Goal: Task Accomplishment & Management: Complete application form

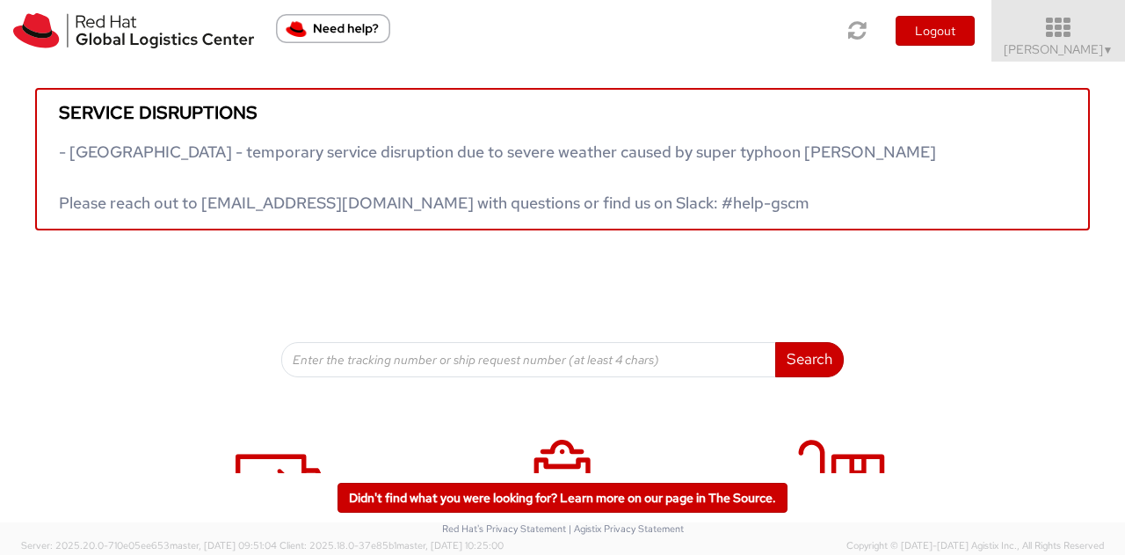
click at [1083, 38] on icon at bounding box center [1059, 28] width 154 height 25
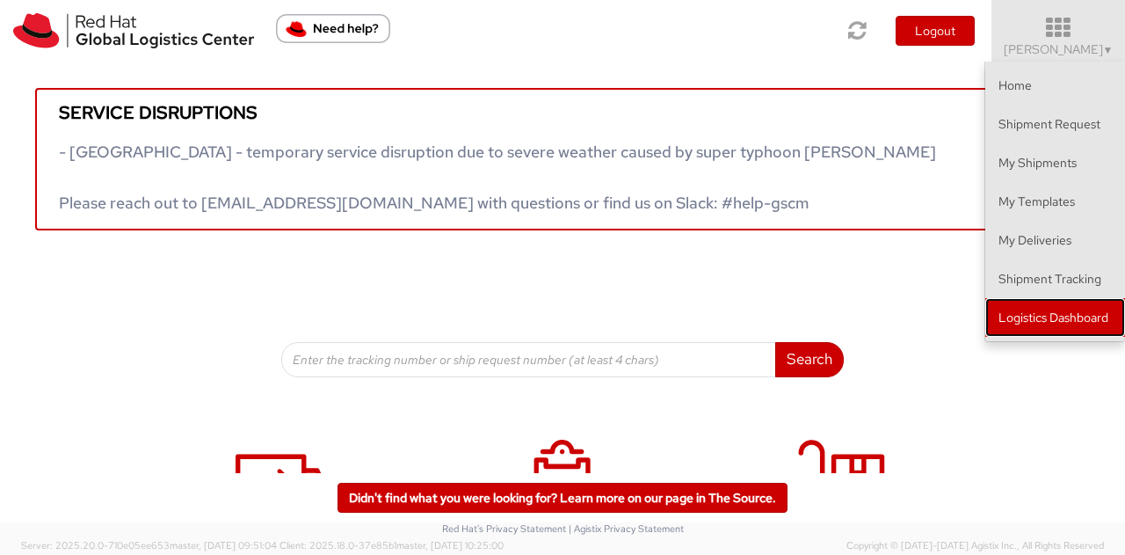
click at [1059, 311] on link "Logistics Dashboard" at bounding box center [1056, 317] width 140 height 39
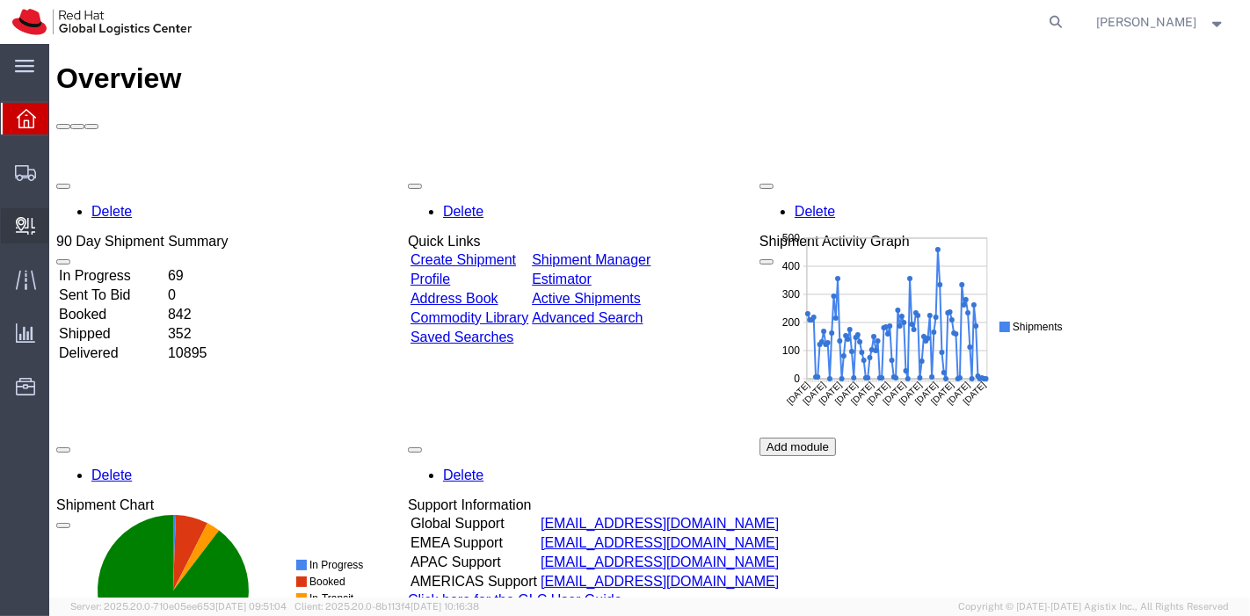
click at [0, 0] on span "Create Delivery" at bounding box center [0, 0] width 0 height 0
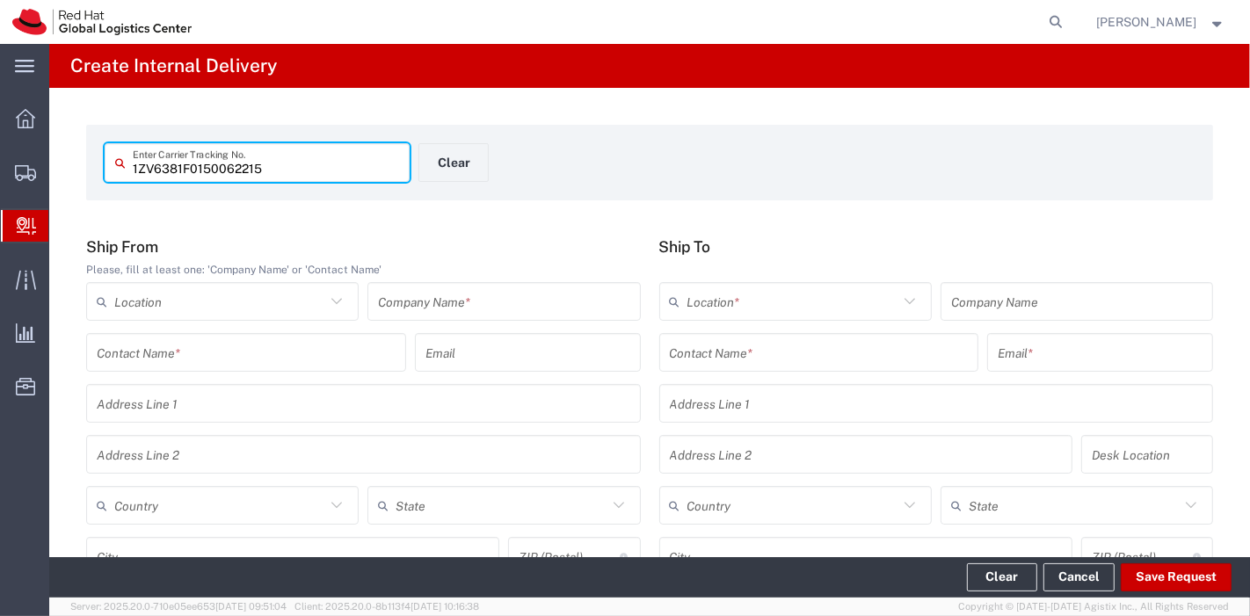
type input "1ZV6381F0150062215"
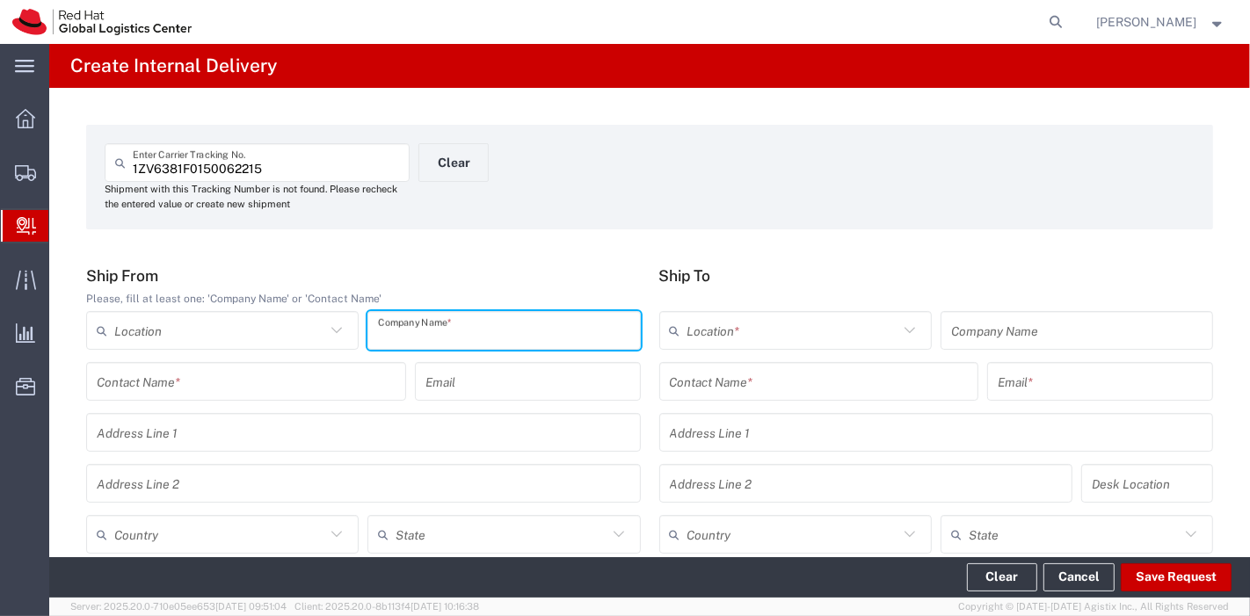
click at [497, 317] on input "text" at bounding box center [503, 331] width 251 height 31
type input "UPS"
click at [270, 534] on input "text" at bounding box center [219, 535] width 211 height 31
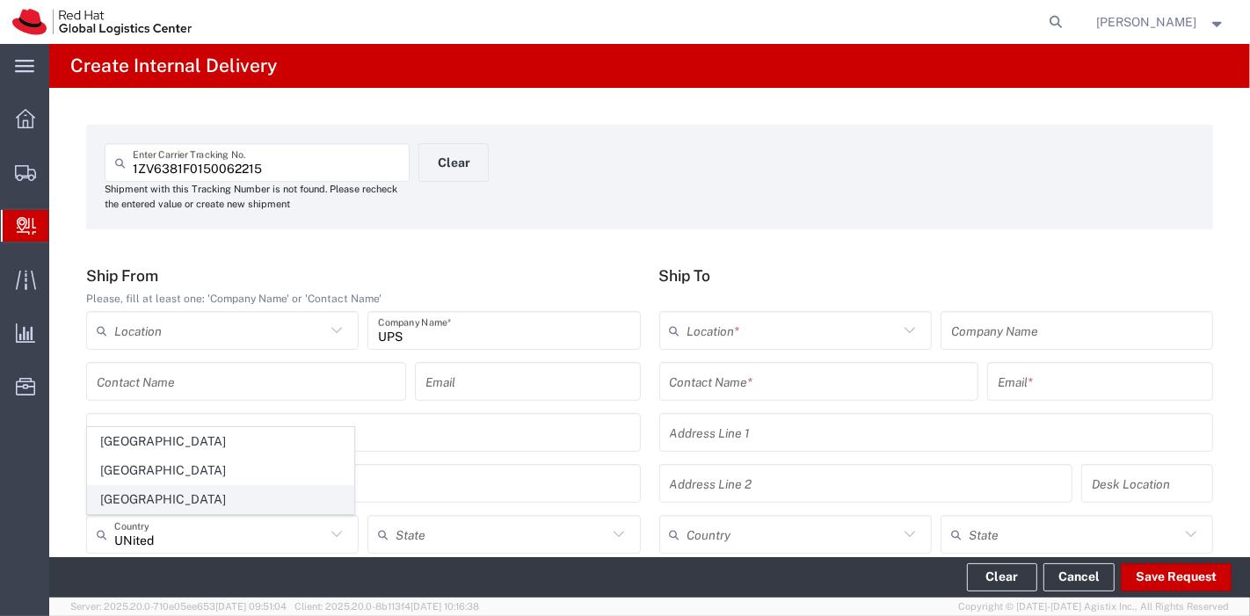
click at [132, 496] on span "United States" at bounding box center [221, 499] width 266 height 27
type input "[GEOGRAPHIC_DATA]"
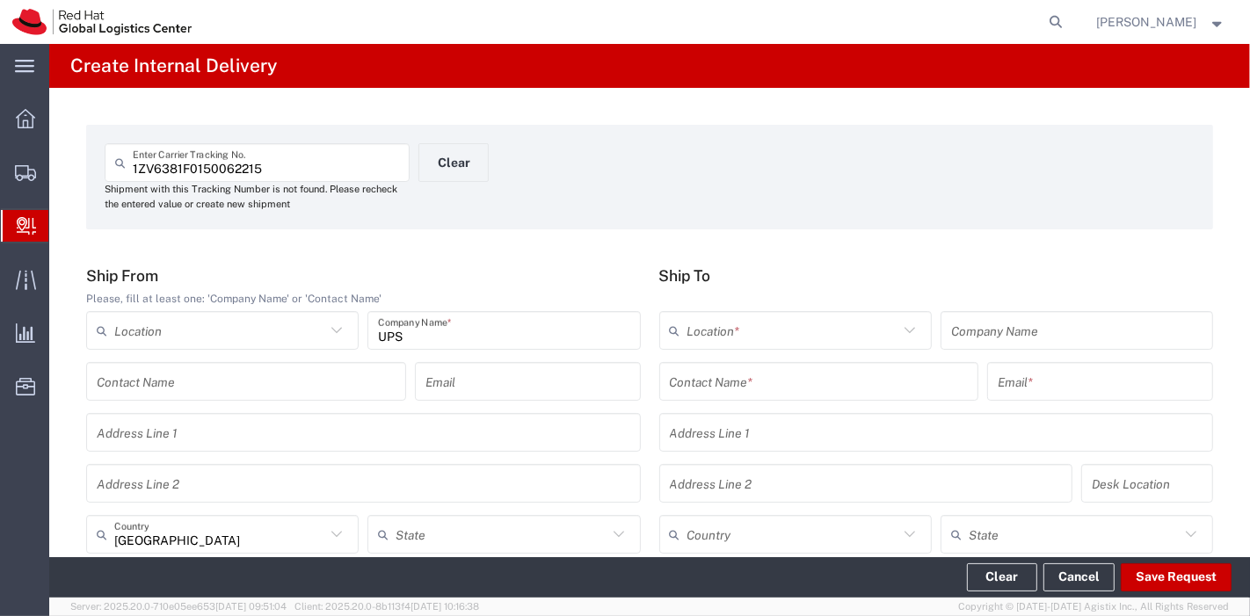
click at [835, 393] on input "text" at bounding box center [819, 382] width 299 height 31
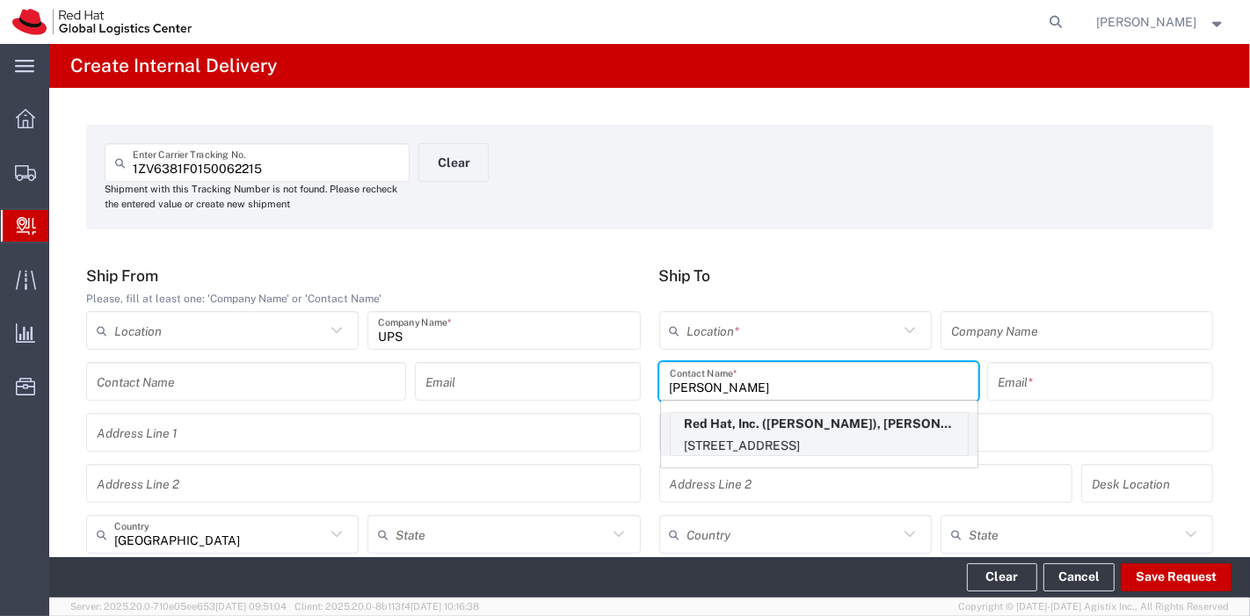
type input "Kai Hill"
click at [789, 423] on p "Red Hat, Inc. (Kai Hill), kahill@redhat.com" at bounding box center [819, 424] width 297 height 22
type input "RH - [GEOGRAPHIC_DATA]"
type input "Red Hat, Inc."
type input "kahill@redhat.com"
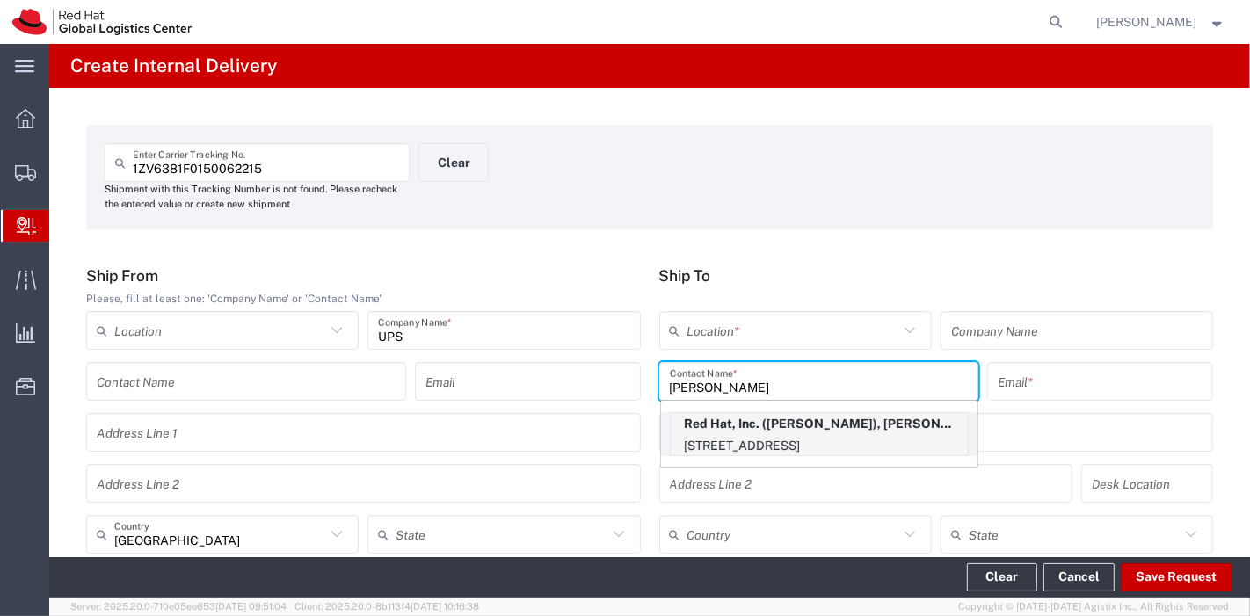
type input "100 East Davie Street"
type input "FLEX"
type input "[GEOGRAPHIC_DATA]"
type input "RALEIGH"
type input "27601"
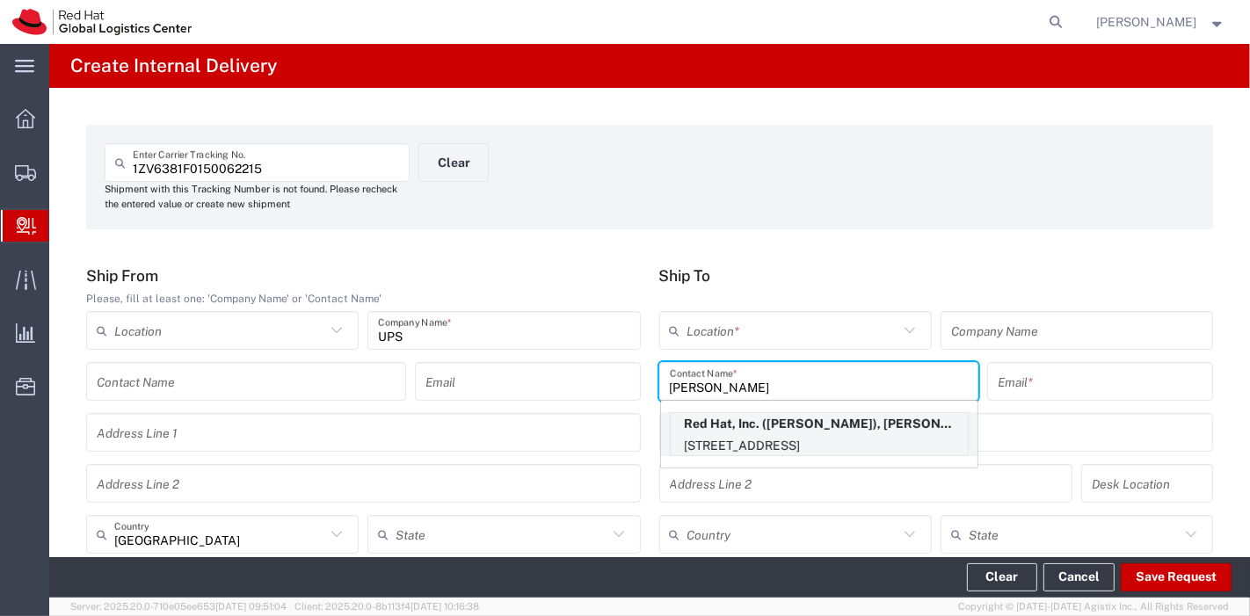
type input "19197165382"
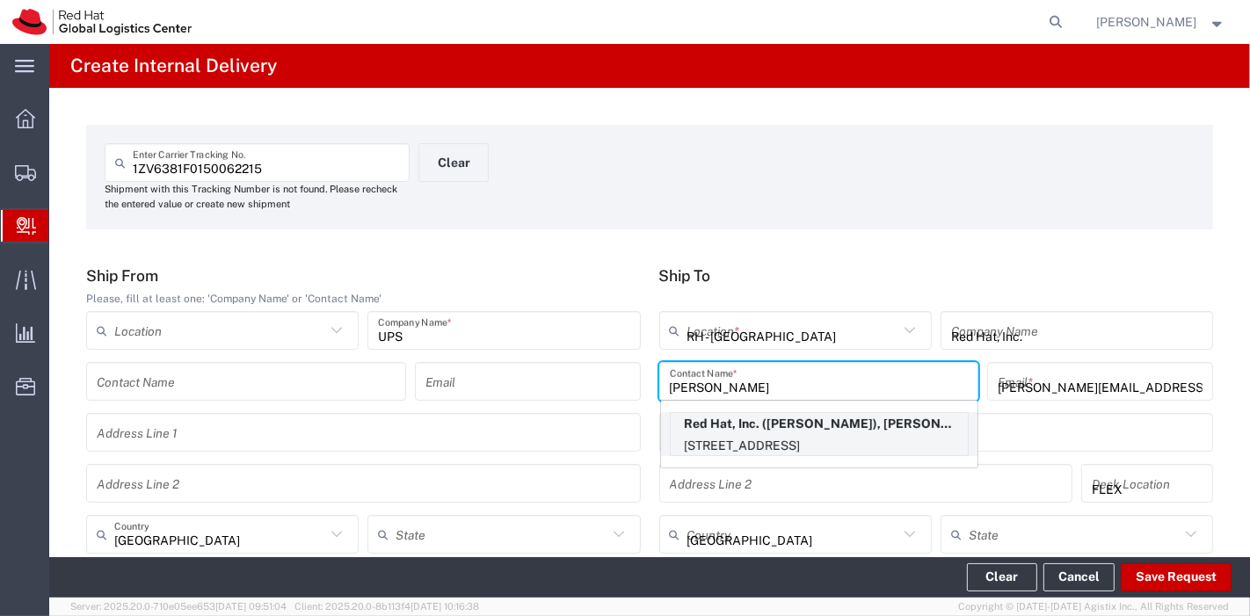
type input "[US_STATE]"
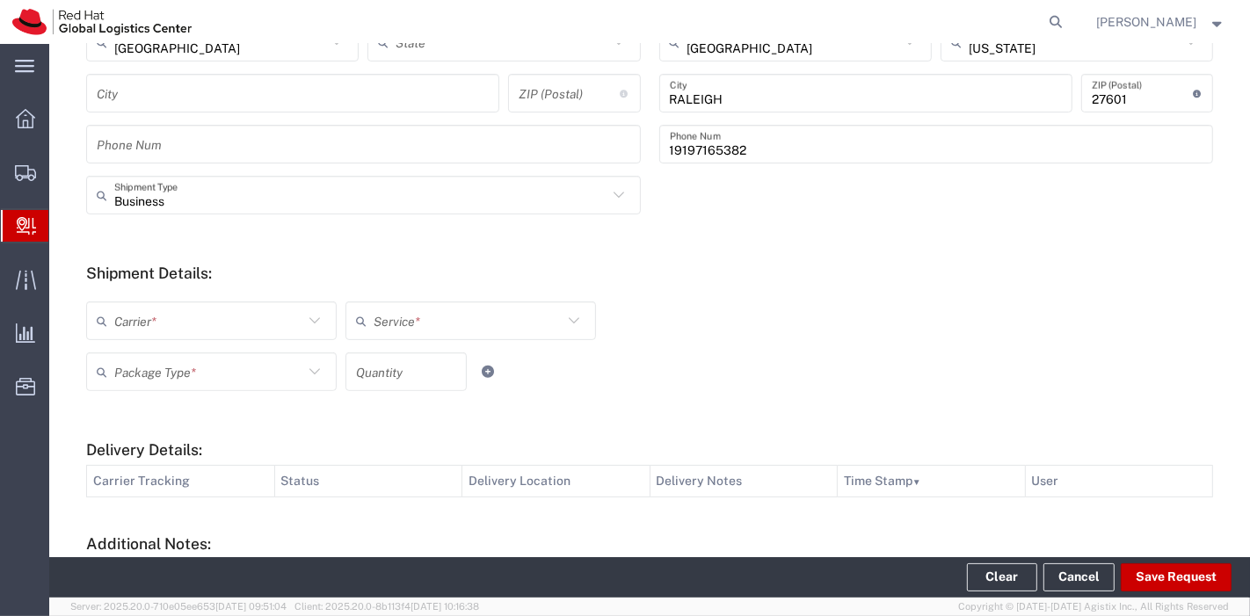
scroll to position [668, 0]
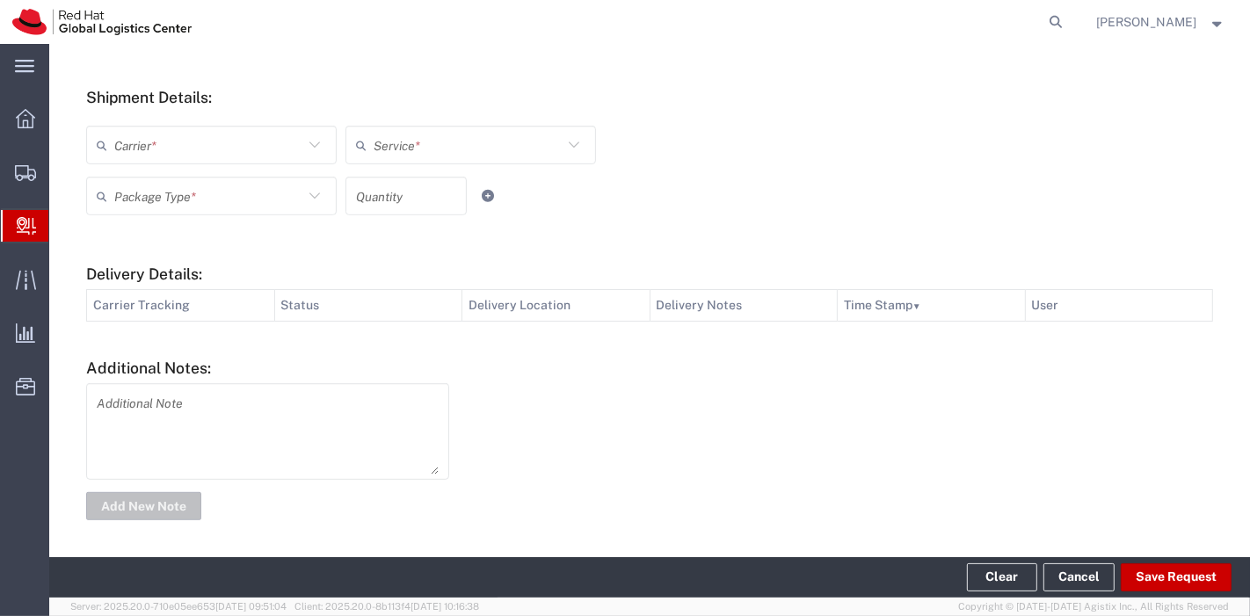
click at [206, 137] on input "text" at bounding box center [208, 145] width 189 height 31
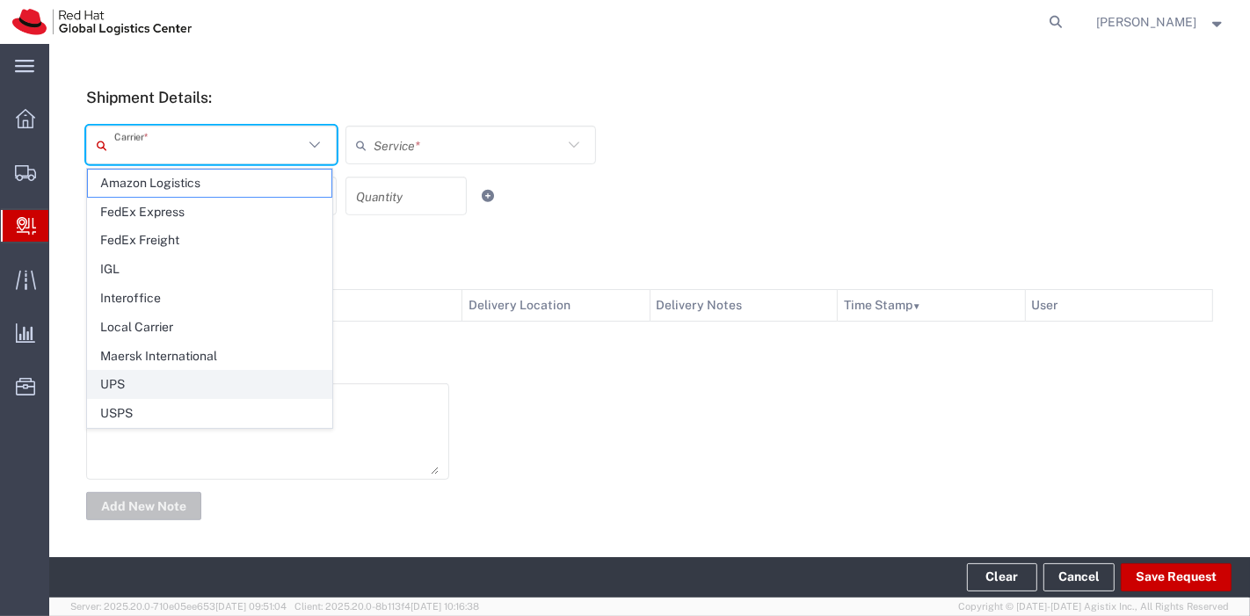
click at [133, 382] on span "UPS" at bounding box center [210, 384] width 244 height 27
type input "UPS"
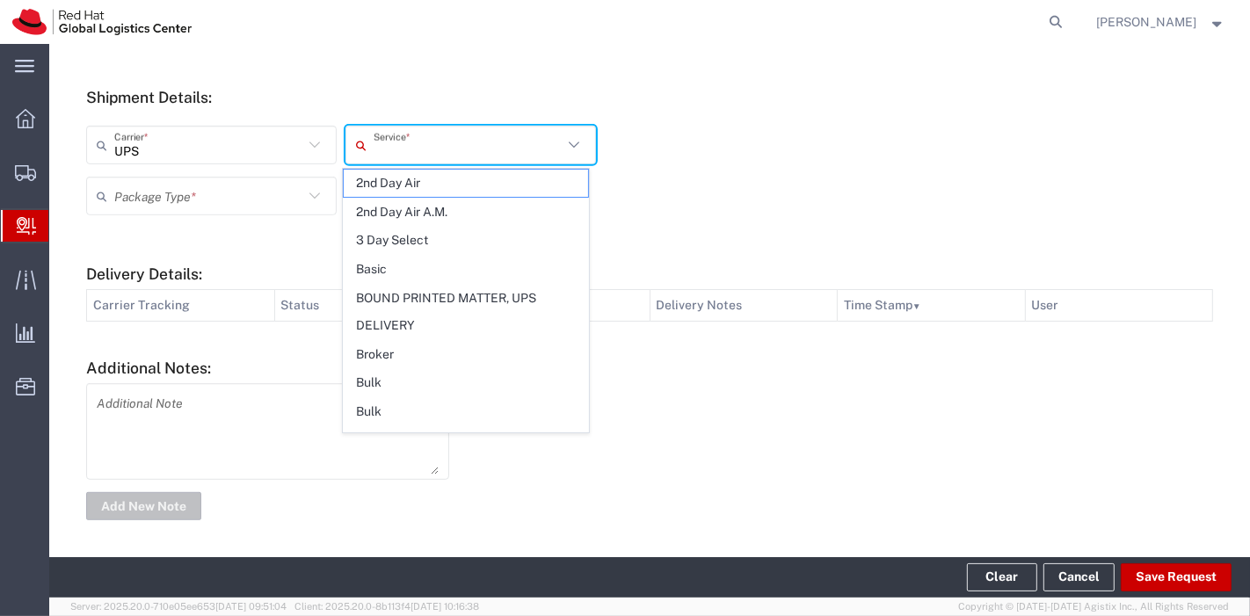
click at [384, 139] on input "text" at bounding box center [468, 145] width 189 height 31
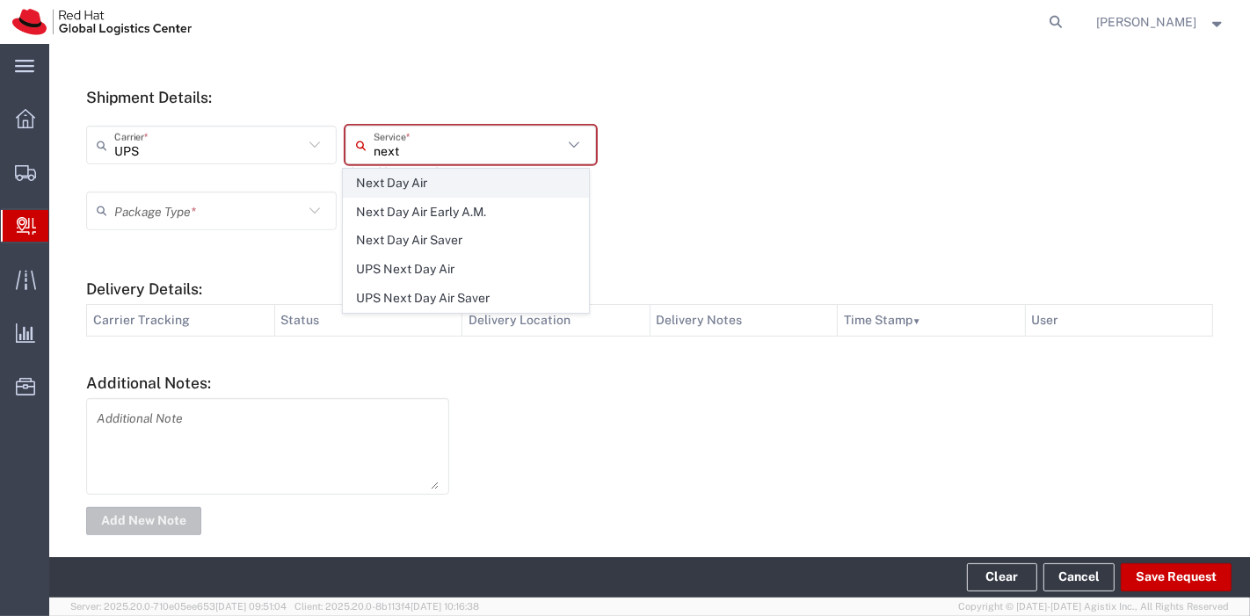
click at [406, 181] on span "Next Day Air" at bounding box center [466, 183] width 244 height 27
type input "Next Day Air"
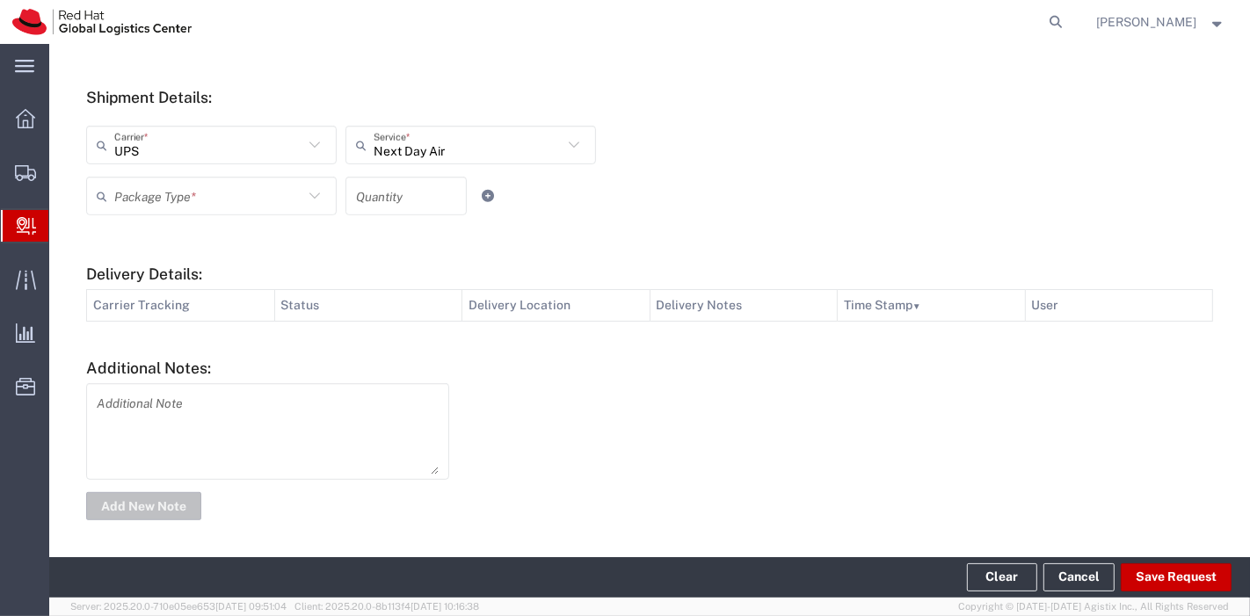
click at [312, 201] on icon at bounding box center [314, 196] width 23 height 23
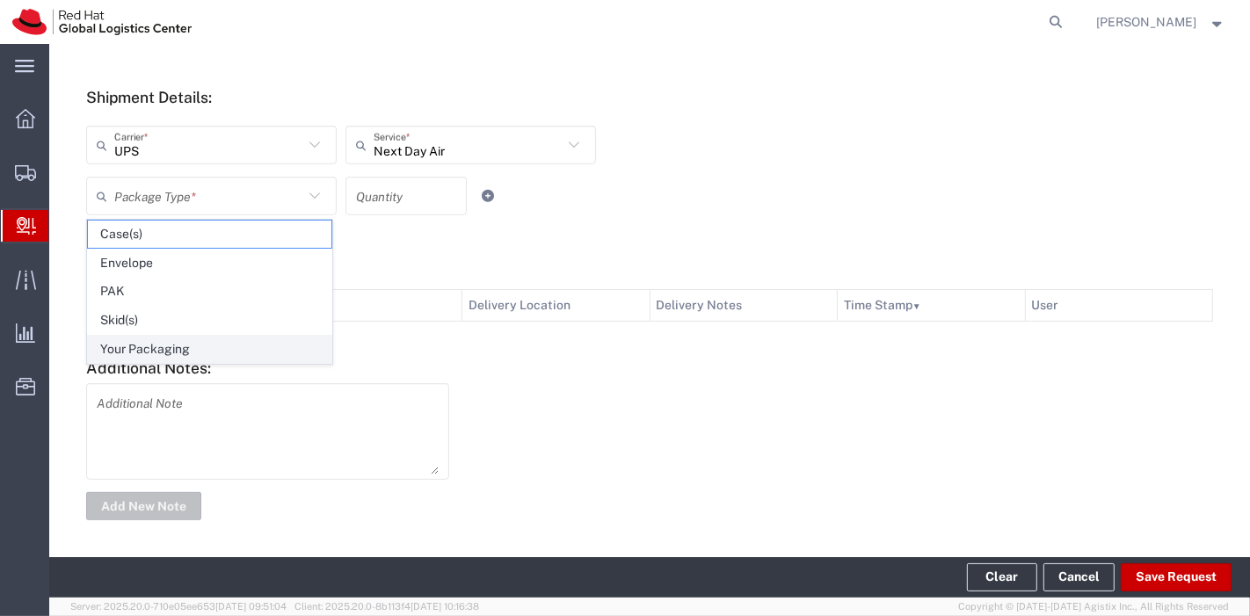
click at [168, 350] on span "Your Packaging" at bounding box center [210, 349] width 244 height 27
type input "Your Packaging"
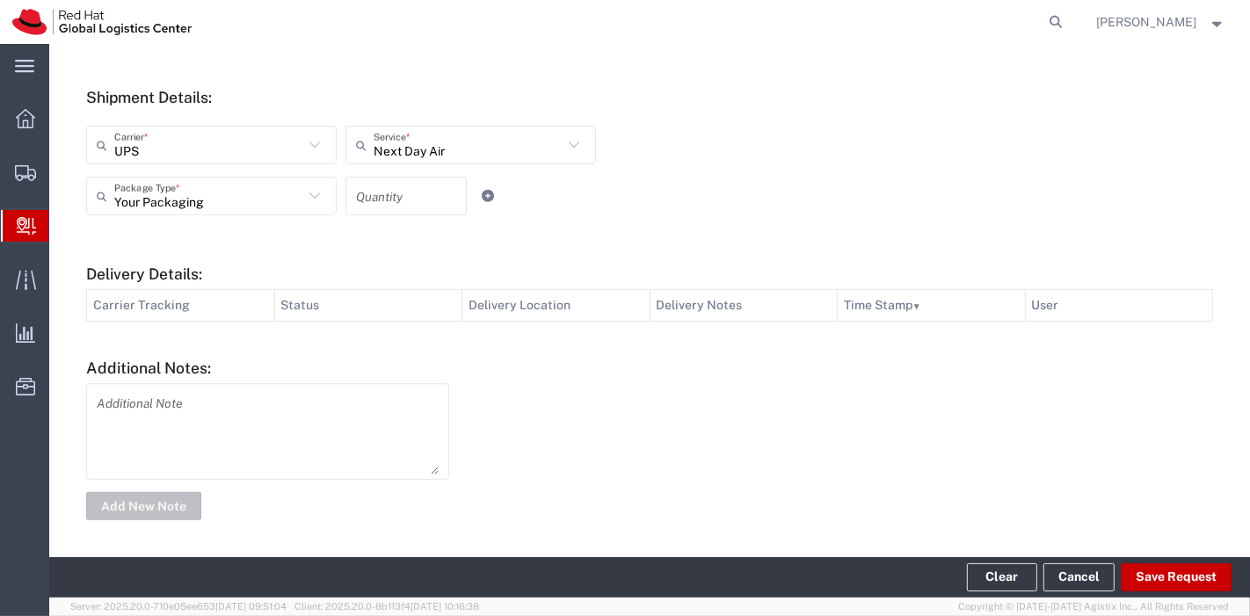
click at [384, 186] on input "number" at bounding box center [406, 196] width 100 height 31
type input "1"
click at [1181, 574] on button "Save Request" at bounding box center [1176, 578] width 111 height 28
type input "[GEOGRAPHIC_DATA]"
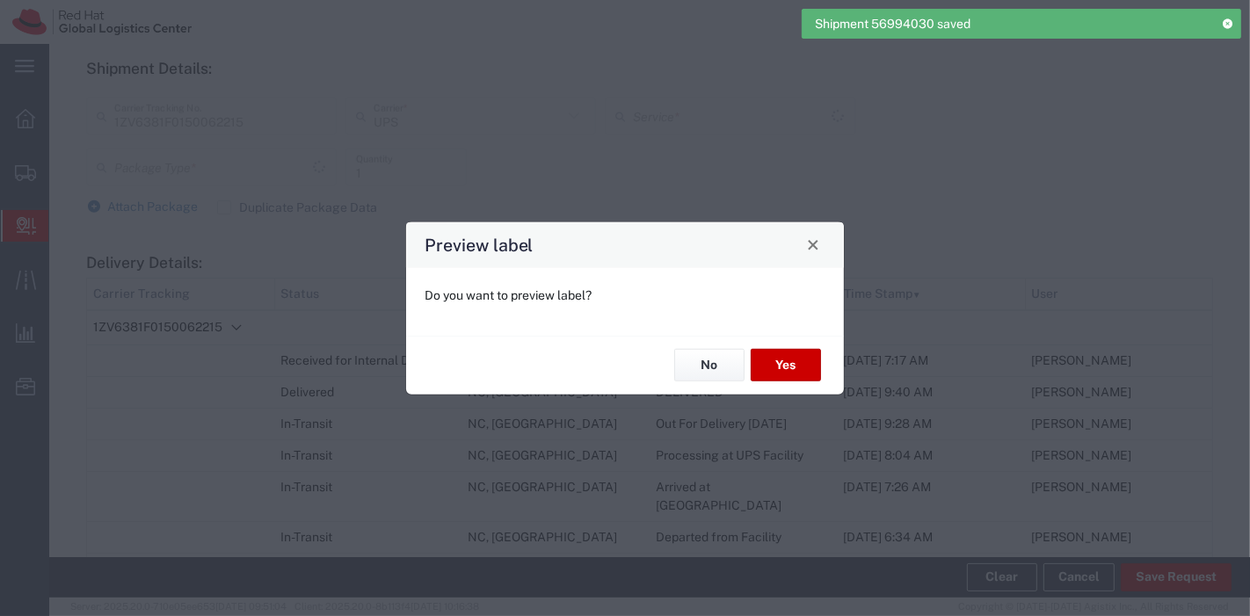
type input "Your Packaging"
type input "Next Day Air"
click at [685, 362] on button "No" at bounding box center [709, 365] width 70 height 33
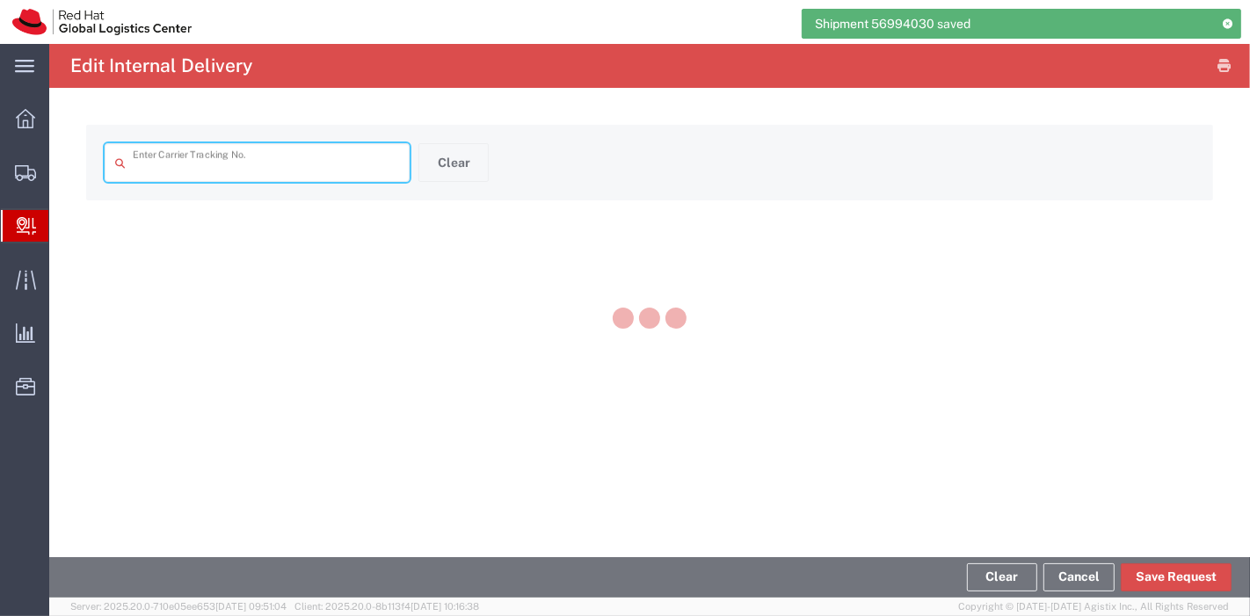
type input "1ZV6381F0150062215"
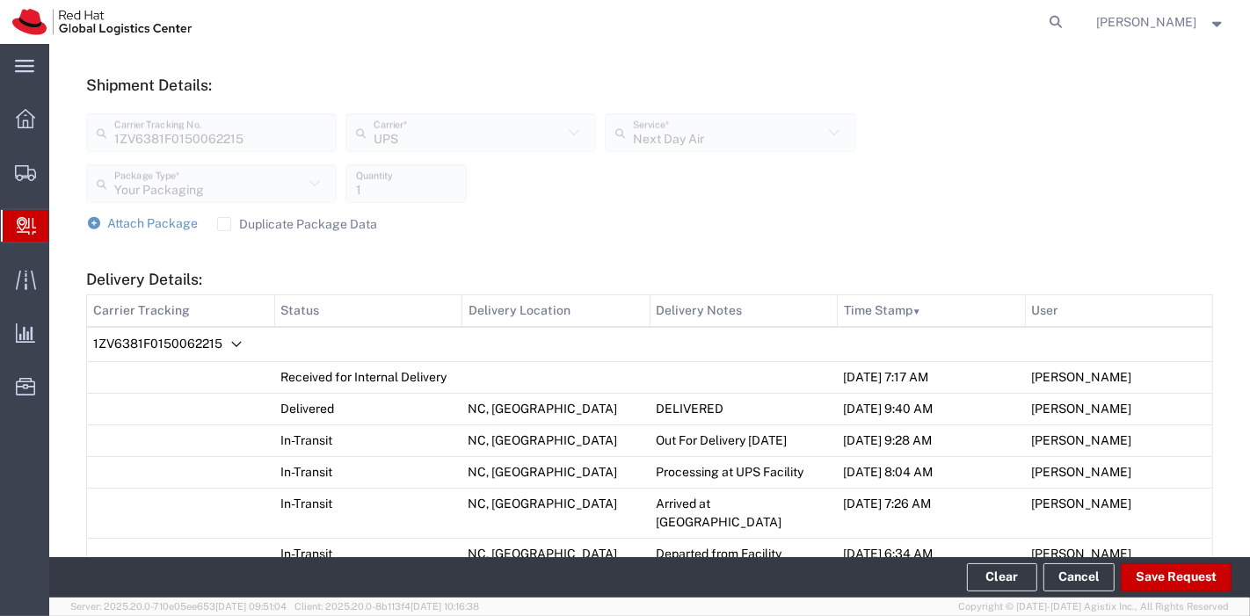
scroll to position [616, 0]
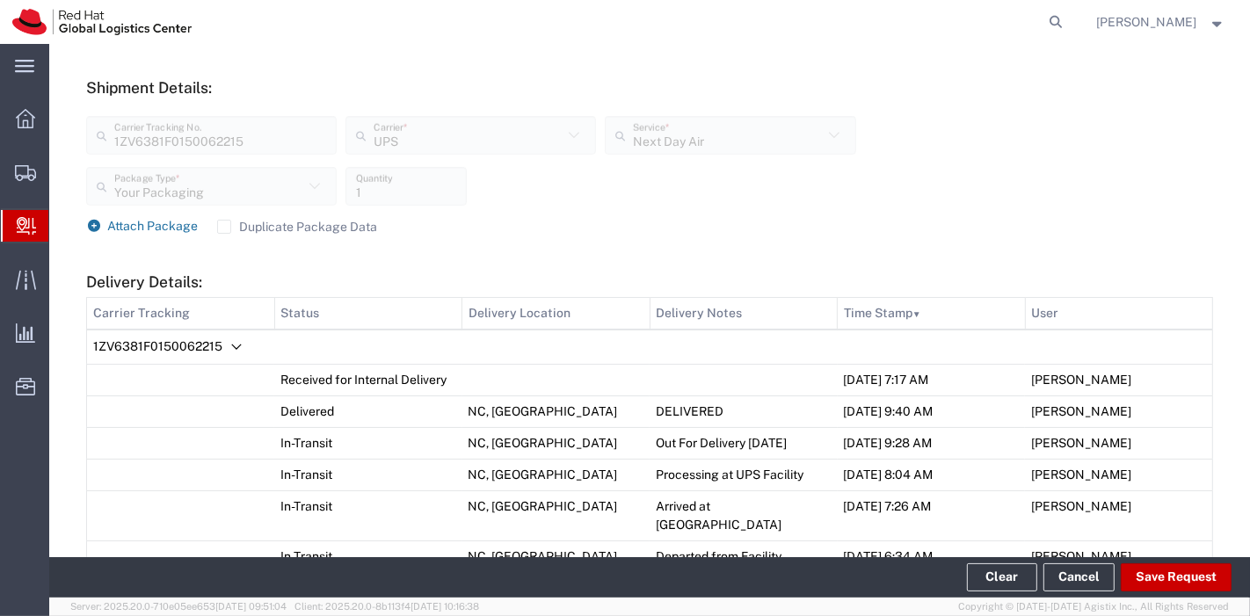
click at [156, 229] on span "Attach Package" at bounding box center [153, 226] width 91 height 14
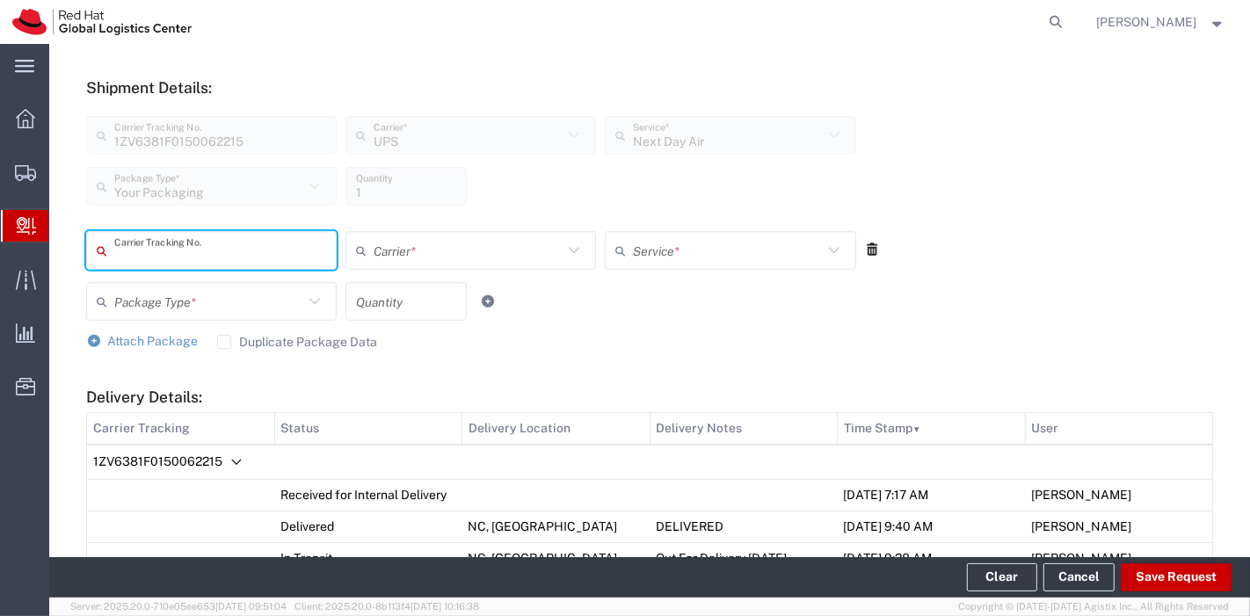
click at [171, 247] on input "text" at bounding box center [220, 251] width 212 height 31
click at [218, 337] on label "Duplicate Package Data" at bounding box center [297, 342] width 161 height 14
click at [224, 342] on input "Duplicate Package Data" at bounding box center [224, 342] width 0 height 0
click at [195, 257] on input "text" at bounding box center [220, 251] width 212 height 31
type input "1Z8762811393871932"
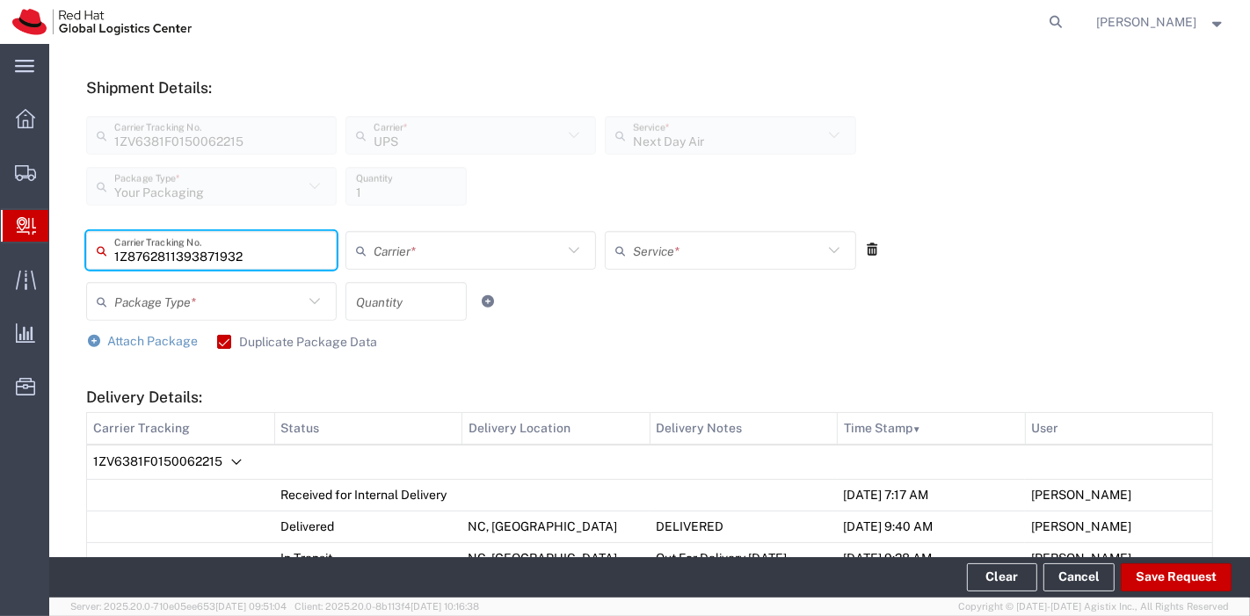
type input "UPS"
type input "Your Packaging"
type input "1"
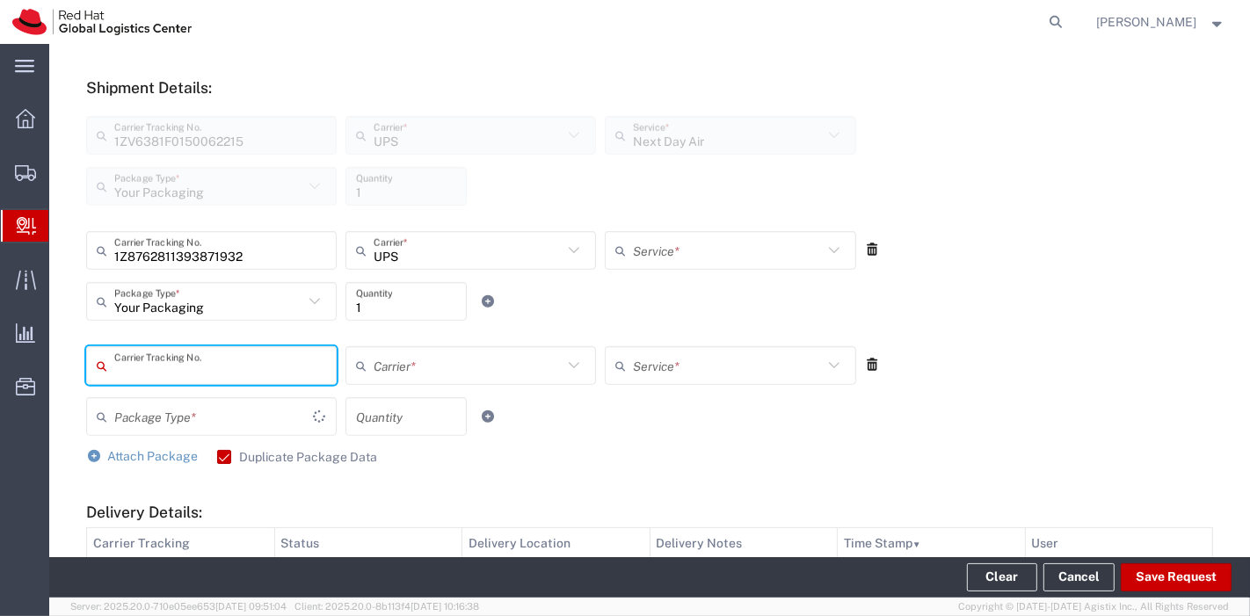
type input "Next Day Air"
click at [831, 247] on icon at bounding box center [834, 250] width 23 height 23
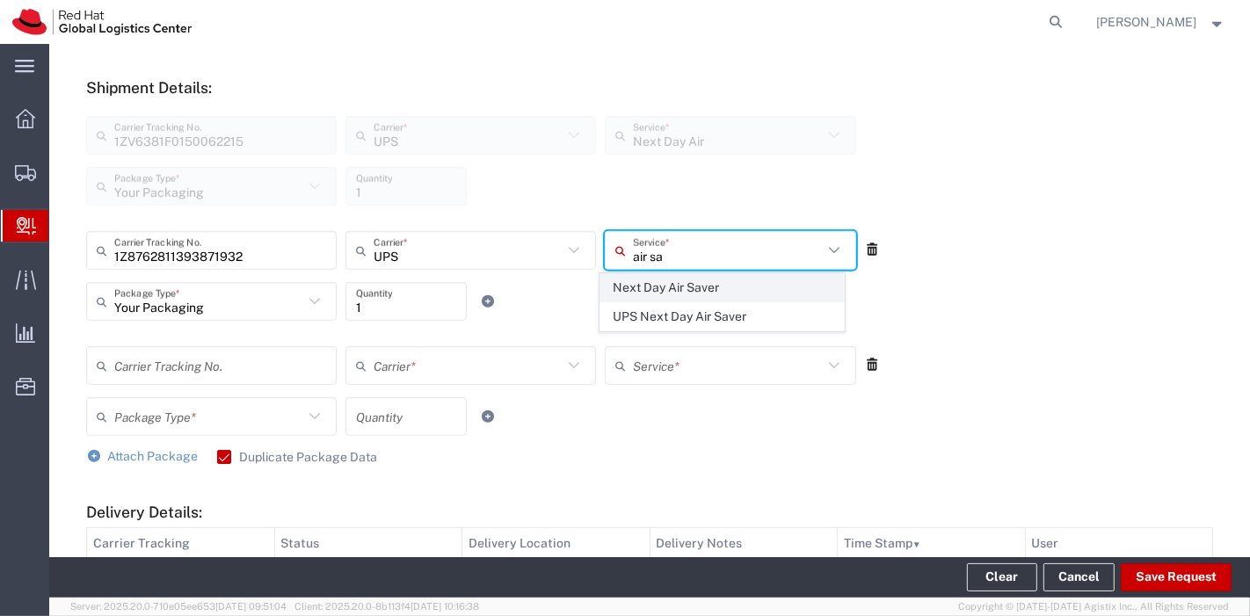
click at [728, 290] on span "Next Day Air Saver" at bounding box center [723, 287] width 244 height 27
type input "Next Day Air Saver"
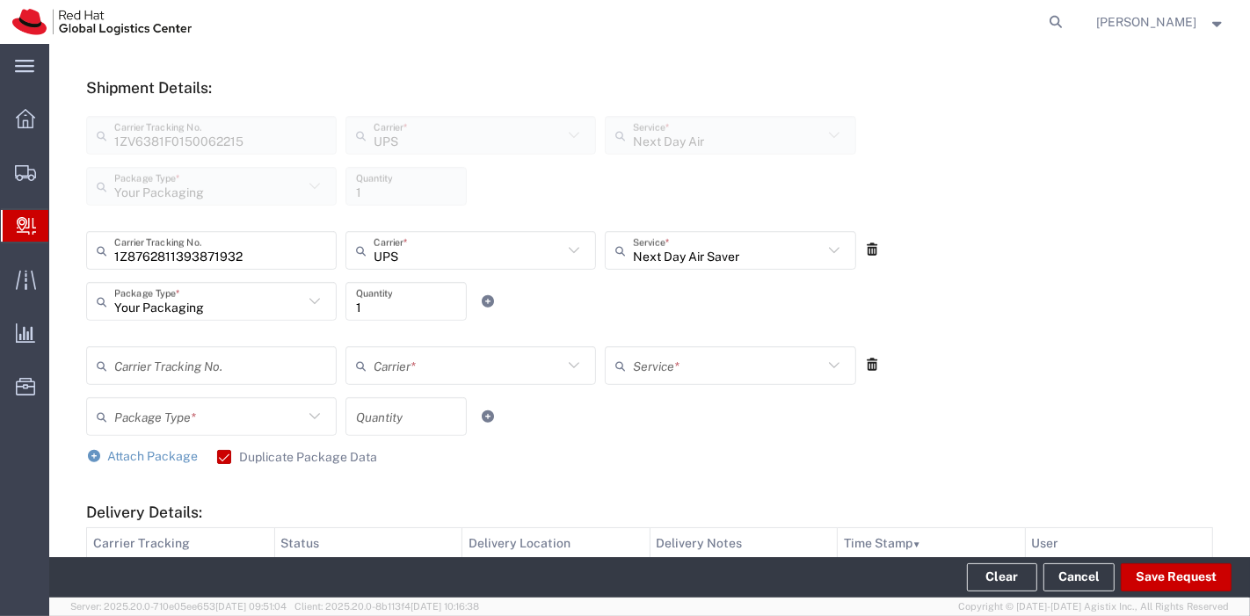
click at [269, 373] on input "text" at bounding box center [220, 366] width 212 height 31
type input "1ZW682011352563522"
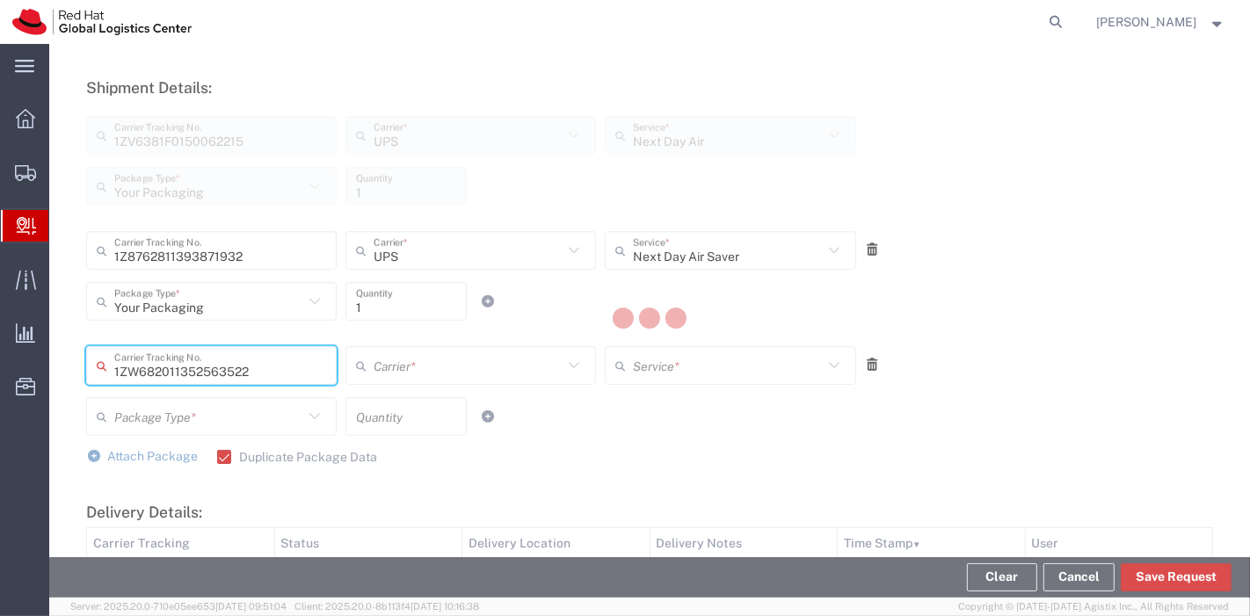
type input "UPS"
type input "Your Packaging"
type input "1"
type input "Next Day Air Saver"
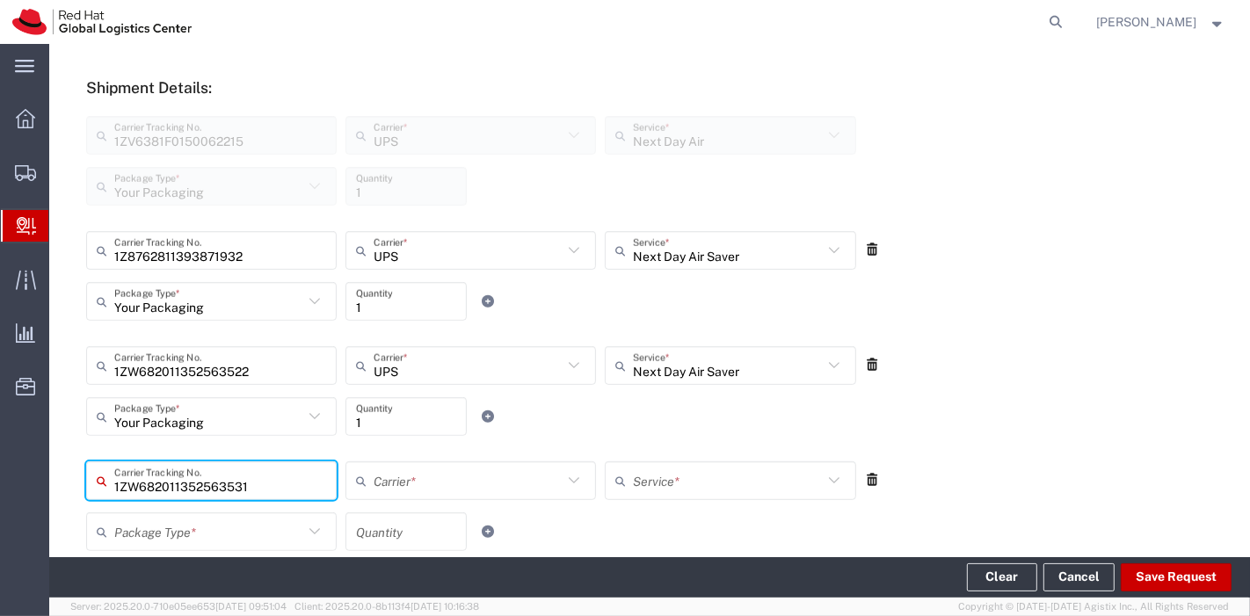
type input "1ZW682011352563531"
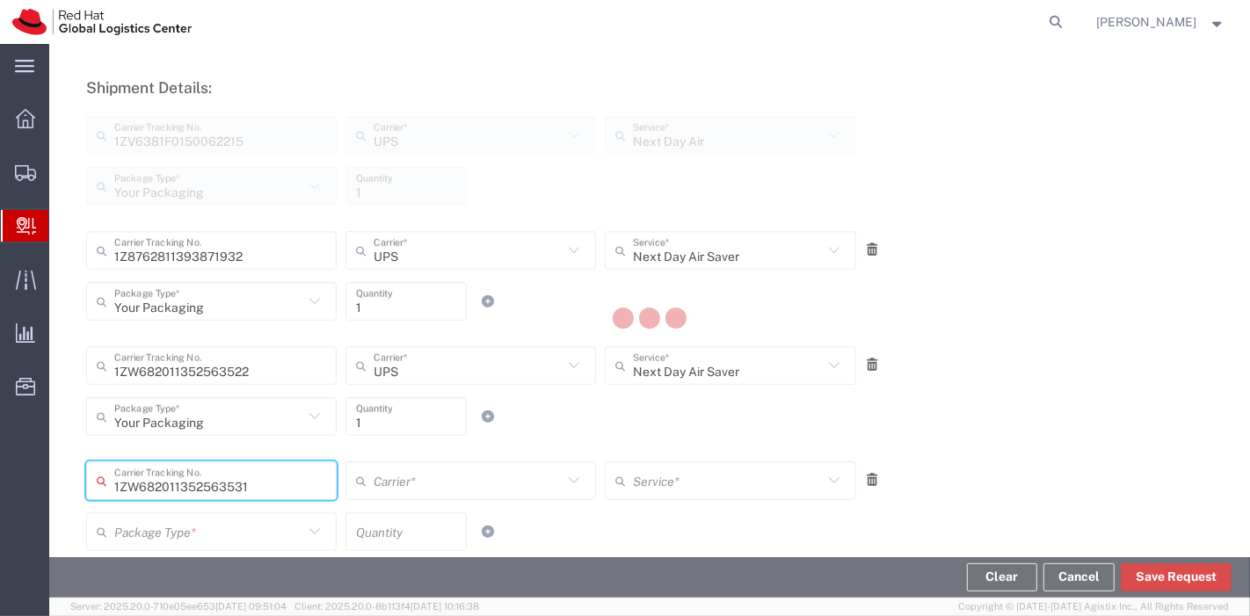
type input "UPS"
type input "Your Packaging"
type input "1"
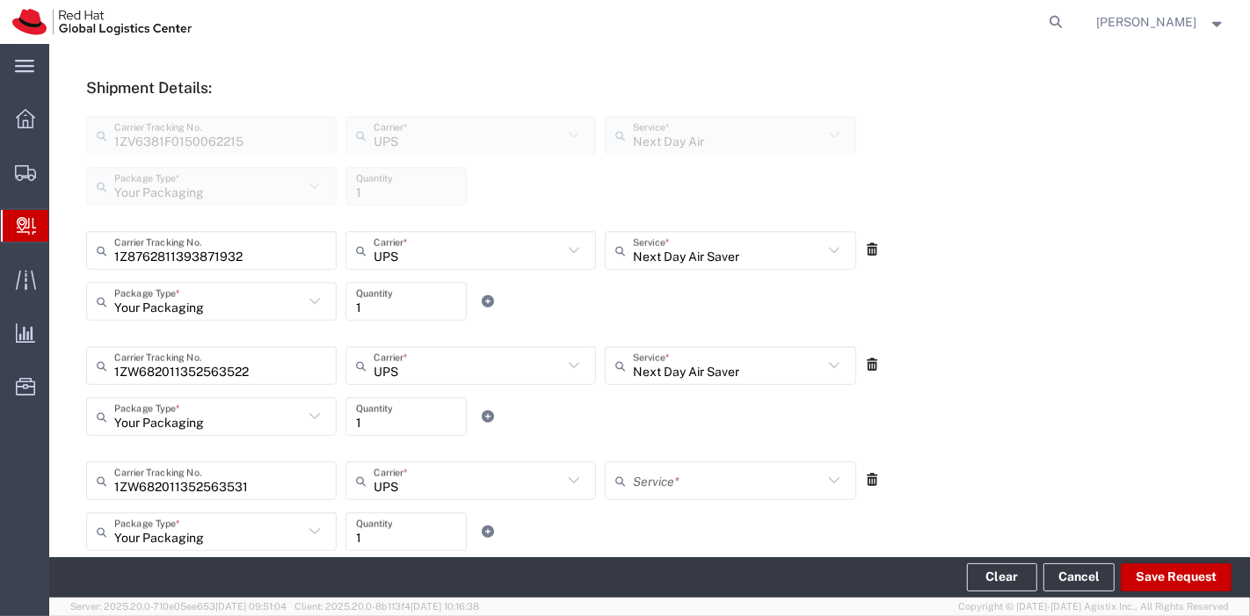
type input "Next Day Air Saver"
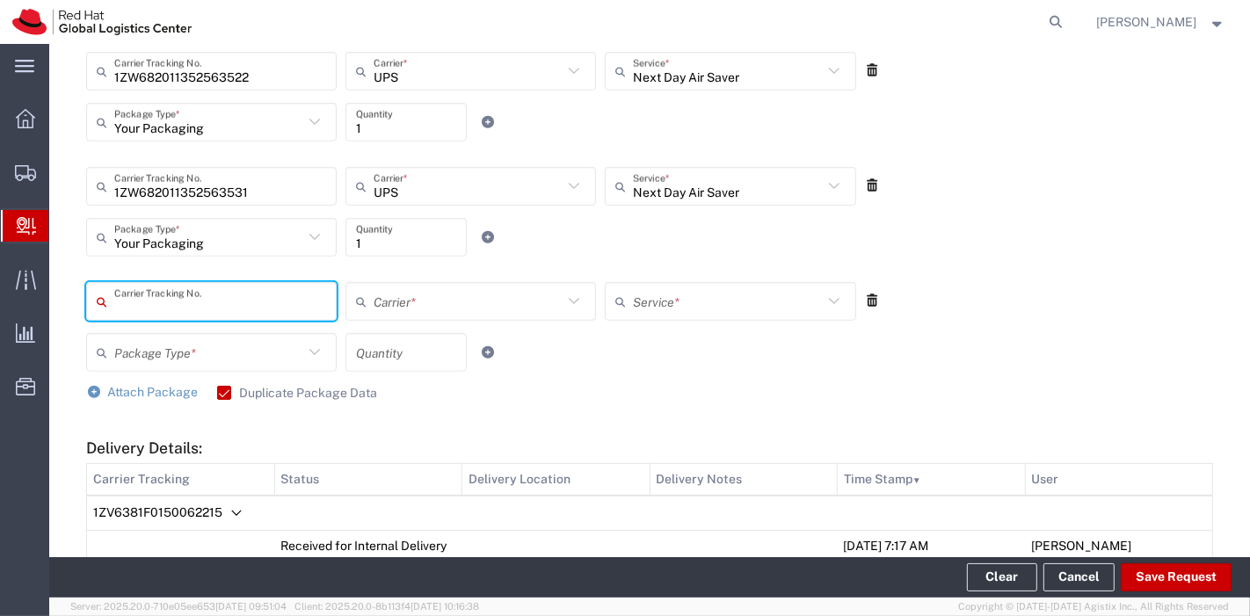
click at [867, 297] on icon at bounding box center [873, 301] width 16 height 12
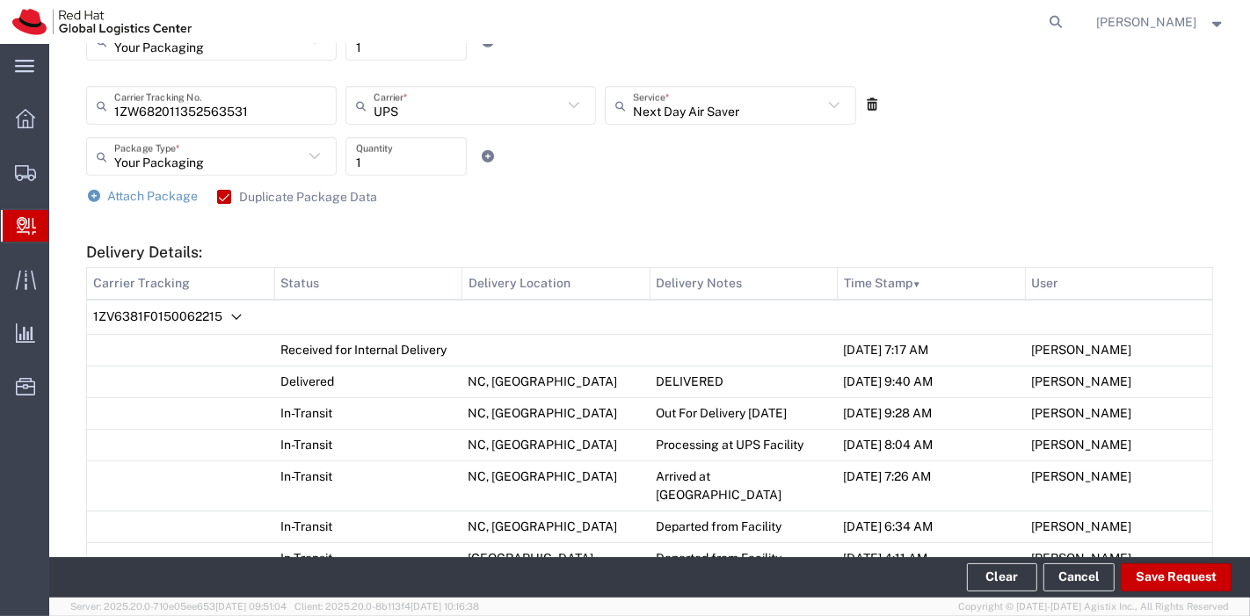
scroll to position [993, 0]
click at [1198, 569] on button "Save Request" at bounding box center [1176, 578] width 111 height 28
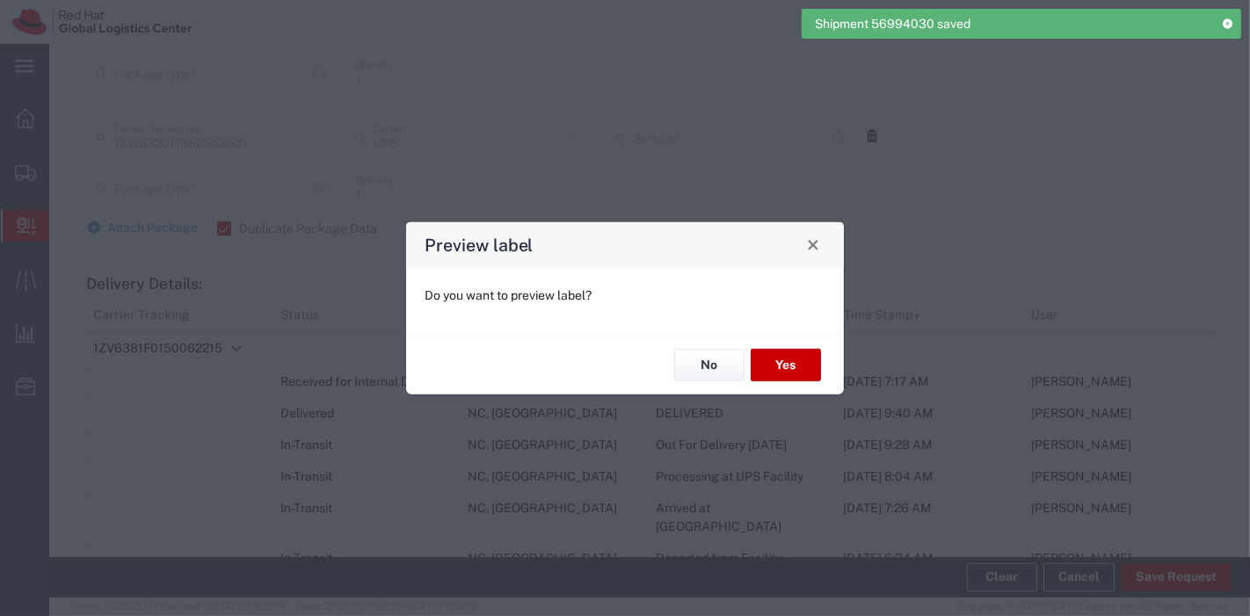
type input "Your Packaging"
type input "Next Day Air"
type input "Your Packaging"
type input "Next Day Air Saver"
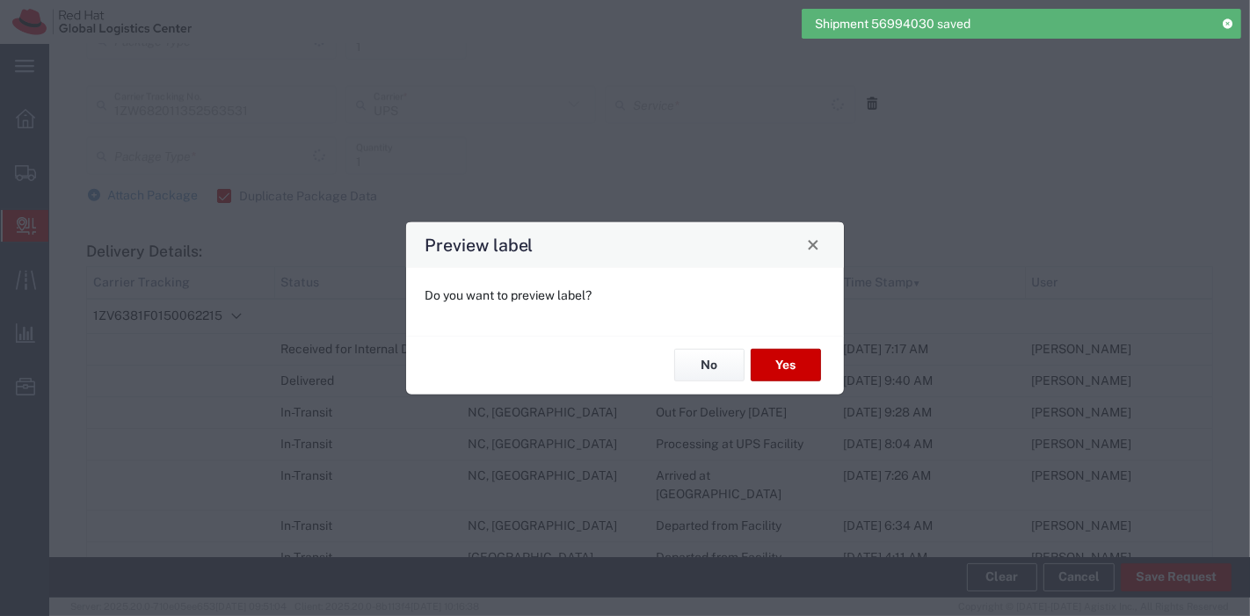
type input "Your Packaging"
type input "Next Day Air Saver"
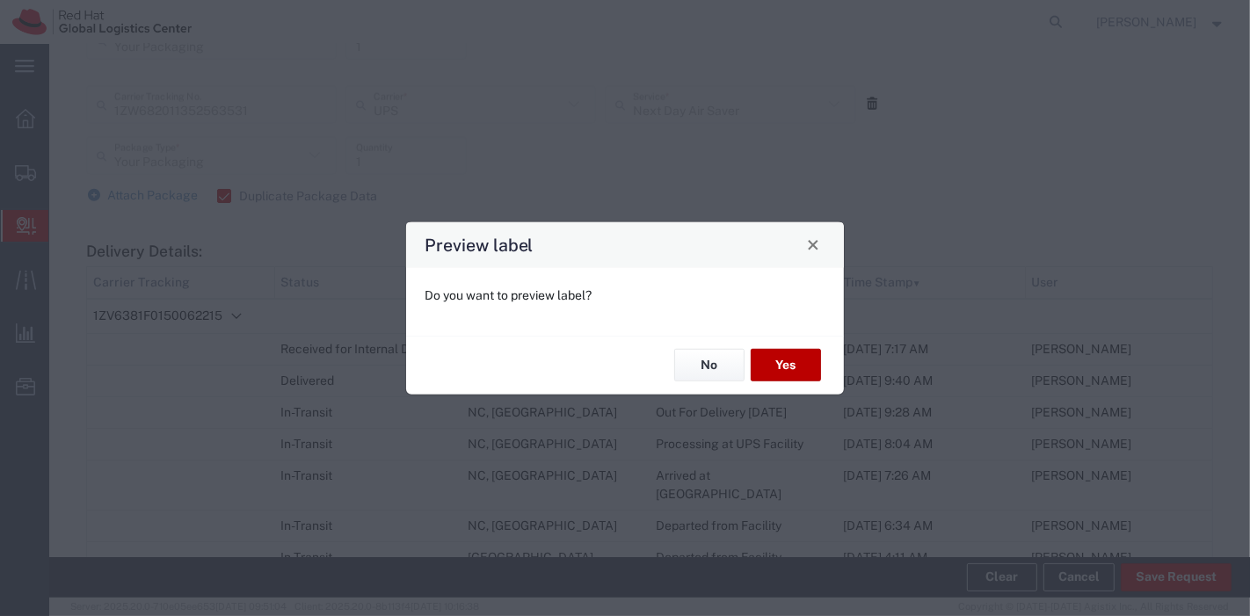
click at [775, 368] on button "Yes" at bounding box center [786, 365] width 70 height 33
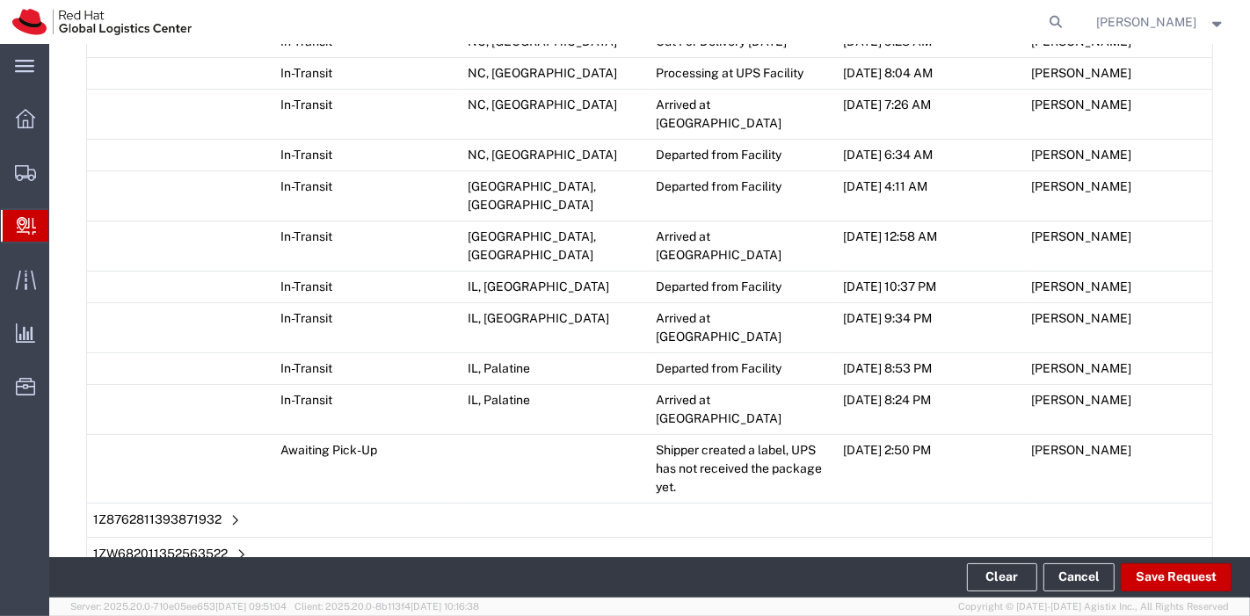
scroll to position [1447, 0]
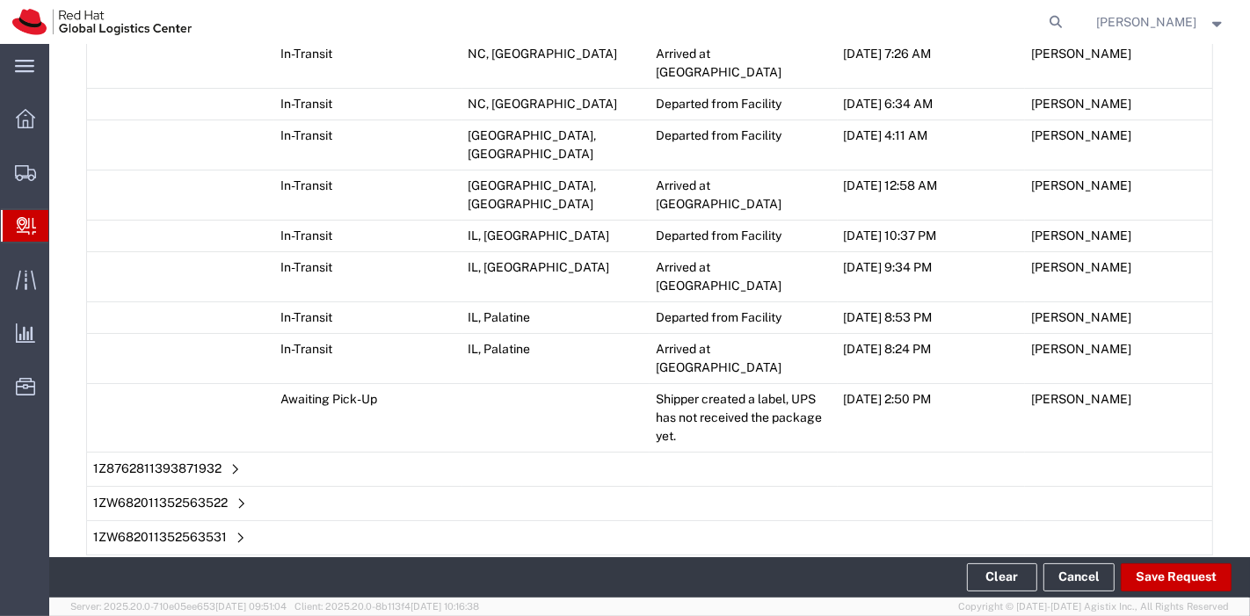
click at [177, 570] on span "Add Transit Event" at bounding box center [157, 577] width 99 height 14
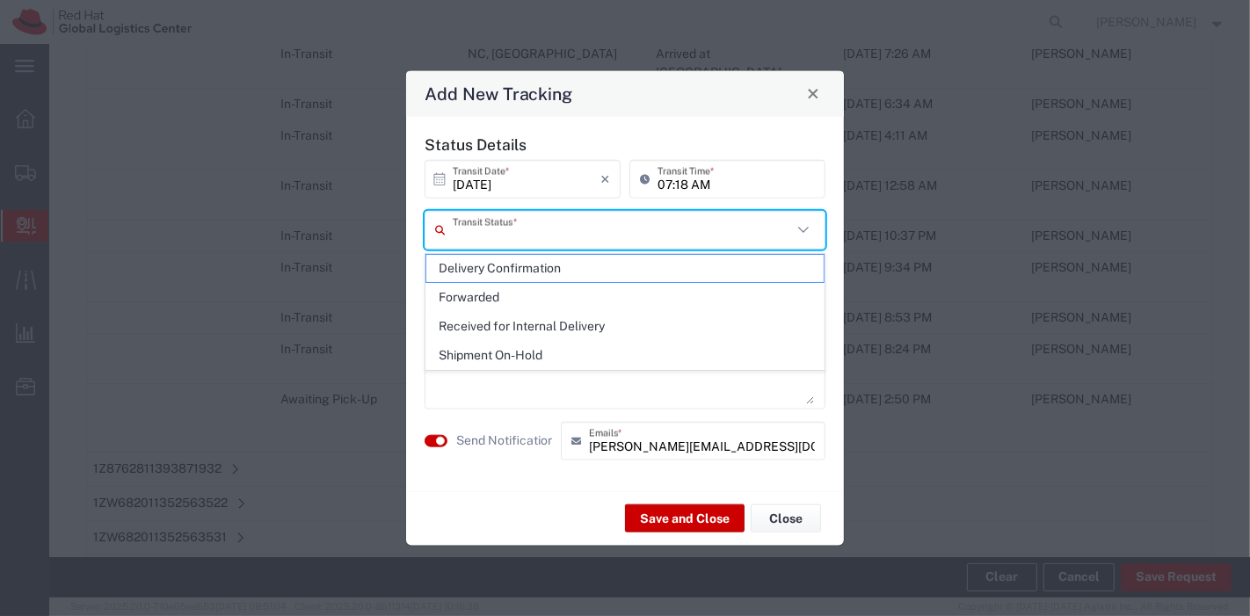
click at [564, 240] on input "text" at bounding box center [622, 230] width 339 height 31
click at [509, 348] on span "Shipment On-Hold" at bounding box center [625, 355] width 398 height 27
type input "Shipment On-Hold"
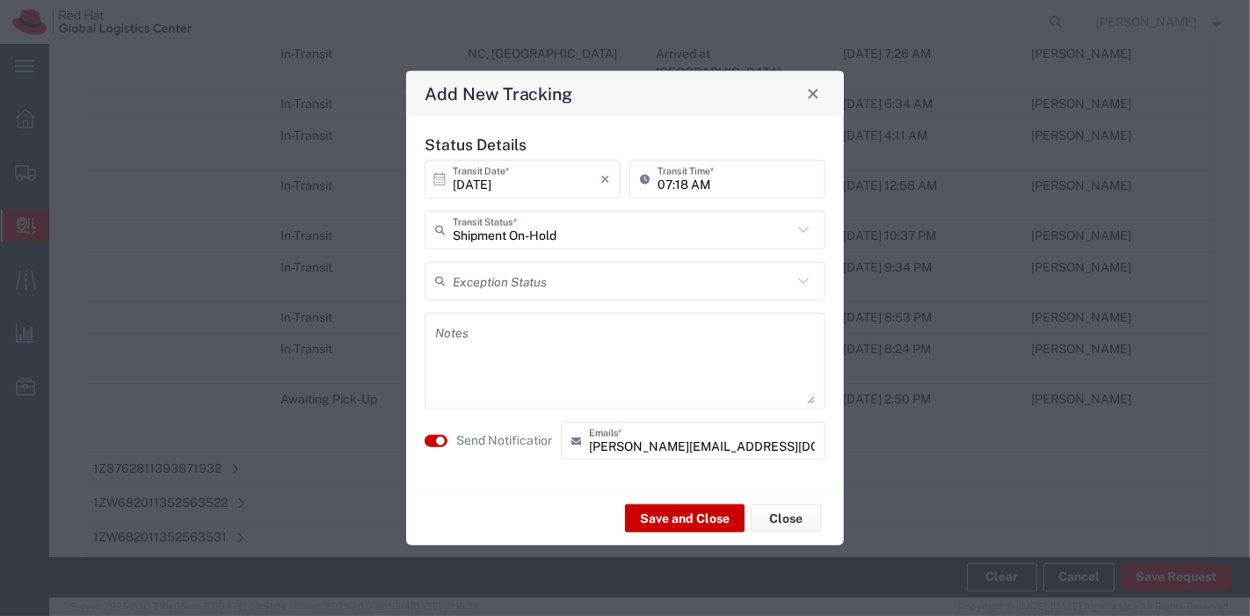
click at [509, 348] on textarea at bounding box center [625, 360] width 380 height 86
click at [671, 513] on button "Save and Close" at bounding box center [685, 519] width 120 height 28
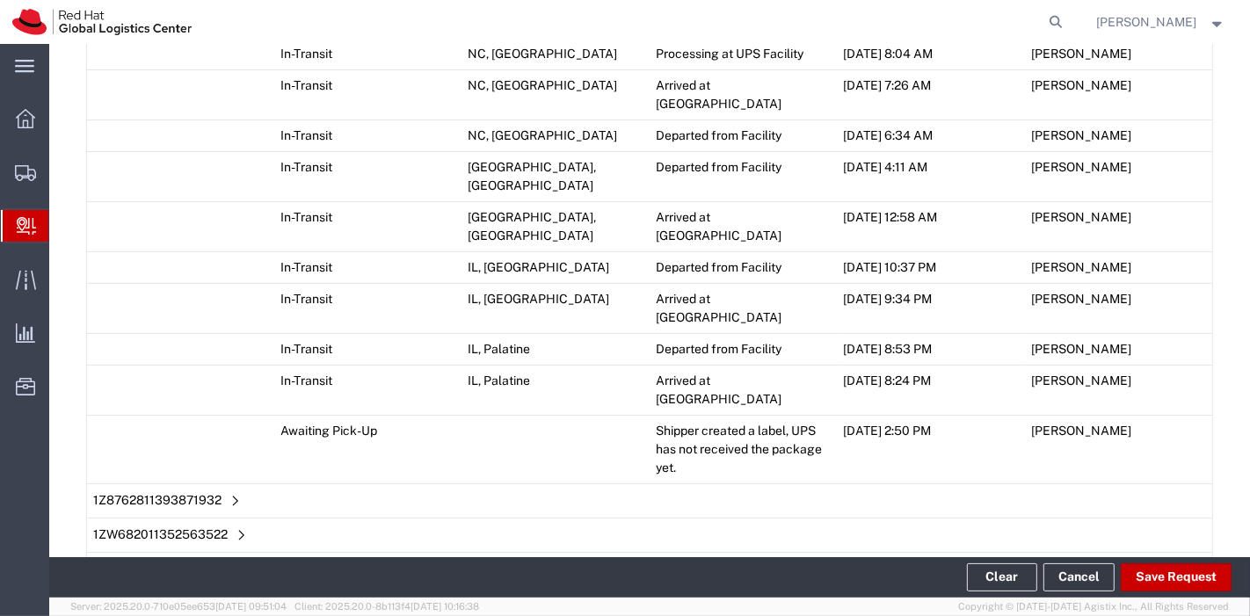
scroll to position [1479, 0]
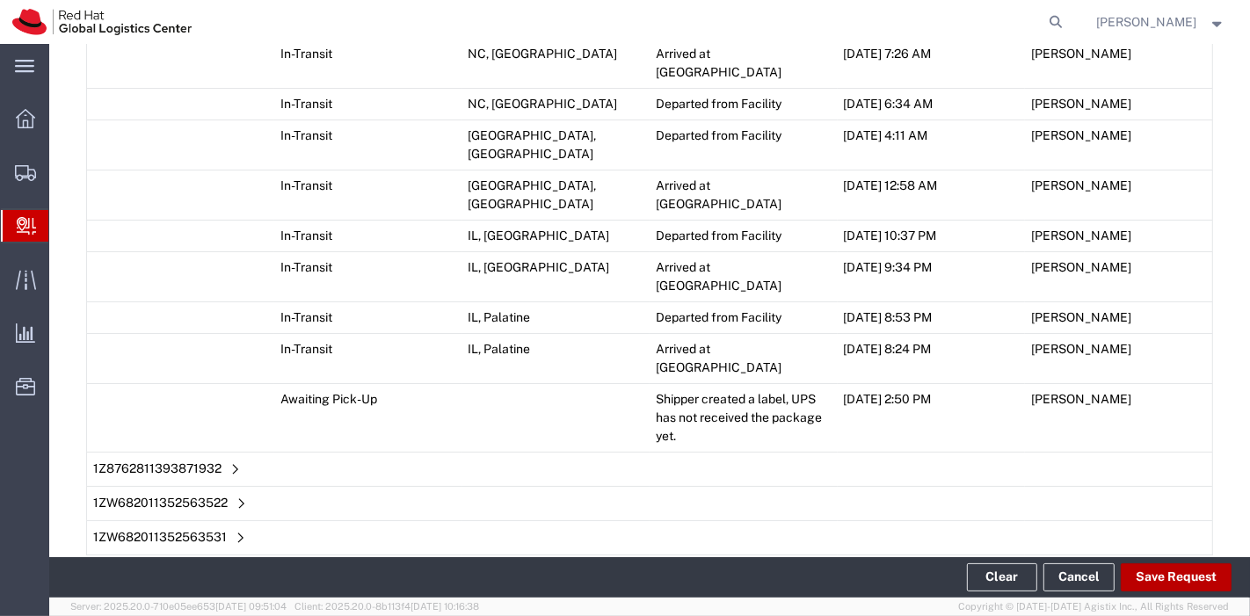
click at [1190, 585] on button "Save Request" at bounding box center [1176, 578] width 111 height 28
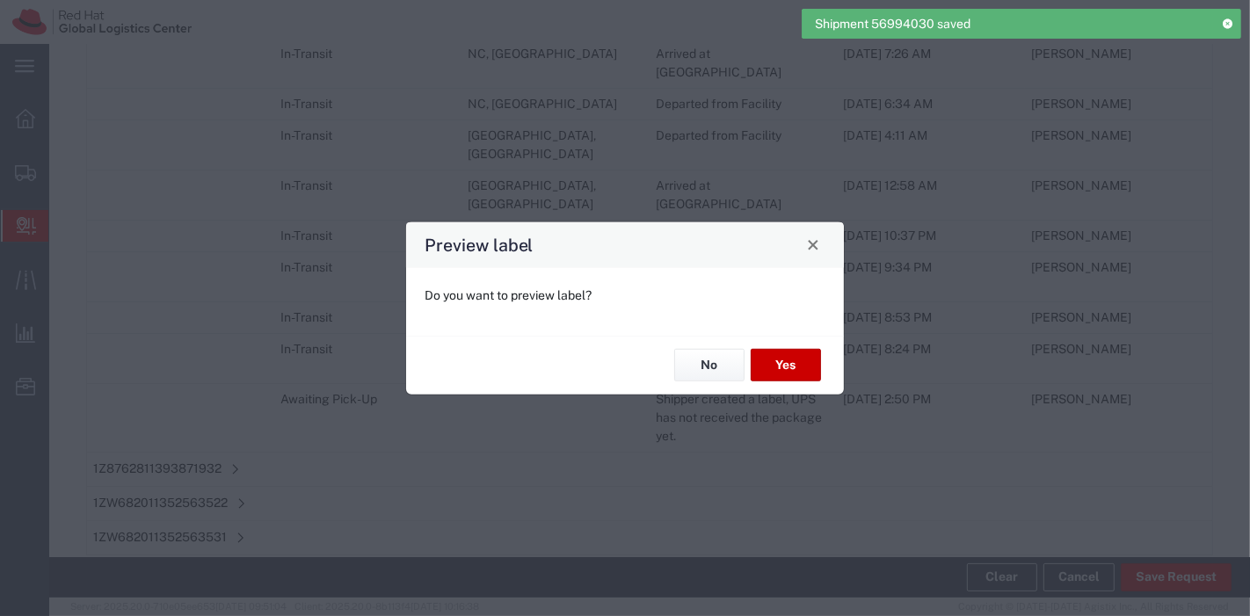
type input "Your Packaging"
type input "Next Day Air Saver"
type input "Your Packaging"
type input "Next Day Air Saver"
type input "Your Packaging"
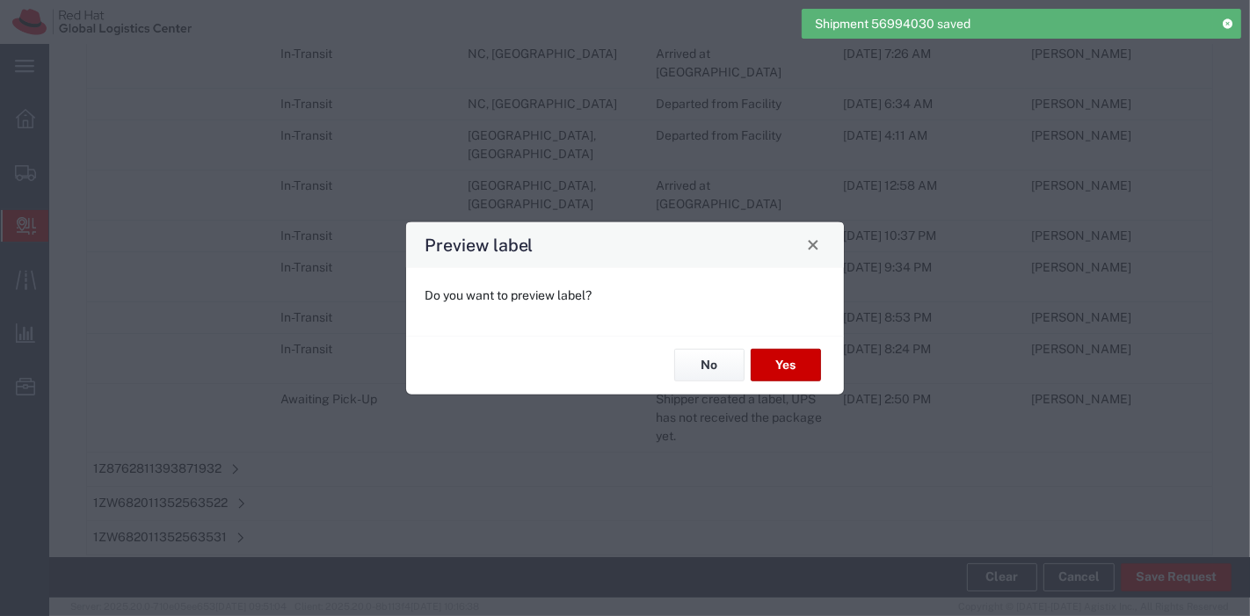
type input "Next Day Air Saver"
click at [717, 350] on button "No" at bounding box center [709, 365] width 70 height 33
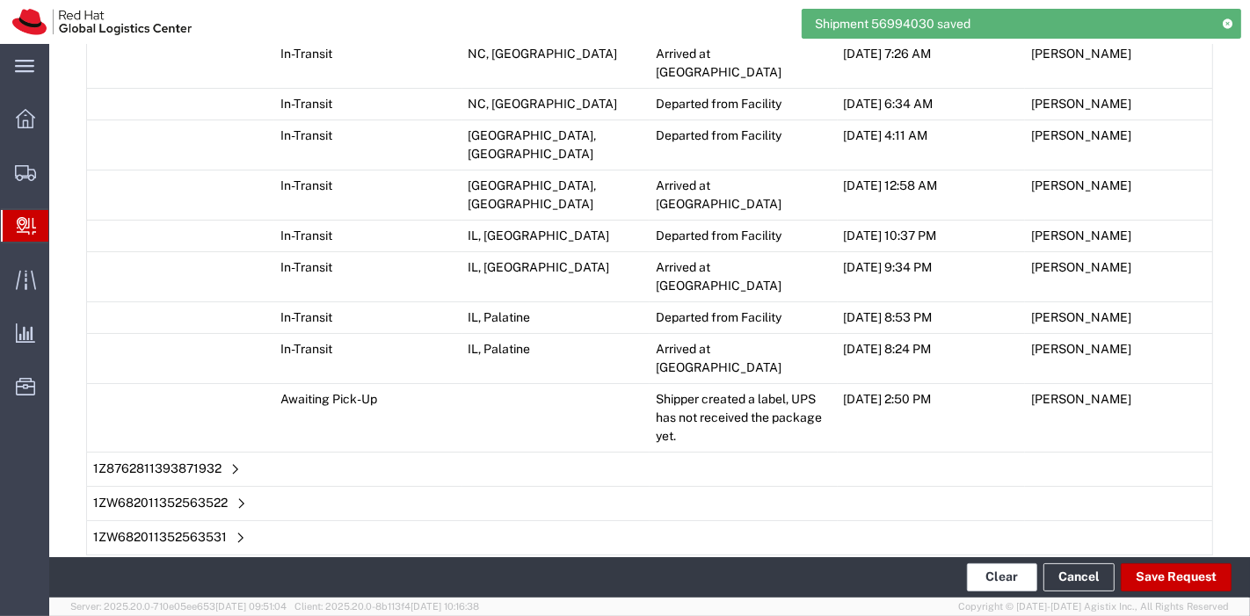
click at [985, 572] on button "Clear" at bounding box center [1002, 578] width 70 height 28
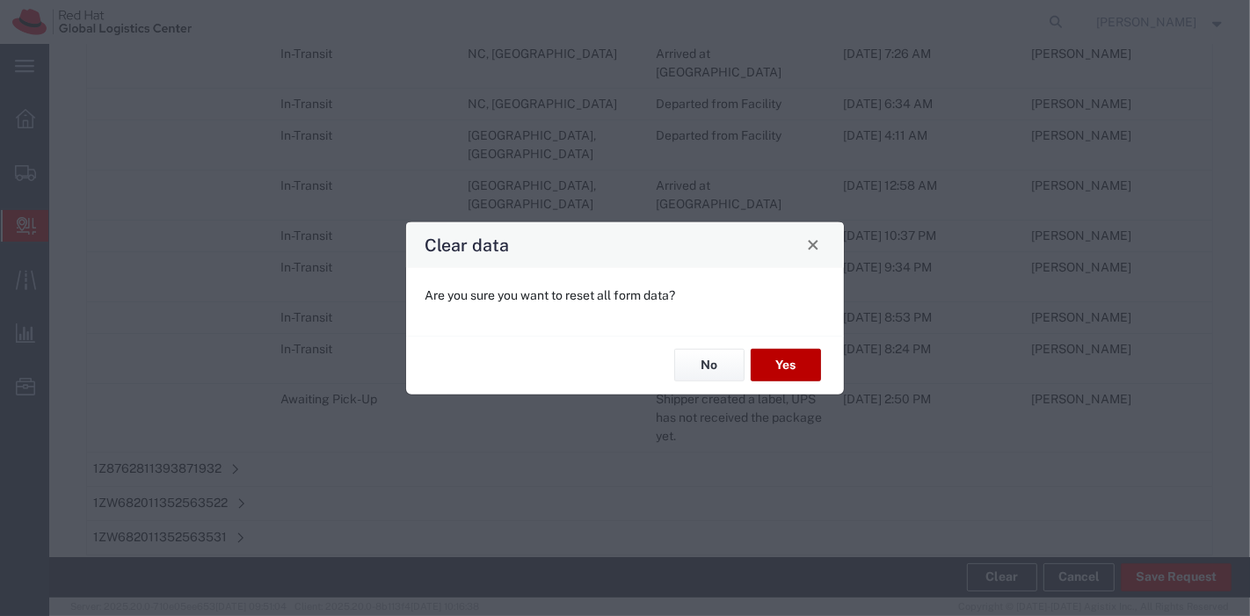
click at [758, 362] on button "Yes" at bounding box center [786, 365] width 70 height 33
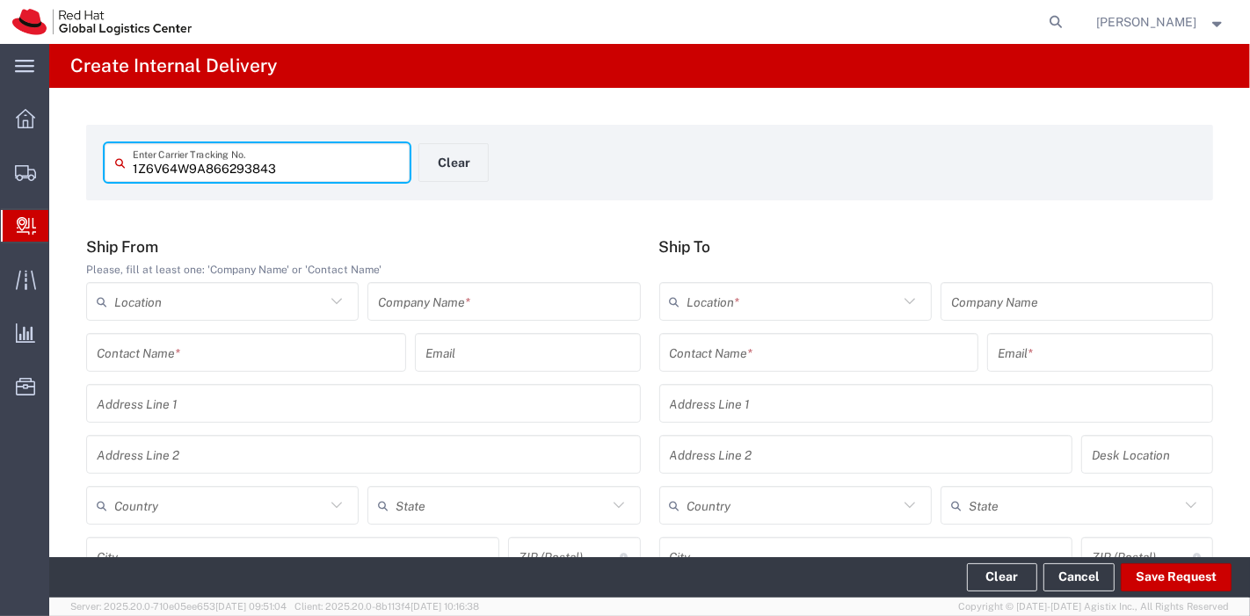
type input "1Z6V64W9A866293843"
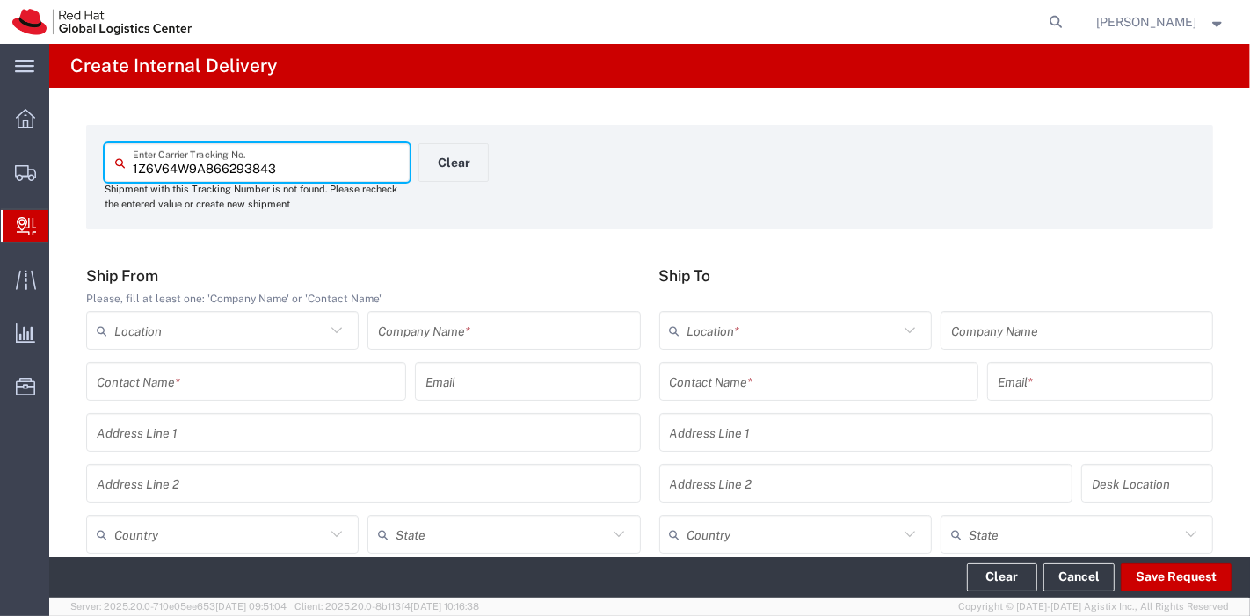
click at [520, 309] on div "Ship From Please, fill at least one: 'Company Name' or 'Contact Name' Location …" at bounding box center [363, 467] width 573 height 402
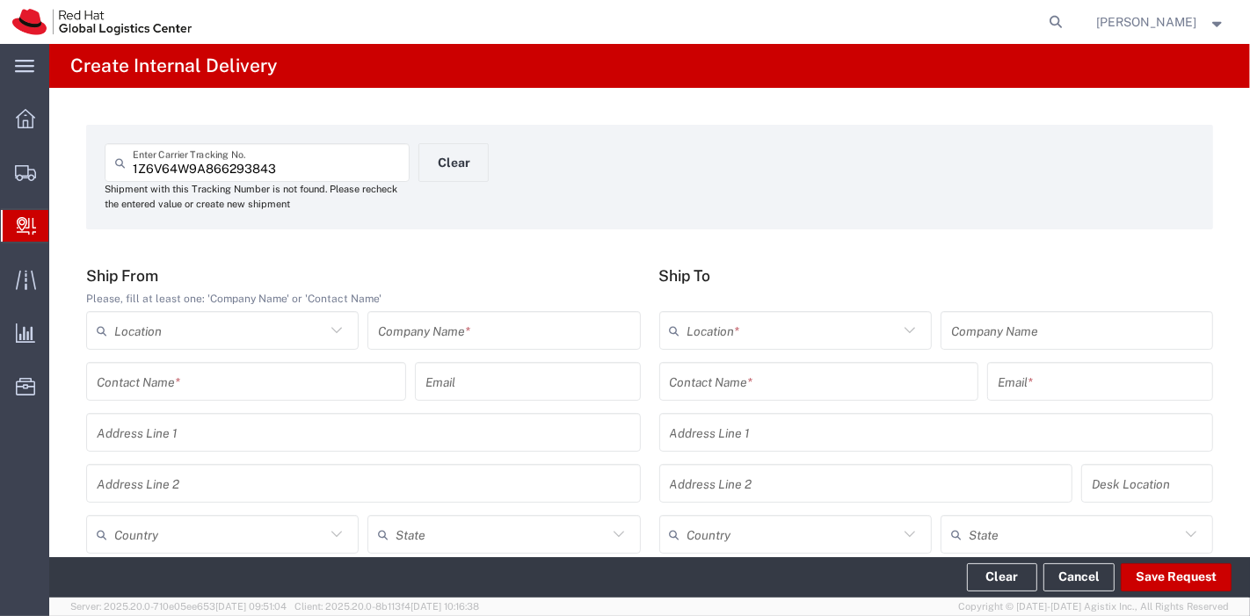
click at [521, 324] on input "text" at bounding box center [503, 331] width 251 height 31
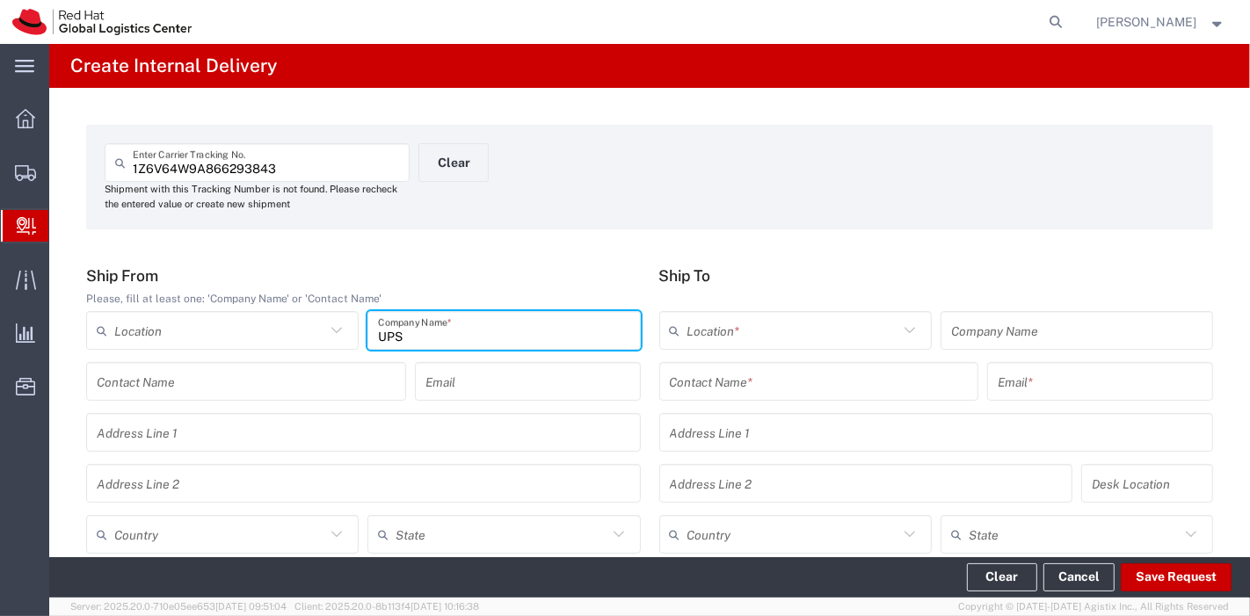
type input "UPS"
click at [275, 532] on input "text" at bounding box center [219, 535] width 211 height 31
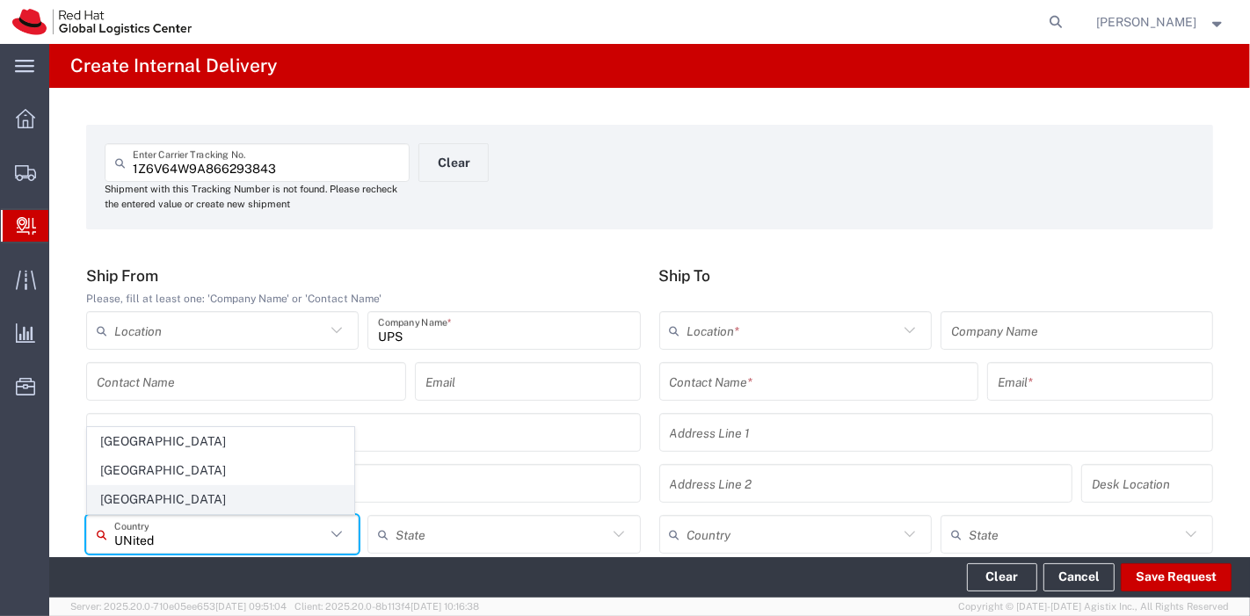
click at [176, 499] on span "[GEOGRAPHIC_DATA]" at bounding box center [221, 499] width 266 height 27
type input "[GEOGRAPHIC_DATA]"
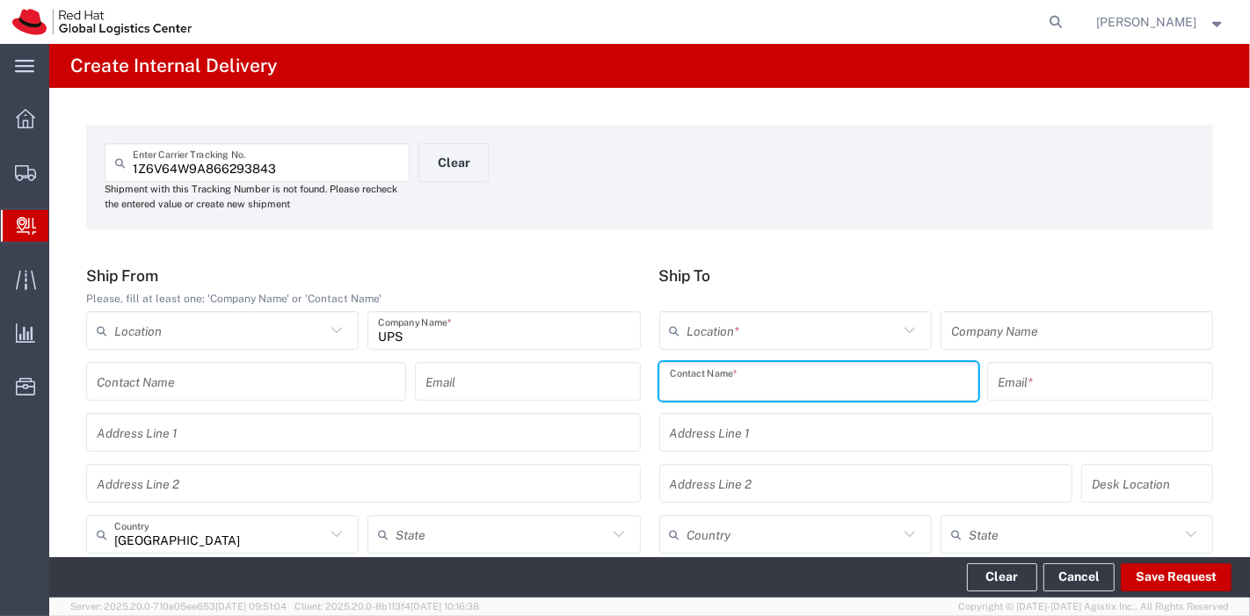
click at [694, 394] on input "text" at bounding box center [819, 382] width 299 height 31
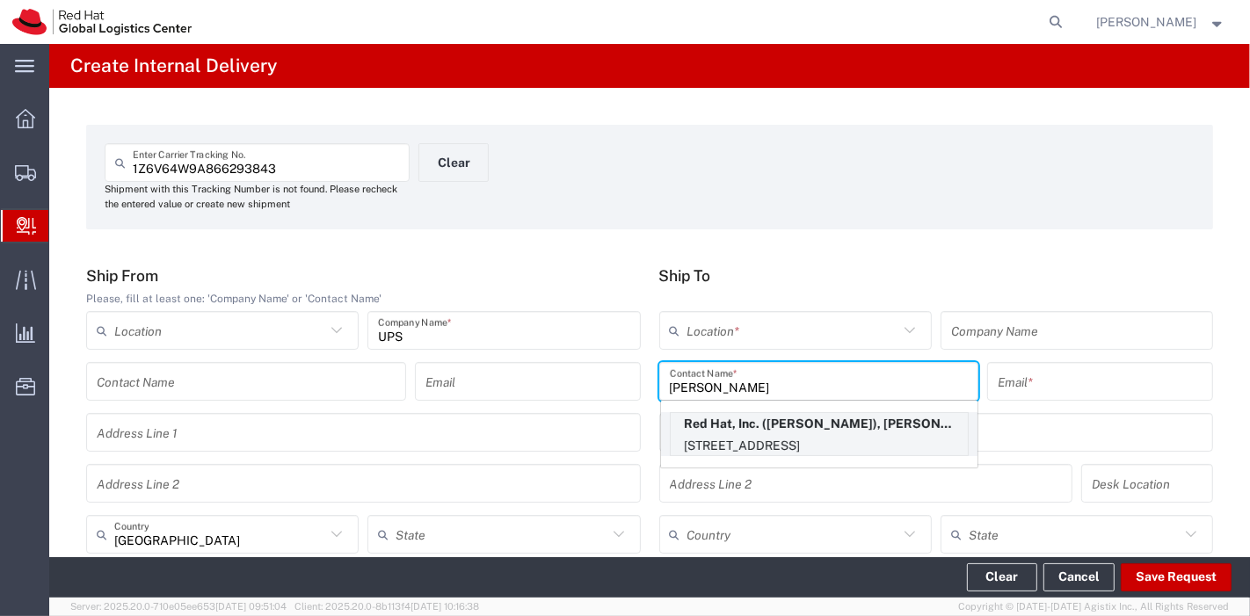
type input "Christine Let"
click at [728, 422] on p "Red Hat, Inc. (Christine Letcher), cletcher@redhat.com" at bounding box center [819, 424] width 297 height 22
type input "RH - [GEOGRAPHIC_DATA]"
type input "Red Hat, Inc."
type input "Christine Letcher"
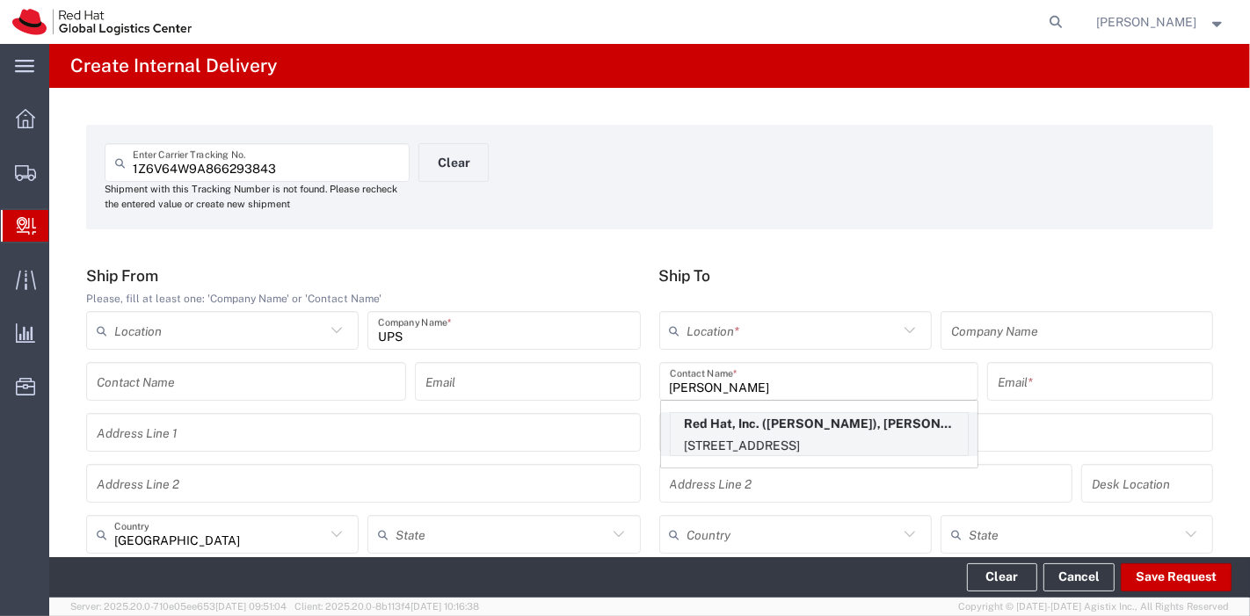
type input "cletcher@redhat.com"
type input "[STREET_ADDRESS]"
type input "FLEX"
type input "[GEOGRAPHIC_DATA]"
type input "RALEIGH"
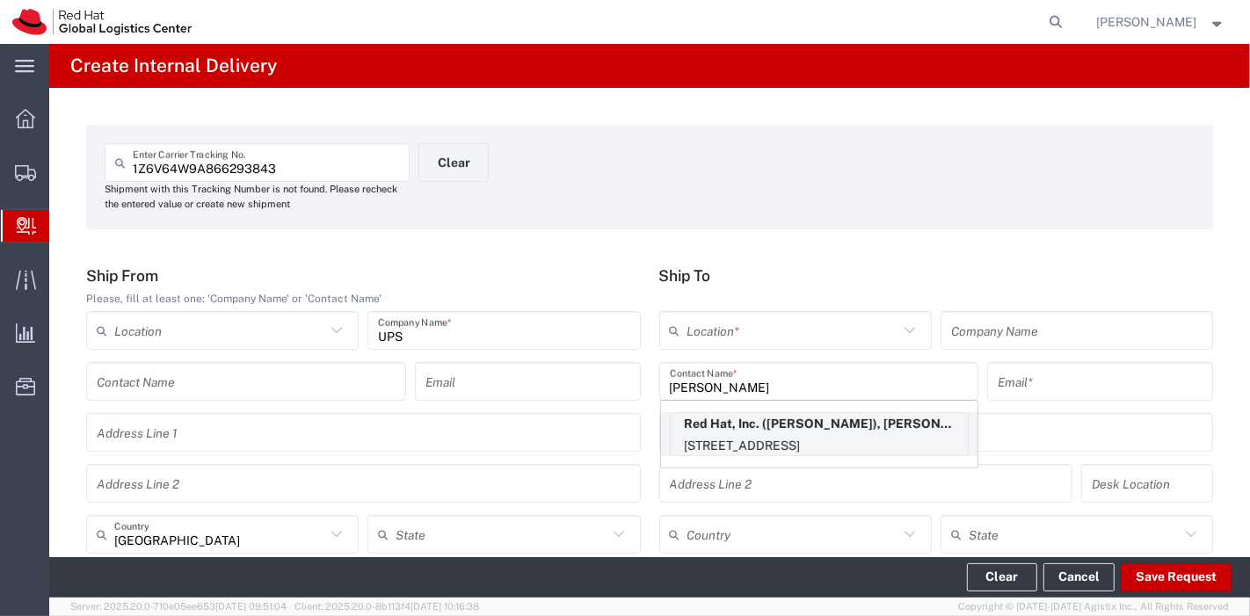
type input "27601"
type input "19197544260"
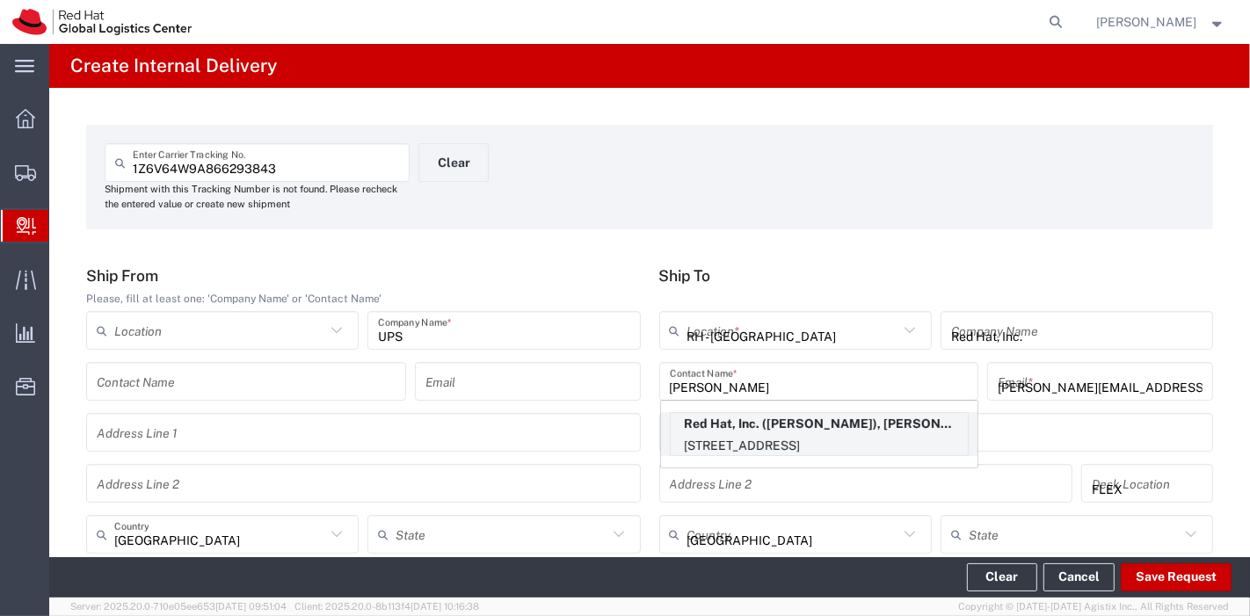
type input "[US_STATE]"
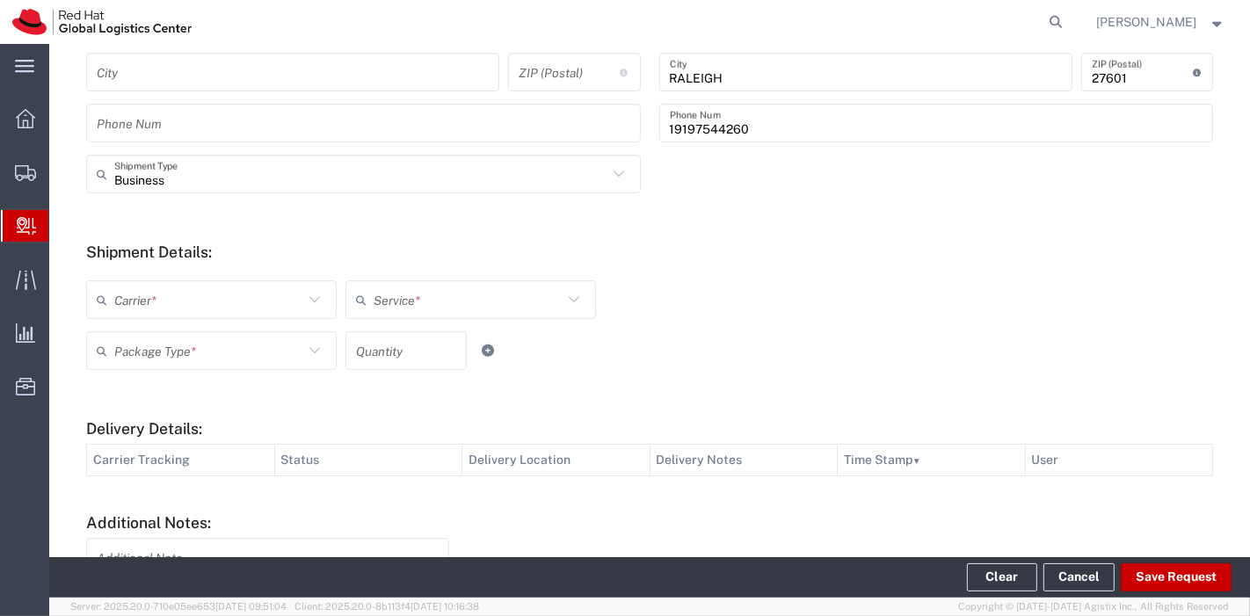
scroll to position [517, 0]
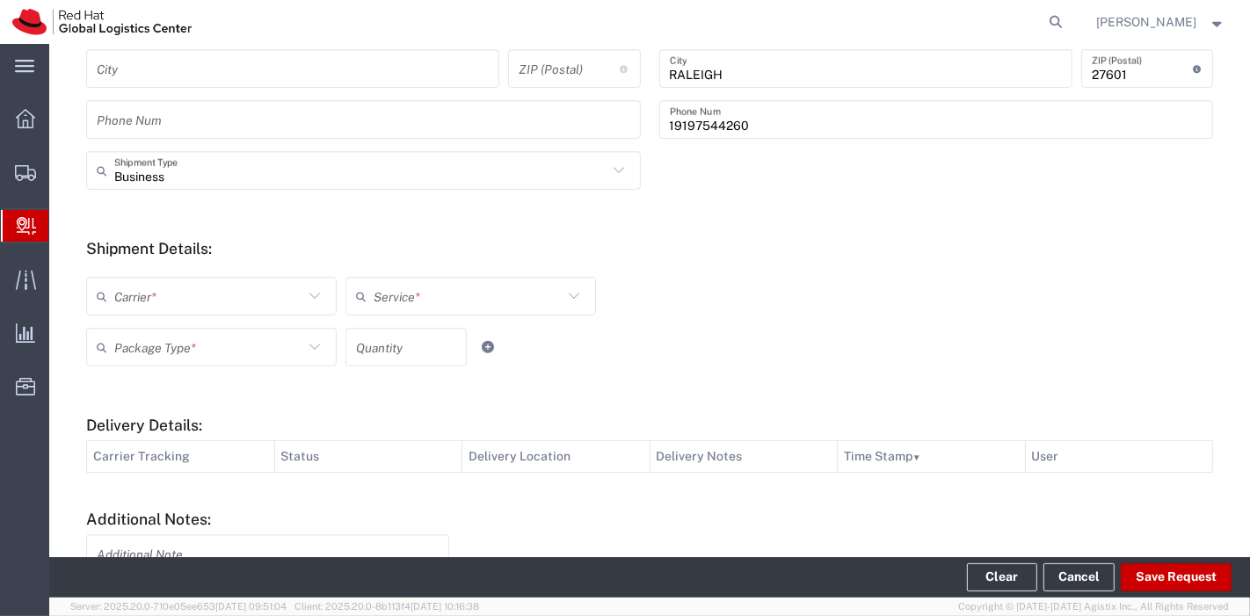
click at [315, 299] on icon at bounding box center [314, 296] width 23 height 23
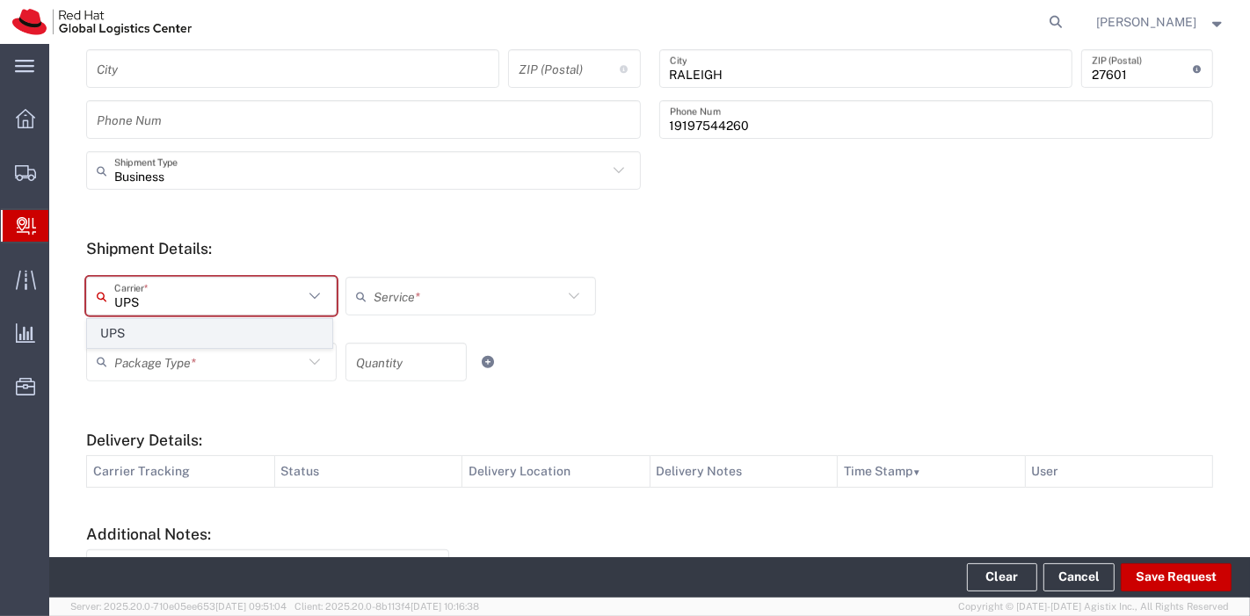
type input "UPS"
click at [246, 323] on span "UPS" at bounding box center [210, 333] width 244 height 27
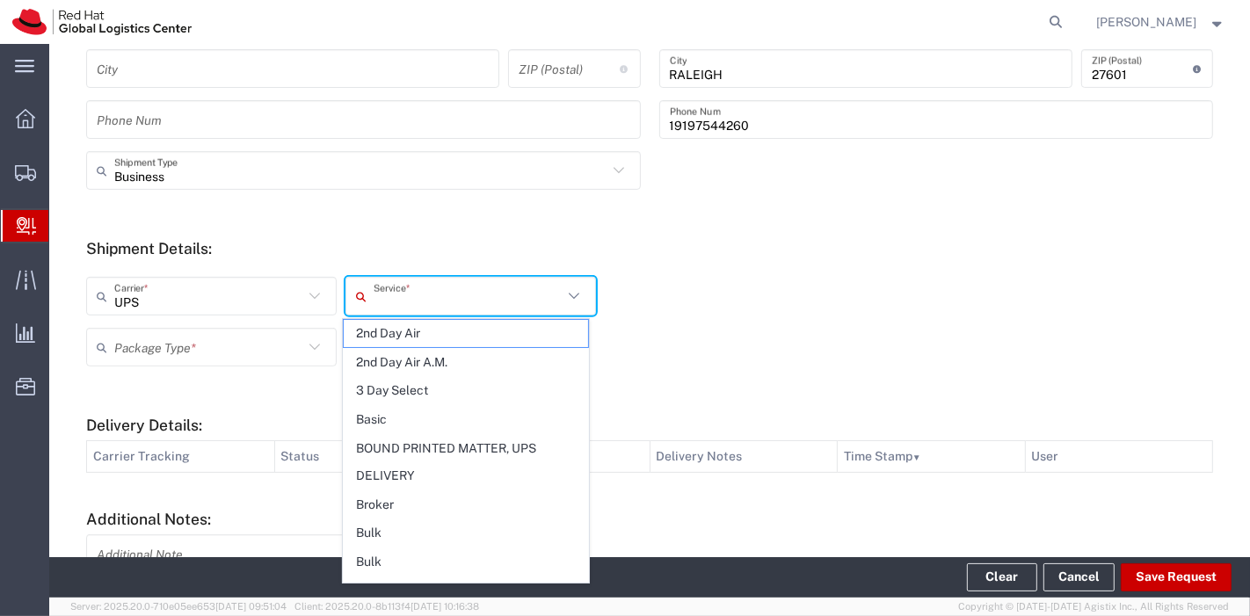
click at [405, 297] on input "text" at bounding box center [468, 296] width 189 height 31
type input "gr"
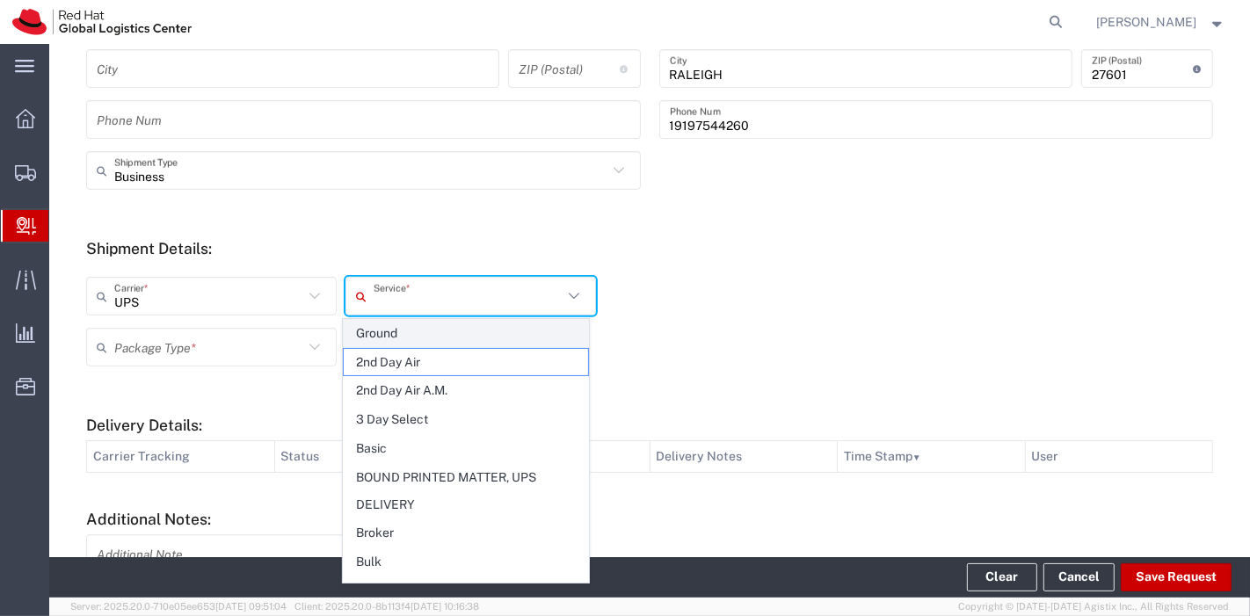
click at [396, 326] on span "Ground" at bounding box center [466, 333] width 244 height 27
type input "Ground"
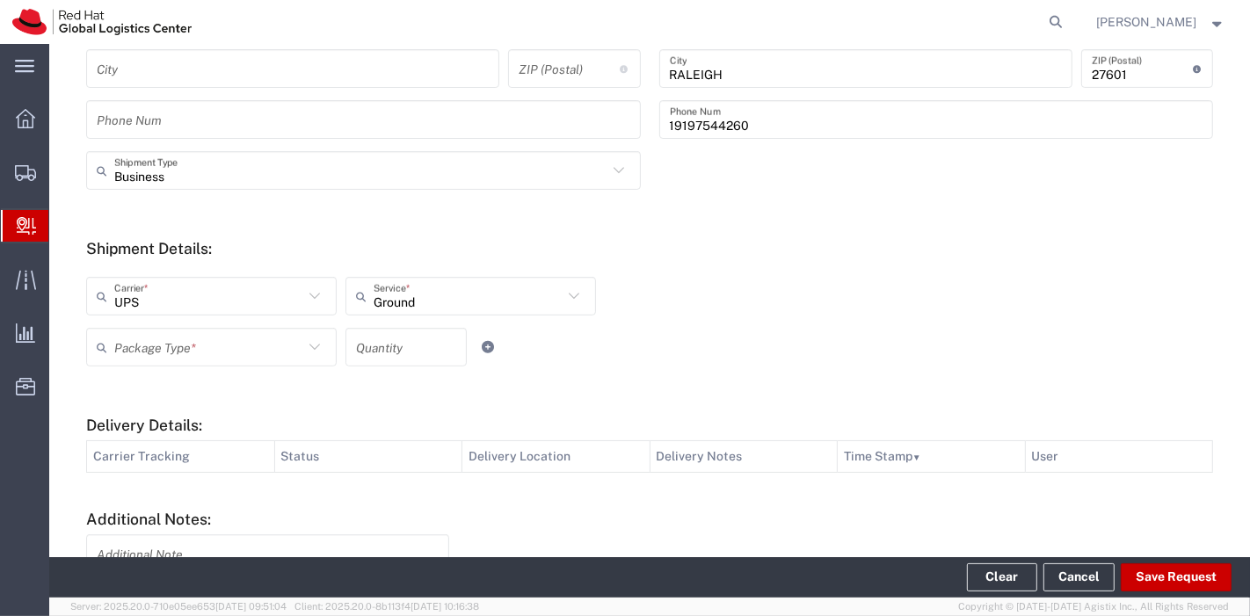
click at [226, 342] on input "text" at bounding box center [208, 347] width 189 height 31
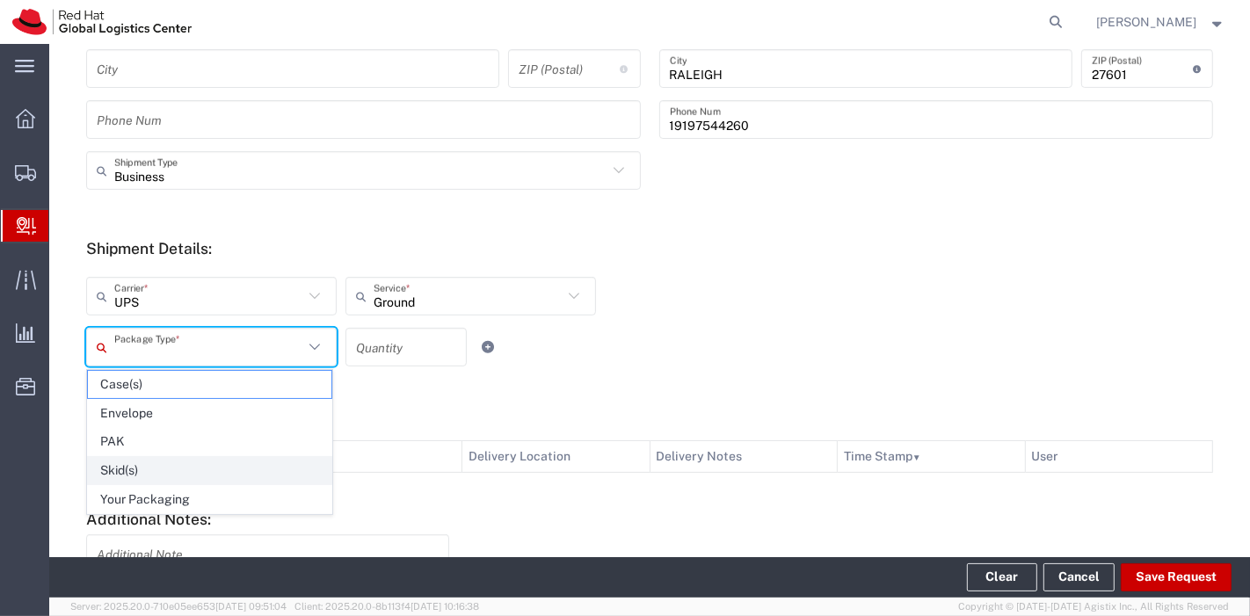
click at [164, 477] on span "Skid(s)" at bounding box center [210, 470] width 244 height 27
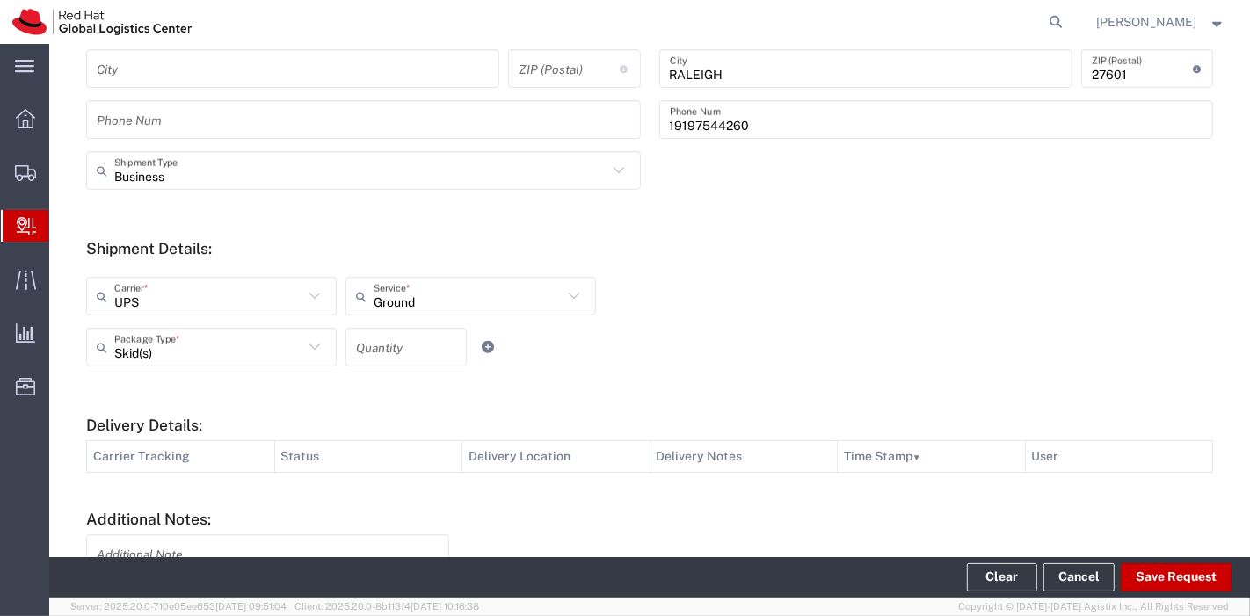
click at [173, 353] on input "Skid(s)" at bounding box center [208, 347] width 189 height 31
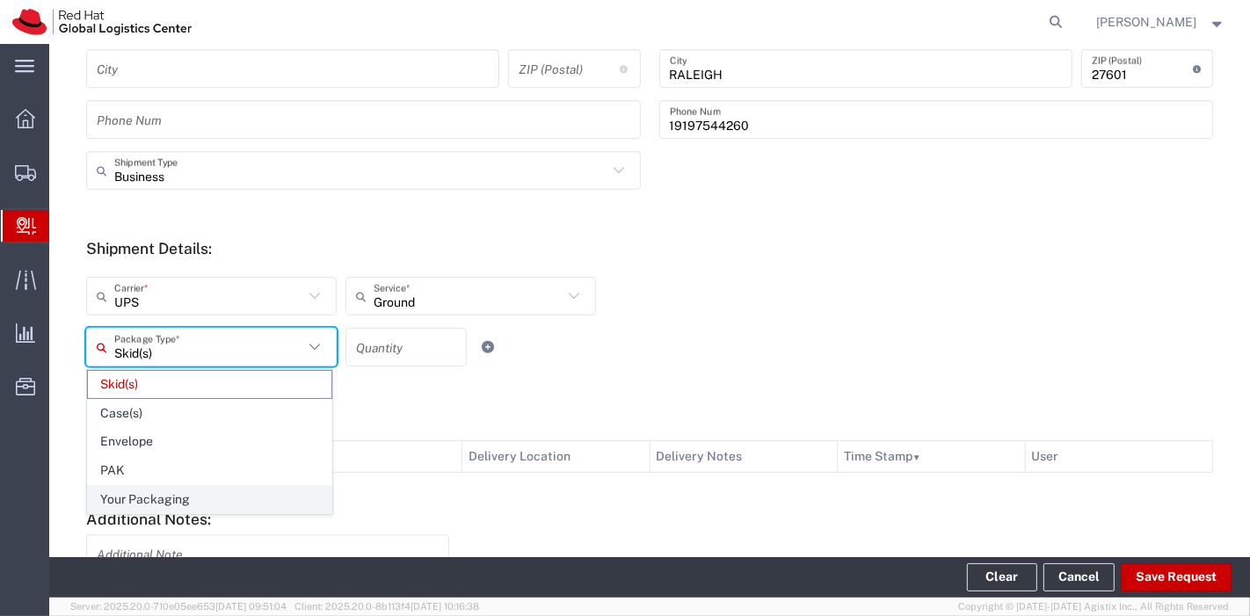
click at [155, 499] on span "Your Packaging" at bounding box center [210, 499] width 244 height 27
type input "Your Packaging"
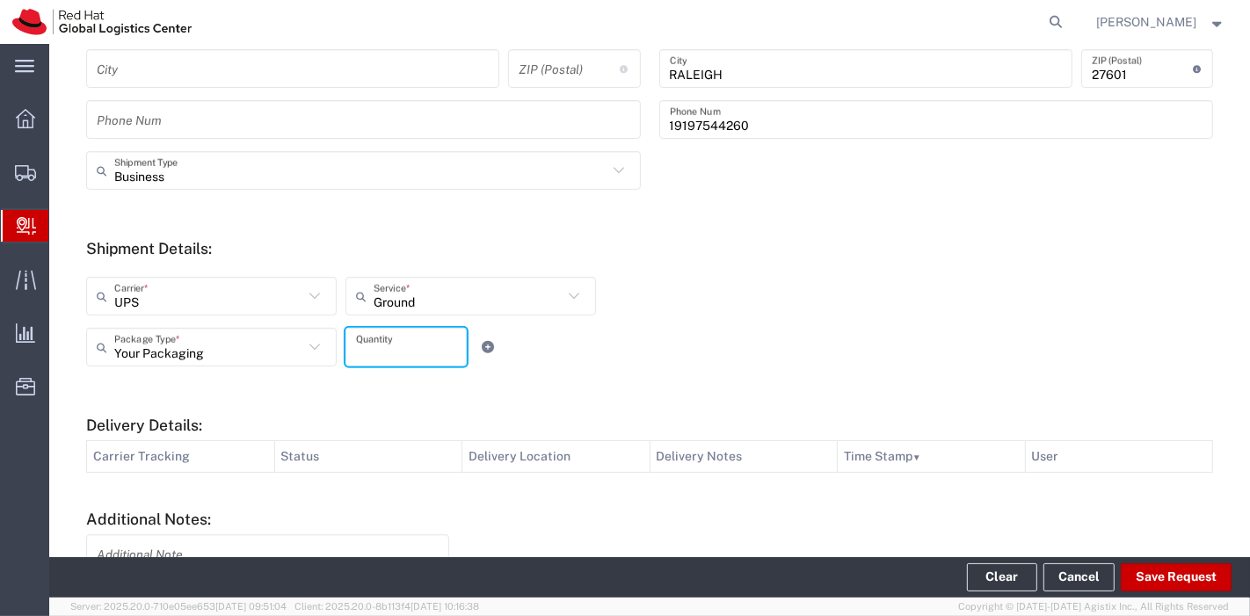
click at [410, 357] on input "number" at bounding box center [406, 347] width 100 height 31
type input "1"
click at [592, 390] on form "Ship From Please, fill at least one: 'Company Name' or 'Contact Name' Location …" at bounding box center [649, 212] width 1127 height 926
click at [1155, 572] on button "Save Request" at bounding box center [1176, 578] width 111 height 28
type input "[GEOGRAPHIC_DATA]"
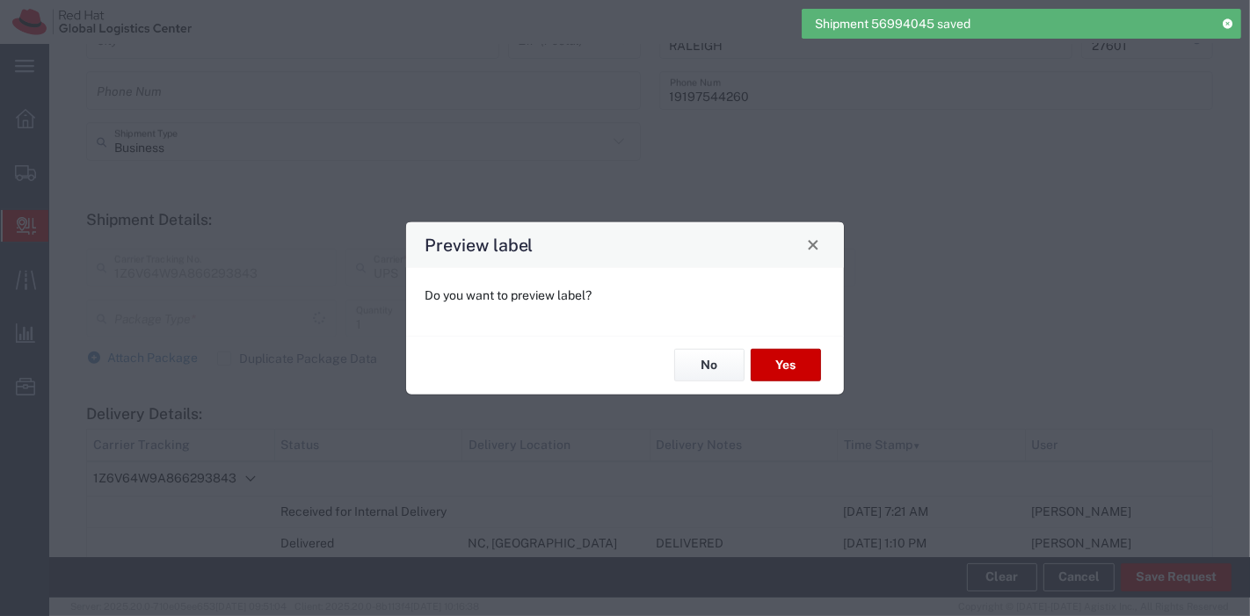
type input "Your Packaging"
type input "Ground"
click at [707, 368] on button "No" at bounding box center [709, 365] width 70 height 33
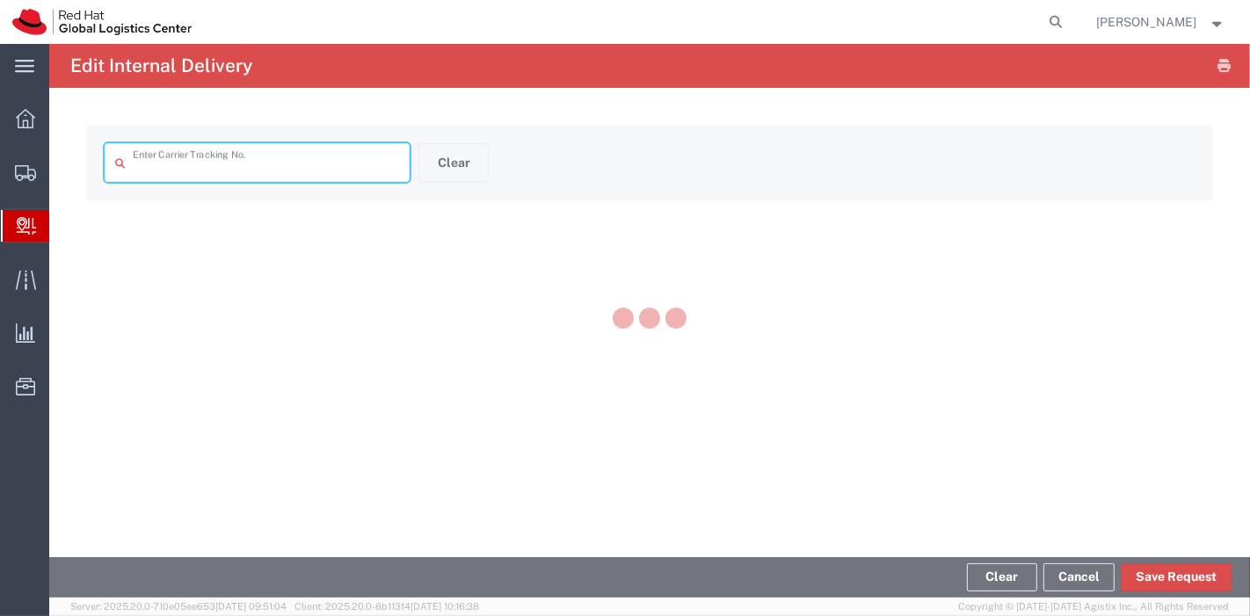
type input "1Z6V64W9A866293843"
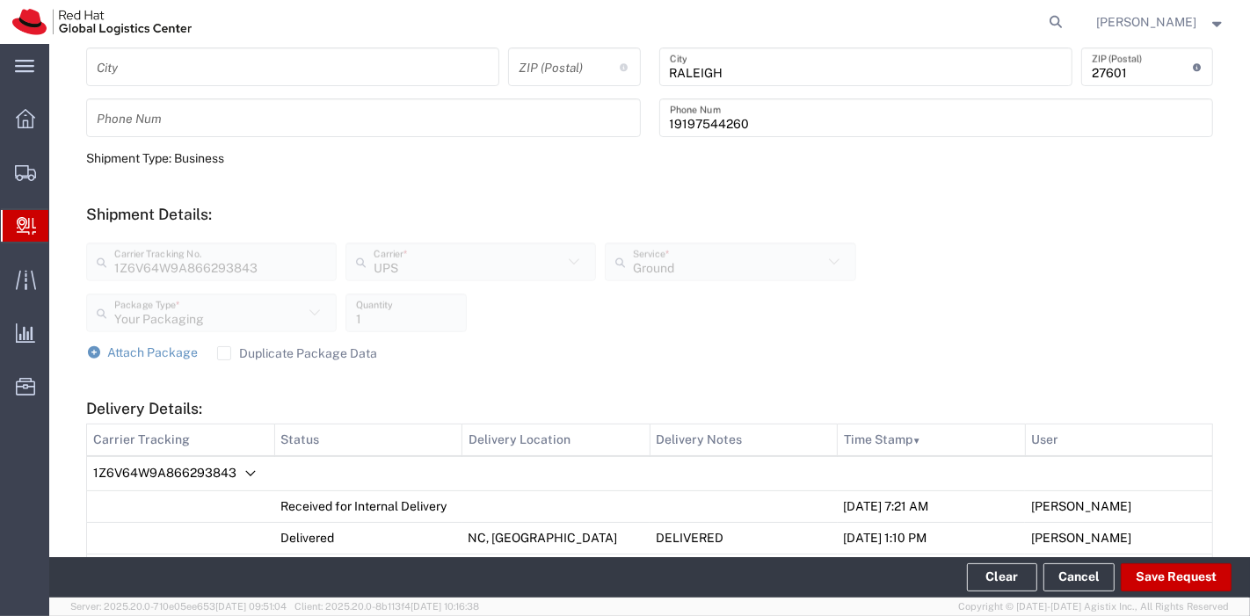
scroll to position [539, 0]
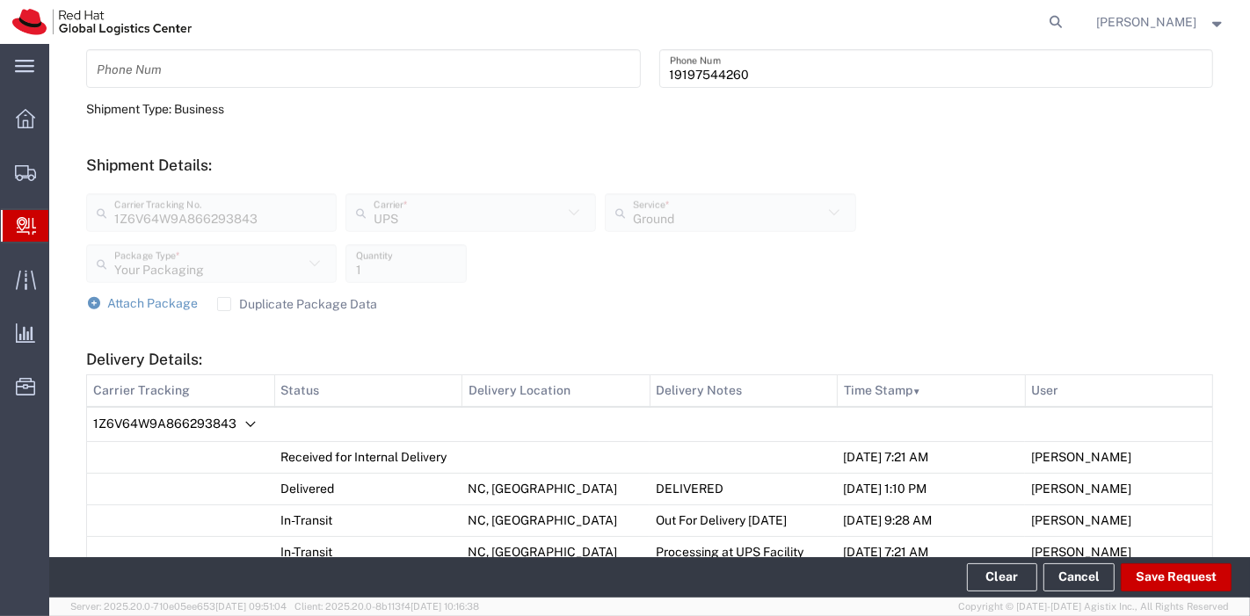
click at [235, 307] on label "Duplicate Package Data" at bounding box center [297, 304] width 161 height 14
click at [224, 304] on input "Duplicate Package Data" at bounding box center [224, 304] width 0 height 0
click at [135, 309] on span "Attach Package" at bounding box center [153, 303] width 91 height 14
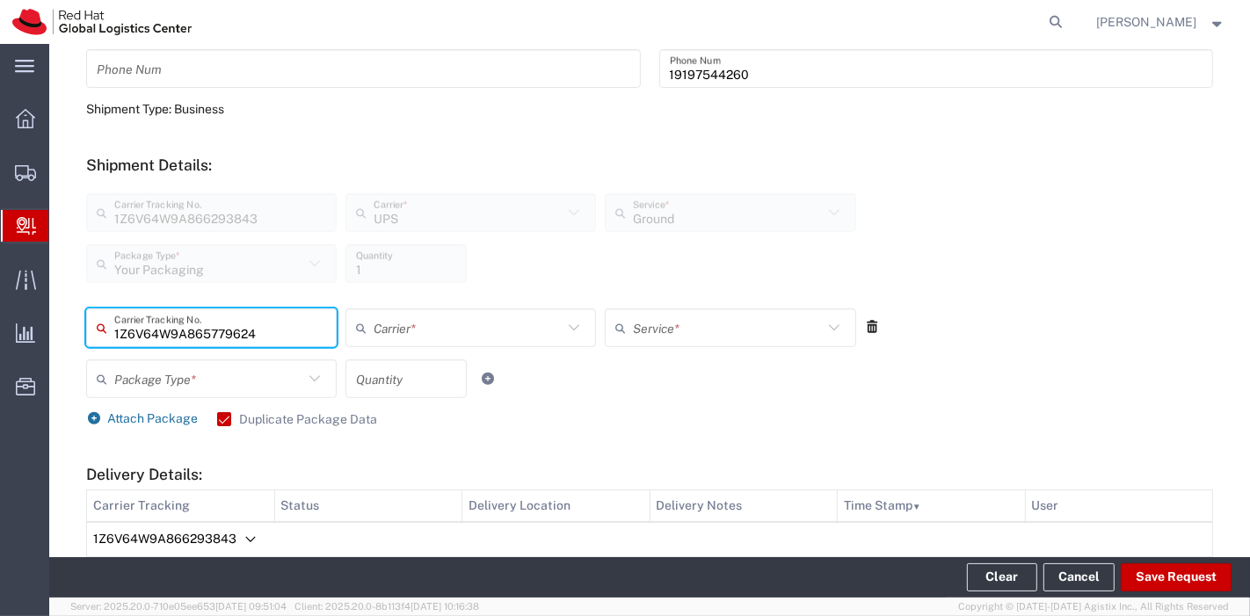
type input "1Z6V64W9A865779624"
type input "UPS"
type input "Your Packaging"
type input "1"
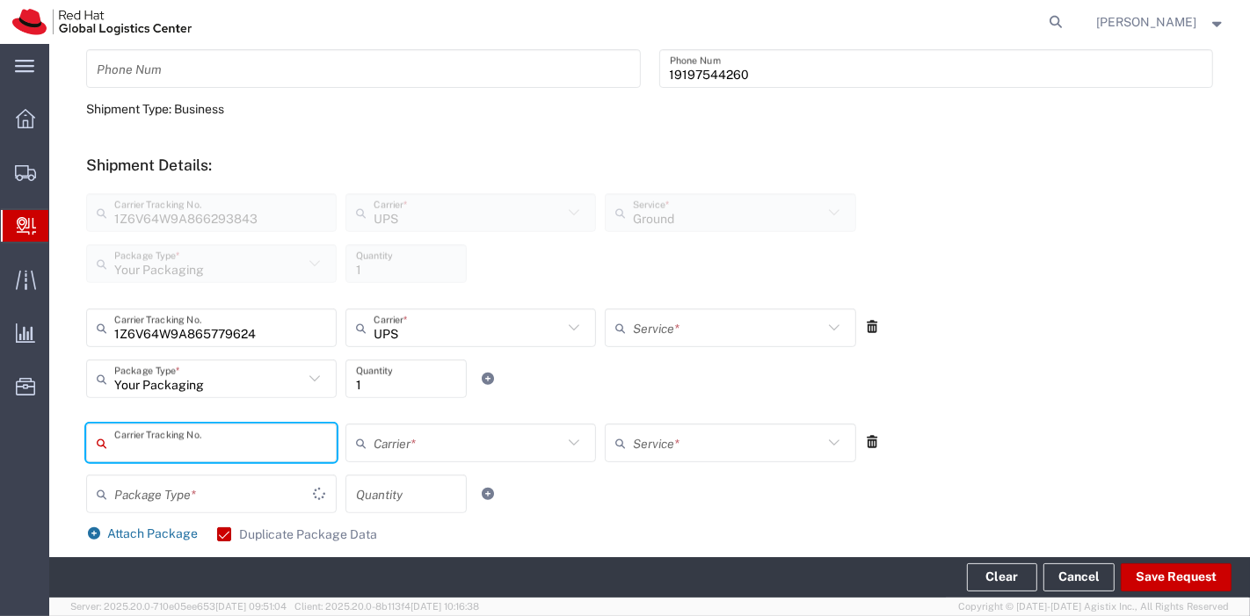
type input "Ground"
click at [865, 446] on icon at bounding box center [873, 442] width 16 height 12
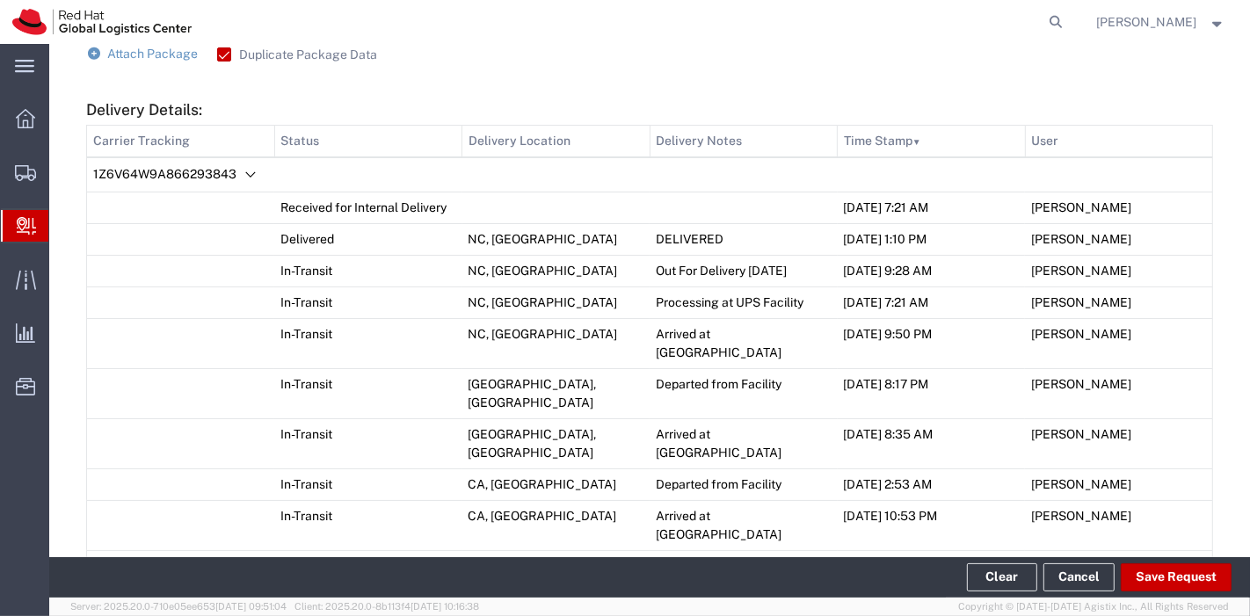
scroll to position [906, 0]
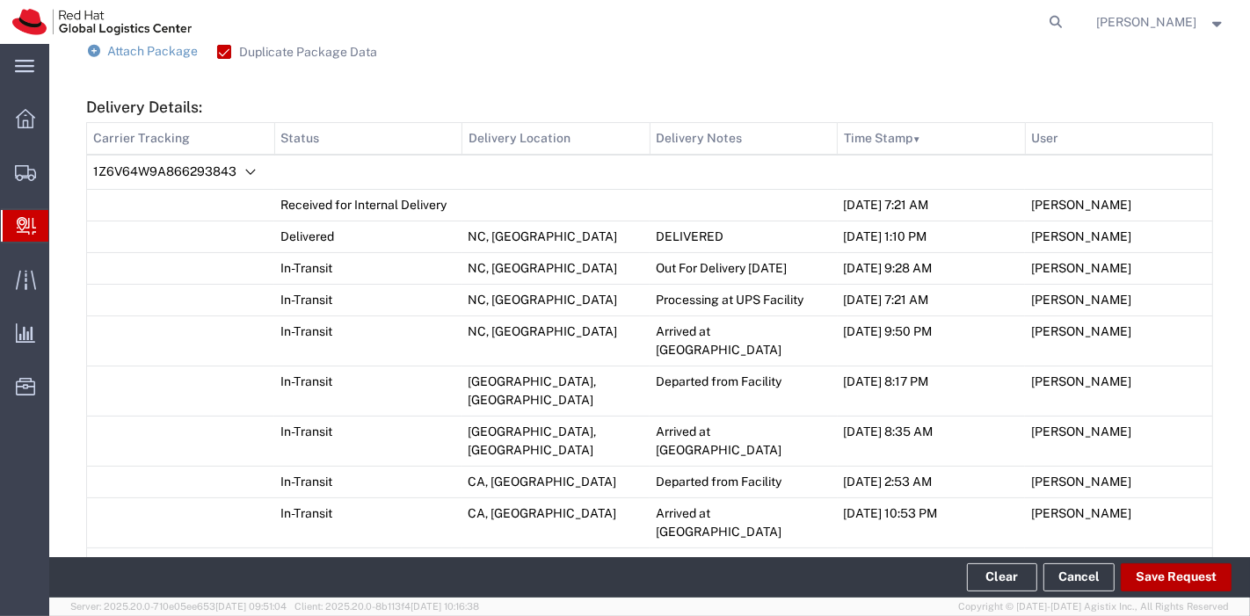
click at [1146, 573] on button "Save Request" at bounding box center [1176, 578] width 111 height 28
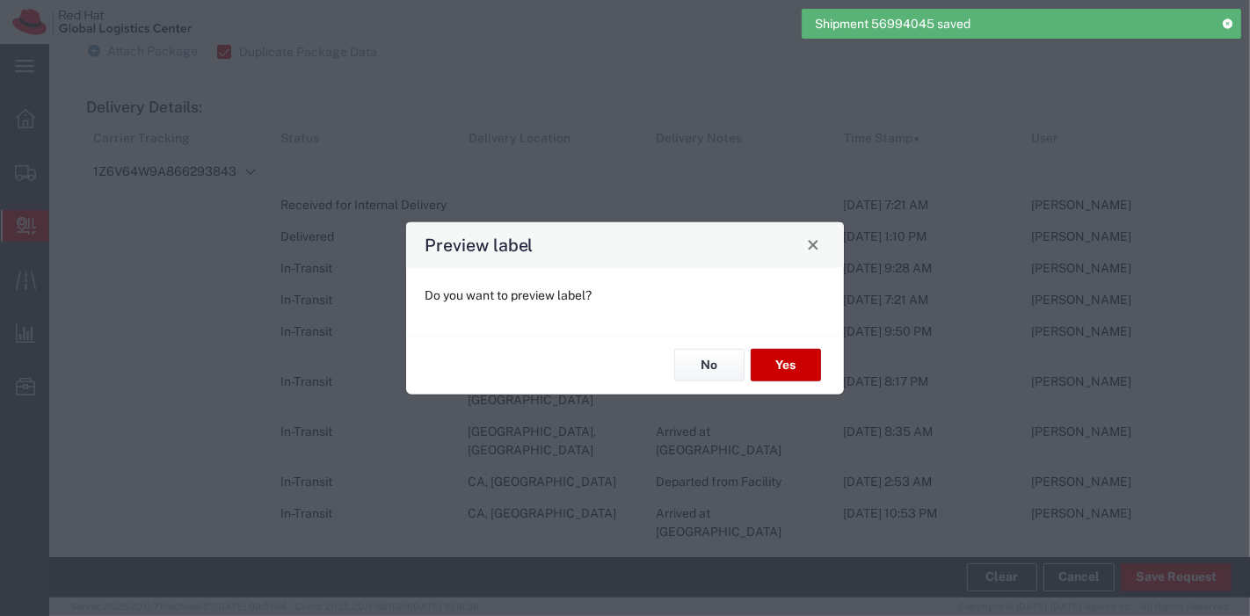
type input "Ground"
click at [769, 366] on button "Yes" at bounding box center [786, 365] width 70 height 33
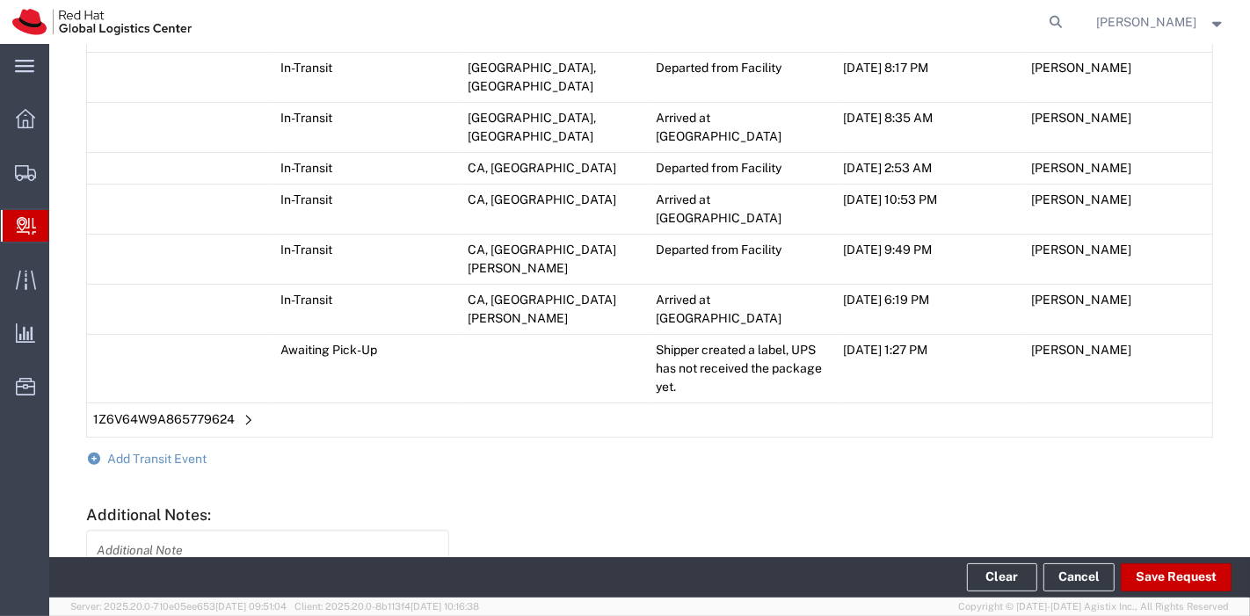
scroll to position [1285, 0]
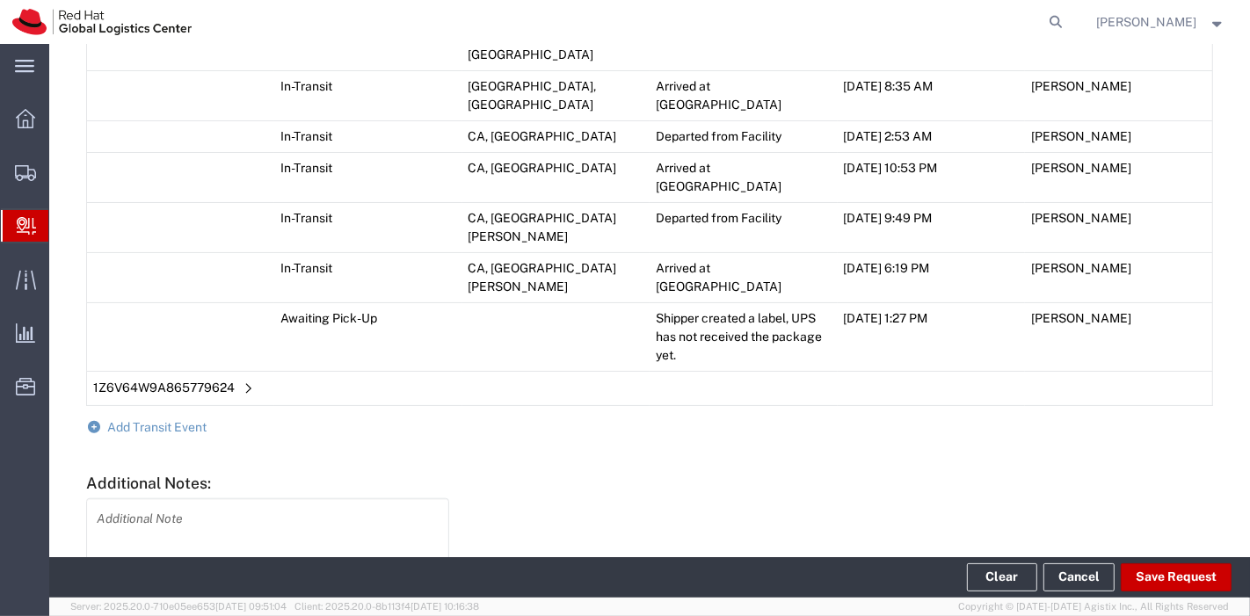
click at [164, 420] on span "Add Transit Event" at bounding box center [157, 427] width 99 height 14
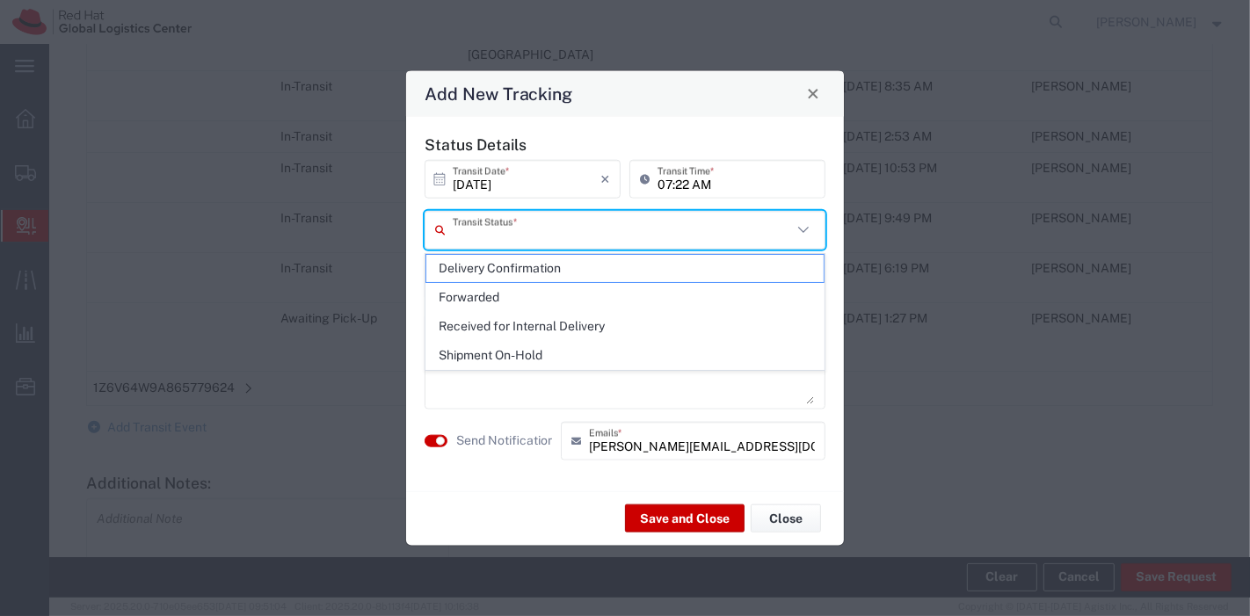
click at [597, 229] on input "text" at bounding box center [622, 230] width 339 height 31
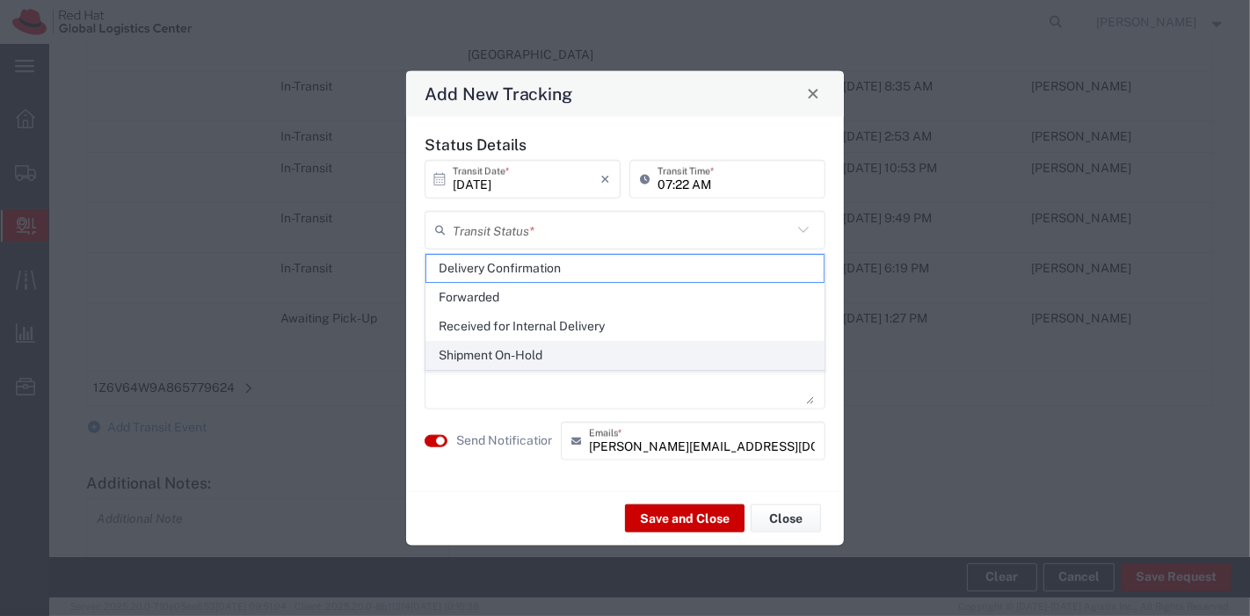
click at [509, 355] on span "Shipment On-Hold" at bounding box center [625, 355] width 398 height 27
type input "Shipment On-Hold"
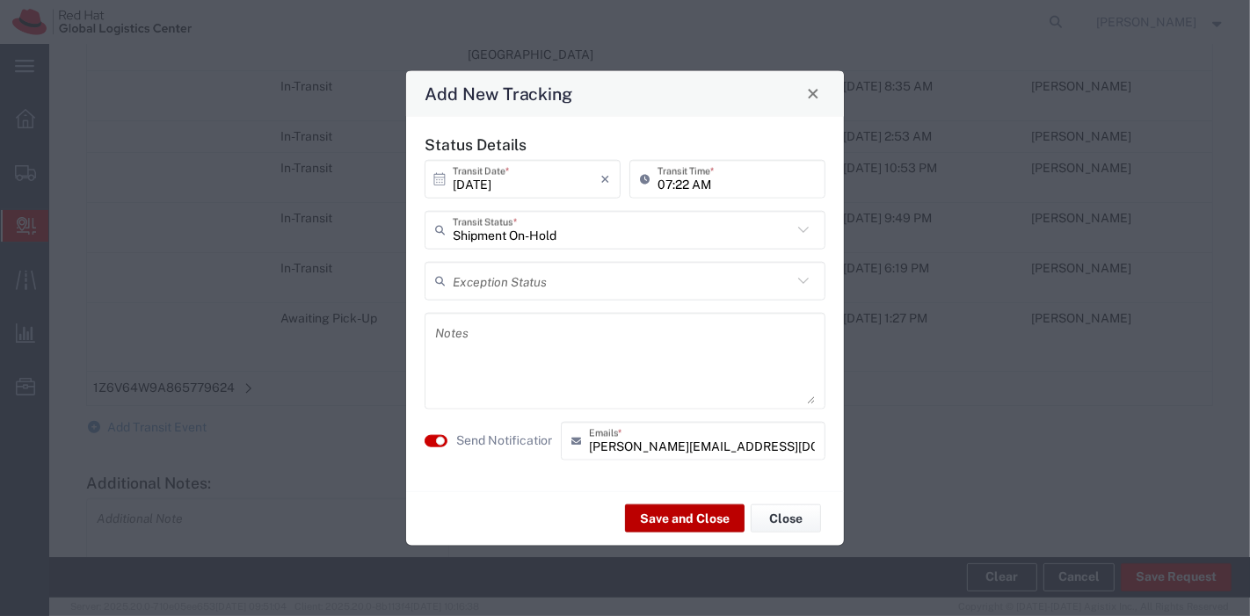
click at [676, 509] on button "Save and Close" at bounding box center [685, 519] width 120 height 28
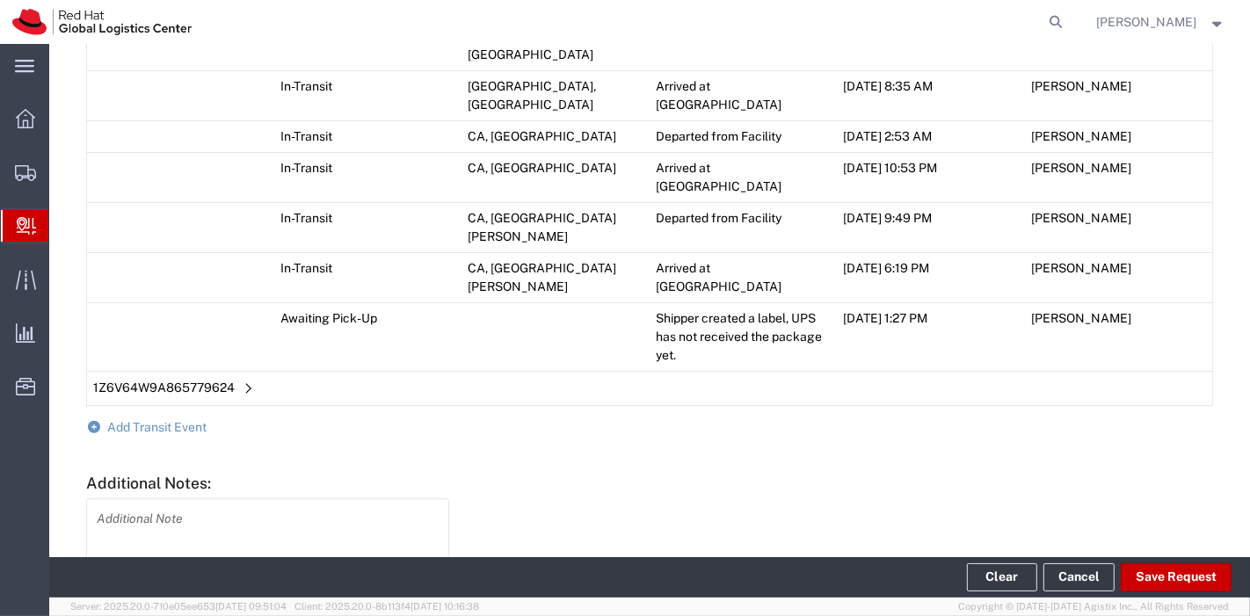
scroll to position [1316, 0]
click at [982, 572] on button "Clear" at bounding box center [1002, 578] width 70 height 28
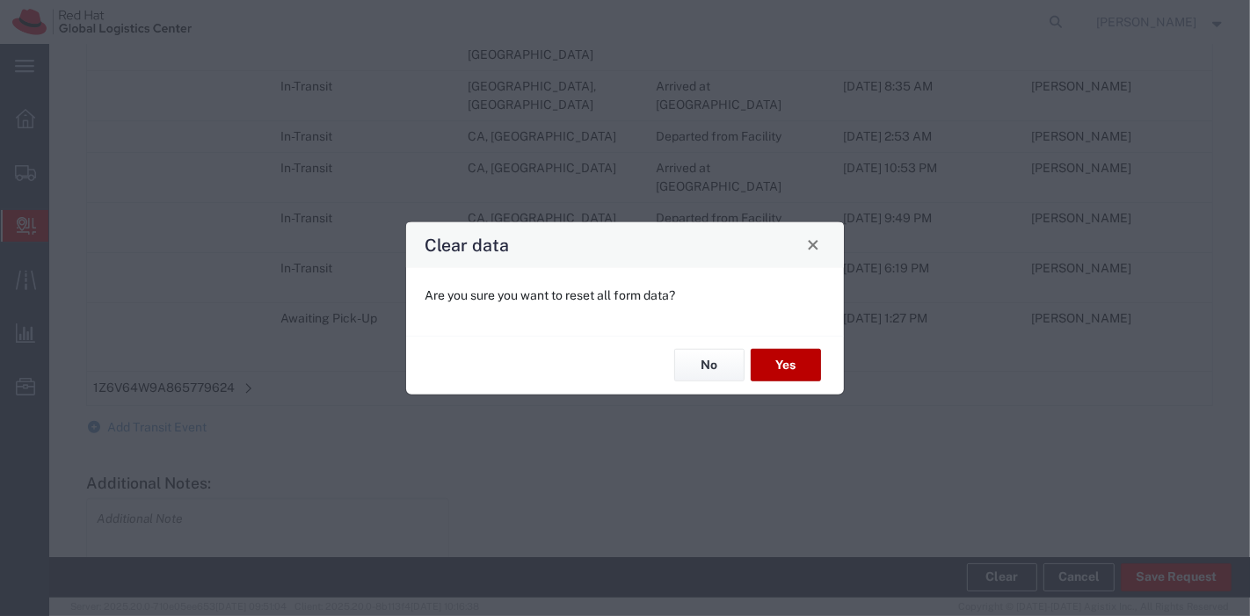
click at [767, 369] on button "Yes" at bounding box center [786, 365] width 70 height 33
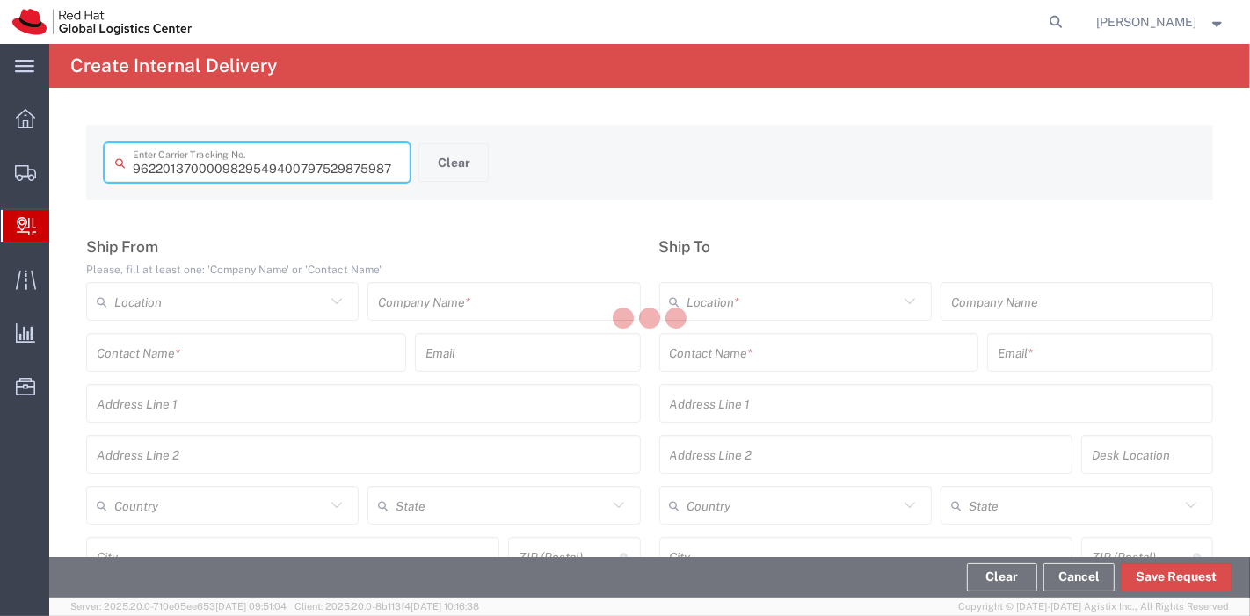
type input "797529875987"
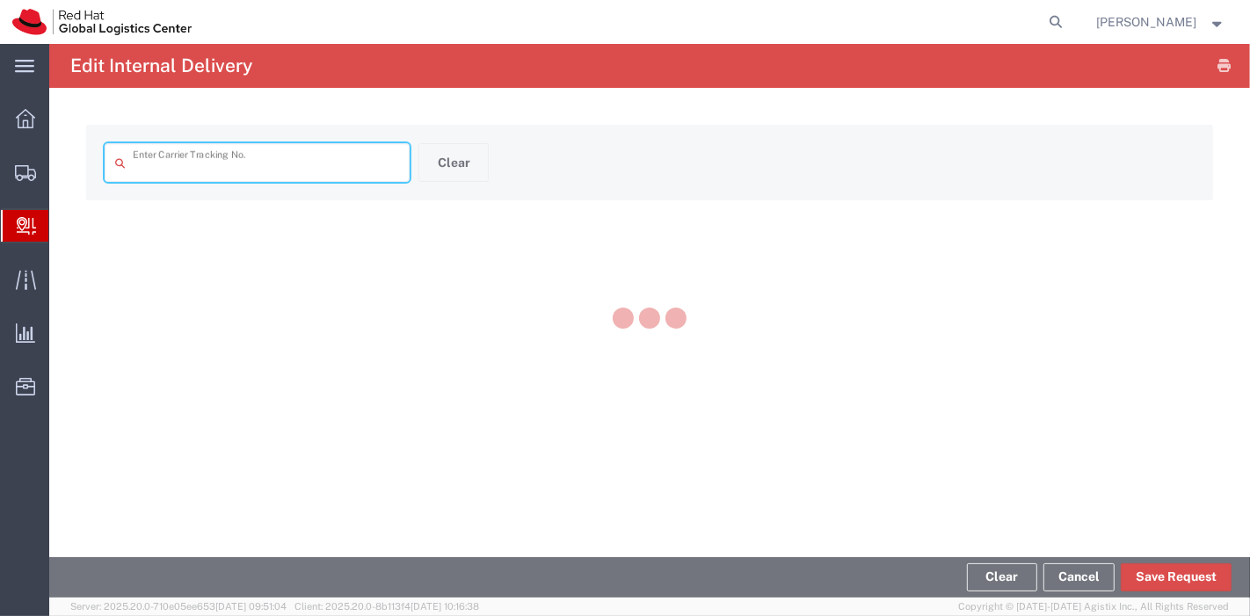
type input "797529875987"
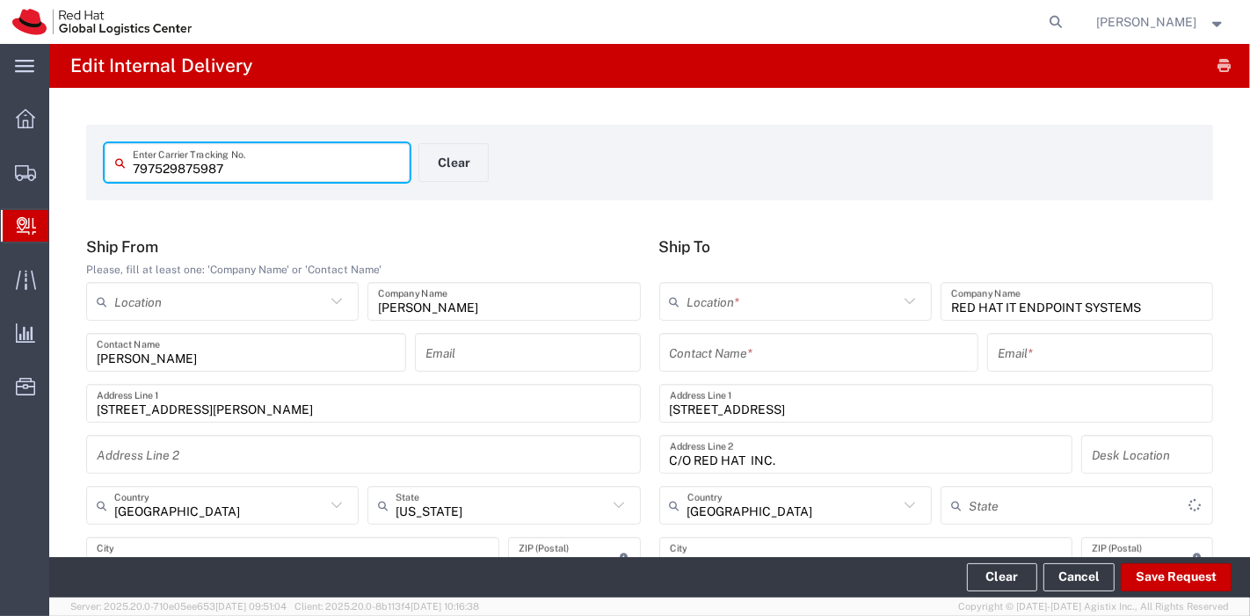
type input "[US_STATE]"
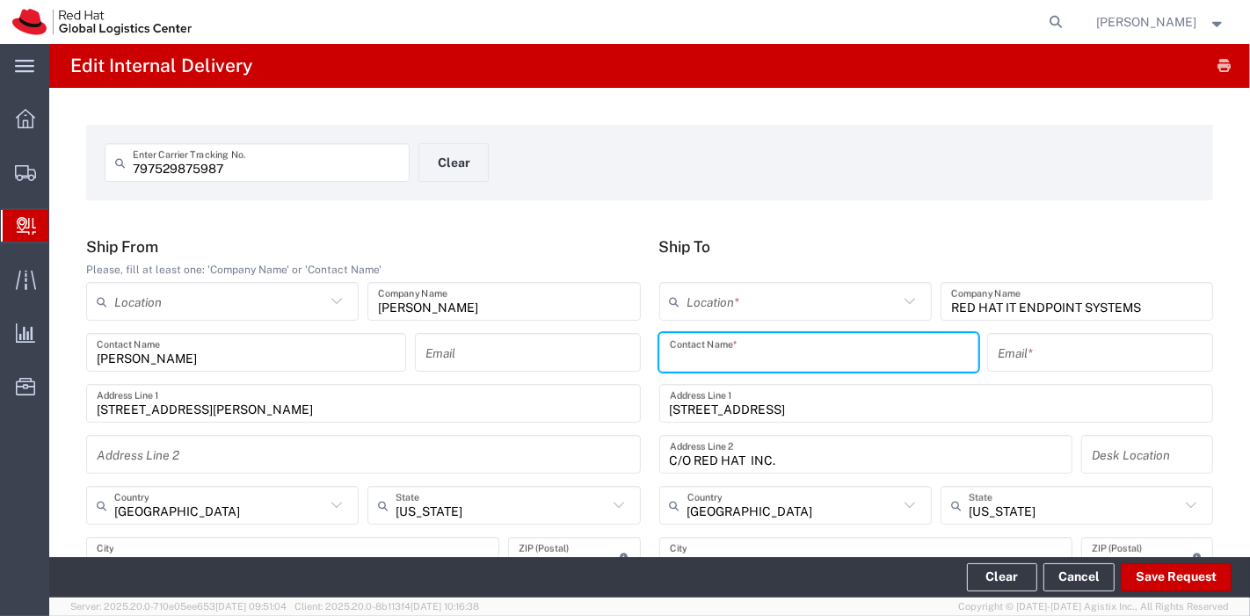
click at [776, 343] on input "text" at bounding box center [819, 353] width 299 height 31
type input "IT HD"
click at [1022, 363] on input "text" at bounding box center [1100, 353] width 205 height 31
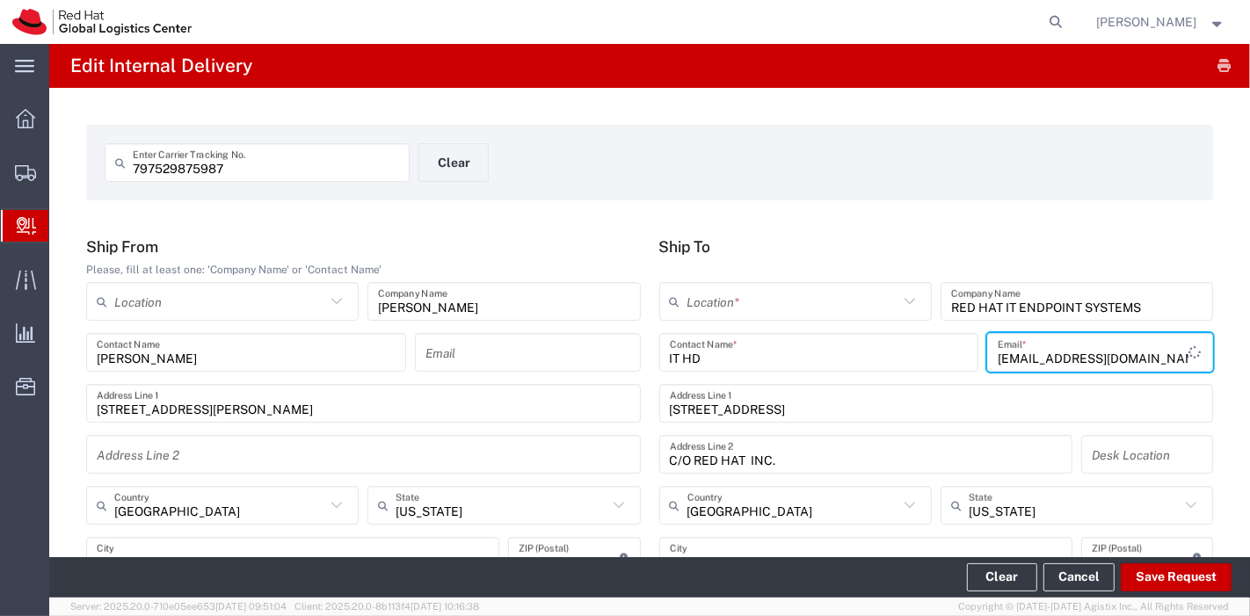
type input "bunker@redhat.com"
click at [883, 296] on input "text" at bounding box center [793, 302] width 211 height 31
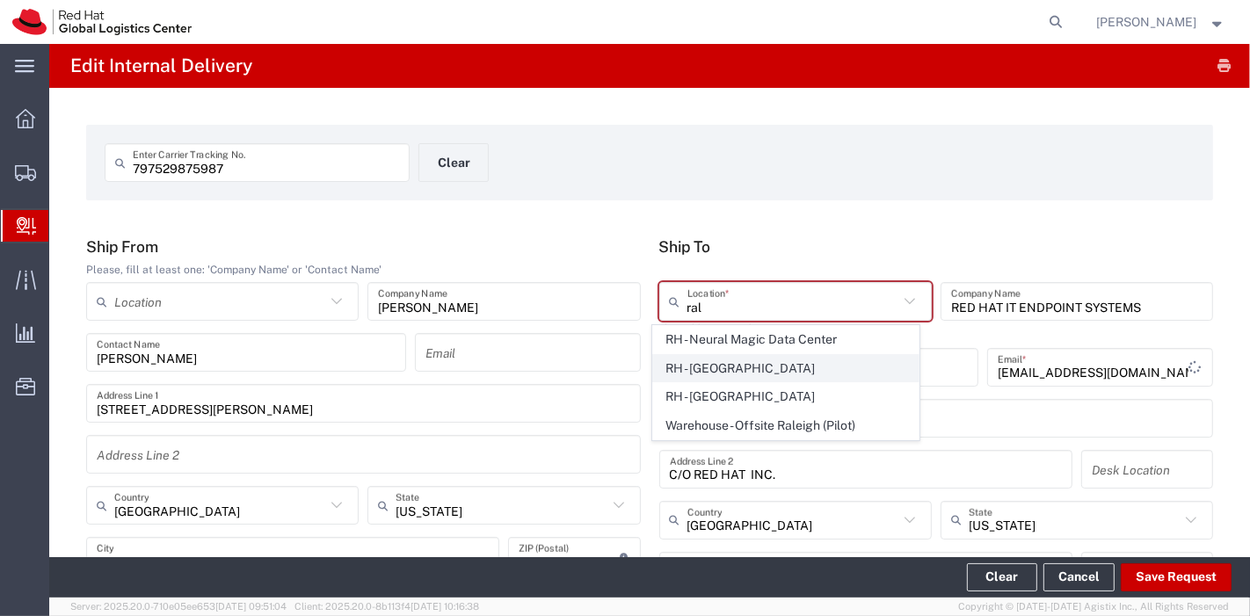
click at [783, 359] on span "RH - [GEOGRAPHIC_DATA]" at bounding box center [786, 368] width 266 height 27
type input "RH - [GEOGRAPHIC_DATA]"
type input "Red Hat, Inc."
type input "[STREET_ADDRESS]"
type input "919-754-4950"
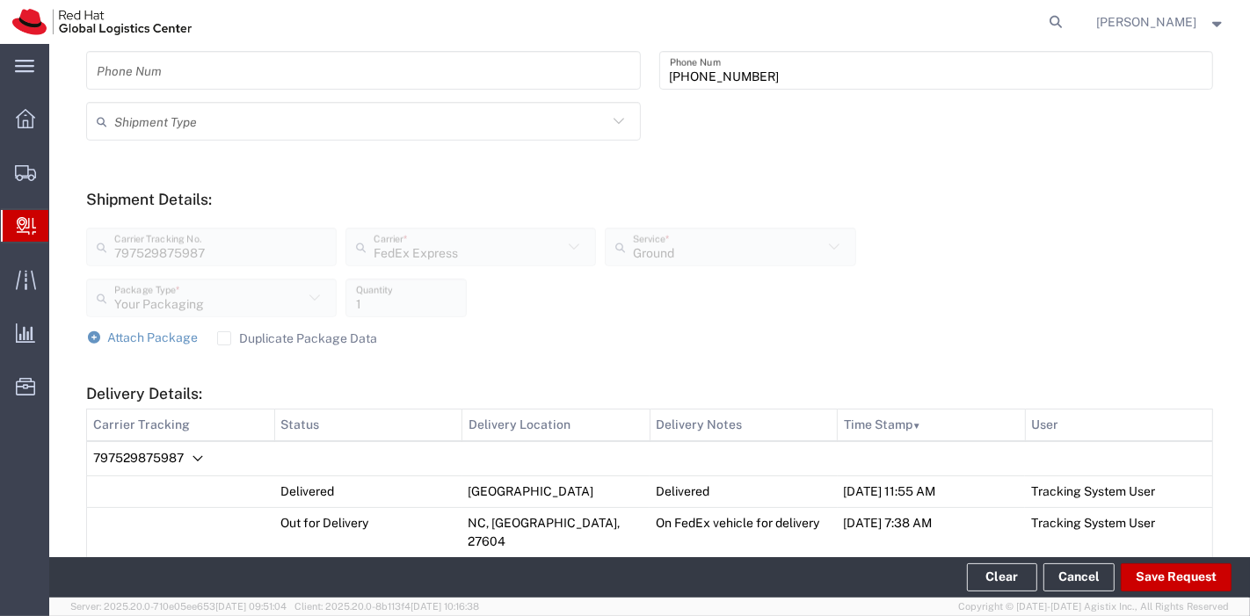
scroll to position [557, 0]
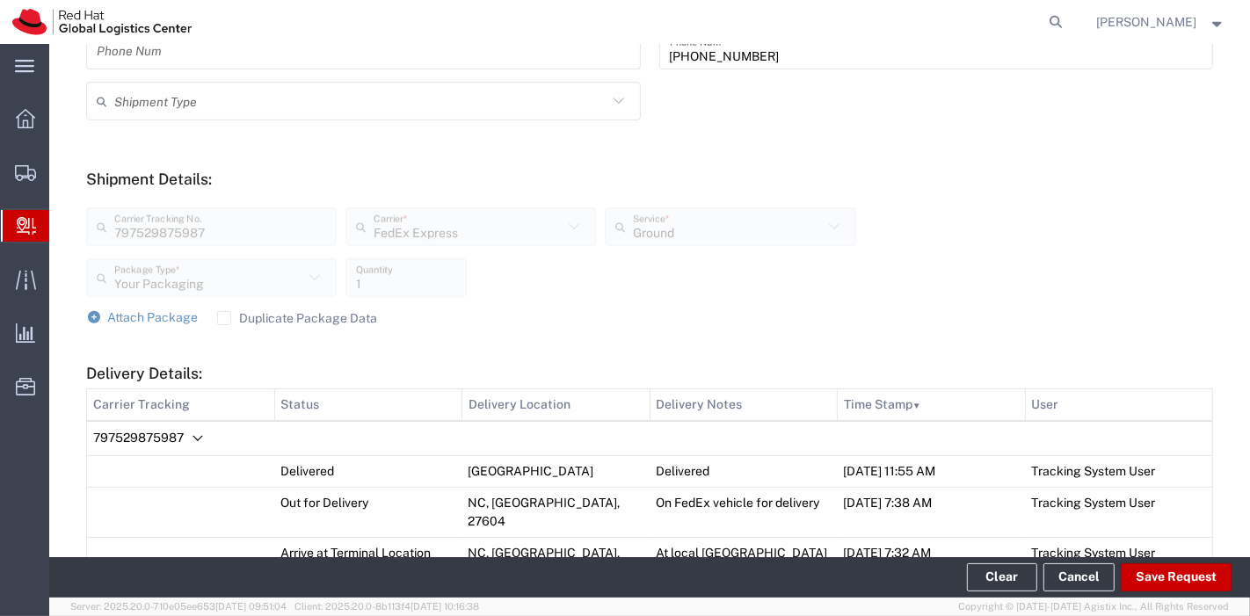
click at [217, 317] on label "Duplicate Package Data" at bounding box center [297, 318] width 161 height 14
click at [224, 318] on input "Duplicate Package Data" at bounding box center [224, 318] width 0 height 0
click at [168, 322] on span "Attach Package" at bounding box center [153, 317] width 91 height 14
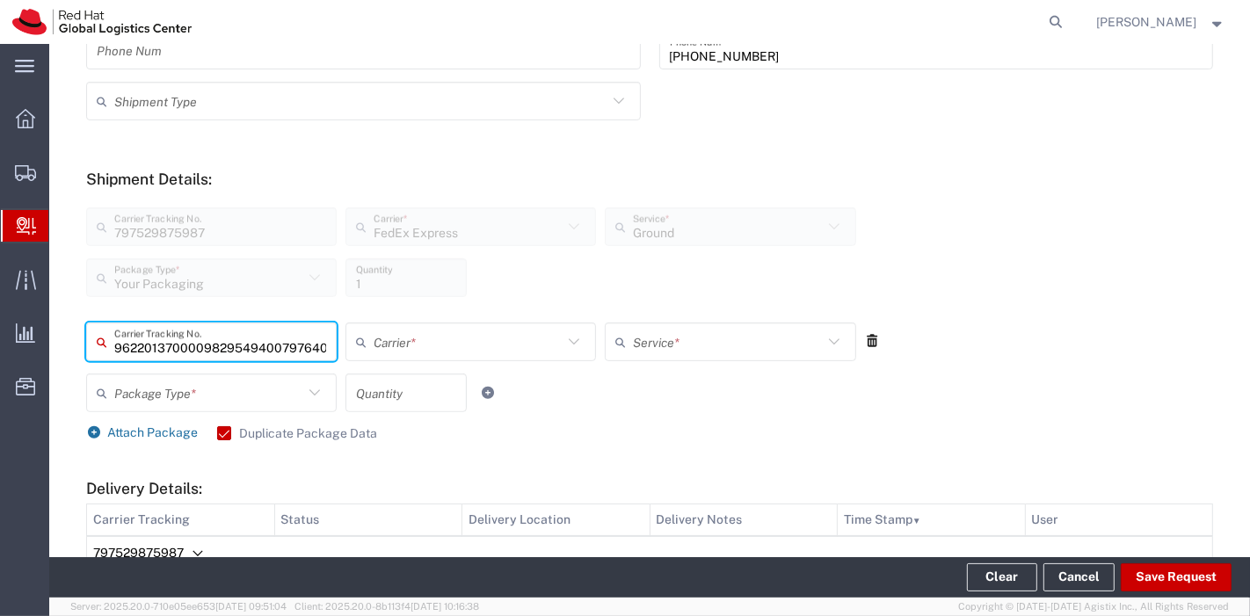
type input "797640522570"
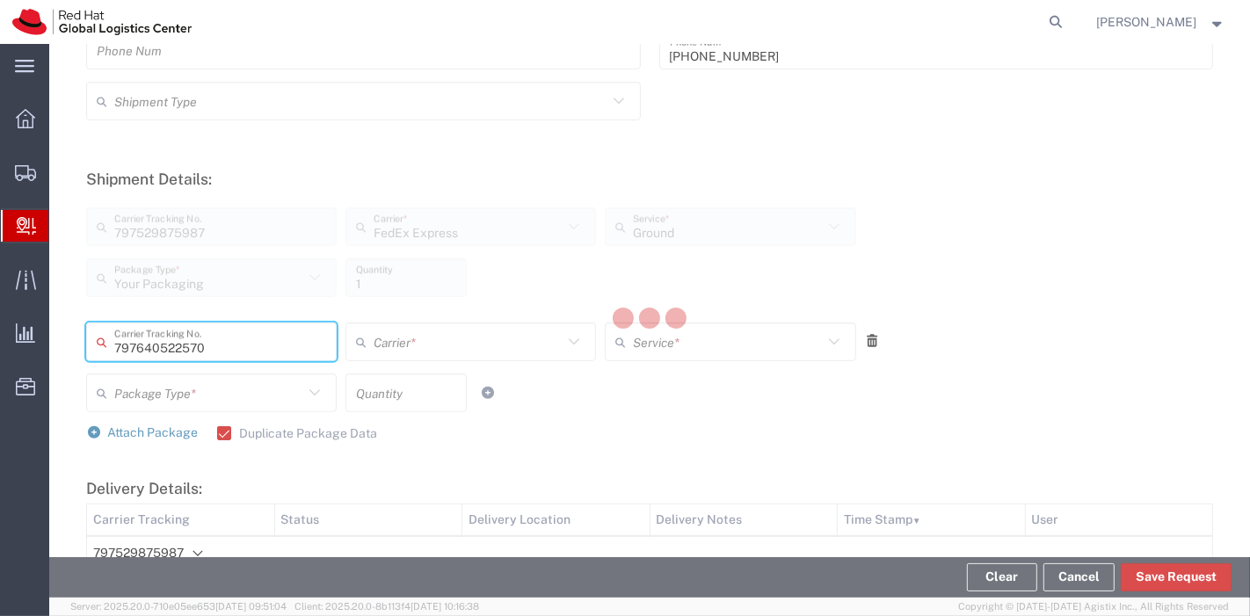
scroll to position [0, 0]
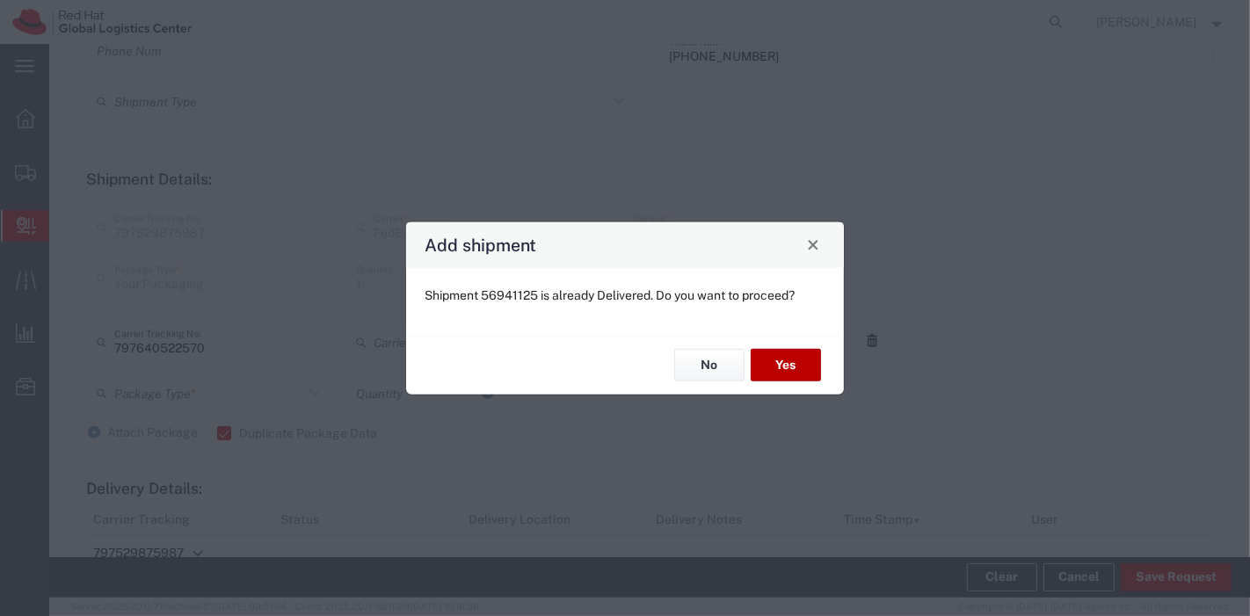
click at [806, 372] on button "Yes" at bounding box center [786, 365] width 70 height 33
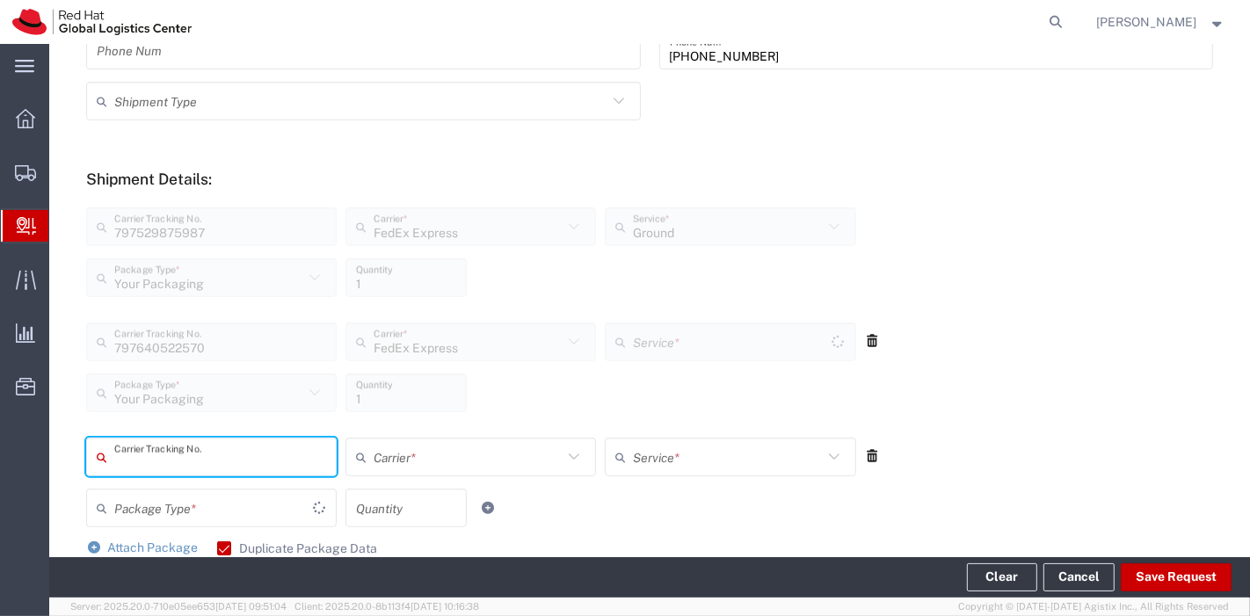
type input "Ground"
type input "392358356519"
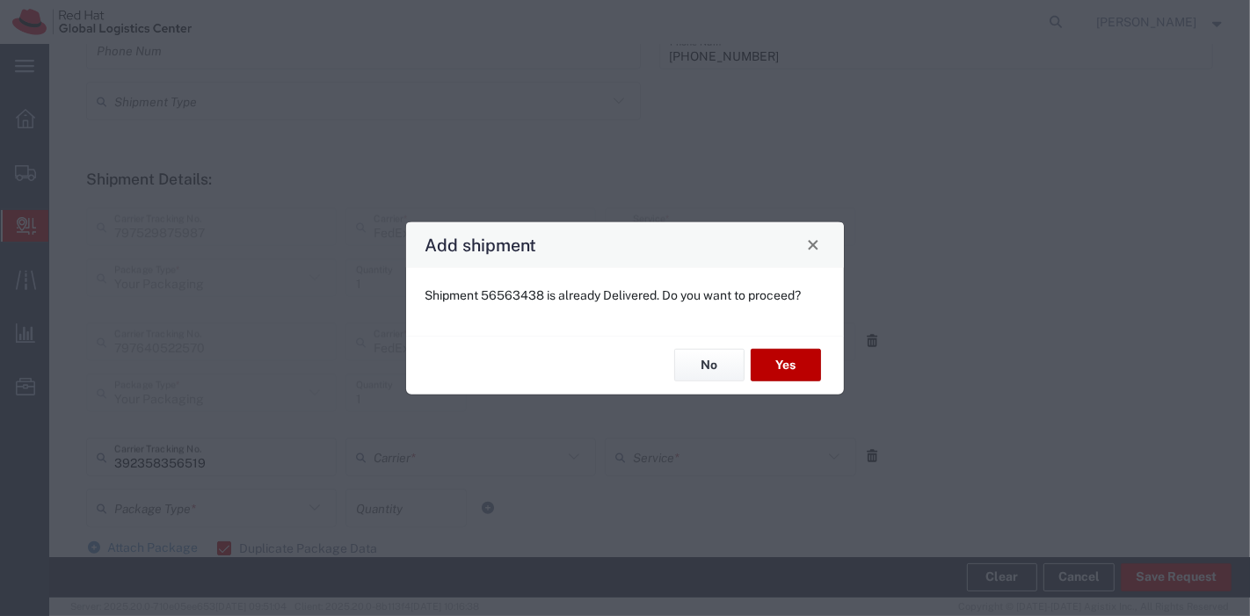
click at [806, 372] on button "Yes" at bounding box center [786, 365] width 70 height 33
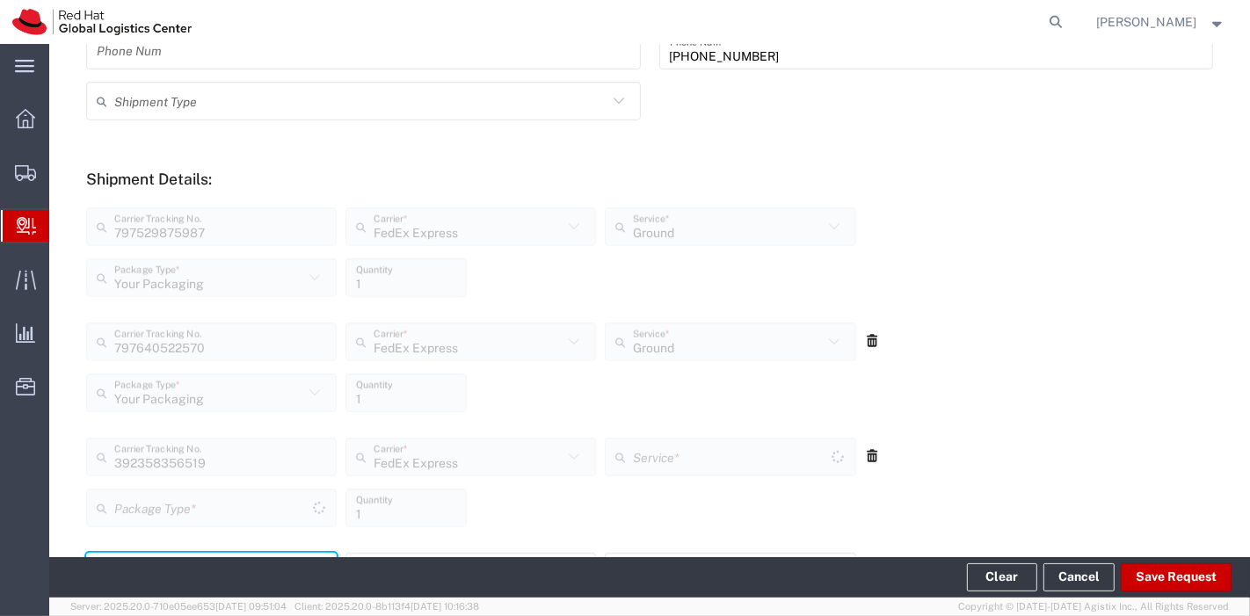
type input "Your Packaging"
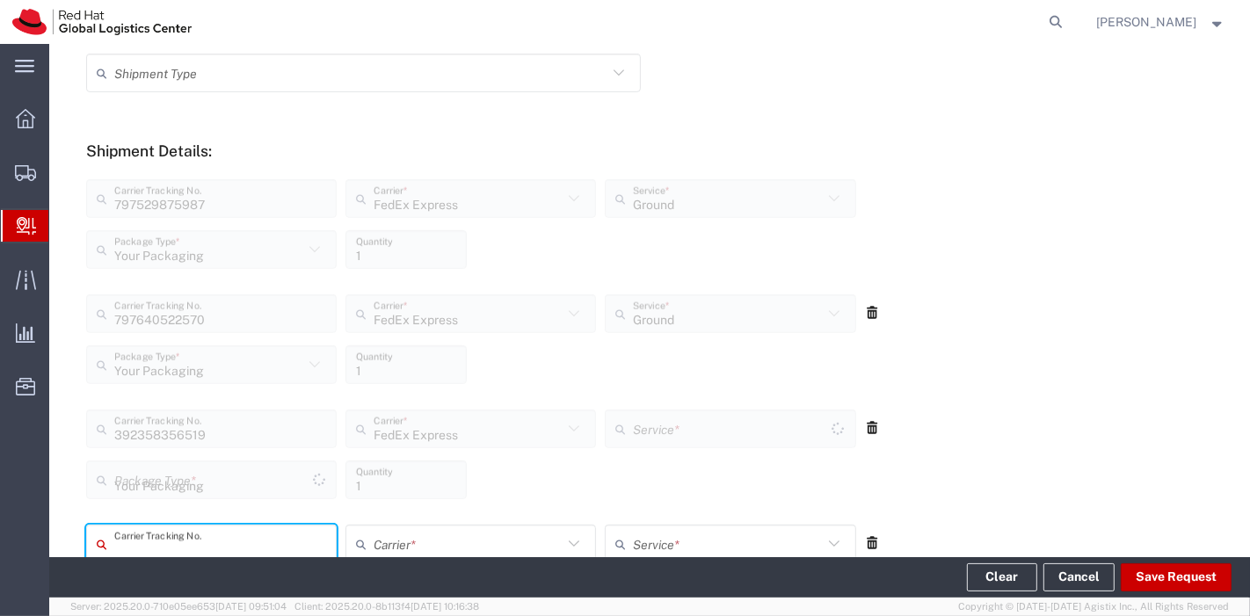
type input "Ground"
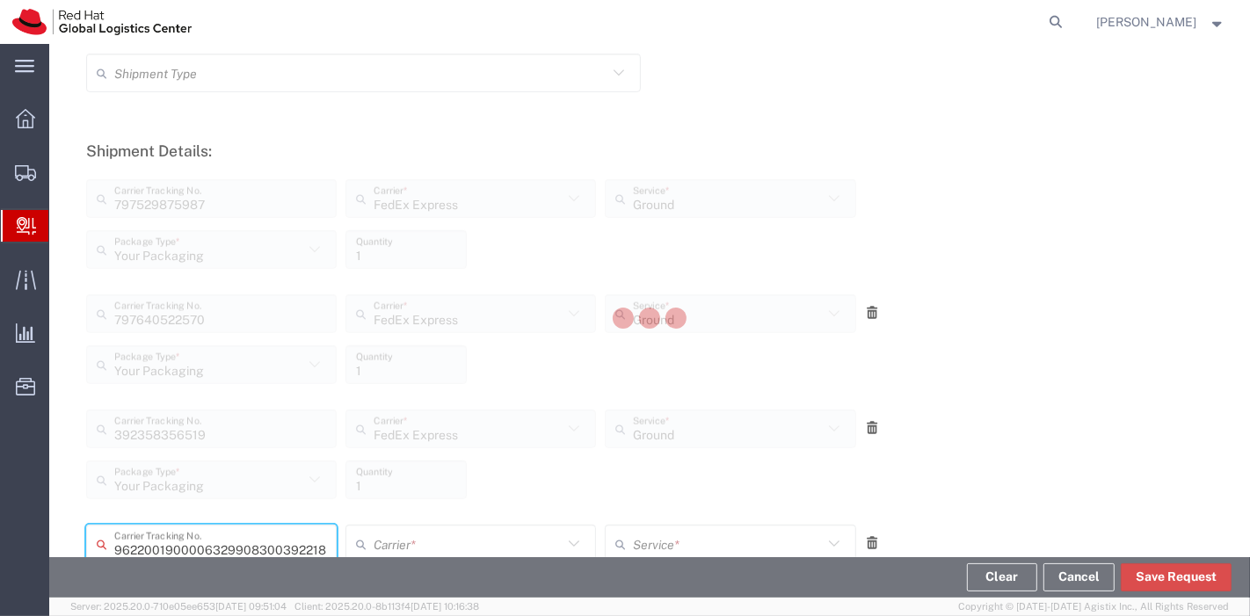
type input "392218383755"
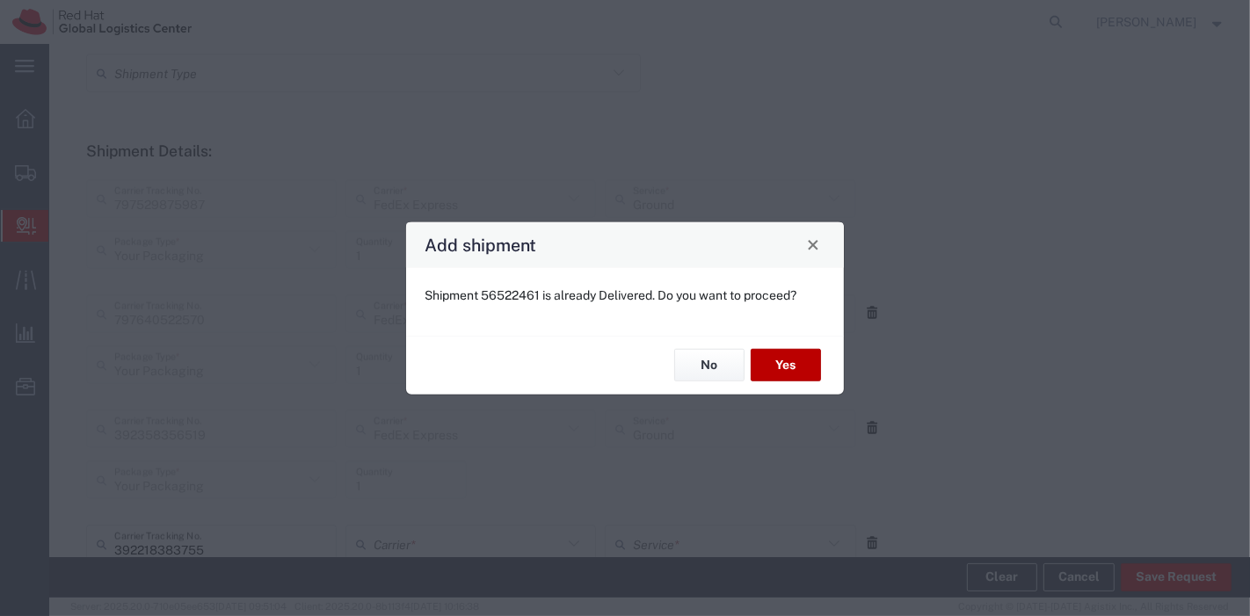
click at [806, 372] on button "Yes" at bounding box center [786, 365] width 70 height 33
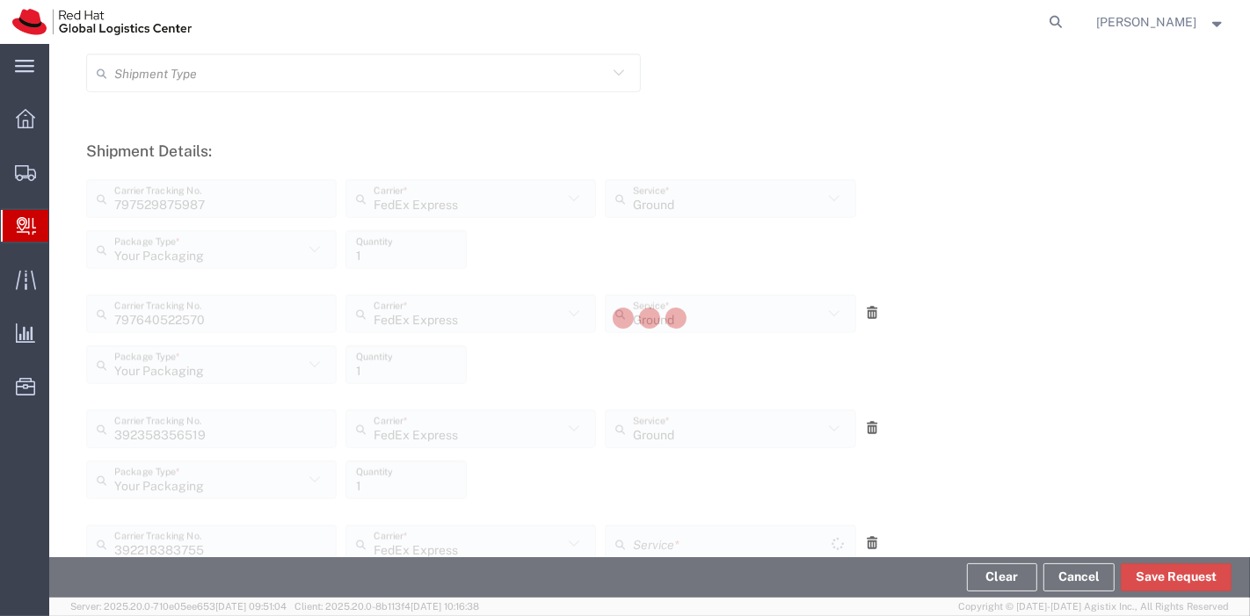
type input "Your Packaging"
type input "Ground"
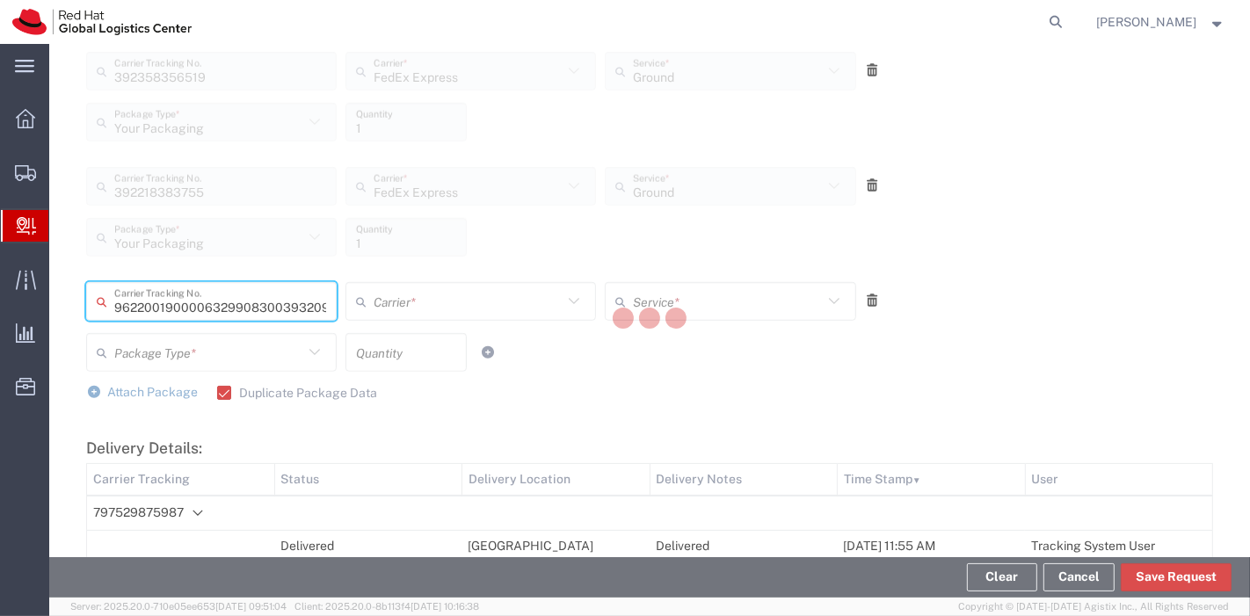
type input "393209082969"
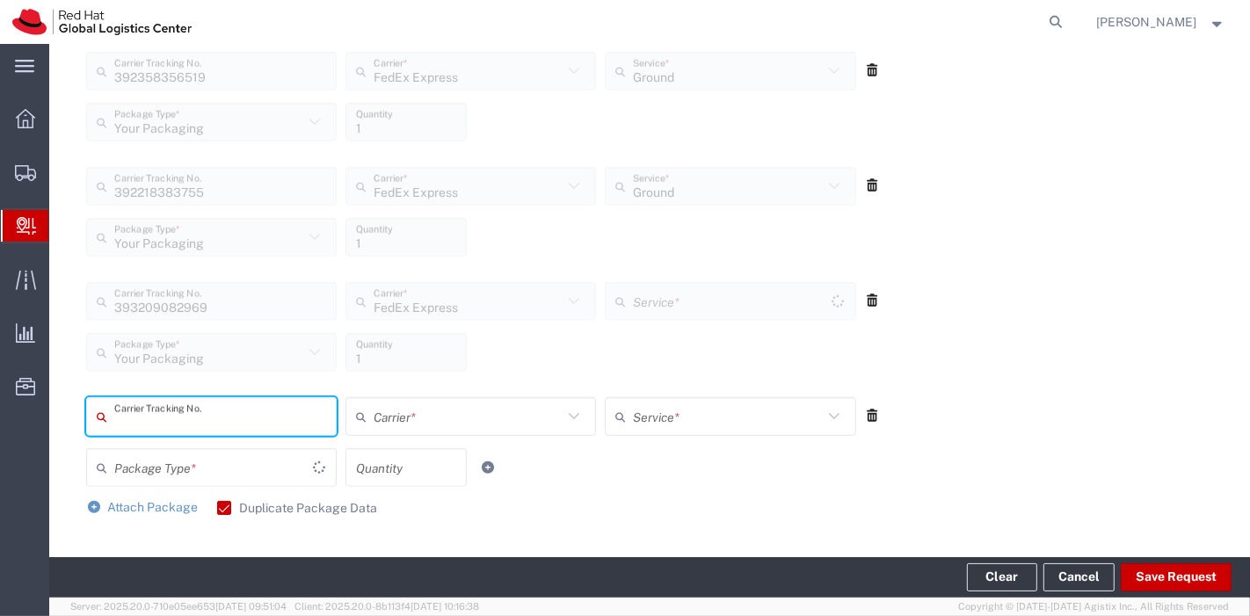
type input "Ground"
click at [1092, 496] on div "Carrier Tracking No. Carrier * Amazon Logistics FedEx Express FedEx Freight IGL…" at bounding box center [650, 441] width 1146 height 115
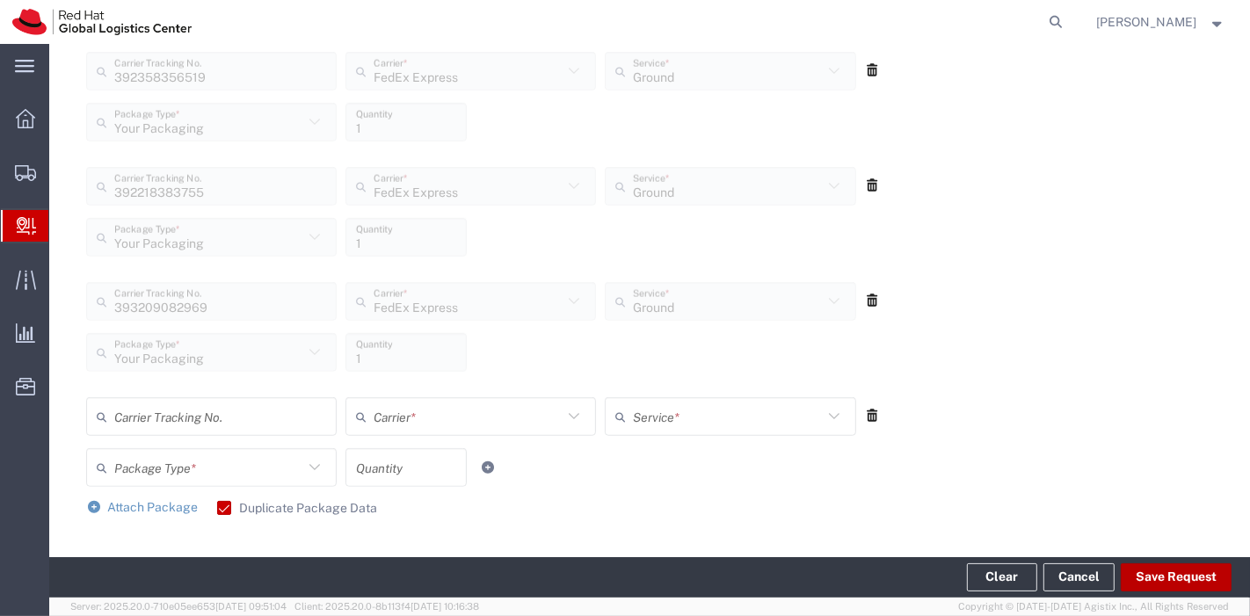
click at [1169, 578] on button "Save Request" at bounding box center [1176, 578] width 111 height 28
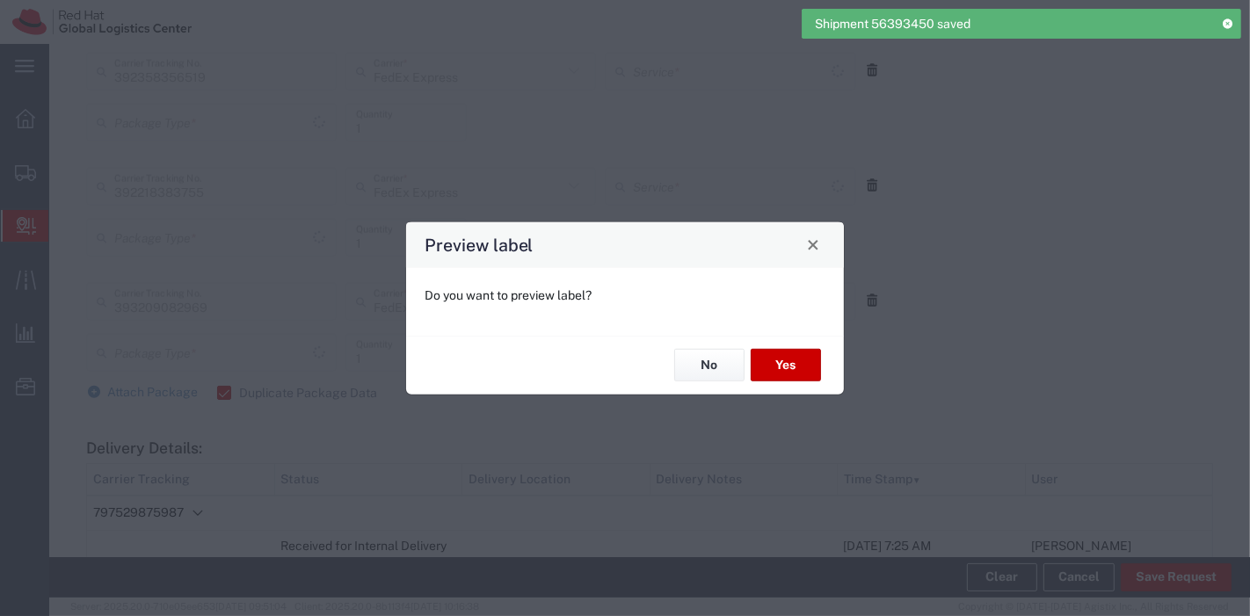
type input "Ground"
type input "Your Packaging"
type input "Ground"
type input "Your Packaging"
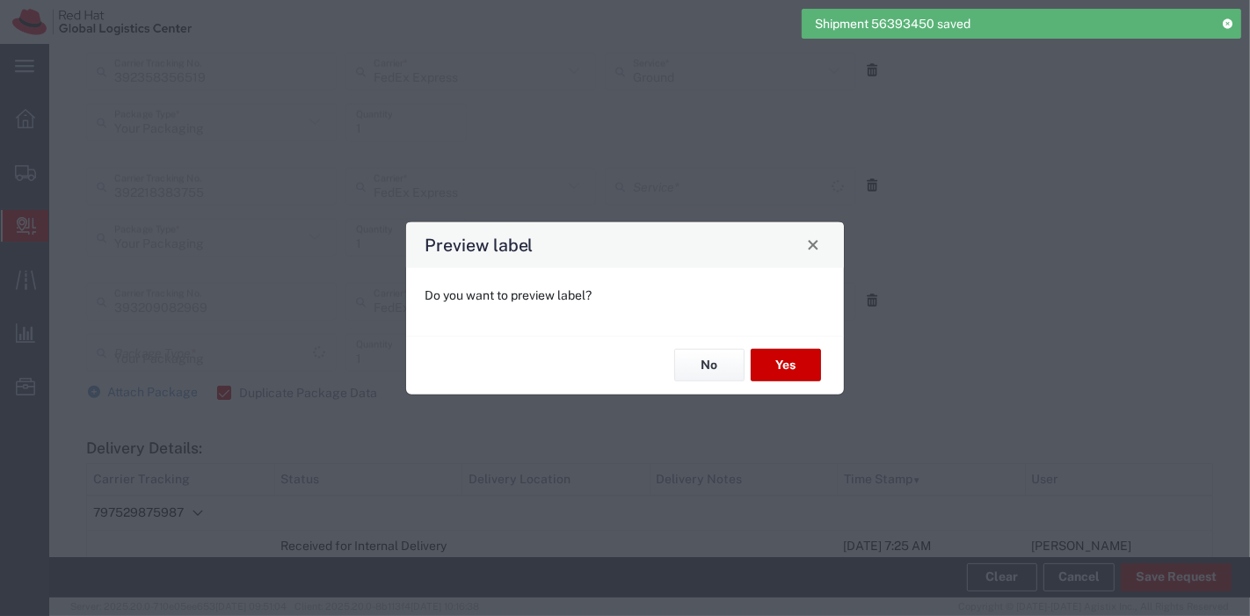
type input "Ground"
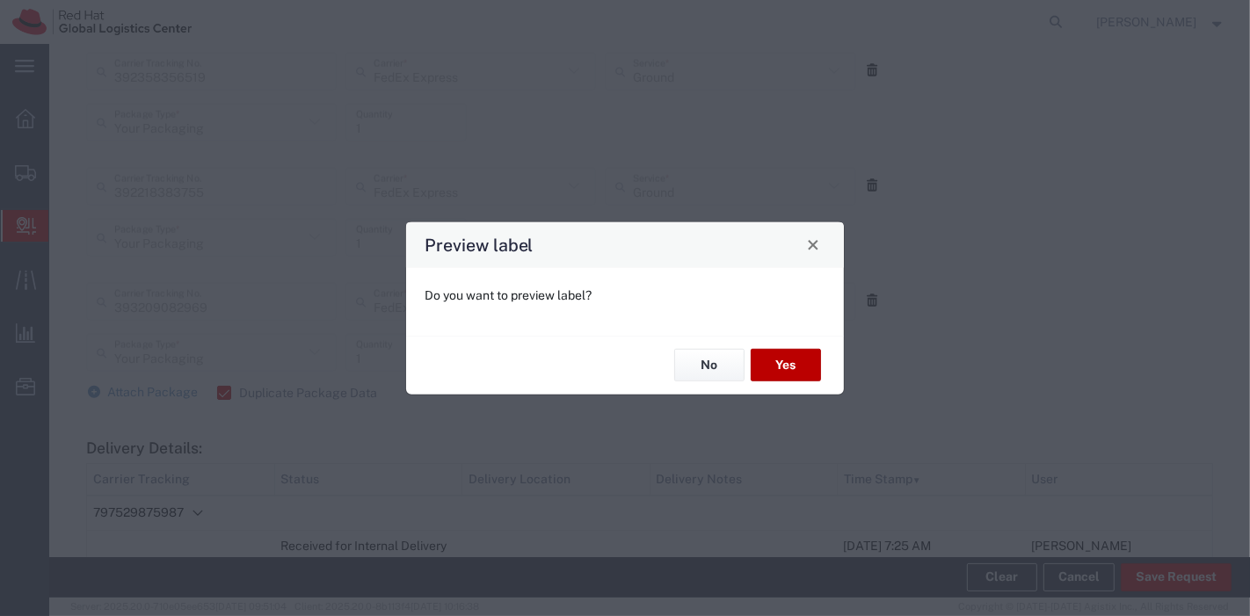
click at [801, 360] on button "Yes" at bounding box center [786, 365] width 70 height 33
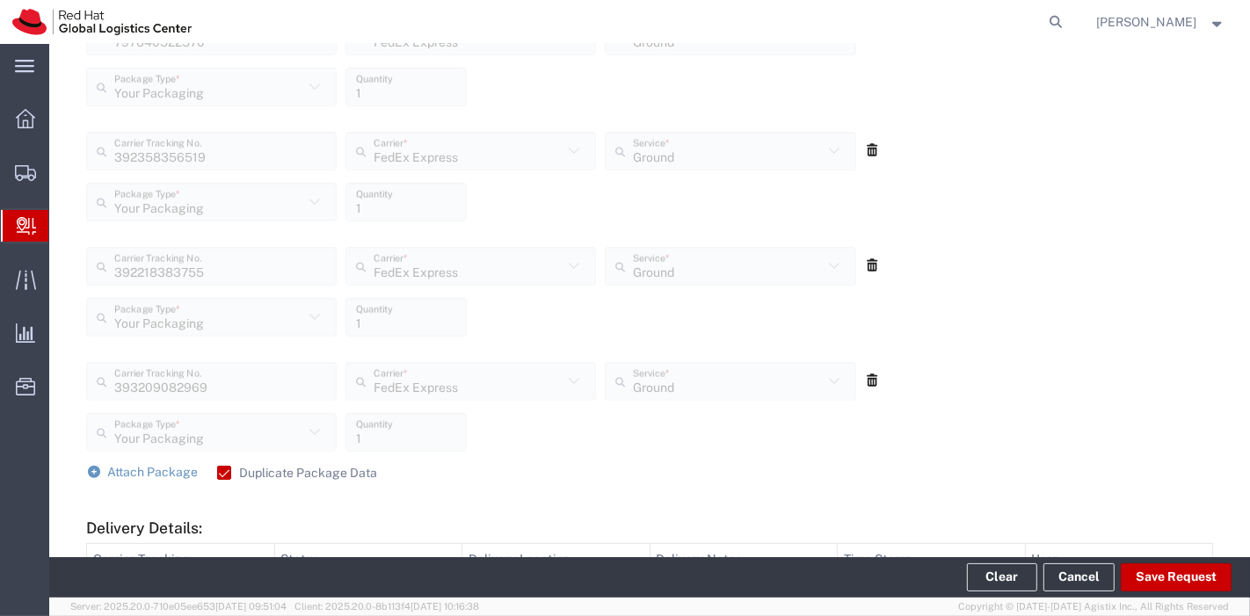
scroll to position [934, 0]
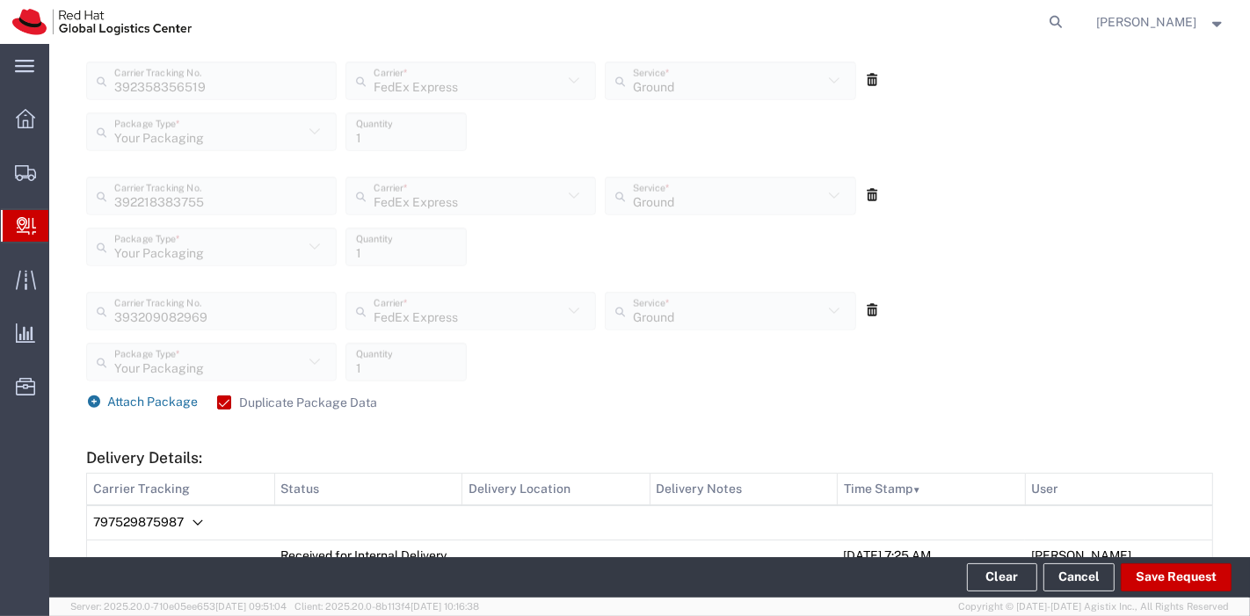
click at [140, 400] on span "Attach Package" at bounding box center [153, 402] width 91 height 14
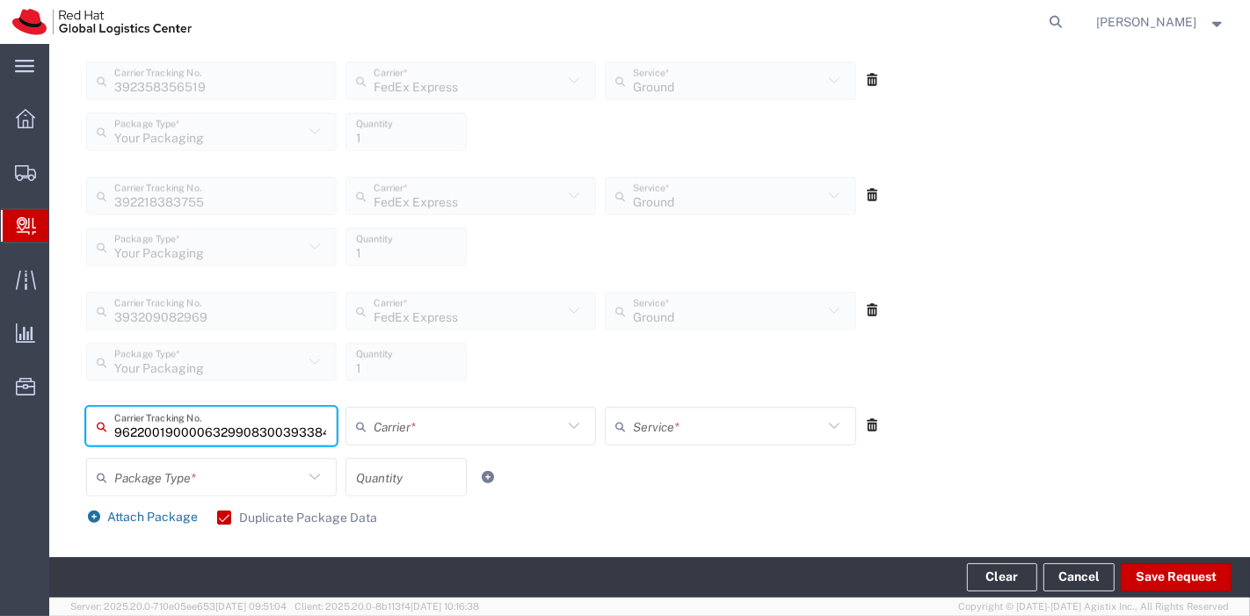
scroll to position [0, 40]
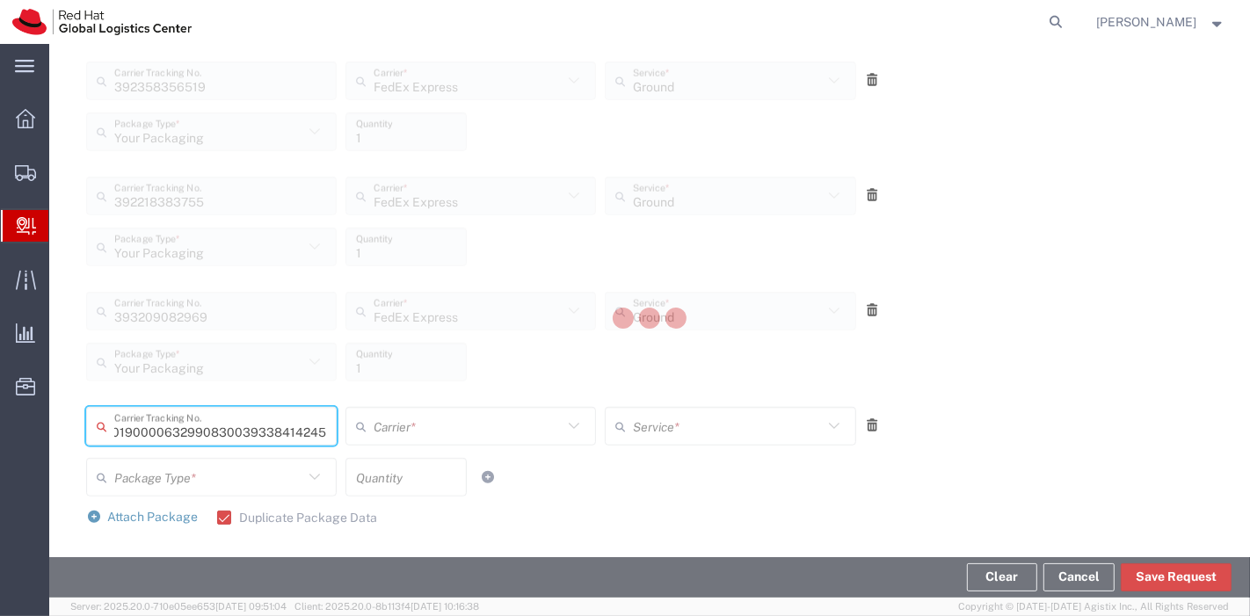
type input "393384142451"
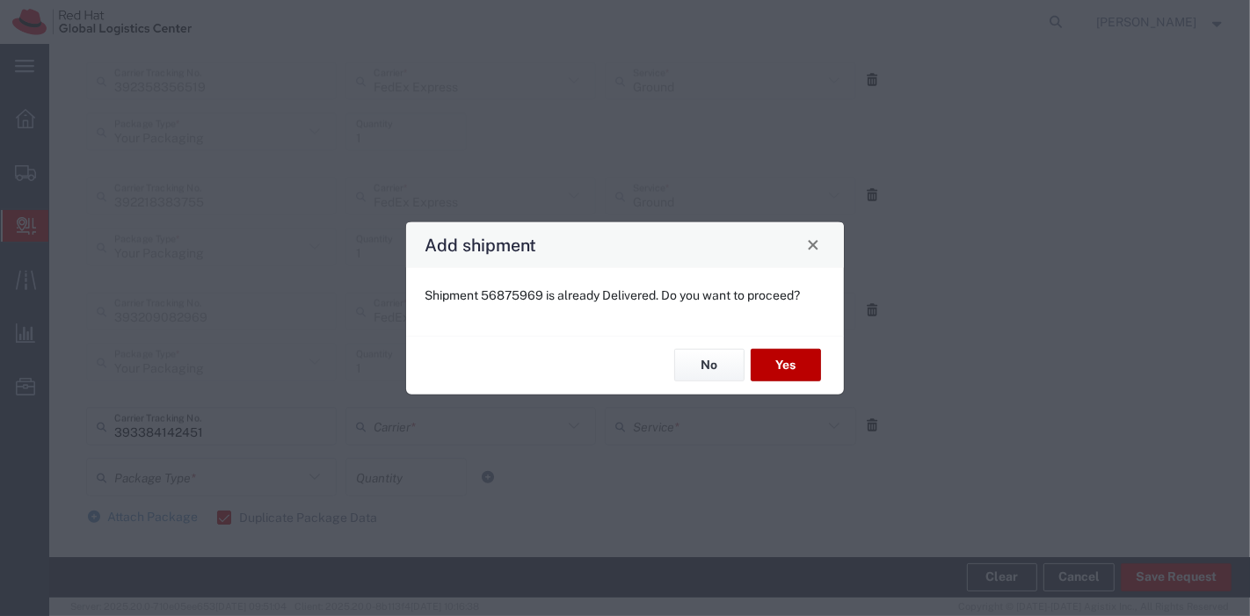
click at [769, 349] on button "Yes" at bounding box center [786, 365] width 70 height 33
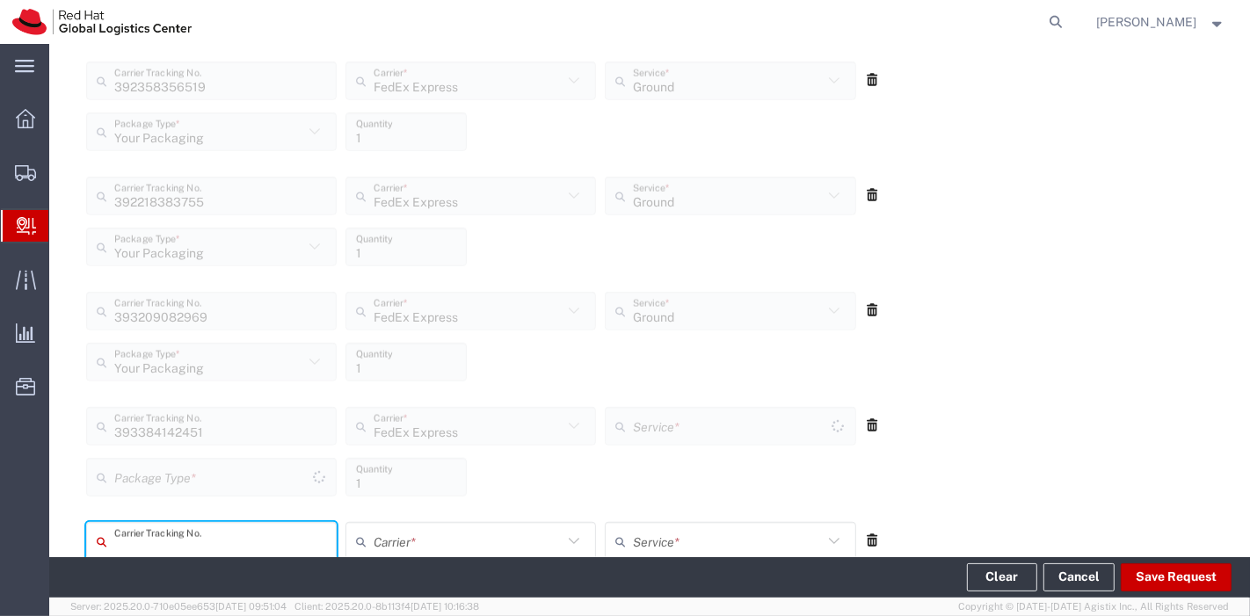
type input "Ground"
type input "Your Packaging"
click at [1147, 569] on button "Save Request" at bounding box center [1176, 578] width 111 height 28
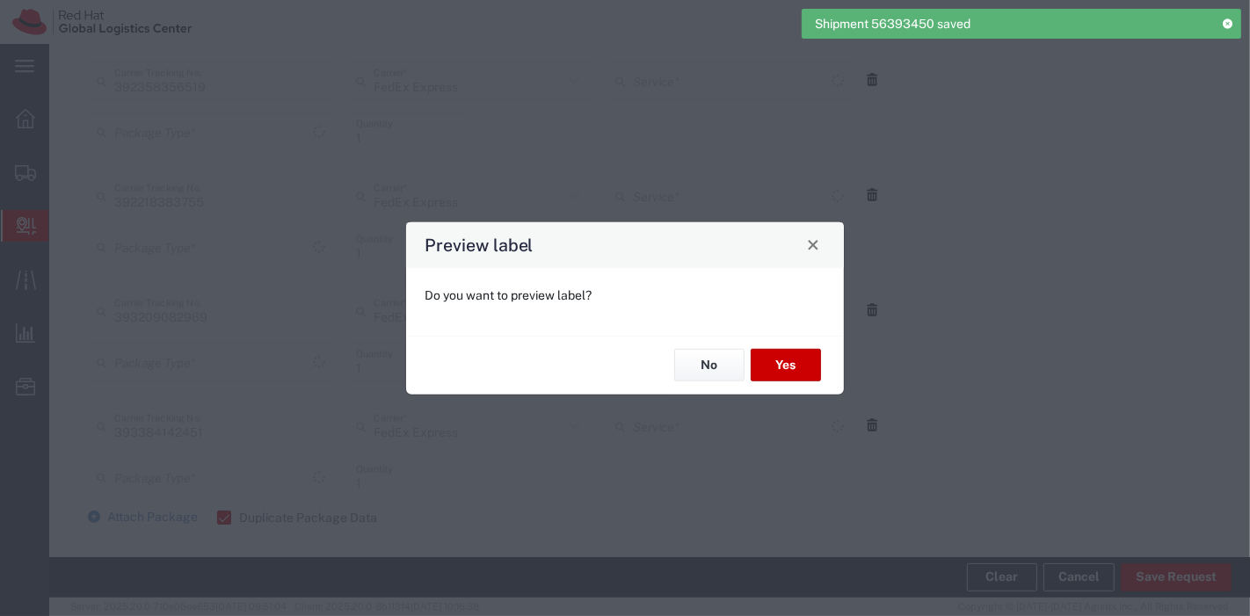
type input "Ground"
type input "Your Packaging"
type input "Ground"
type input "Your Packaging"
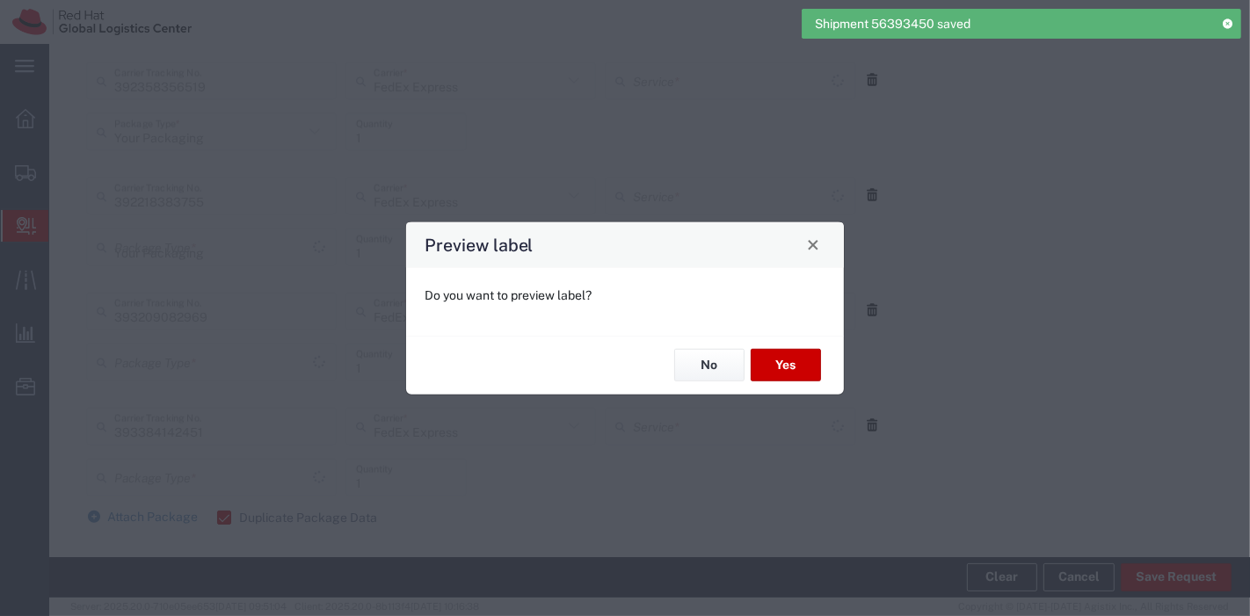
type input "Ground"
type input "Your Packaging"
type input "Ground"
type input "Your Packaging"
type input "Ground"
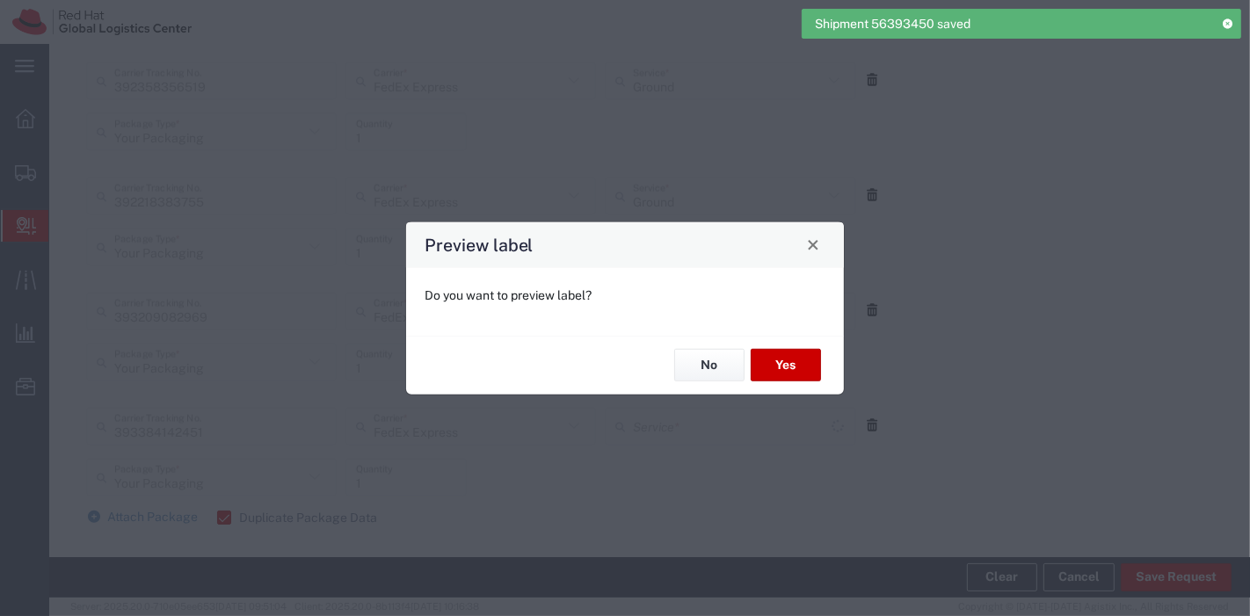
type input "Ground"
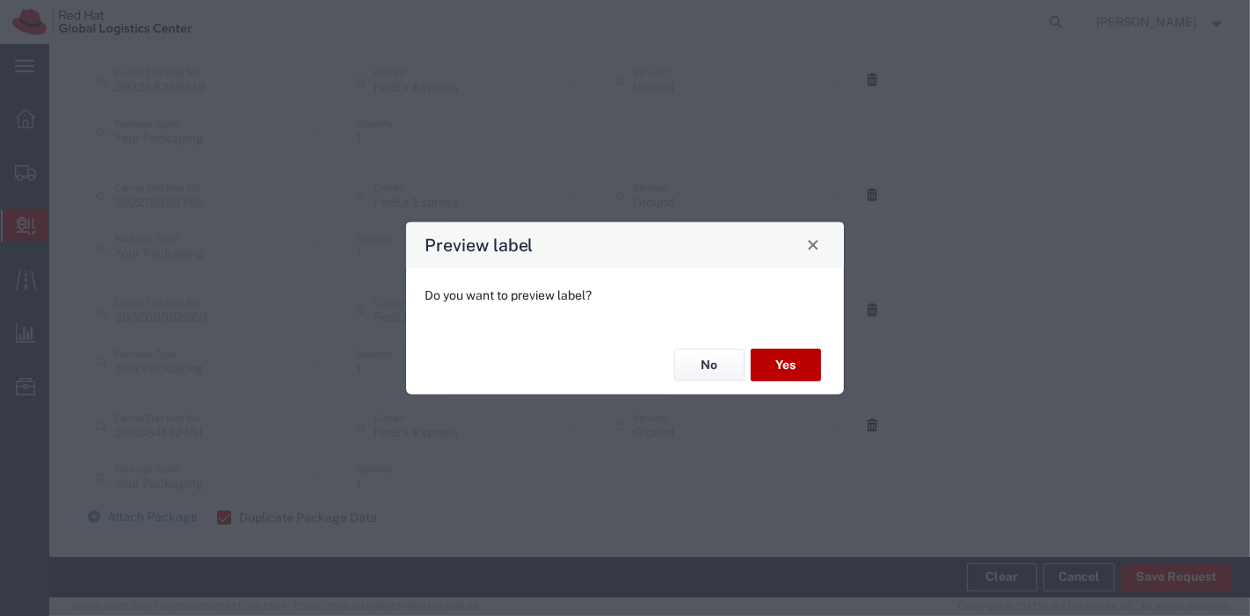
click at [779, 365] on button "Yes" at bounding box center [786, 365] width 70 height 33
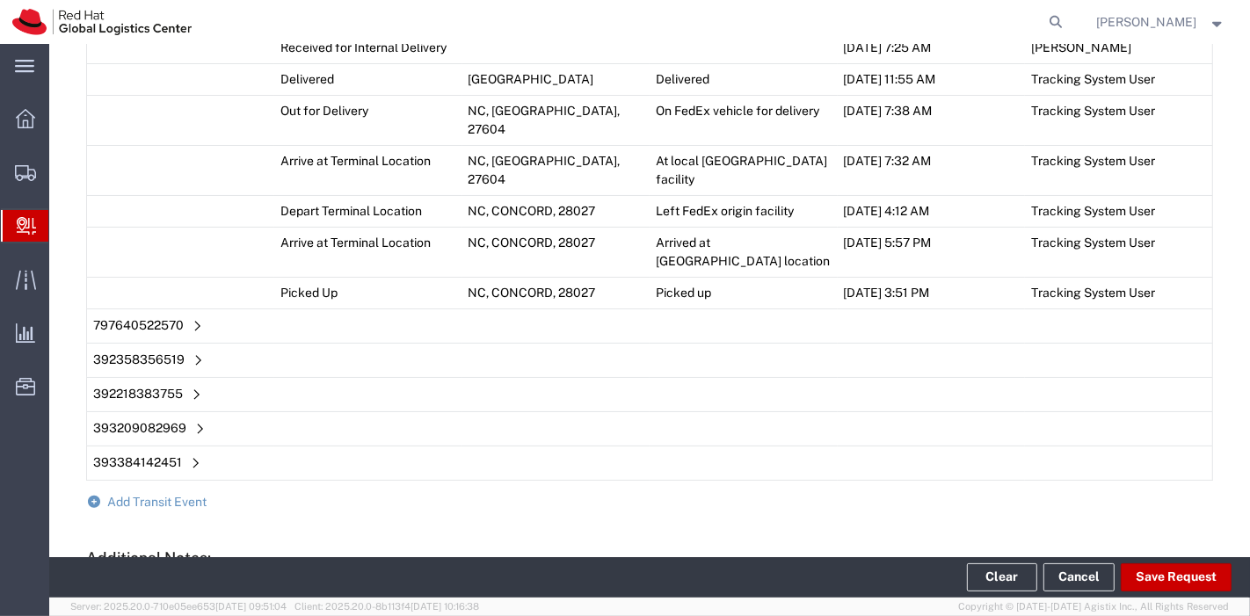
scroll to position [1562, 0]
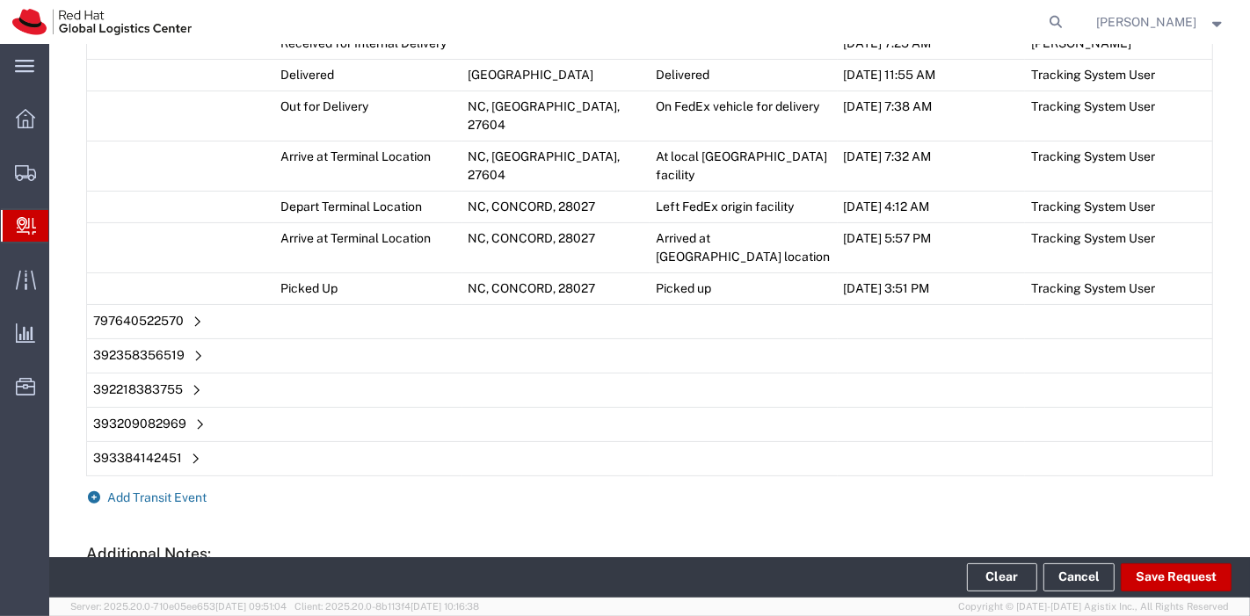
click at [178, 491] on span "Add Transit Event" at bounding box center [157, 498] width 99 height 14
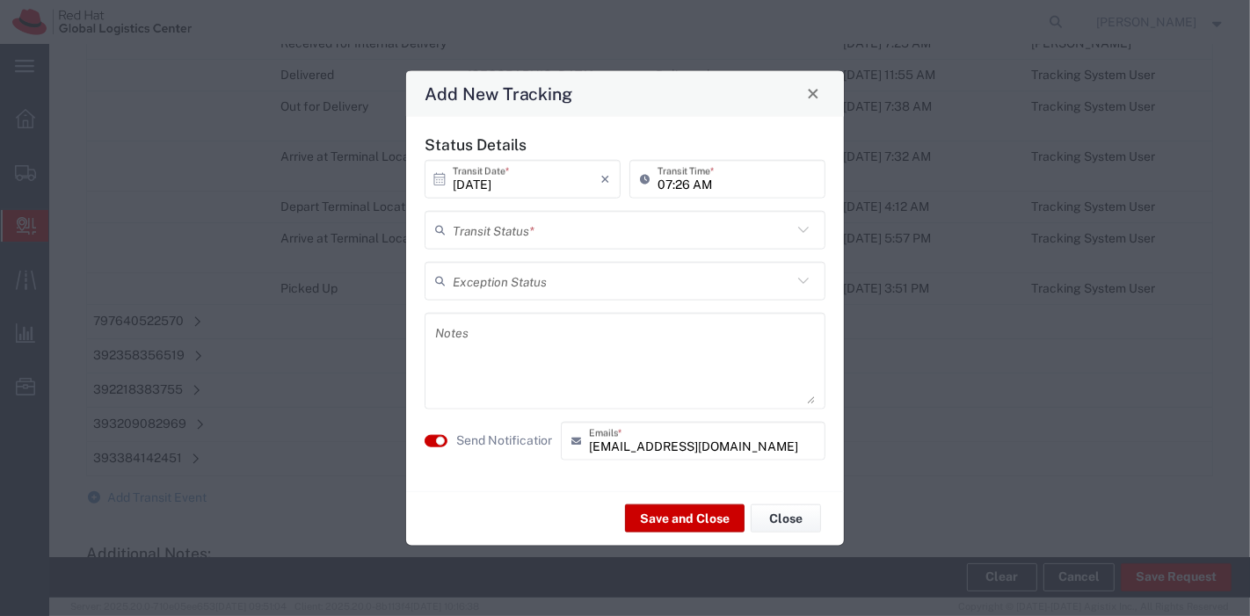
click at [507, 226] on input "text" at bounding box center [622, 230] width 339 height 31
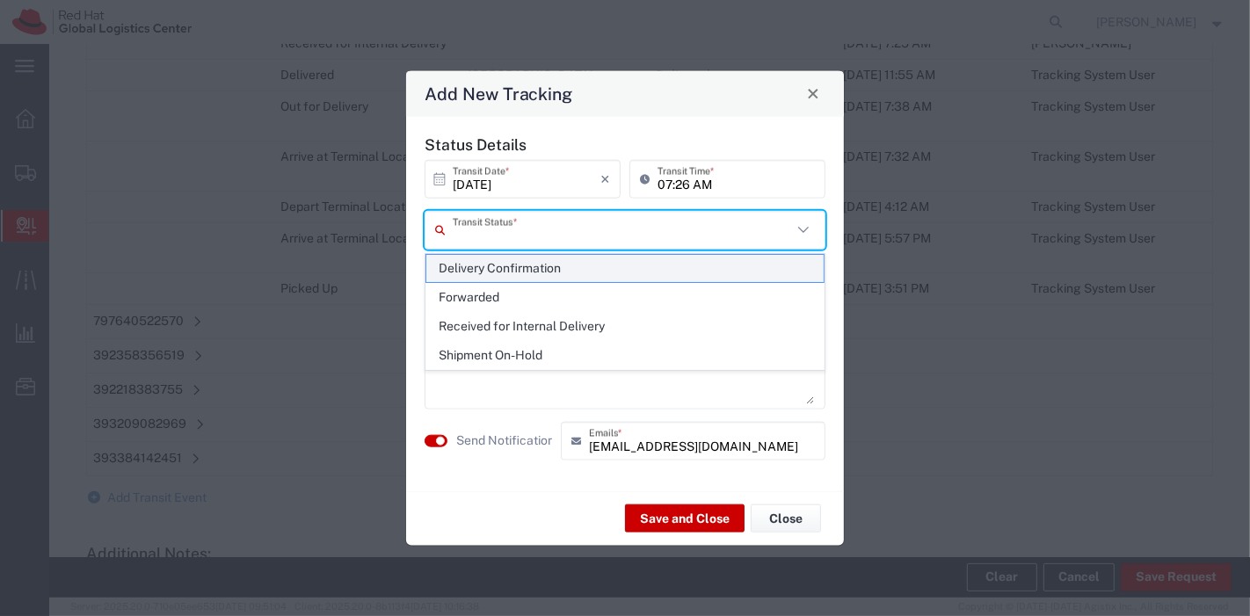
click at [517, 263] on span "Delivery Confirmation" at bounding box center [625, 268] width 398 height 27
type input "Delivery Confirmation"
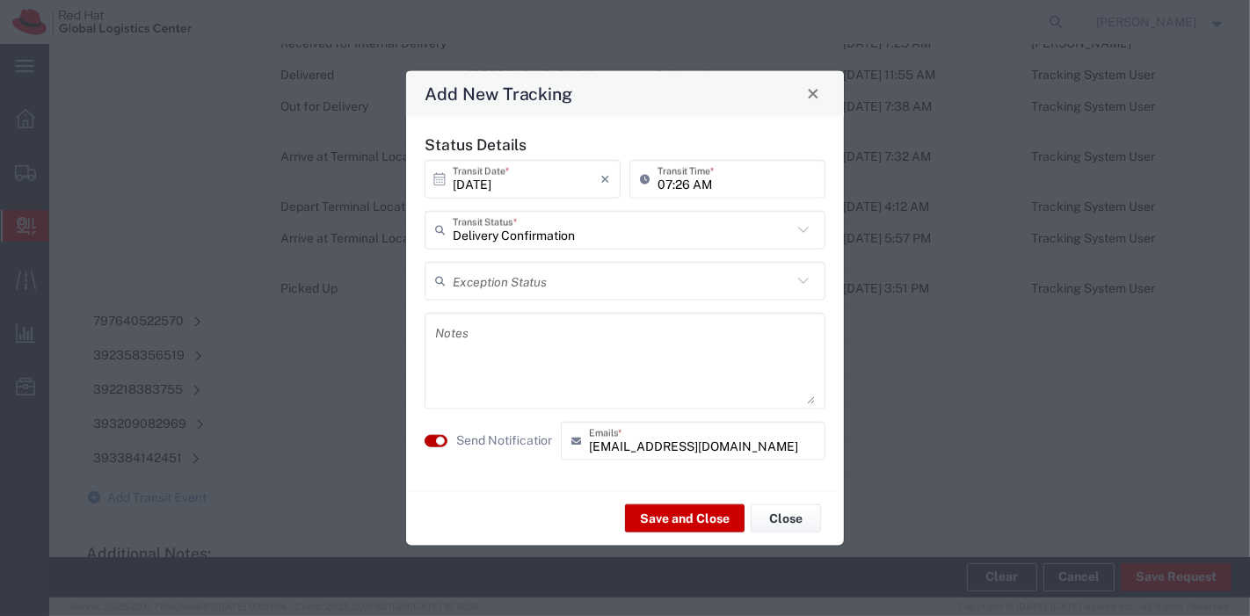
click at [443, 441] on small "button" at bounding box center [440, 440] width 9 height 9
click at [655, 509] on button "Save and Close" at bounding box center [685, 519] width 120 height 28
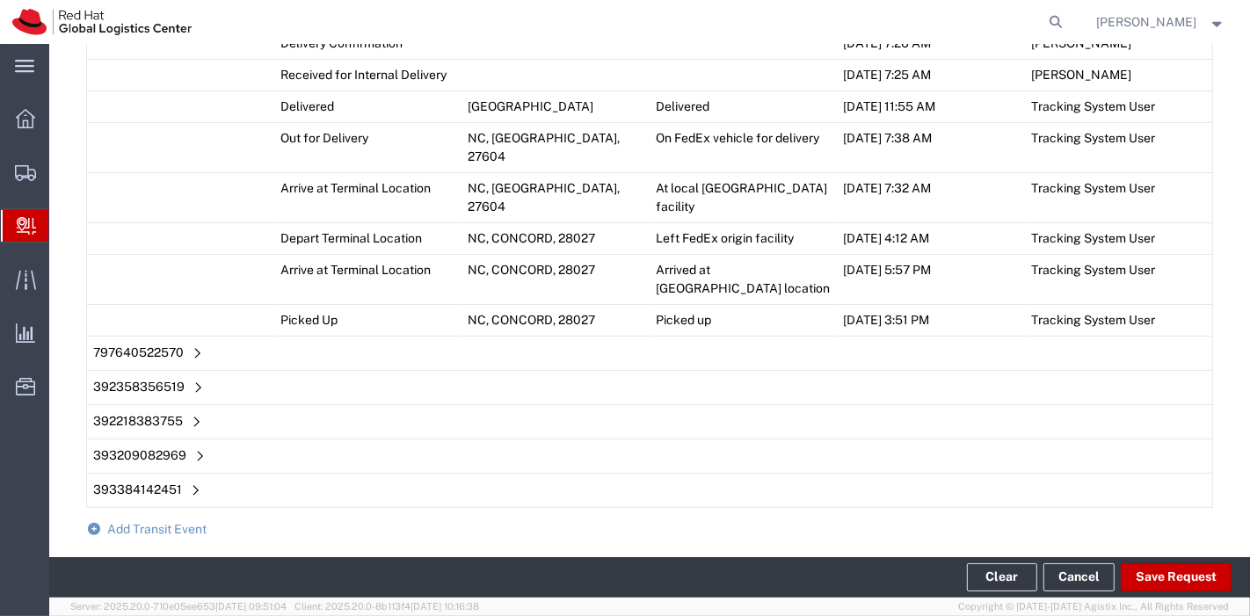
scroll to position [1592, 0]
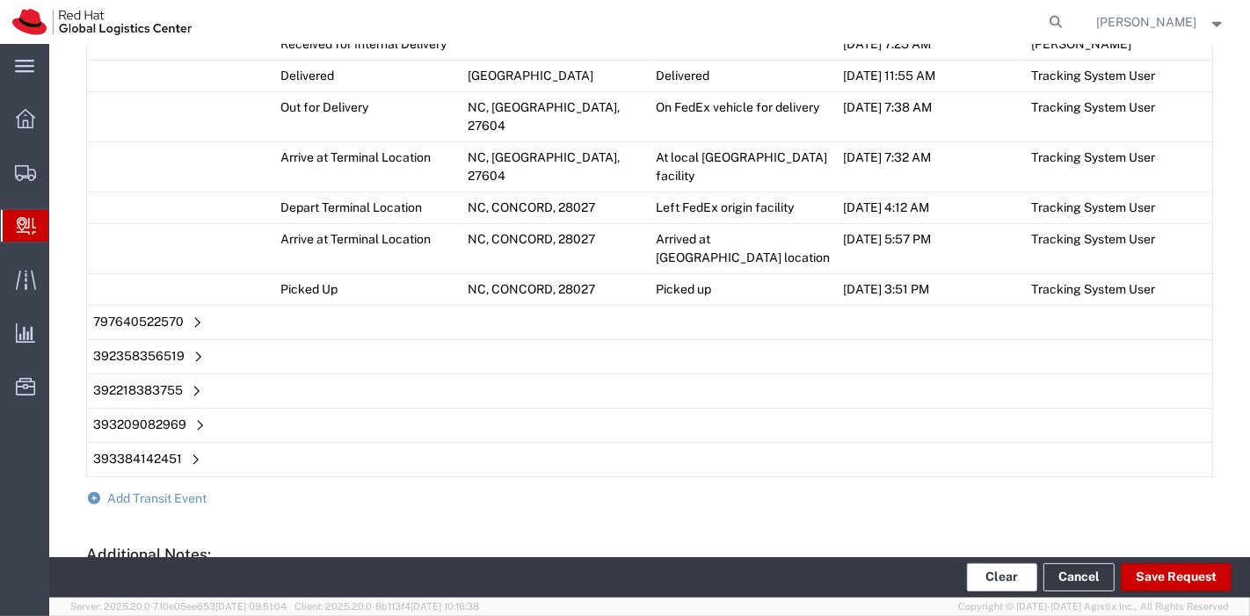
click at [1013, 579] on button "Clear" at bounding box center [1002, 578] width 70 height 28
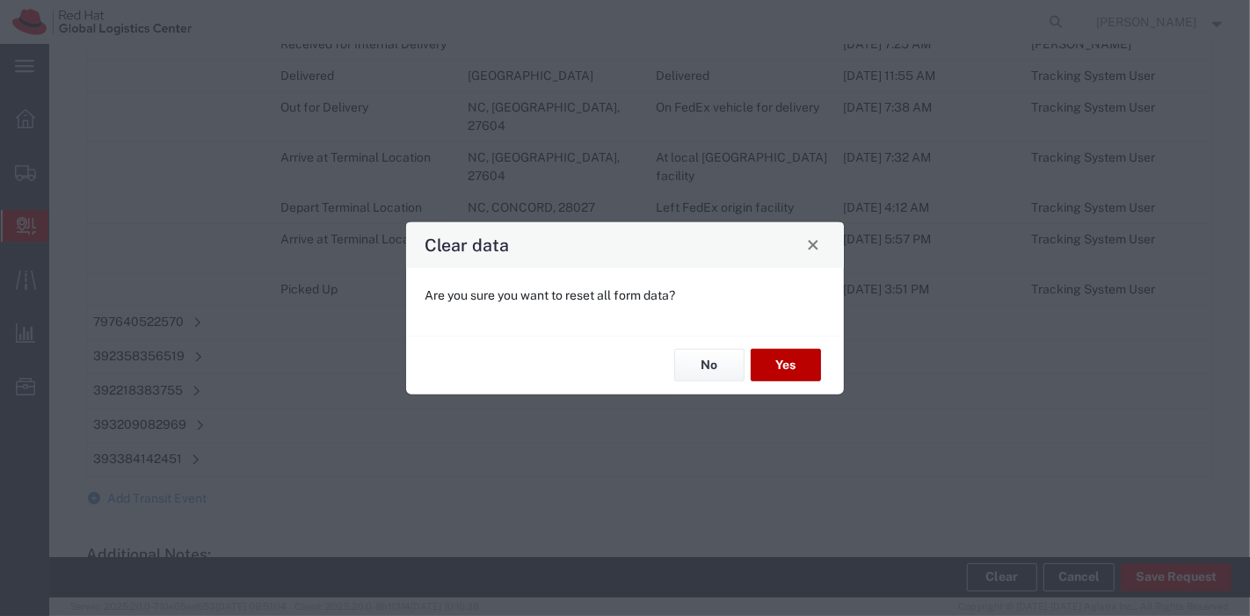
click at [768, 368] on button "Yes" at bounding box center [786, 365] width 70 height 33
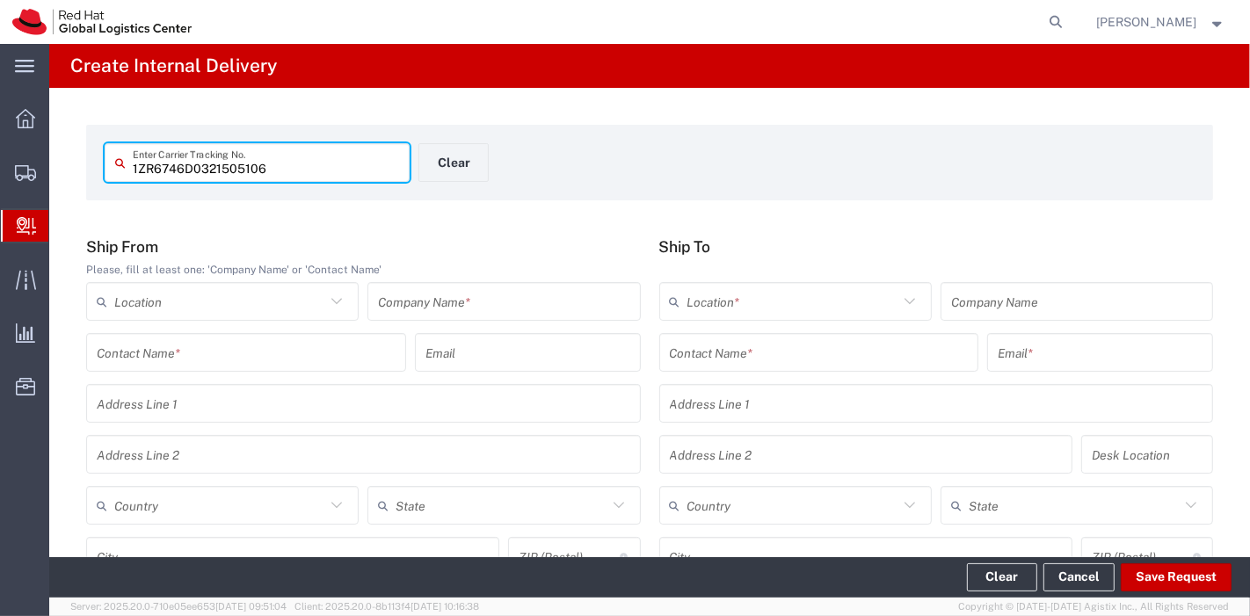
type input "1ZR6746D0321505106"
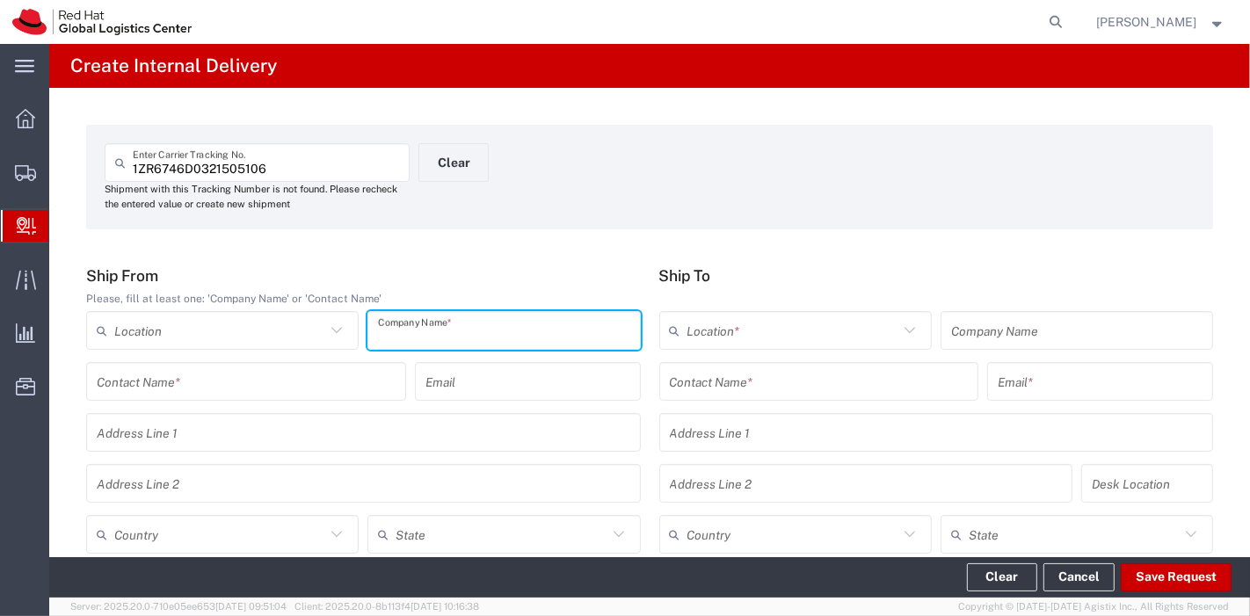
click at [567, 326] on input "text" at bounding box center [503, 331] width 251 height 31
type input "UPS"
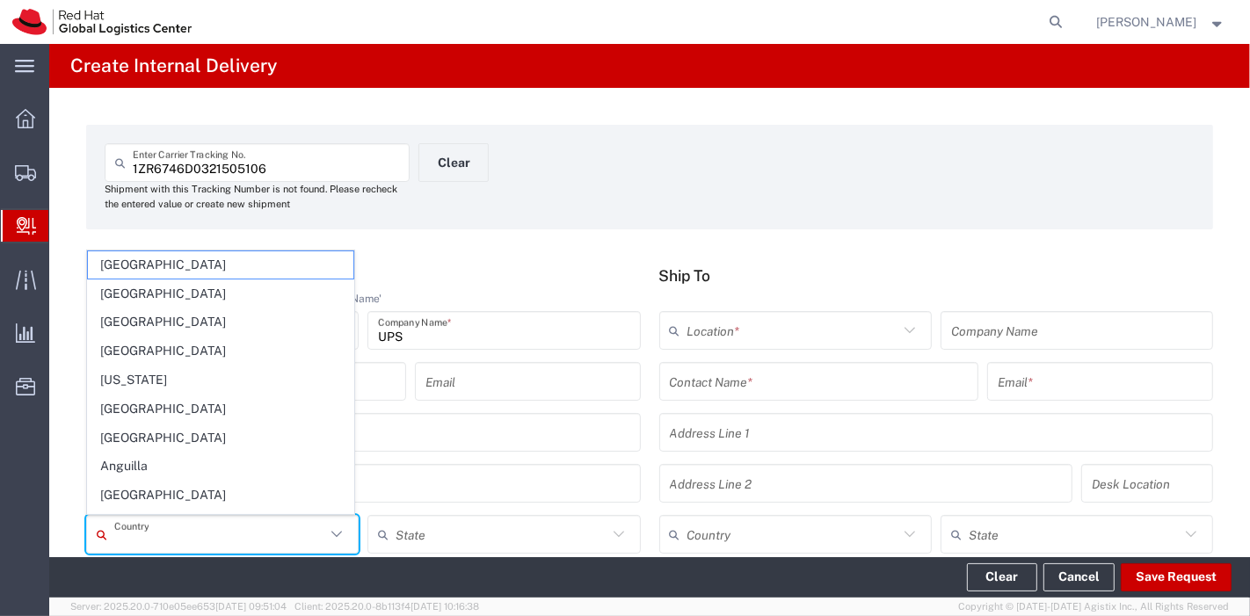
click at [253, 523] on input "text" at bounding box center [219, 535] width 211 height 31
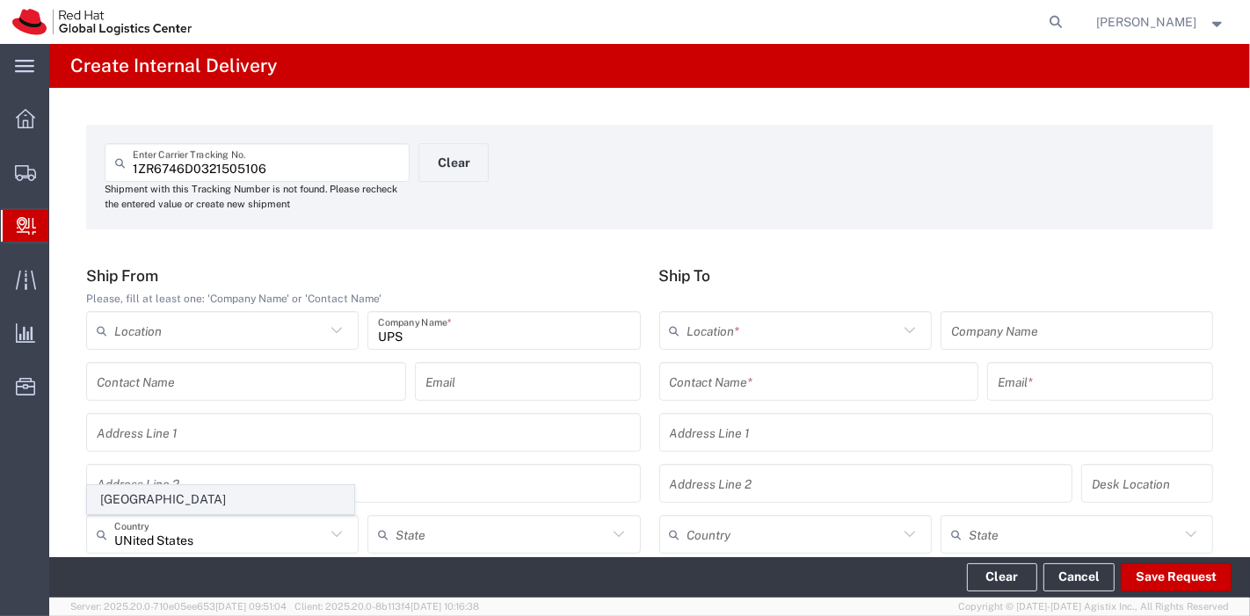
click at [176, 491] on span "[GEOGRAPHIC_DATA]" at bounding box center [221, 499] width 266 height 27
type input "[GEOGRAPHIC_DATA]"
click at [756, 380] on input "text" at bounding box center [819, 382] width 299 height 31
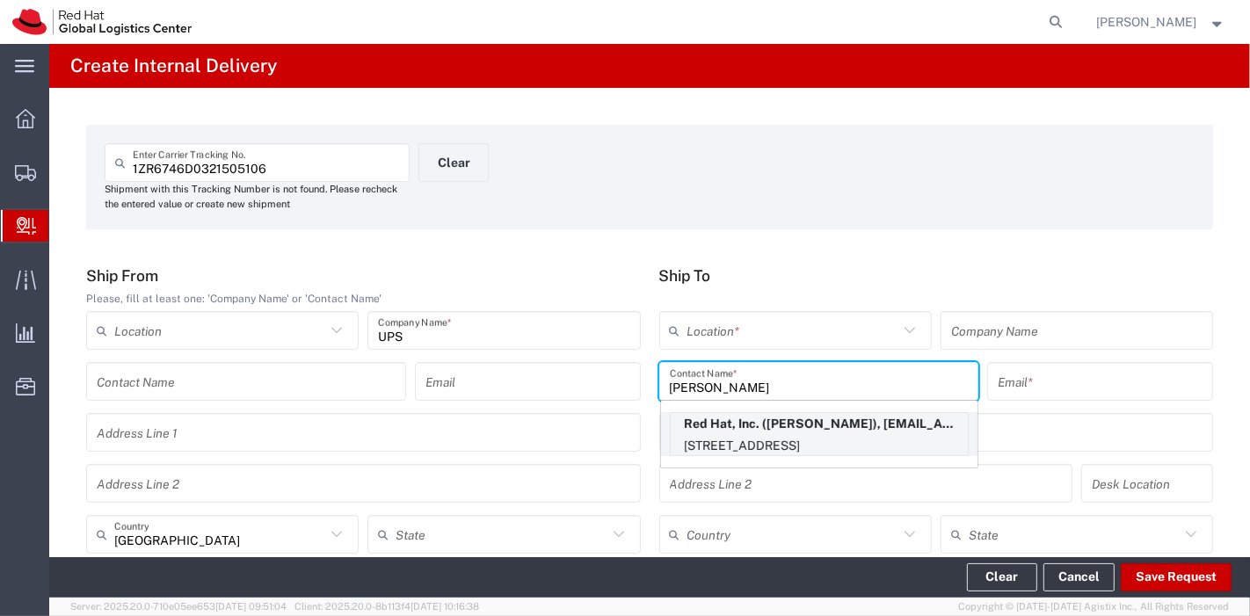
type input "scott su"
click at [779, 421] on p "Red Hat, Inc. (Scott Suehle), ssuehle@redhat.com" at bounding box center [819, 424] width 297 height 22
type input "RH - [GEOGRAPHIC_DATA]"
type input "Red Hat, Inc."
type input "Scott Suehle"
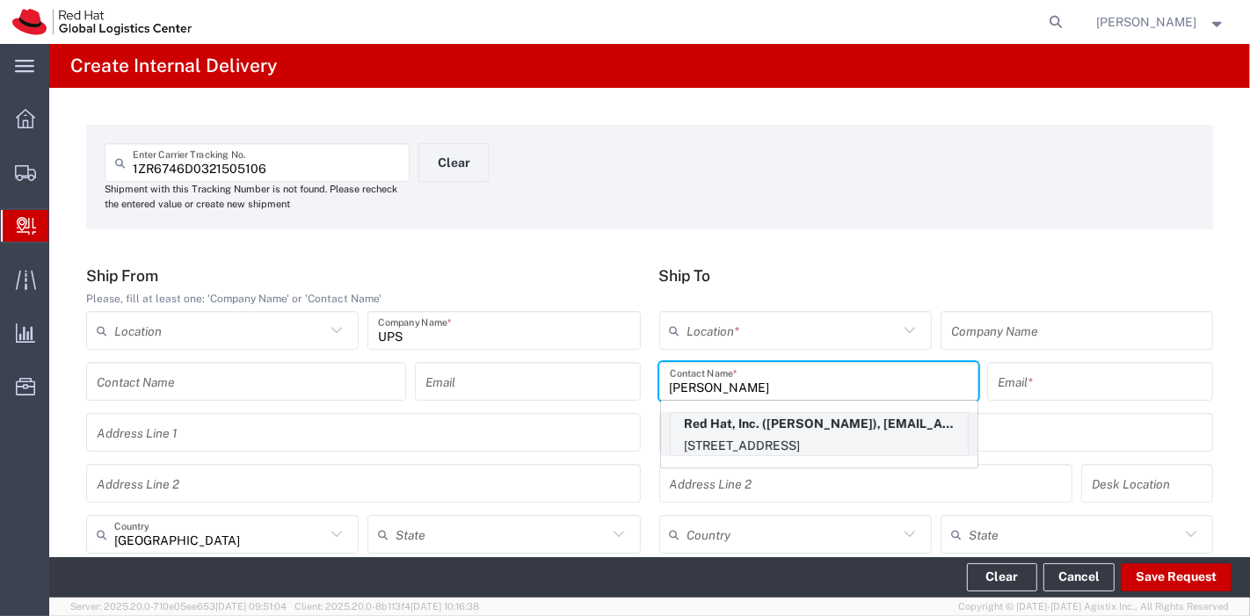
type input "ssuehle@redhat.com"
type input "[STREET_ADDRESS]"
type input "15S249"
type input "[GEOGRAPHIC_DATA]"
type input "RALEIGH"
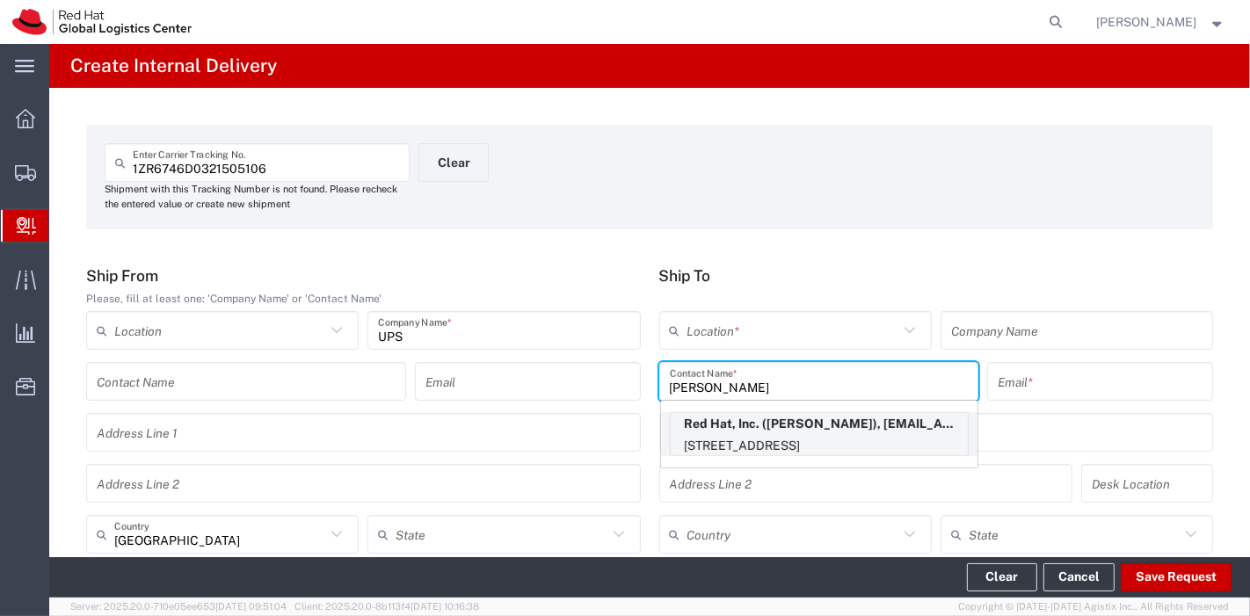
type input "27601"
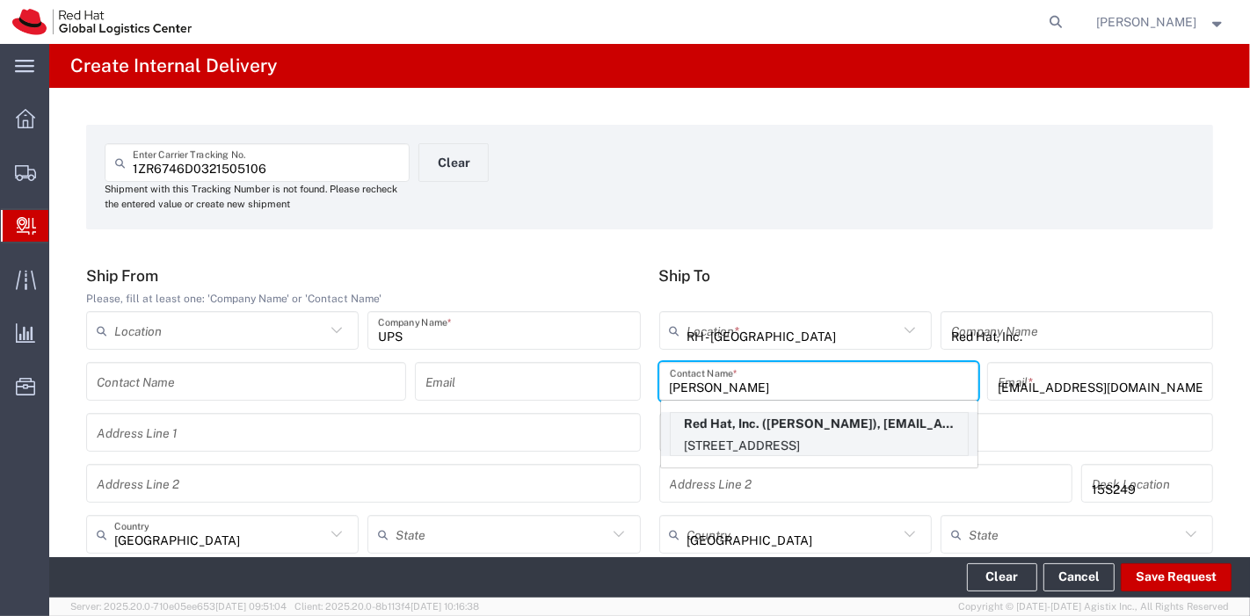
type input "[US_STATE]"
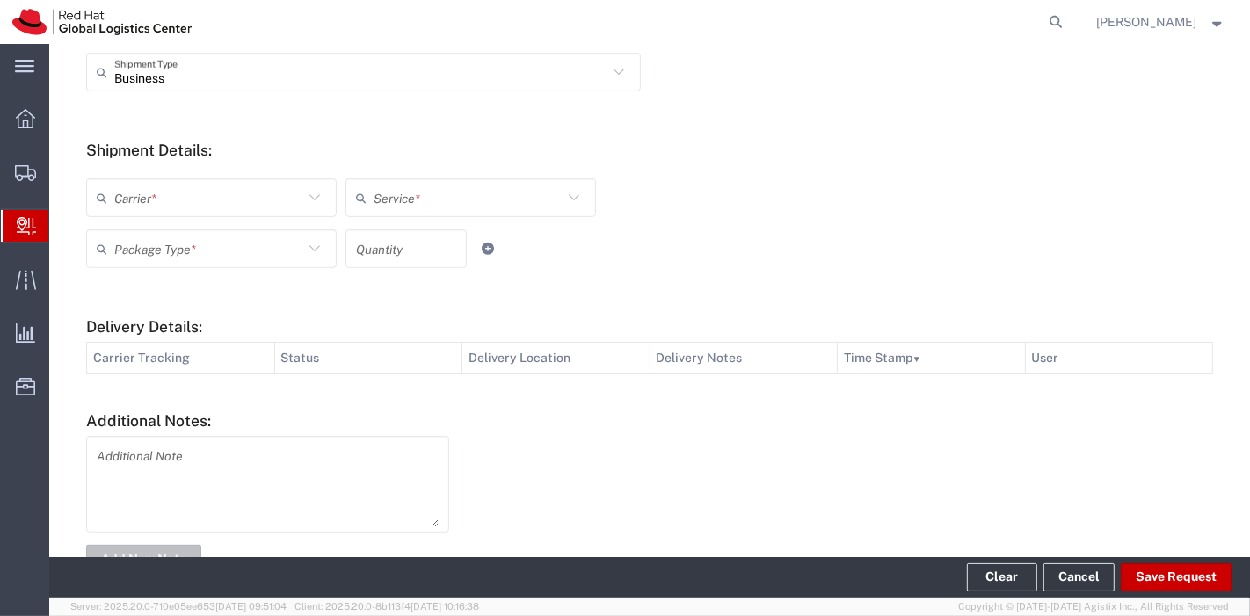
scroll to position [617, 0]
click at [306, 194] on icon at bounding box center [314, 196] width 23 height 23
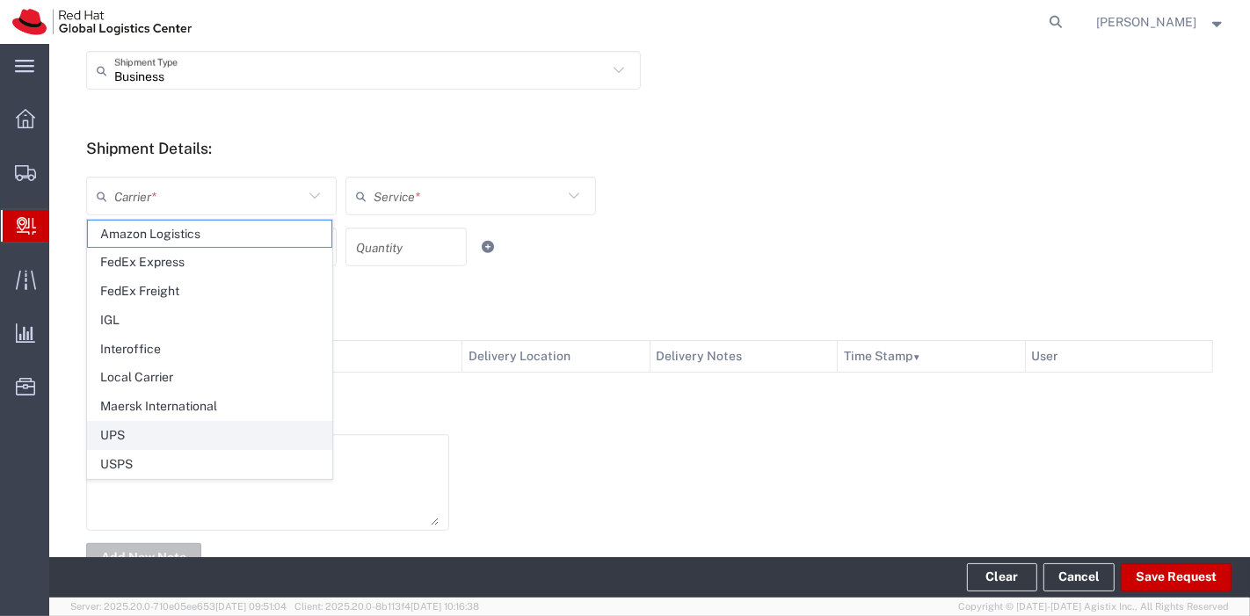
click at [121, 431] on span "UPS" at bounding box center [210, 435] width 244 height 27
type input "UPS"
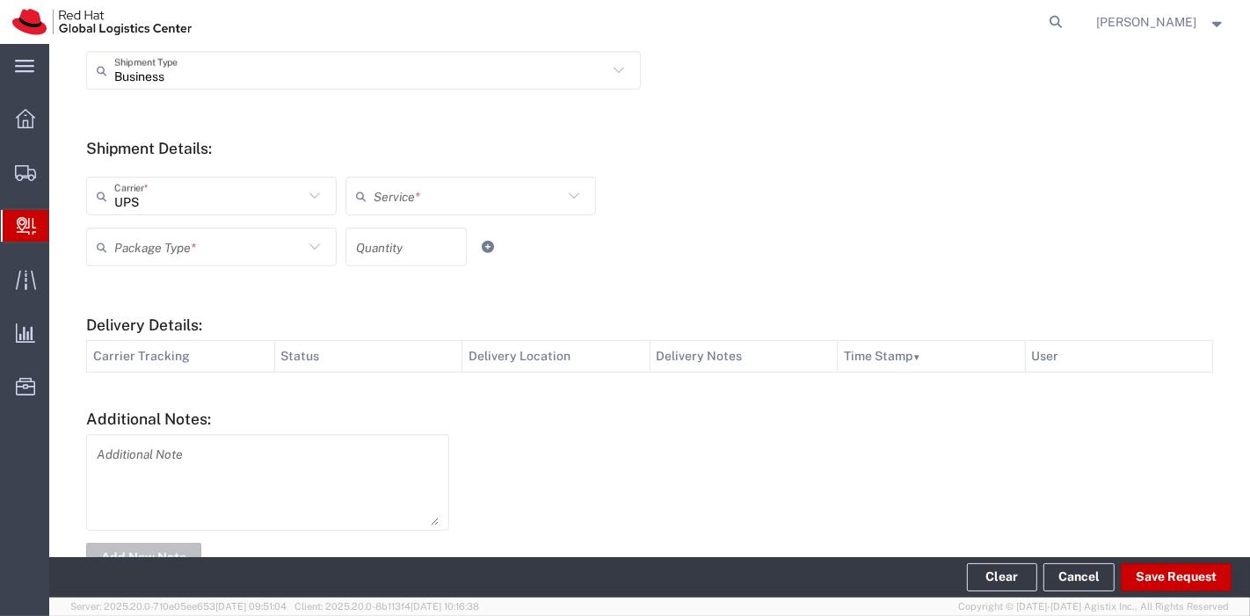
click at [433, 203] on input "text" at bounding box center [468, 196] width 189 height 31
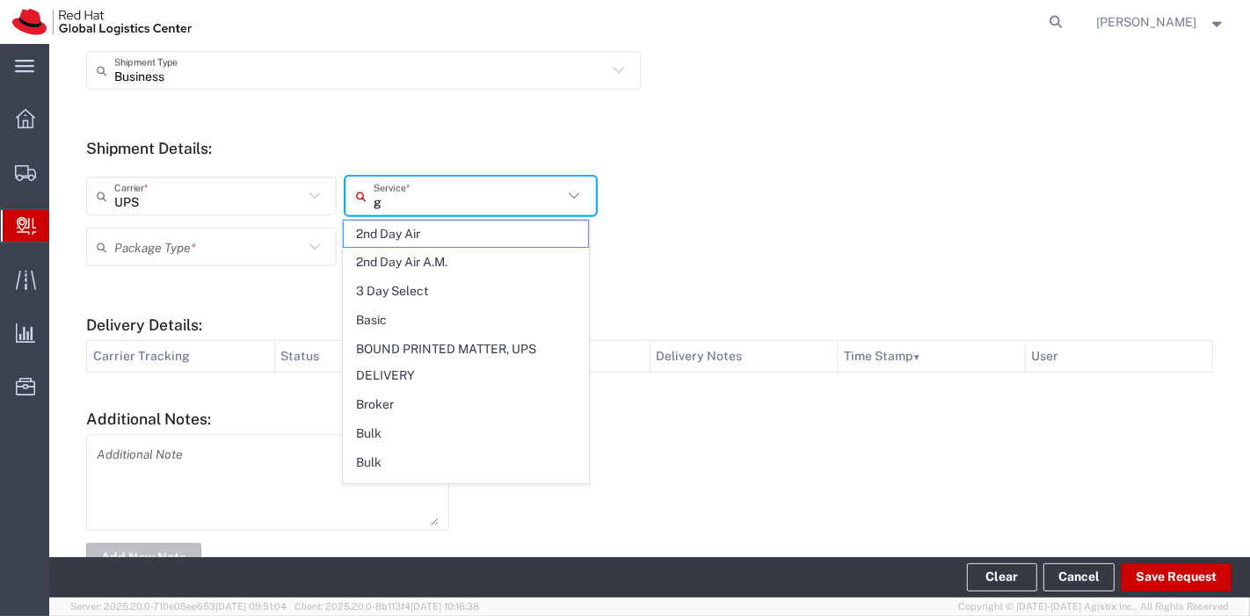
type input "gr"
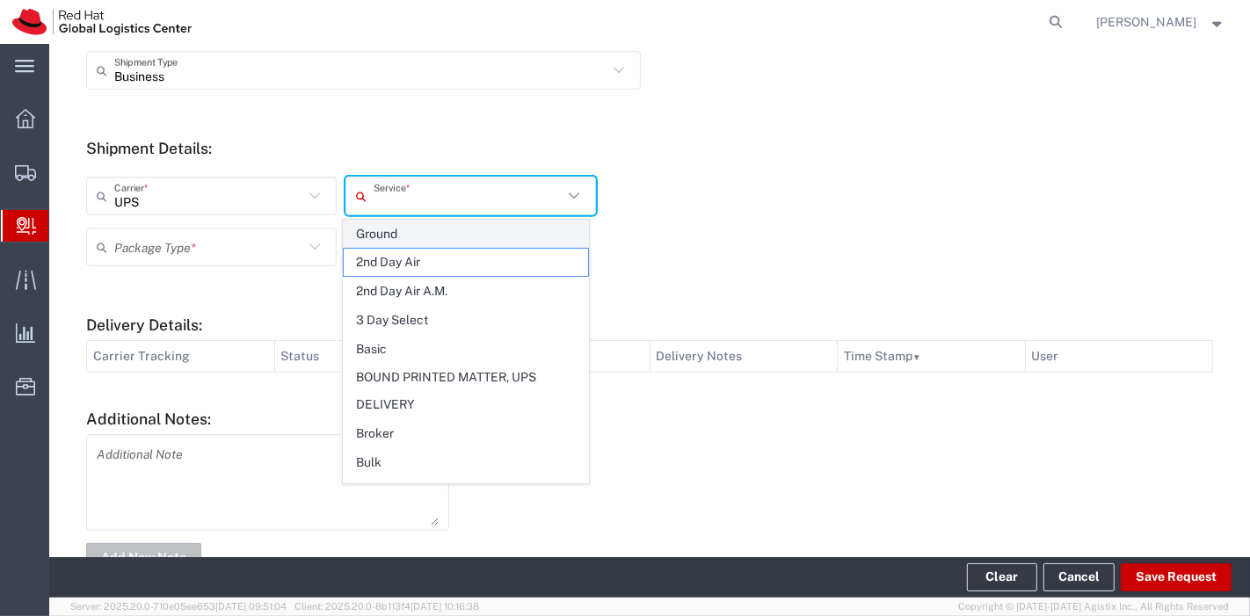
click at [391, 233] on span "Ground" at bounding box center [466, 234] width 244 height 27
type input "Ground"
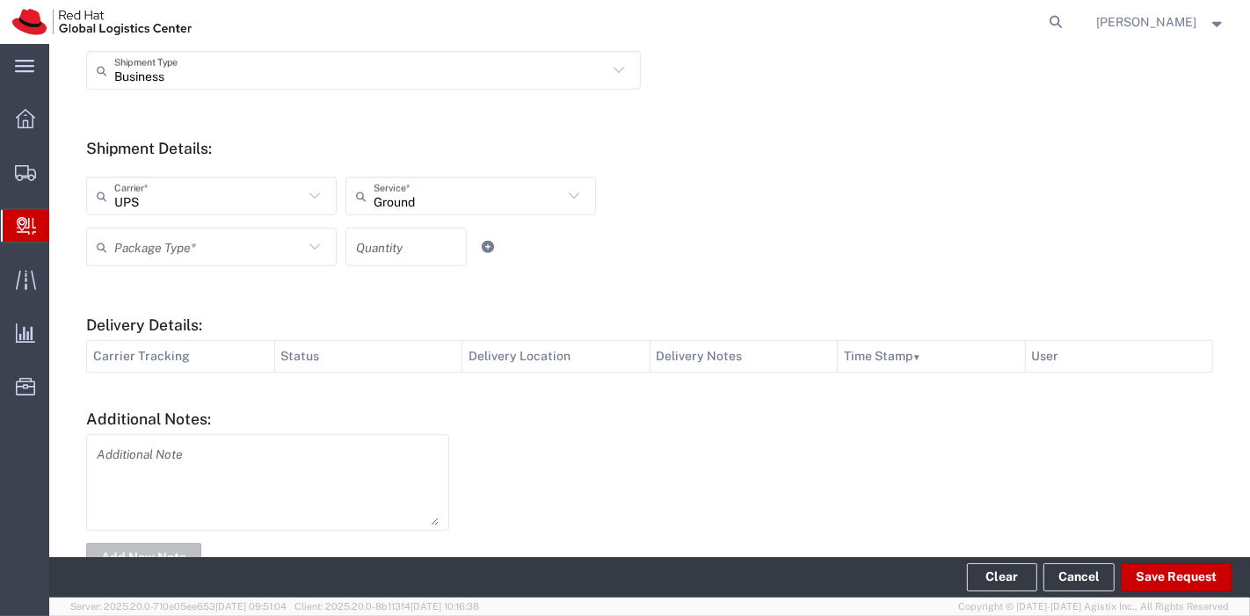
click at [232, 251] on input "text" at bounding box center [208, 247] width 189 height 31
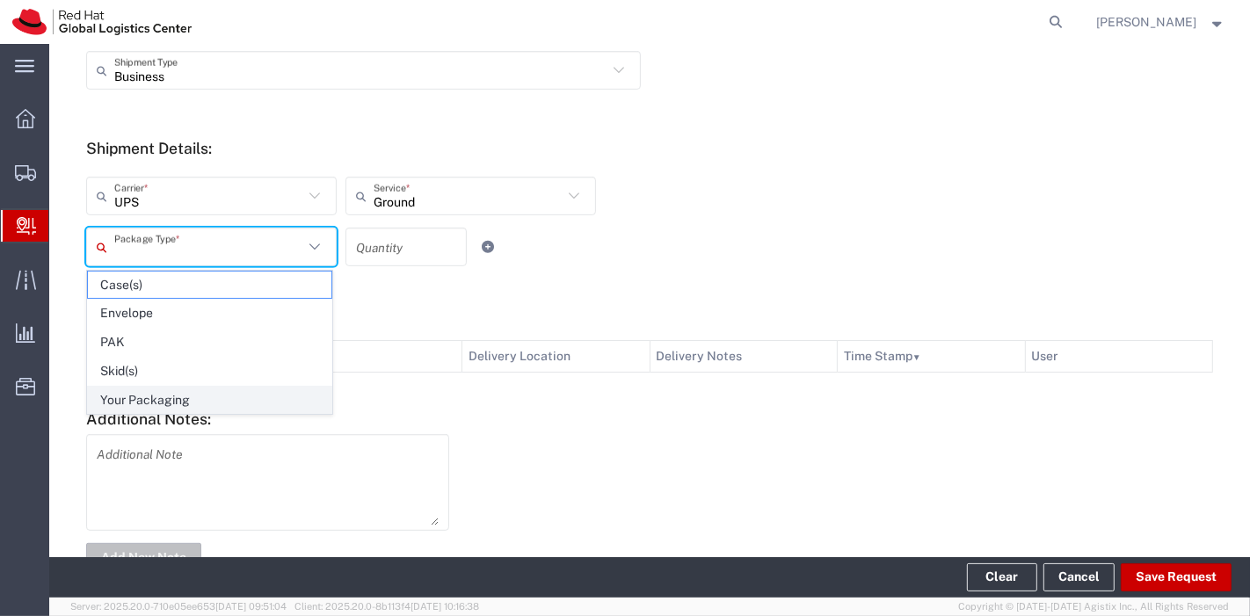
click at [182, 387] on span "Your Packaging" at bounding box center [210, 400] width 244 height 27
type input "Your Packaging"
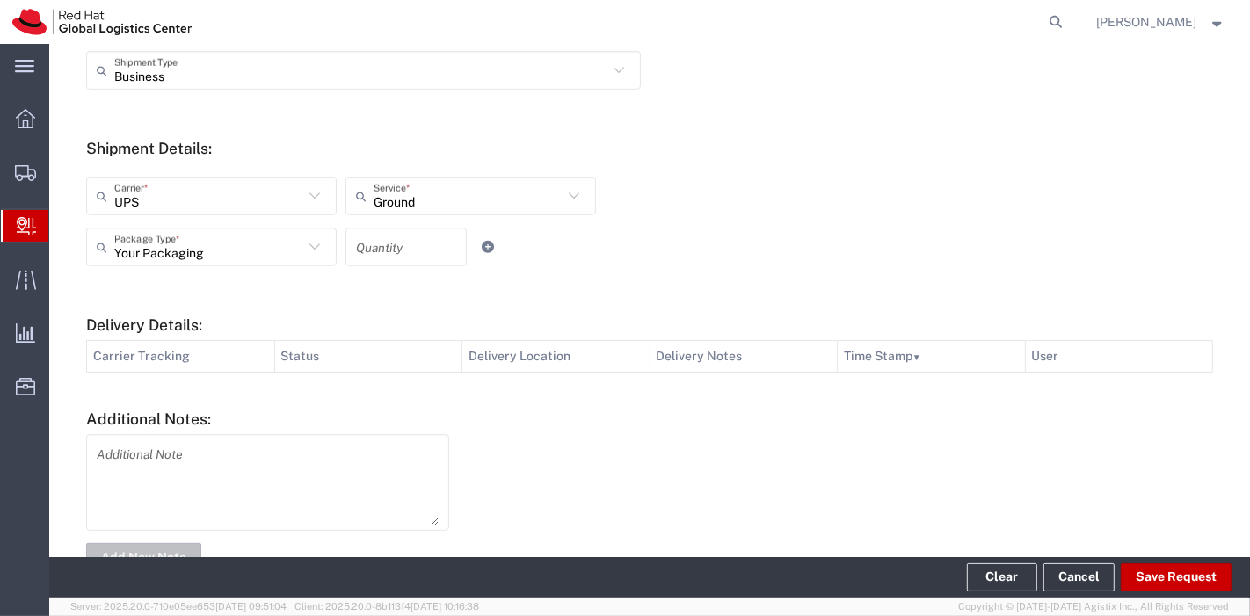
click at [431, 249] on input "number" at bounding box center [406, 247] width 100 height 31
type input "1"
click at [625, 247] on div "Your Packaging Package Type * Case(s) Envelope PAK Skid(s) Your Packaging 1 Qua…" at bounding box center [471, 253] width 779 height 51
click at [1176, 579] on button "Save Request" at bounding box center [1176, 578] width 111 height 28
type input "[GEOGRAPHIC_DATA]"
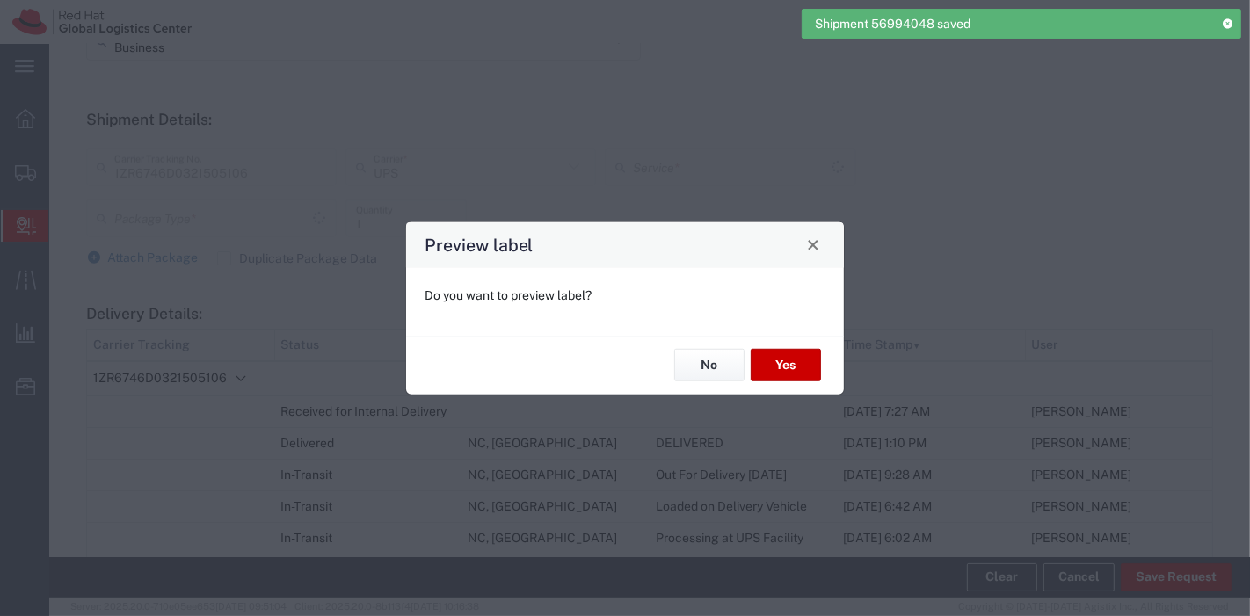
type input "Ground"
type input "Your Packaging"
click at [775, 359] on button "Yes" at bounding box center [786, 365] width 70 height 33
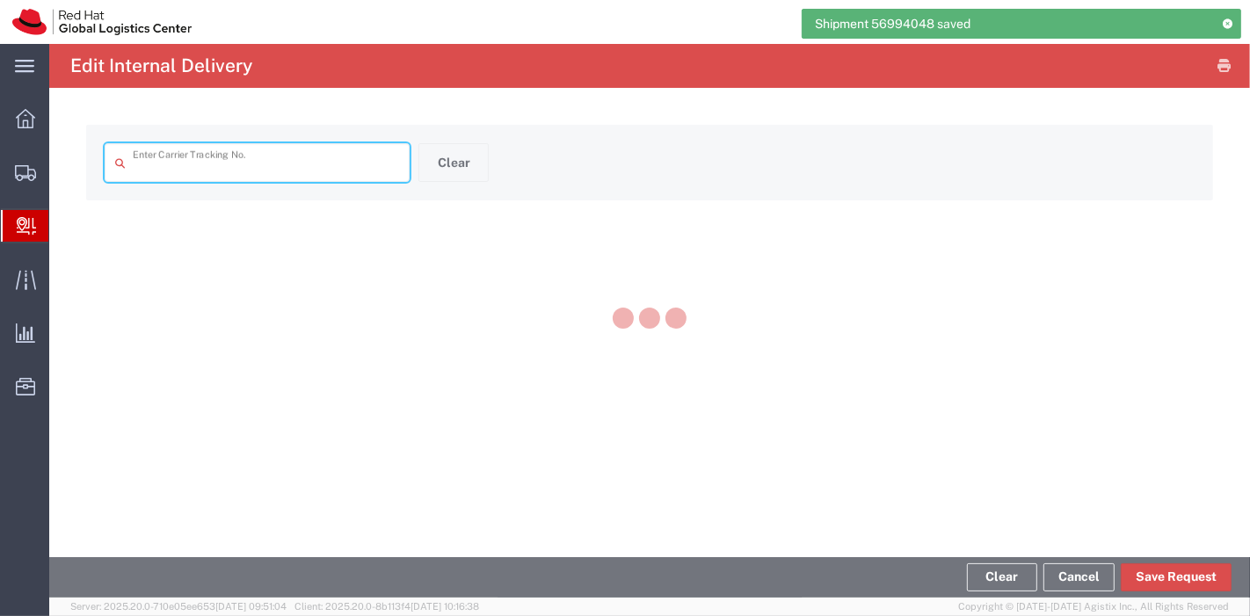
type input "1ZR6746D0321505106"
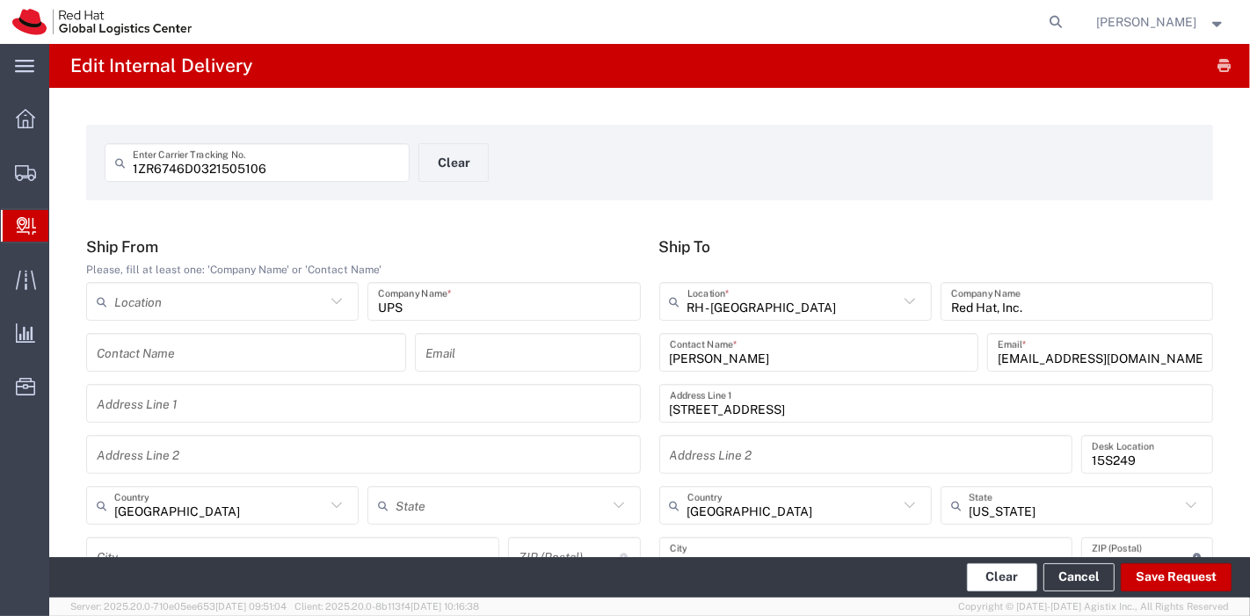
click at [998, 576] on button "Clear" at bounding box center [1002, 578] width 70 height 28
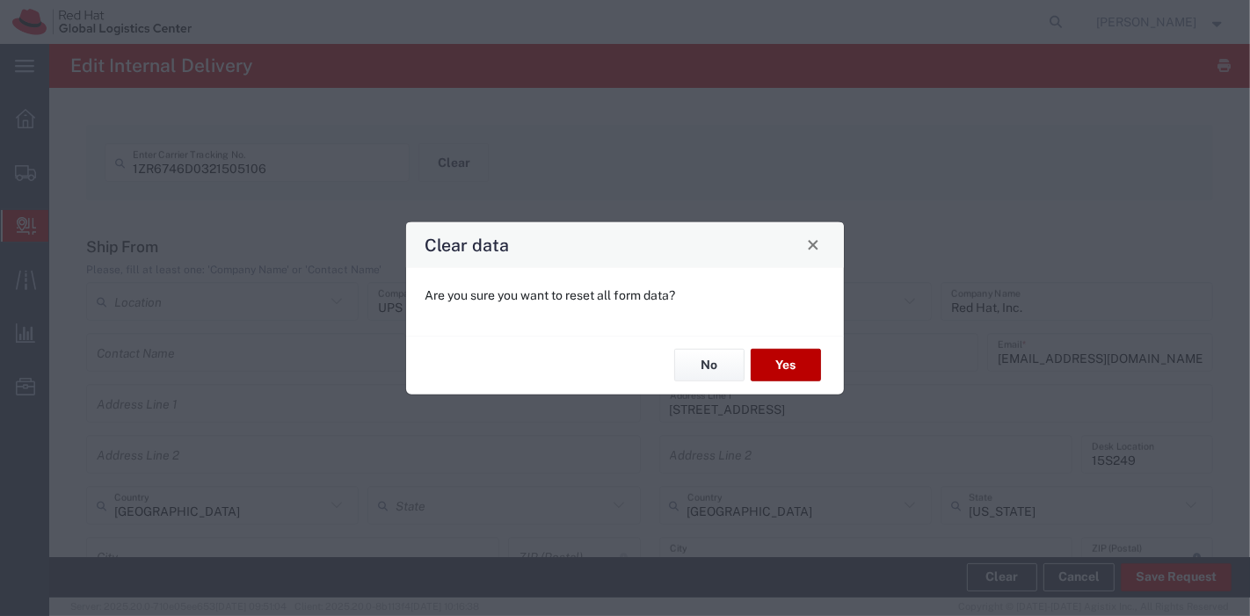
click at [781, 364] on button "Yes" at bounding box center [786, 365] width 70 height 33
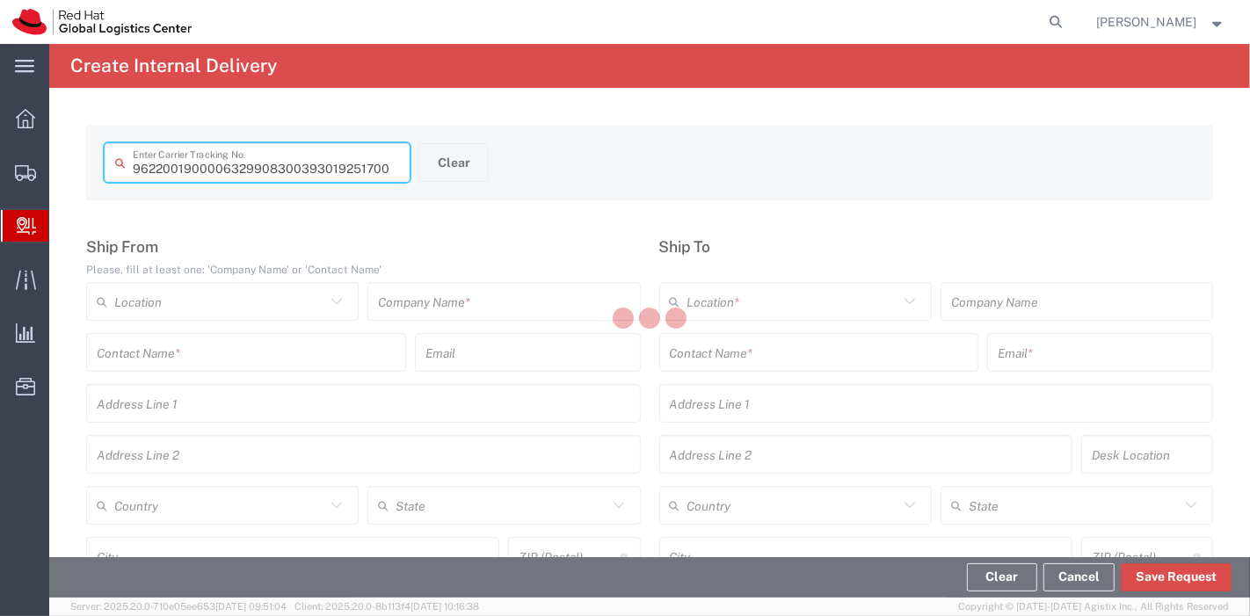
type input "393019251700"
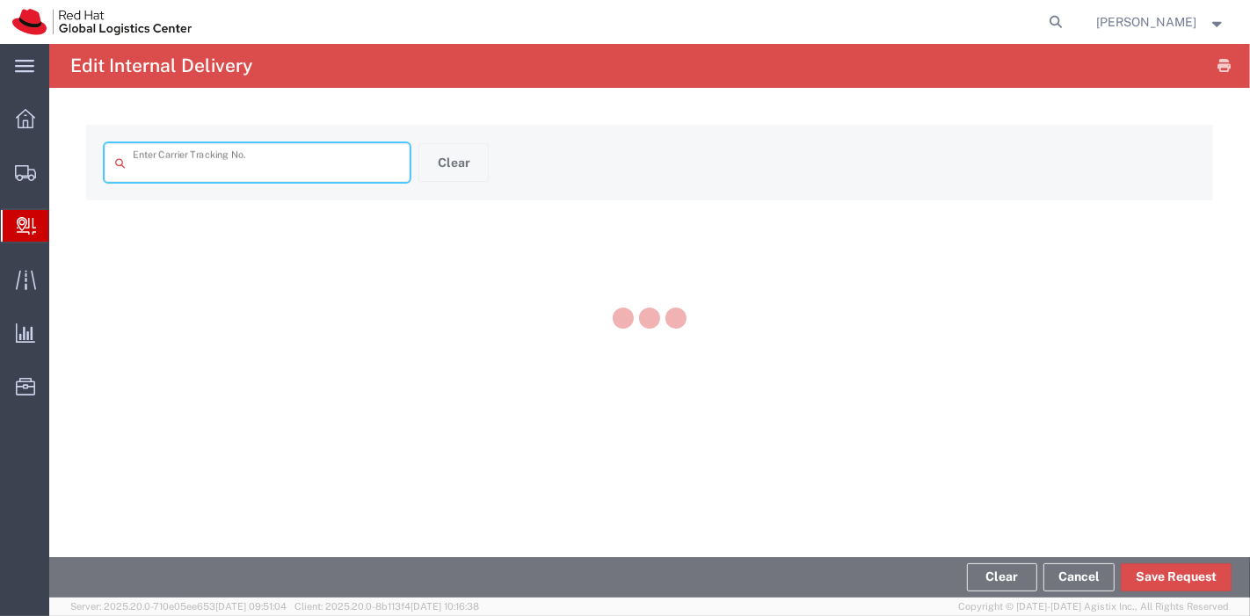
type input "393019251700"
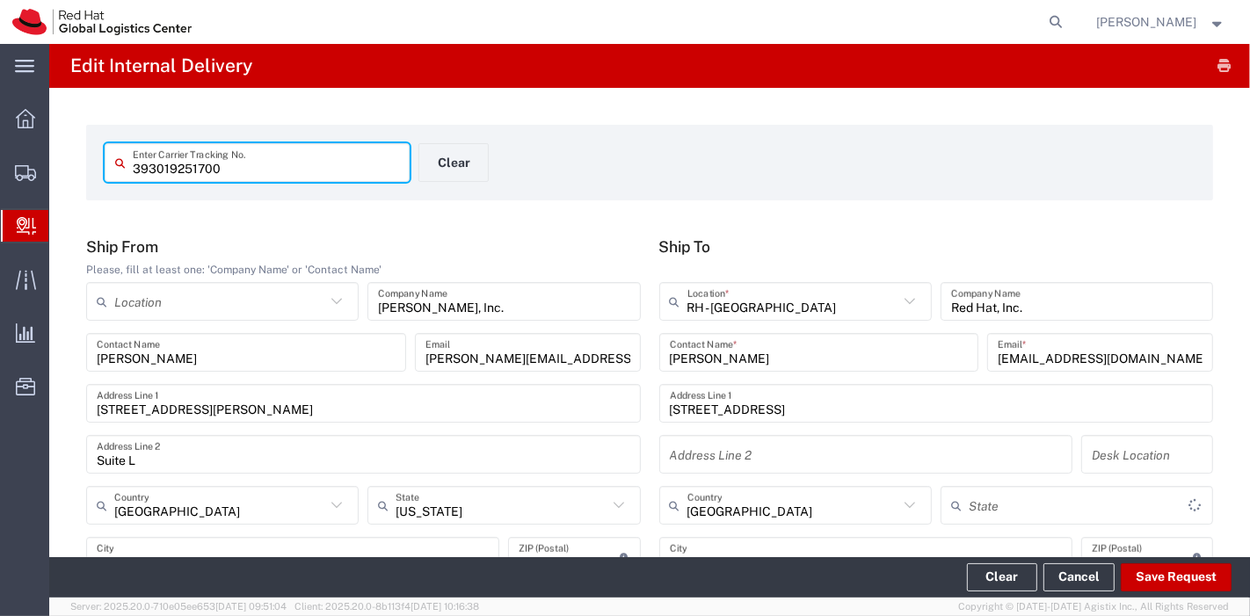
type input "[US_STATE]"
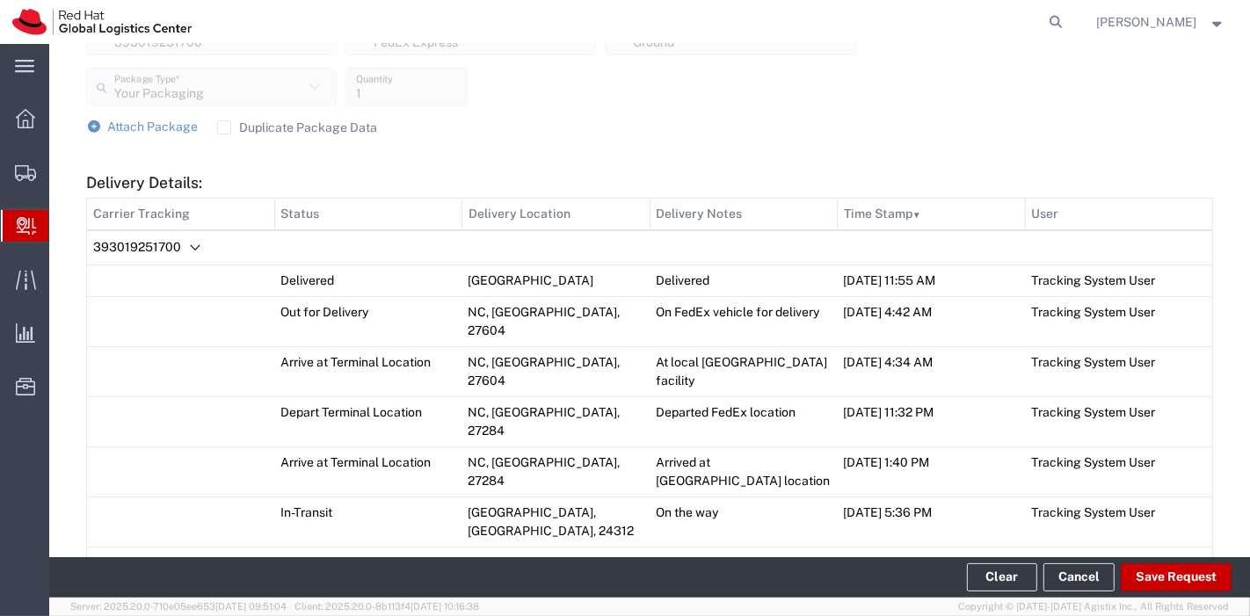
scroll to position [718, 0]
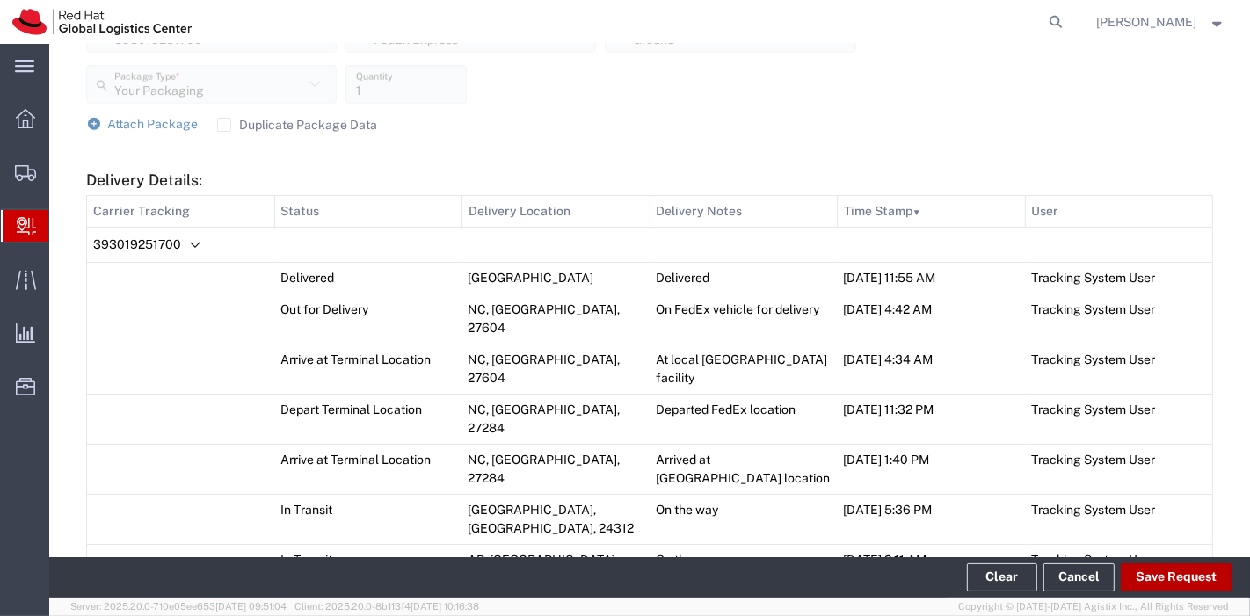
click at [1215, 583] on button "Save Request" at bounding box center [1176, 578] width 111 height 28
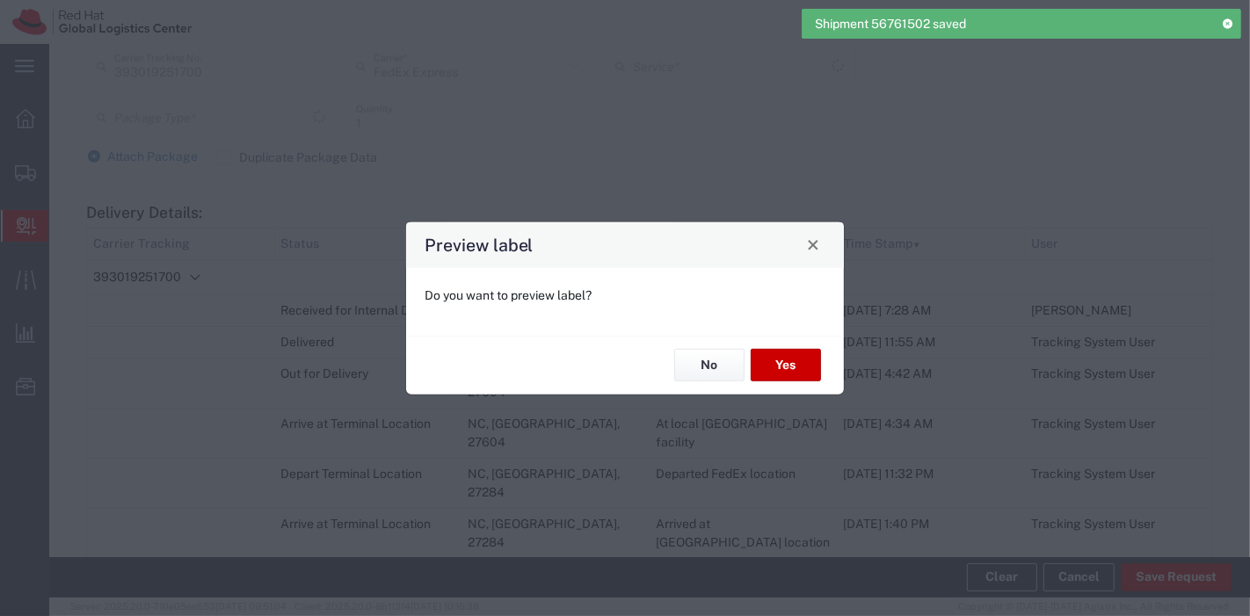
type input "Your Packaging"
type input "Ground"
click at [798, 350] on button "Yes" at bounding box center [786, 365] width 70 height 33
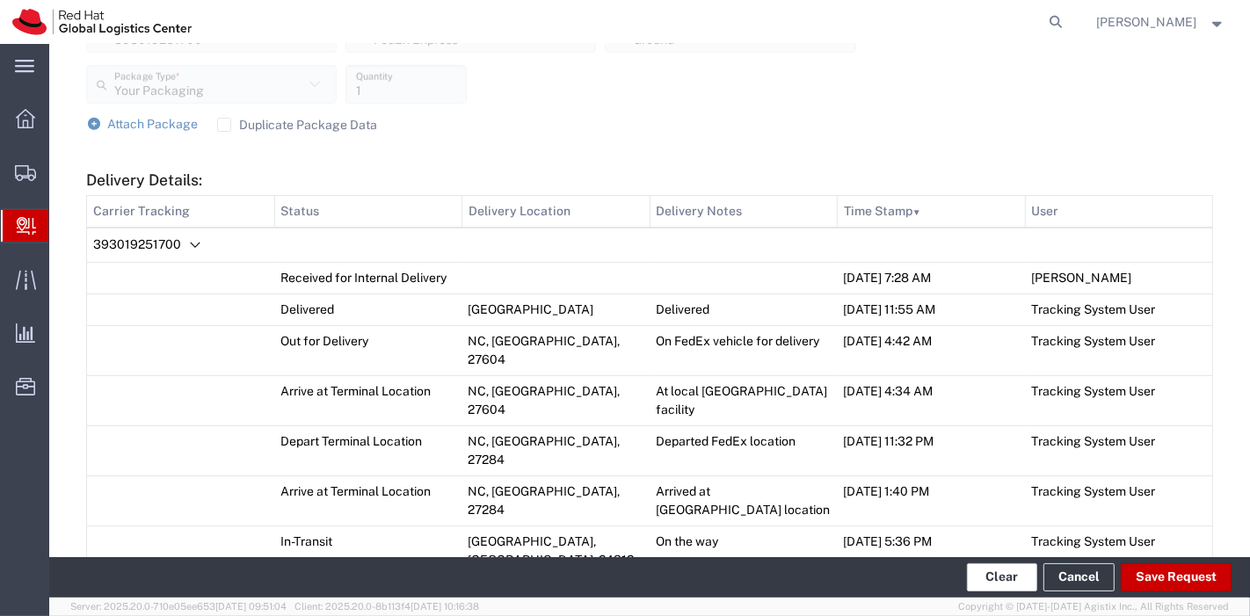
click at [1022, 579] on button "Clear" at bounding box center [1002, 578] width 70 height 28
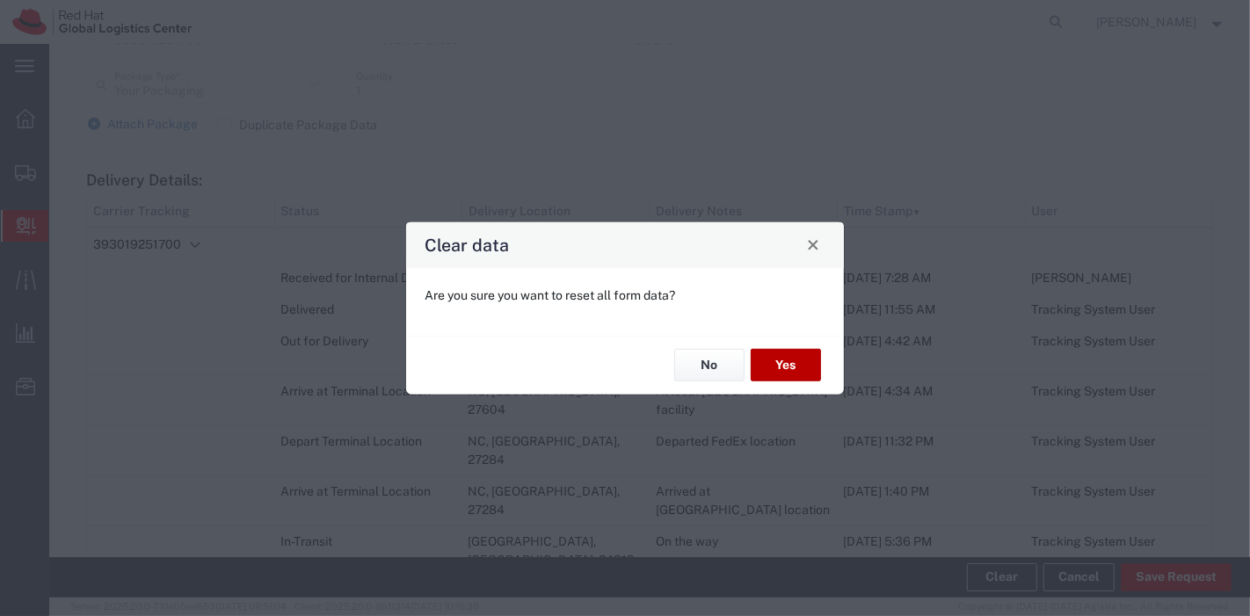
click at [798, 353] on button "Yes" at bounding box center [786, 365] width 70 height 33
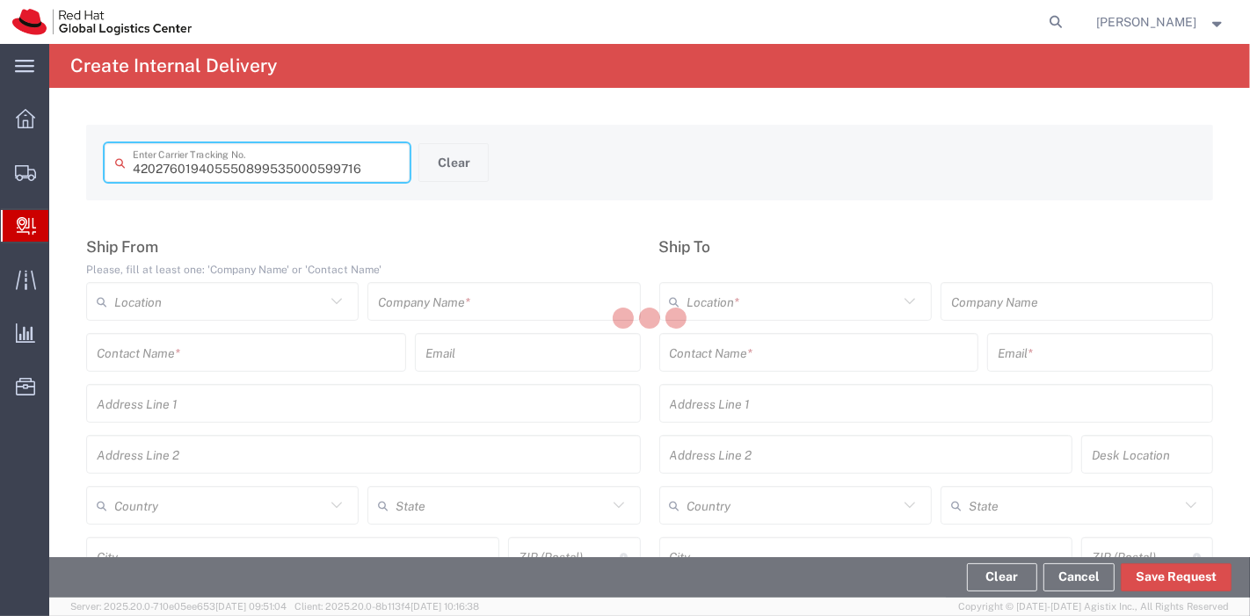
type input "9405550899535000599716"
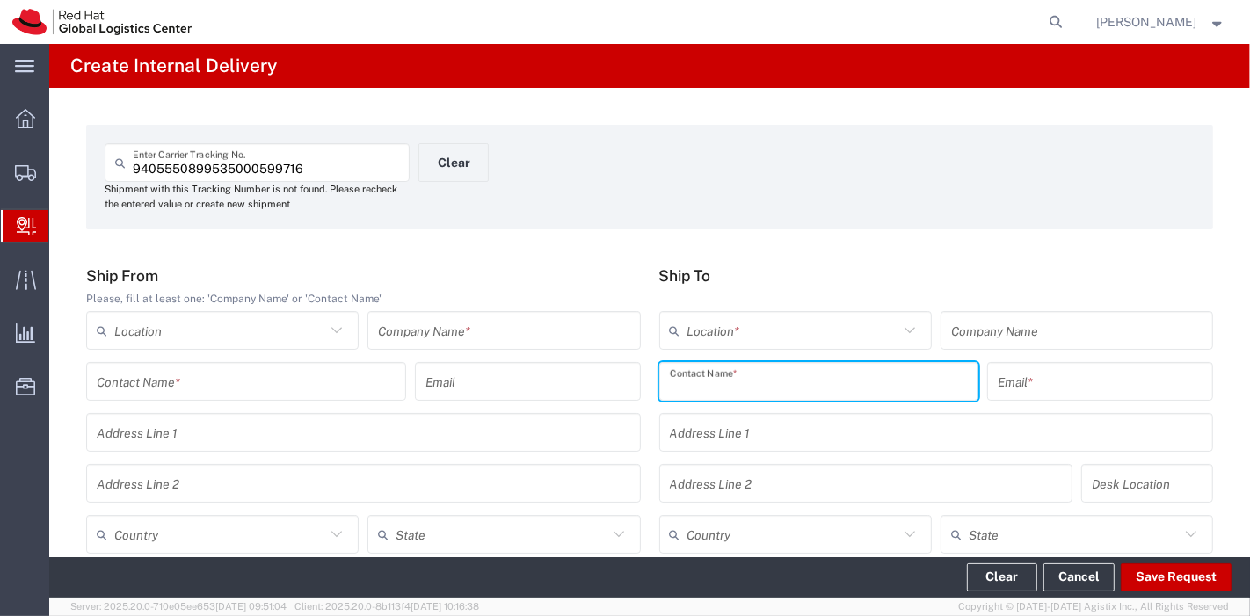
click at [737, 382] on input "text" at bounding box center [819, 382] width 299 height 31
click at [550, 335] on input "text" at bounding box center [503, 331] width 251 height 31
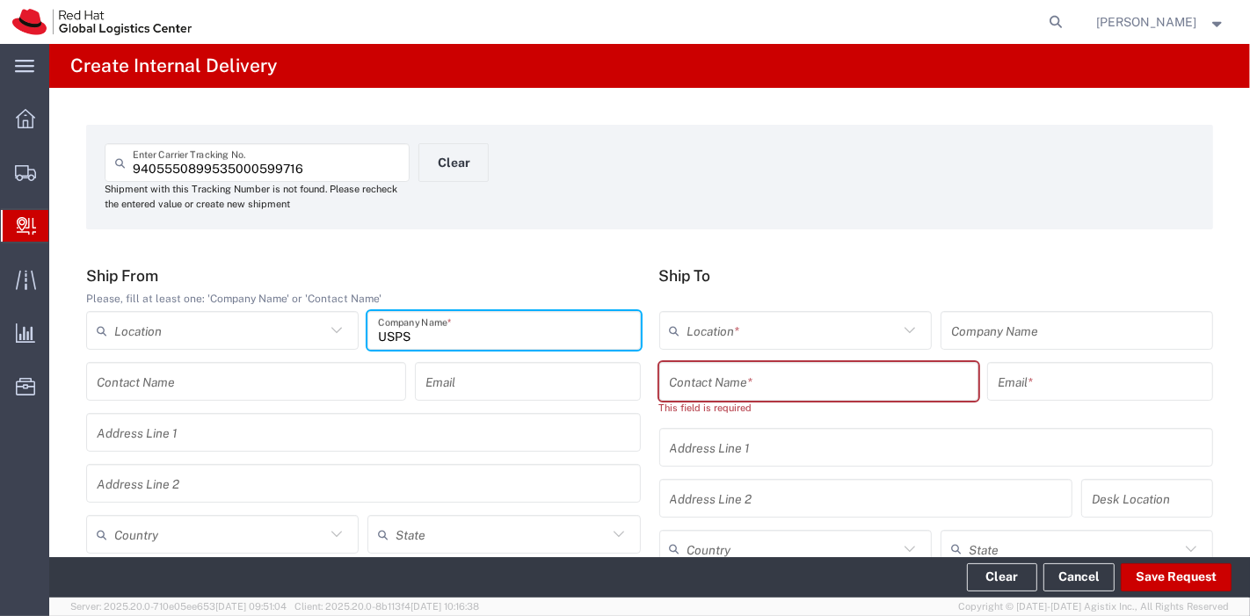
type input "USPS"
click at [241, 526] on input "text" at bounding box center [219, 535] width 211 height 31
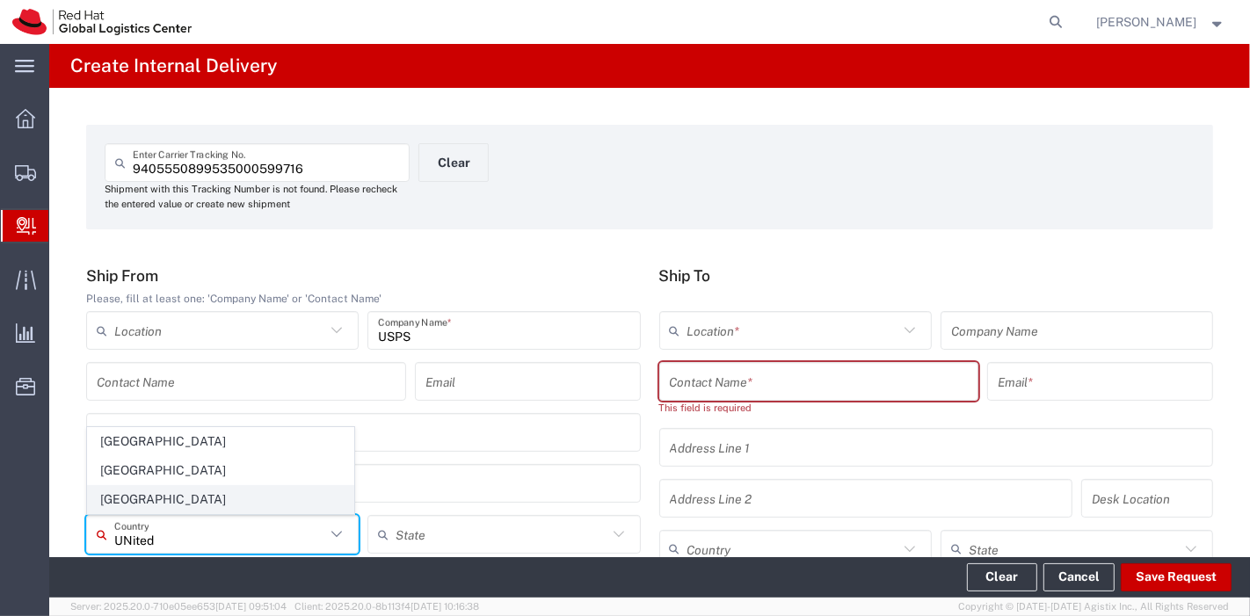
click at [180, 506] on span "[GEOGRAPHIC_DATA]" at bounding box center [221, 499] width 266 height 27
type input "[GEOGRAPHIC_DATA]"
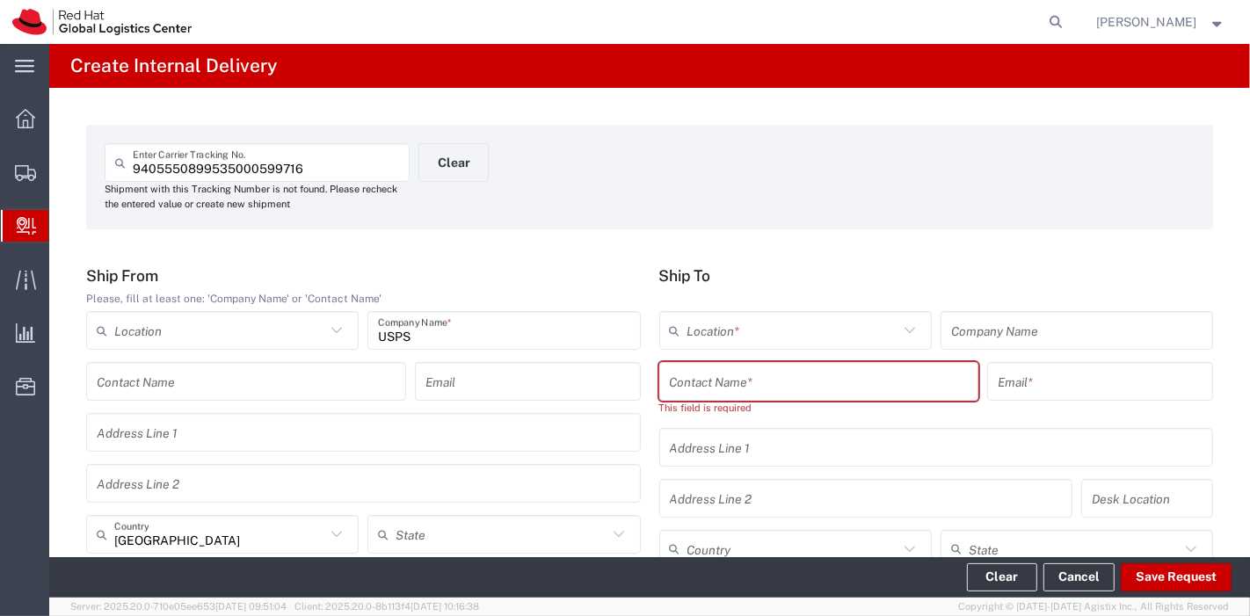
click at [719, 390] on input "text" at bounding box center [819, 382] width 299 height 31
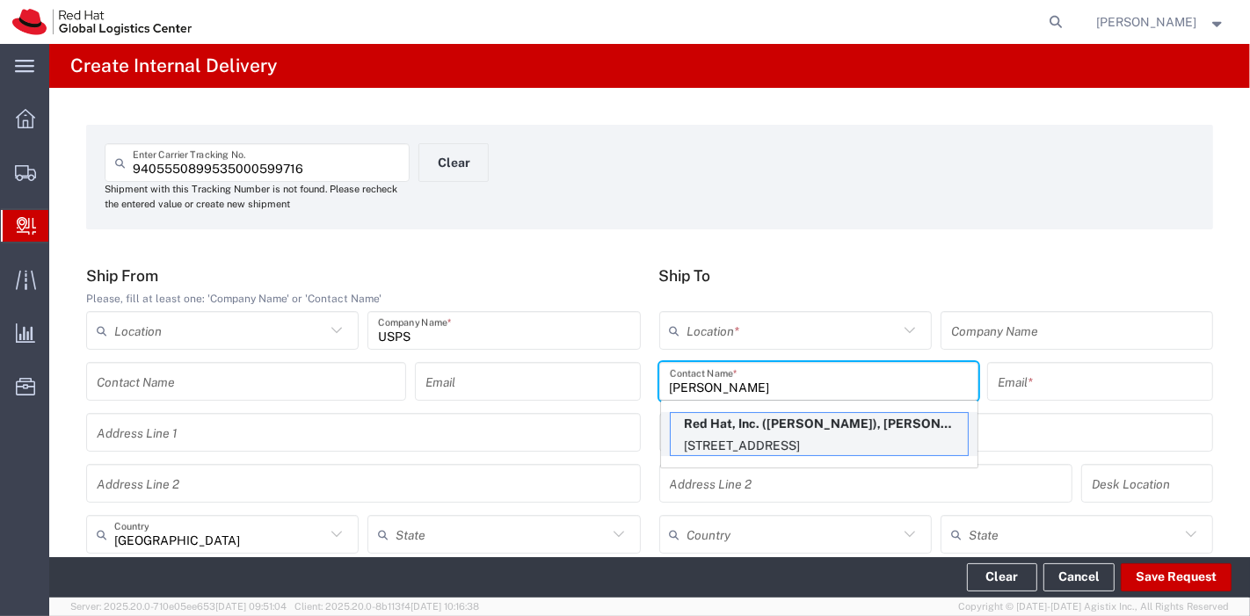
type input "anna nath"
click at [728, 435] on p "100 East Davie Street, 9N365, RALEIGH, NC, 27601, US" at bounding box center [819, 446] width 297 height 22
type input "RH - [GEOGRAPHIC_DATA]"
type input "Red Hat, Inc."
type input "Anna Nathan"
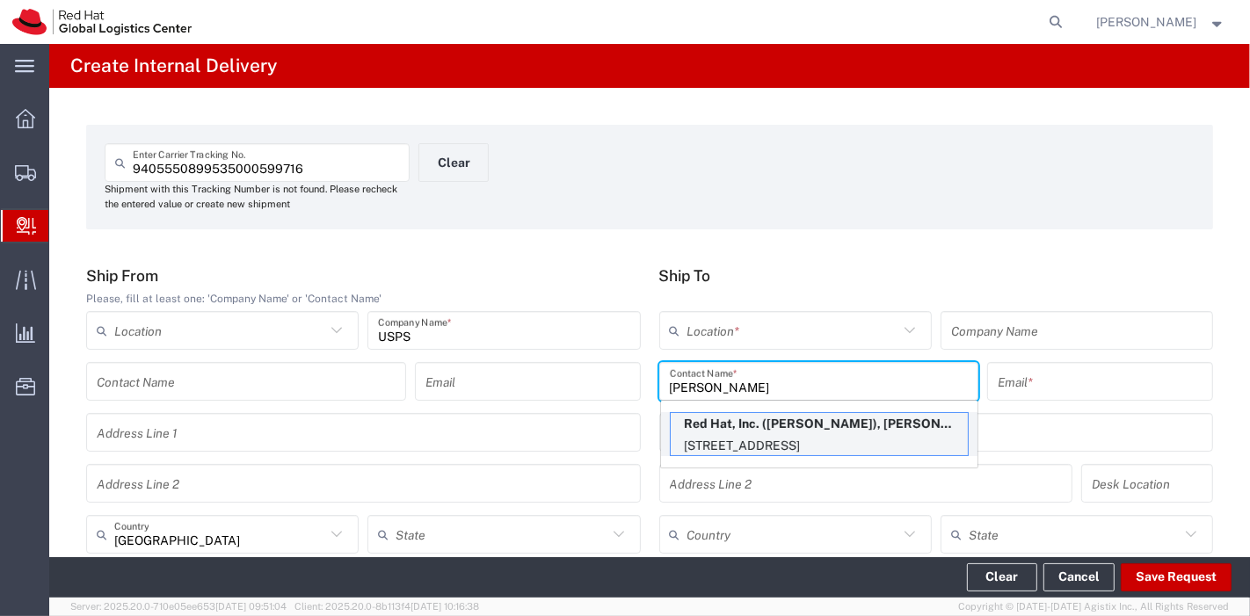
type input "anathan@redhat.com"
type input "[STREET_ADDRESS]"
type input "9N365"
type input "[GEOGRAPHIC_DATA]"
type input "RALEIGH"
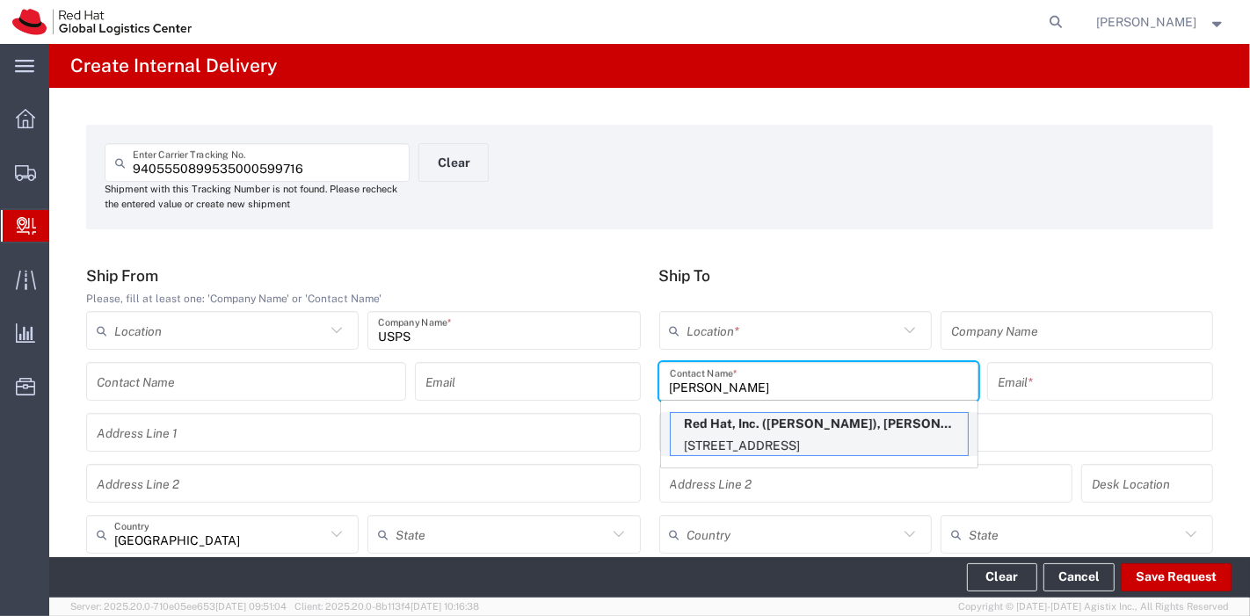
type input "27601"
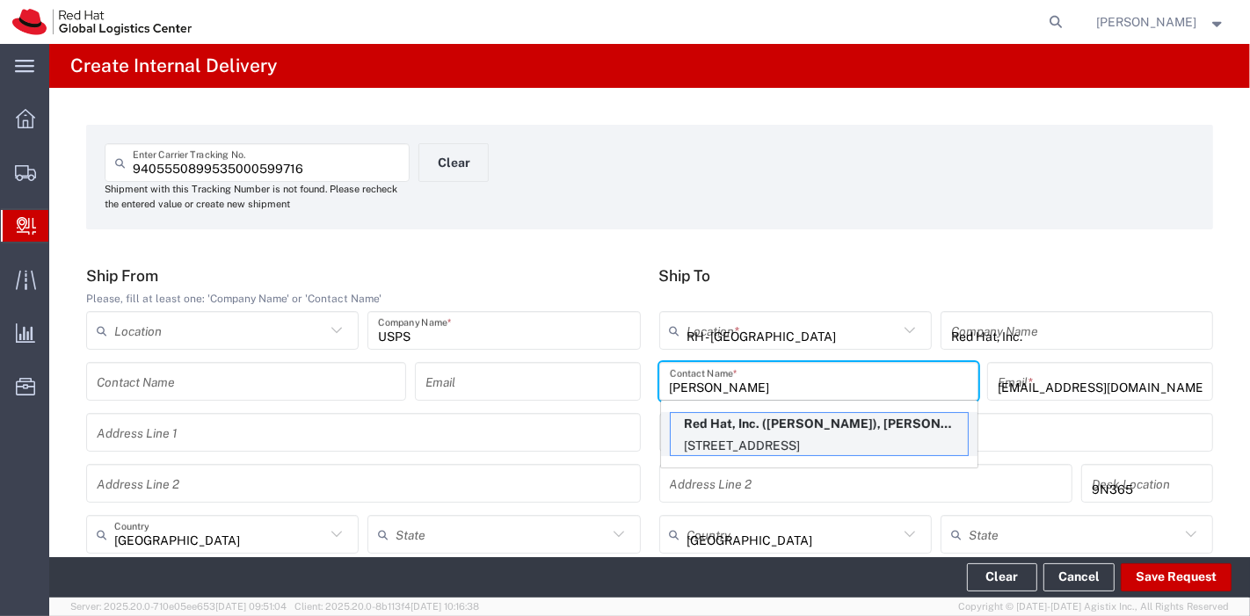
type input "[US_STATE]"
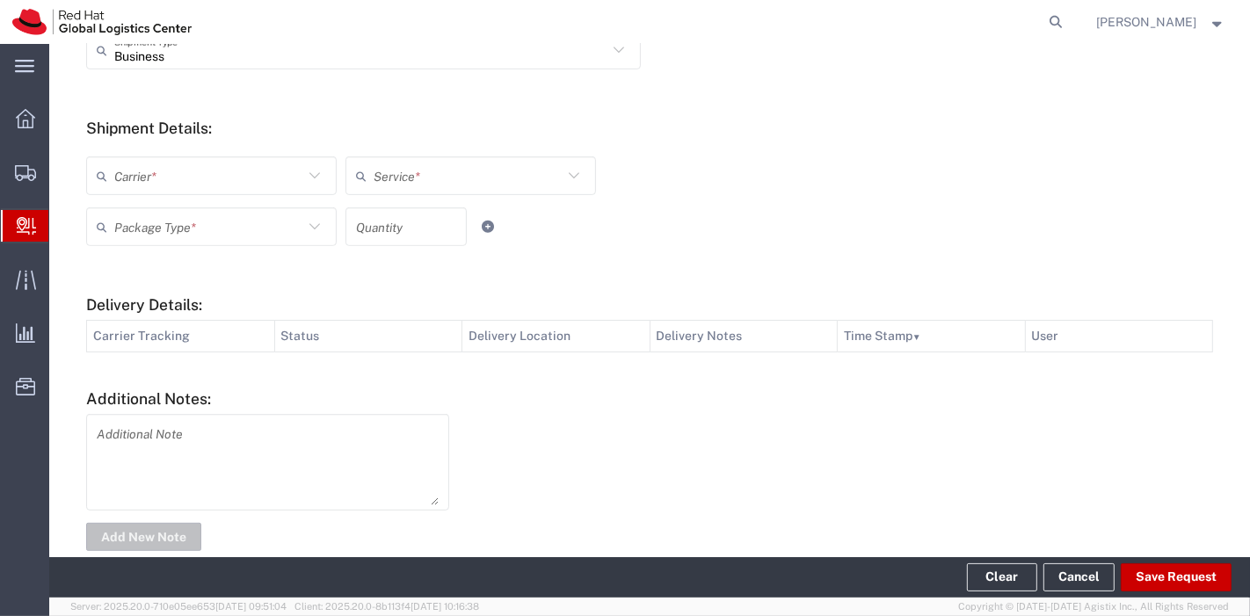
scroll to position [643, 0]
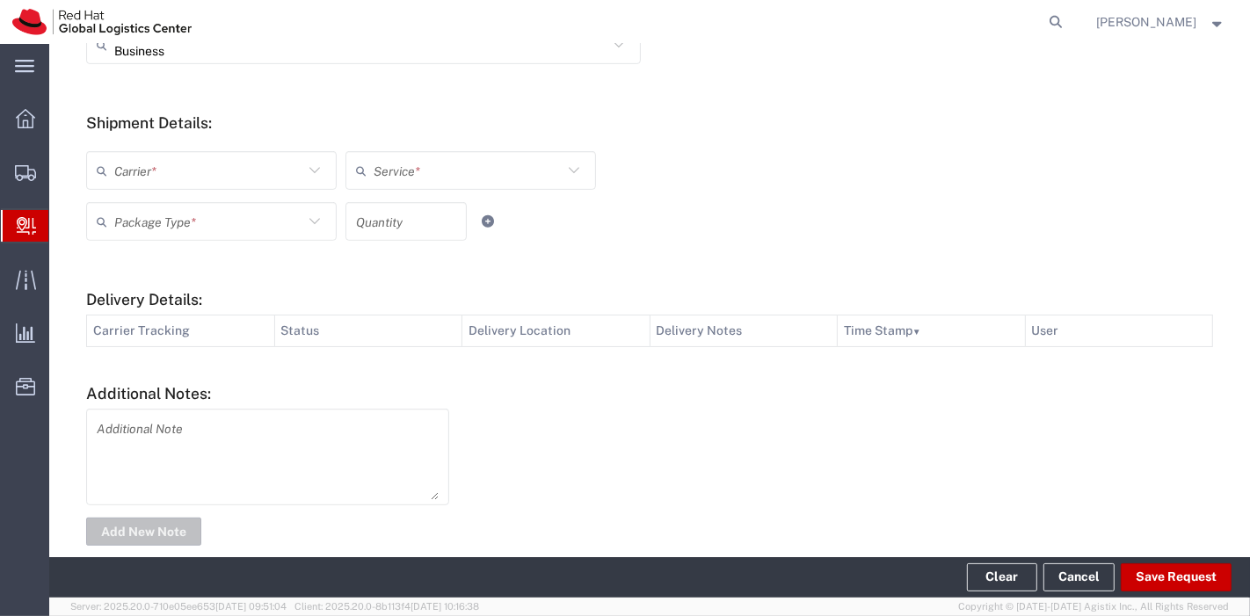
click at [305, 182] on div "Carrier *" at bounding box center [211, 170] width 251 height 39
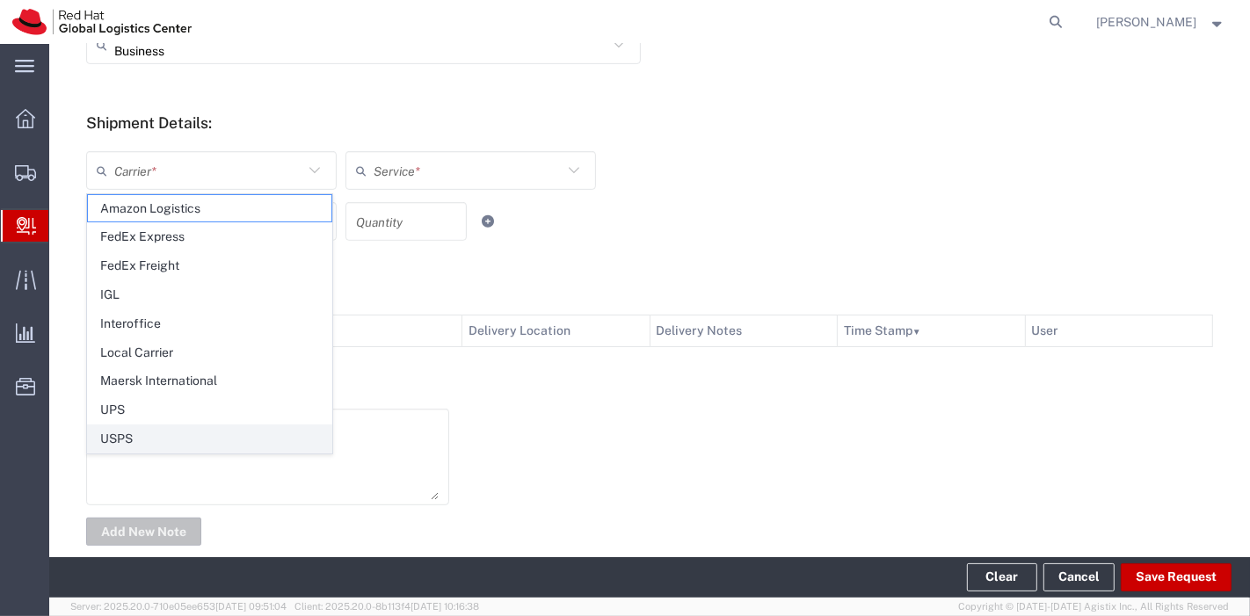
click at [180, 426] on span "USPS" at bounding box center [210, 439] width 244 height 27
type input "USPS"
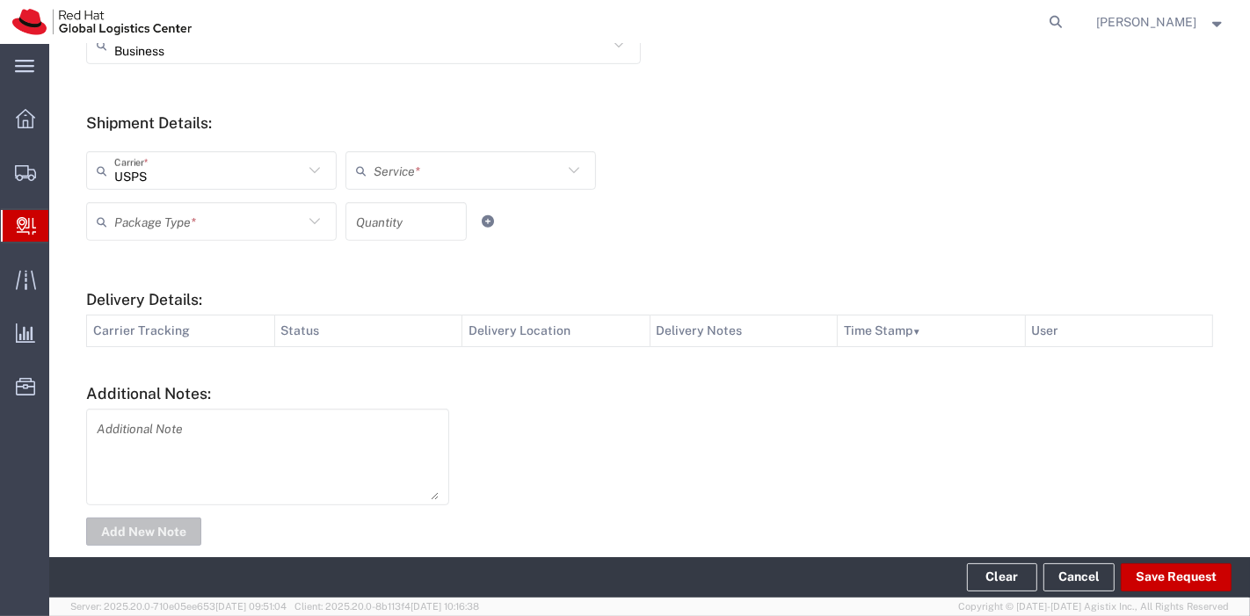
click at [426, 165] on input "text" at bounding box center [468, 171] width 189 height 31
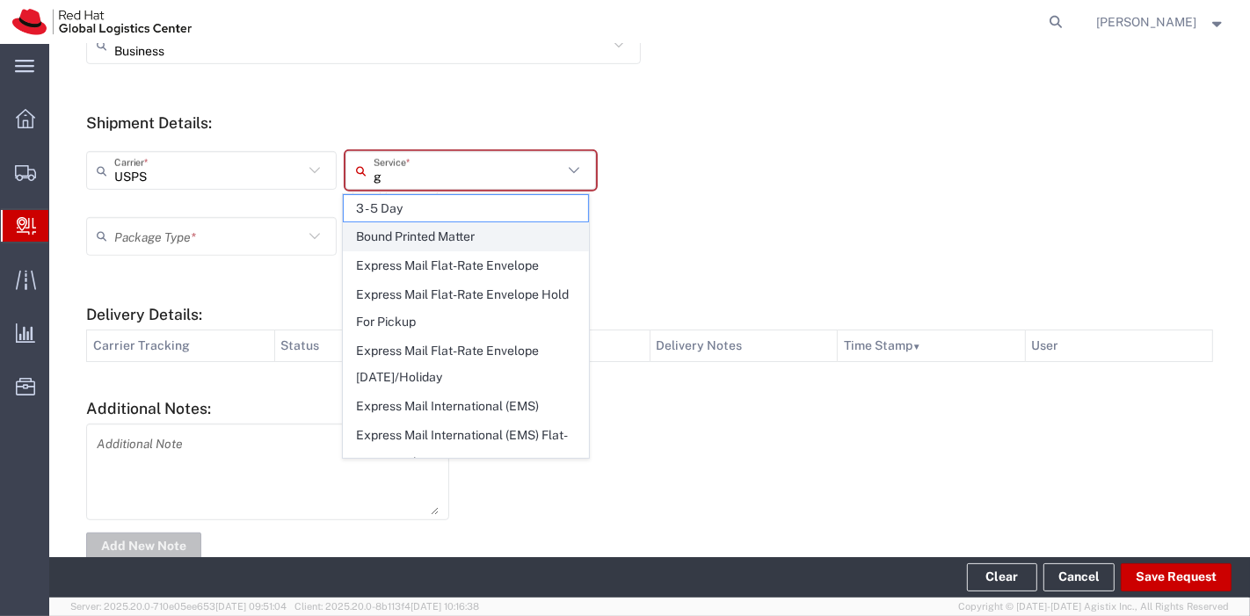
type input "gr"
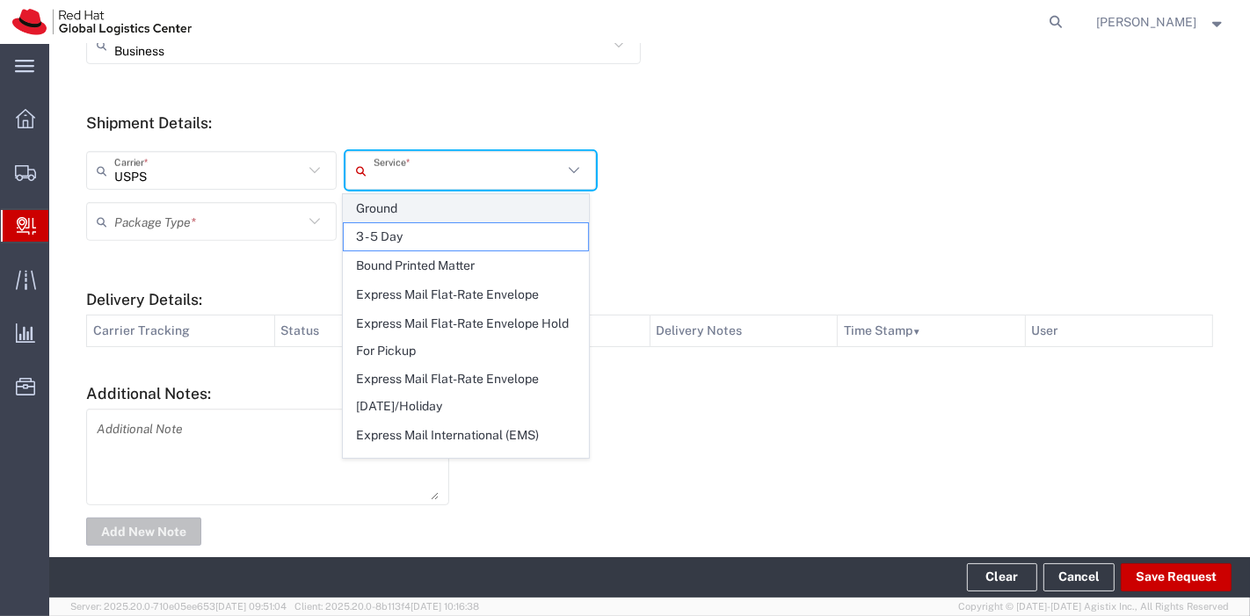
click at [411, 207] on span "Ground" at bounding box center [466, 208] width 244 height 27
type input "Ground"
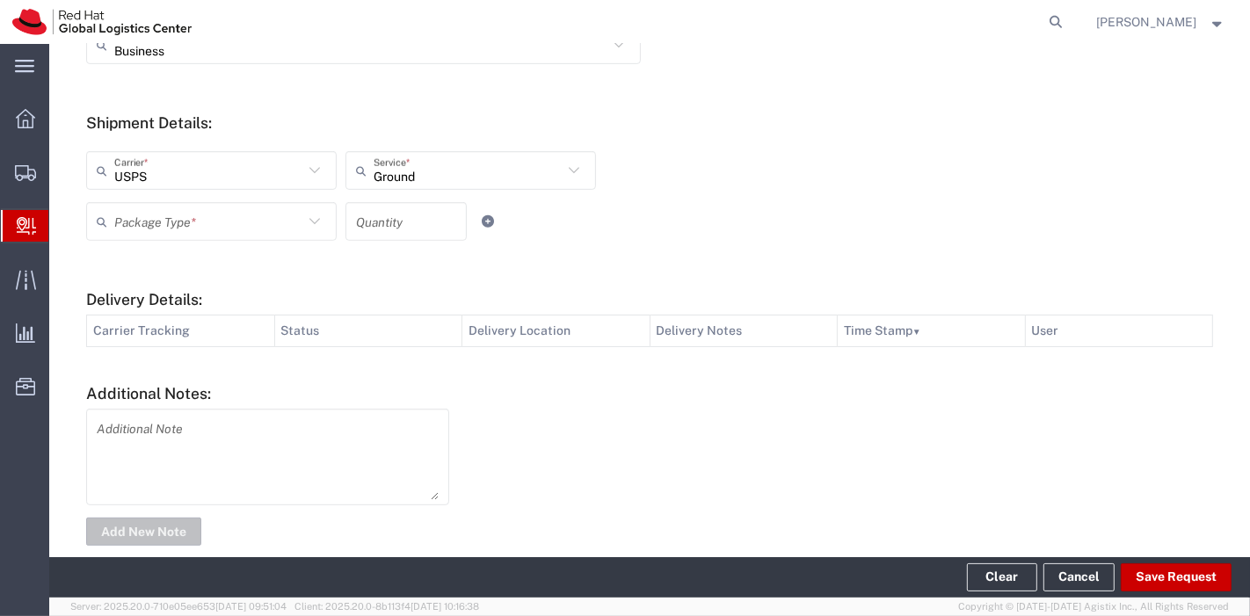
click at [316, 228] on icon at bounding box center [314, 221] width 23 height 23
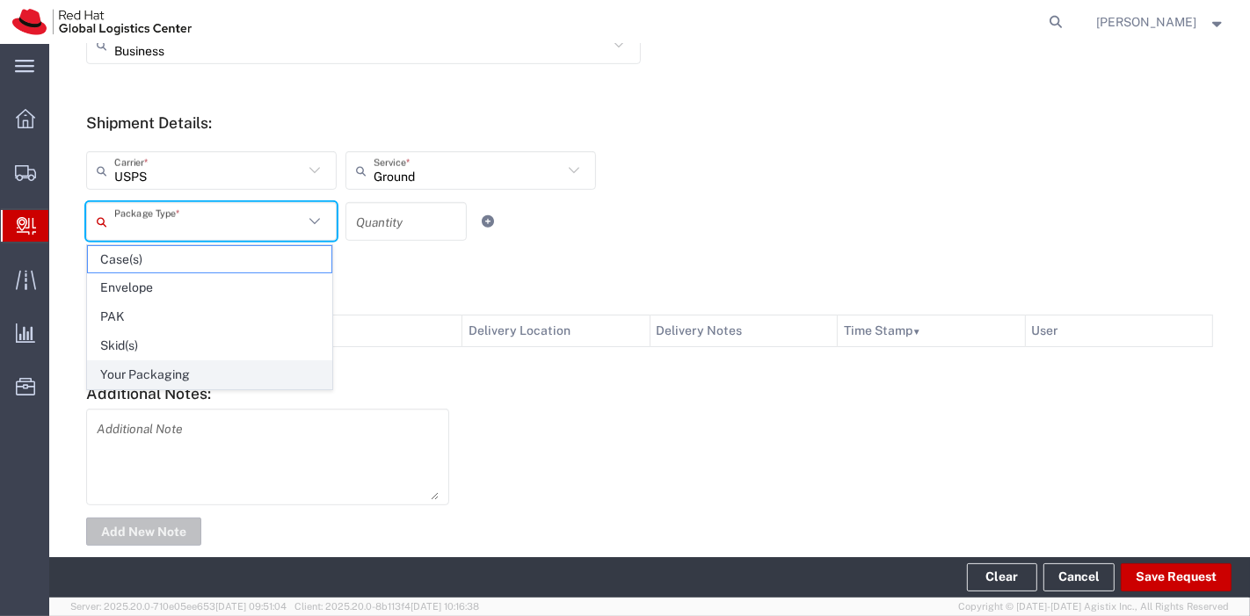
click at [206, 363] on span "Your Packaging" at bounding box center [210, 374] width 244 height 27
type input "Your Packaging"
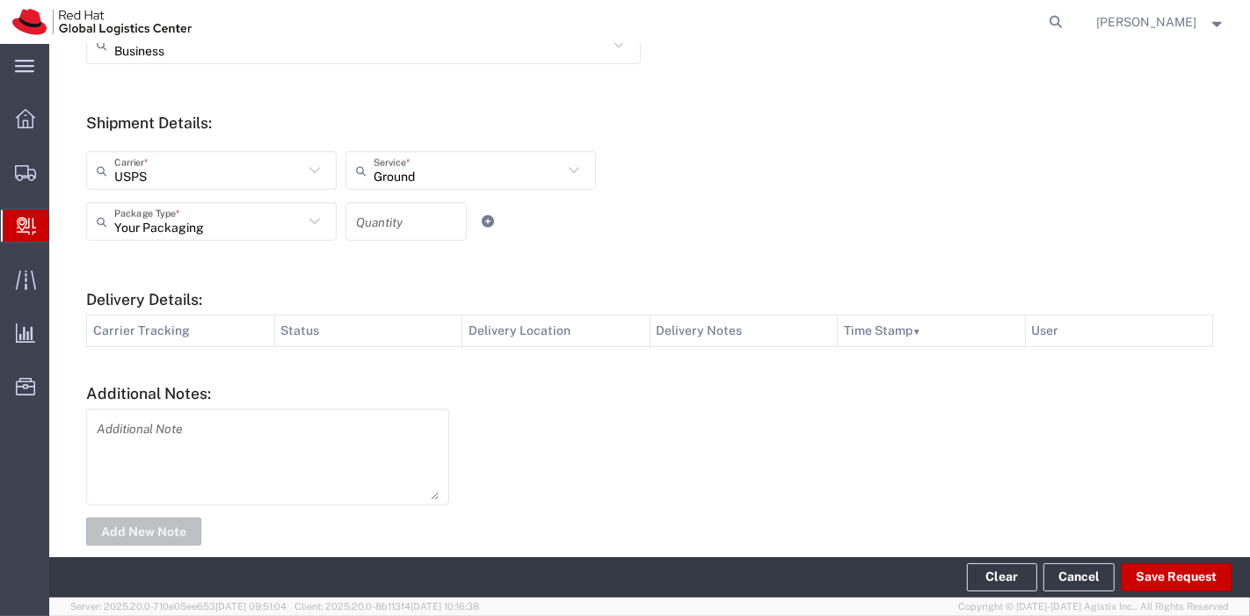
click at [406, 216] on input "number" at bounding box center [406, 222] width 100 height 31
type input "1"
click at [600, 239] on div "Your Packaging Package Type * Case(s) Envelope PAK Skid(s) Your Packaging 1 Qua…" at bounding box center [471, 227] width 779 height 51
click at [1147, 572] on button "Save Request" at bounding box center [1176, 578] width 111 height 28
type input "[GEOGRAPHIC_DATA]"
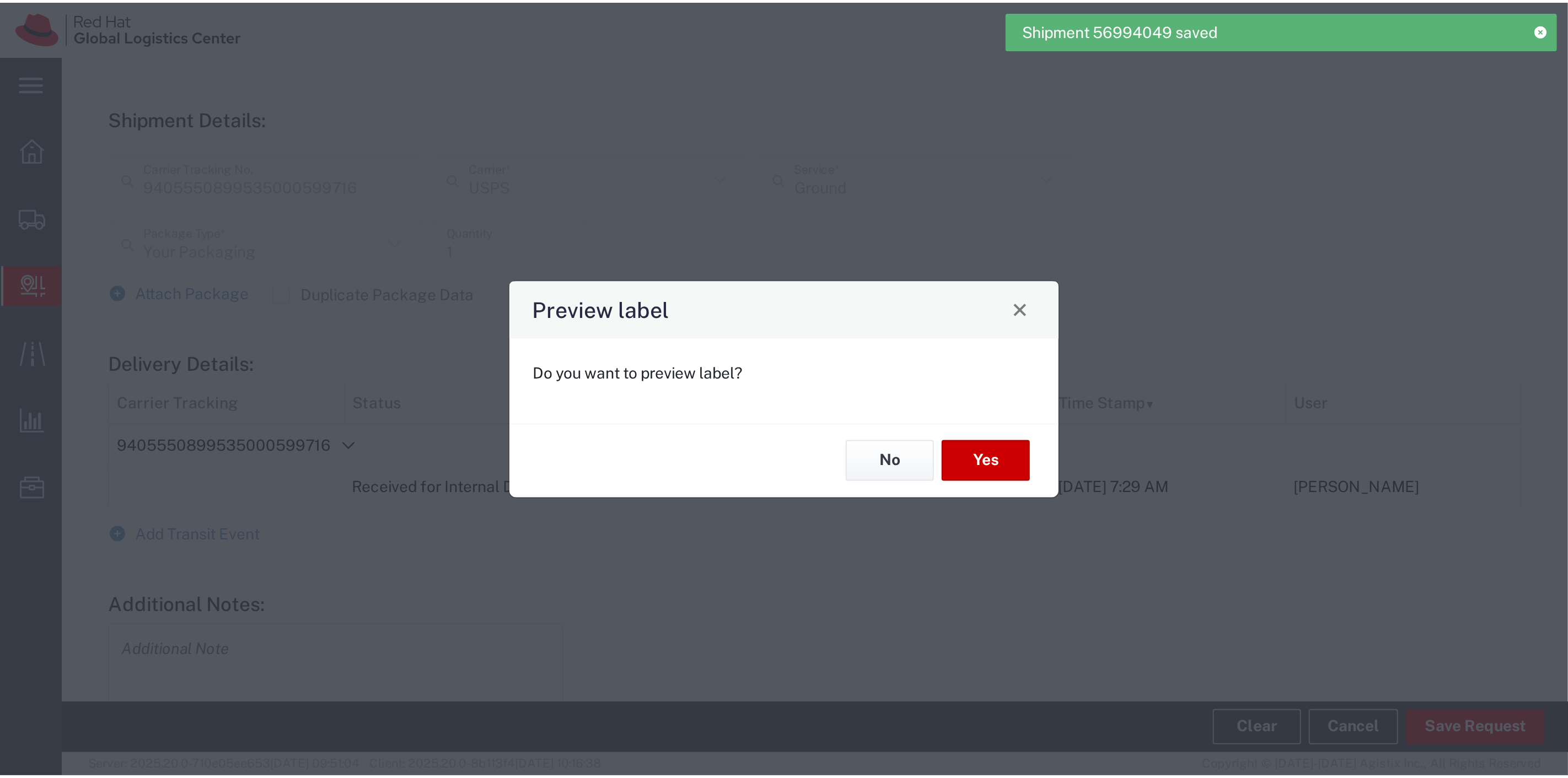
scroll to position [384, 0]
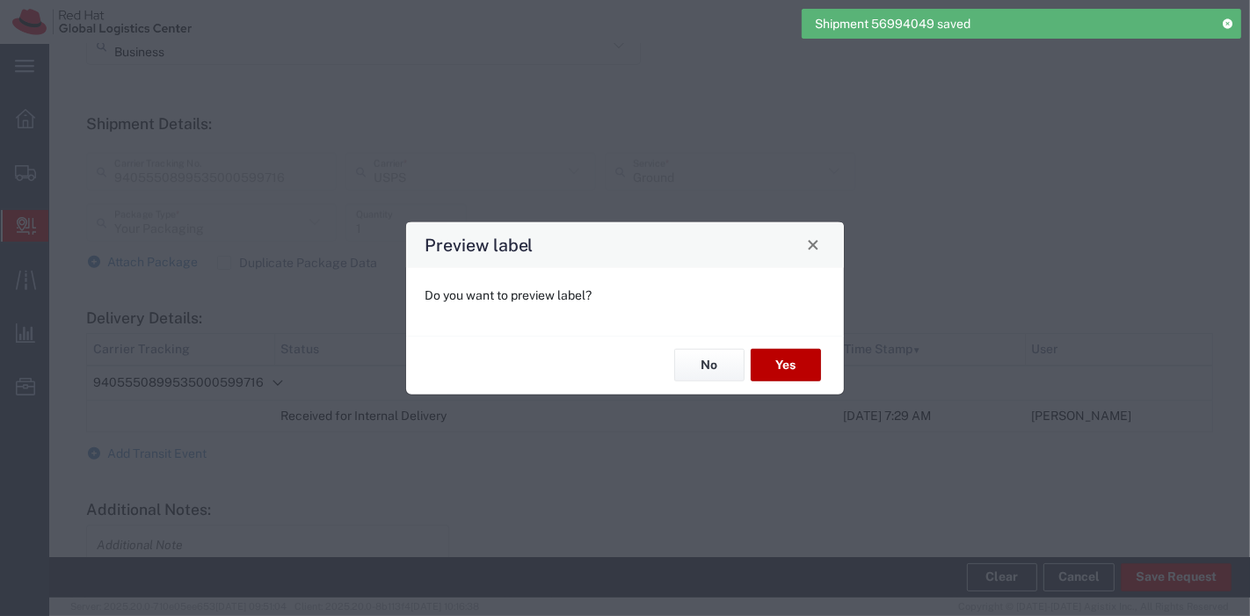
click at [775, 365] on button "Yes" at bounding box center [786, 365] width 70 height 33
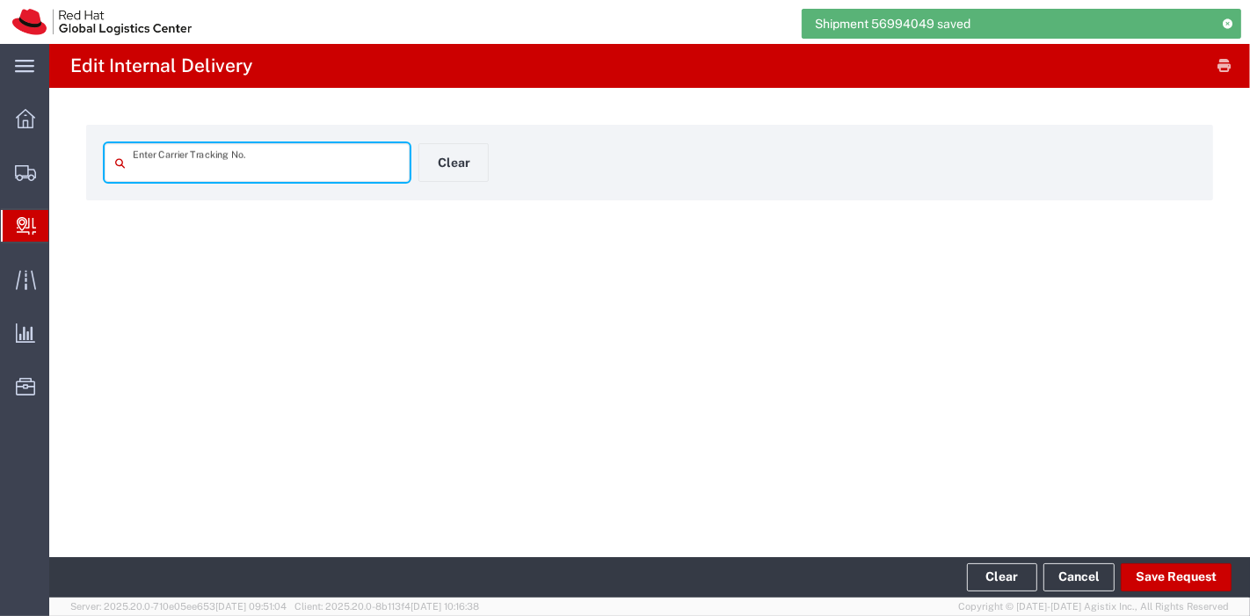
type input "9405550899535000599716"
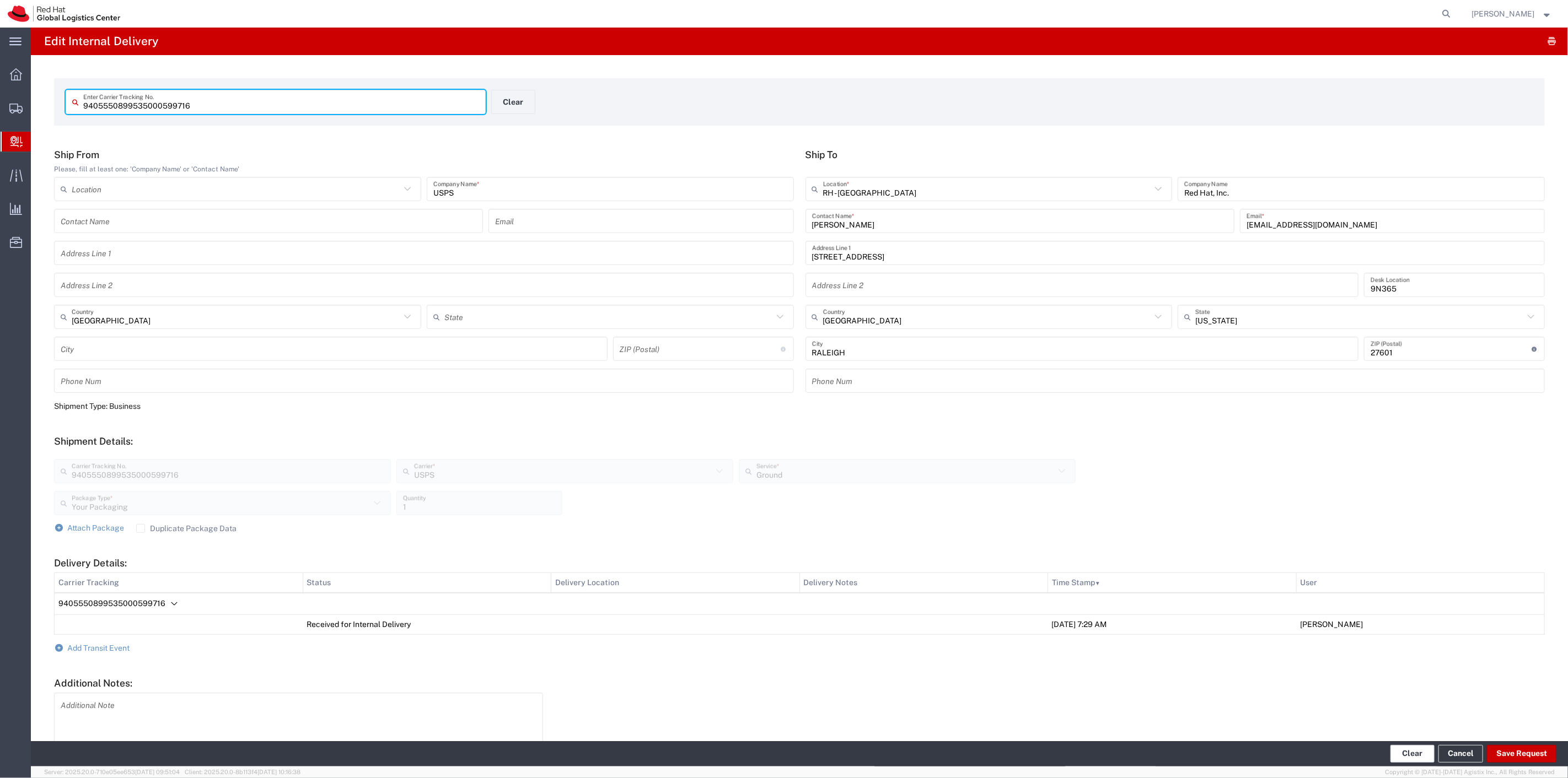
click at [783, 386] on button "Clear" at bounding box center [1412, 754] width 44 height 18
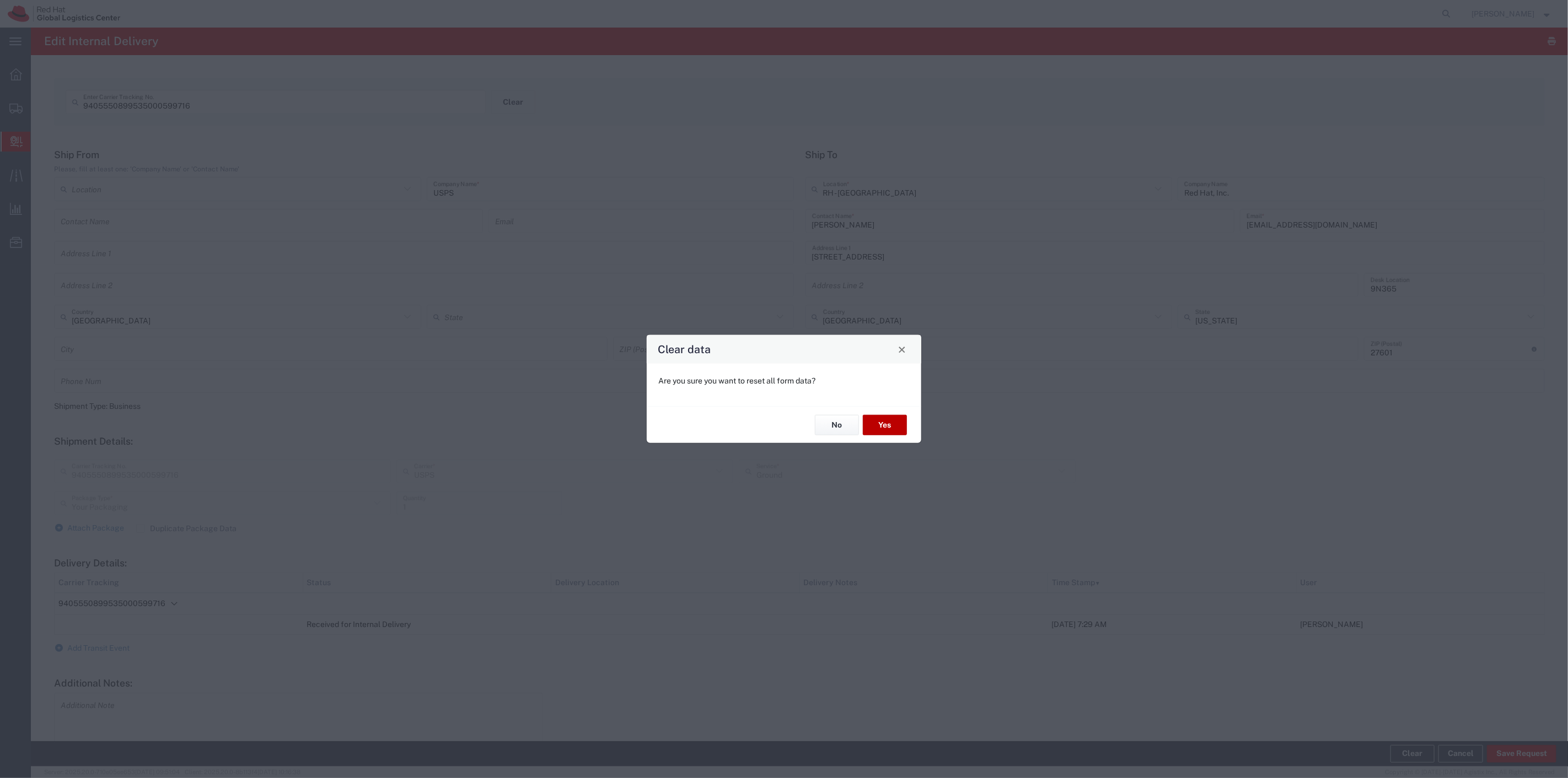
click at [783, 386] on button "Yes" at bounding box center [885, 425] width 44 height 21
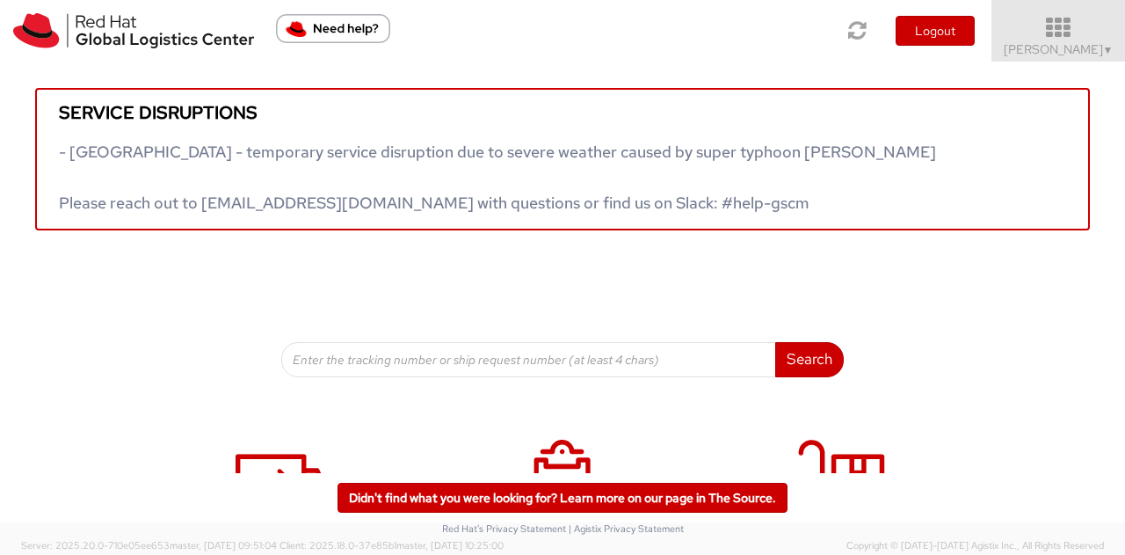
click at [1099, 41] on span "Jason Alexander ▼" at bounding box center [1059, 49] width 110 height 16
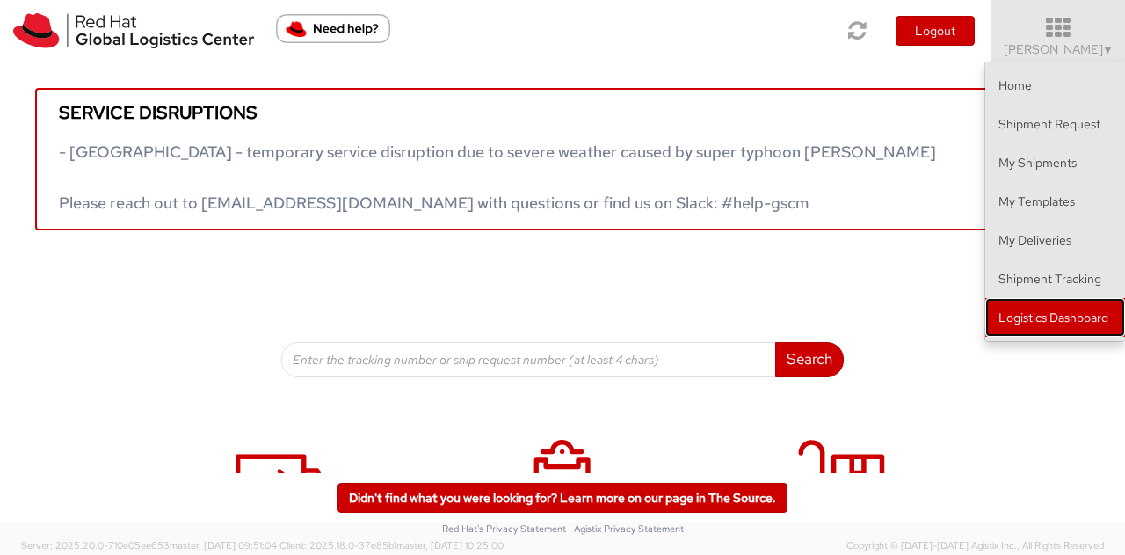
click at [1036, 307] on link "Logistics Dashboard" at bounding box center [1056, 317] width 140 height 39
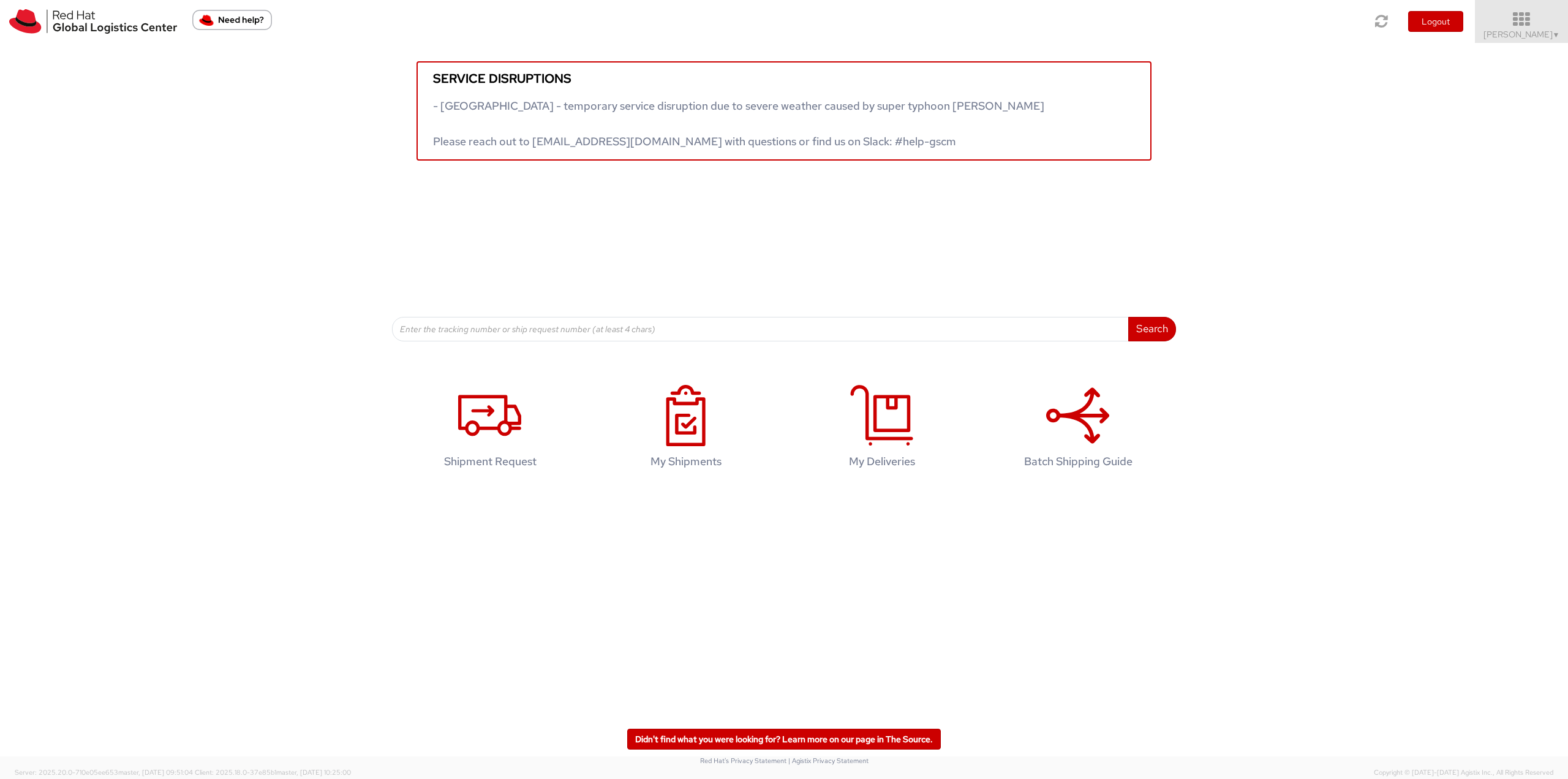
click at [784, 31] on span "Jason Alexander ▼" at bounding box center [1522, 34] width 77 height 11
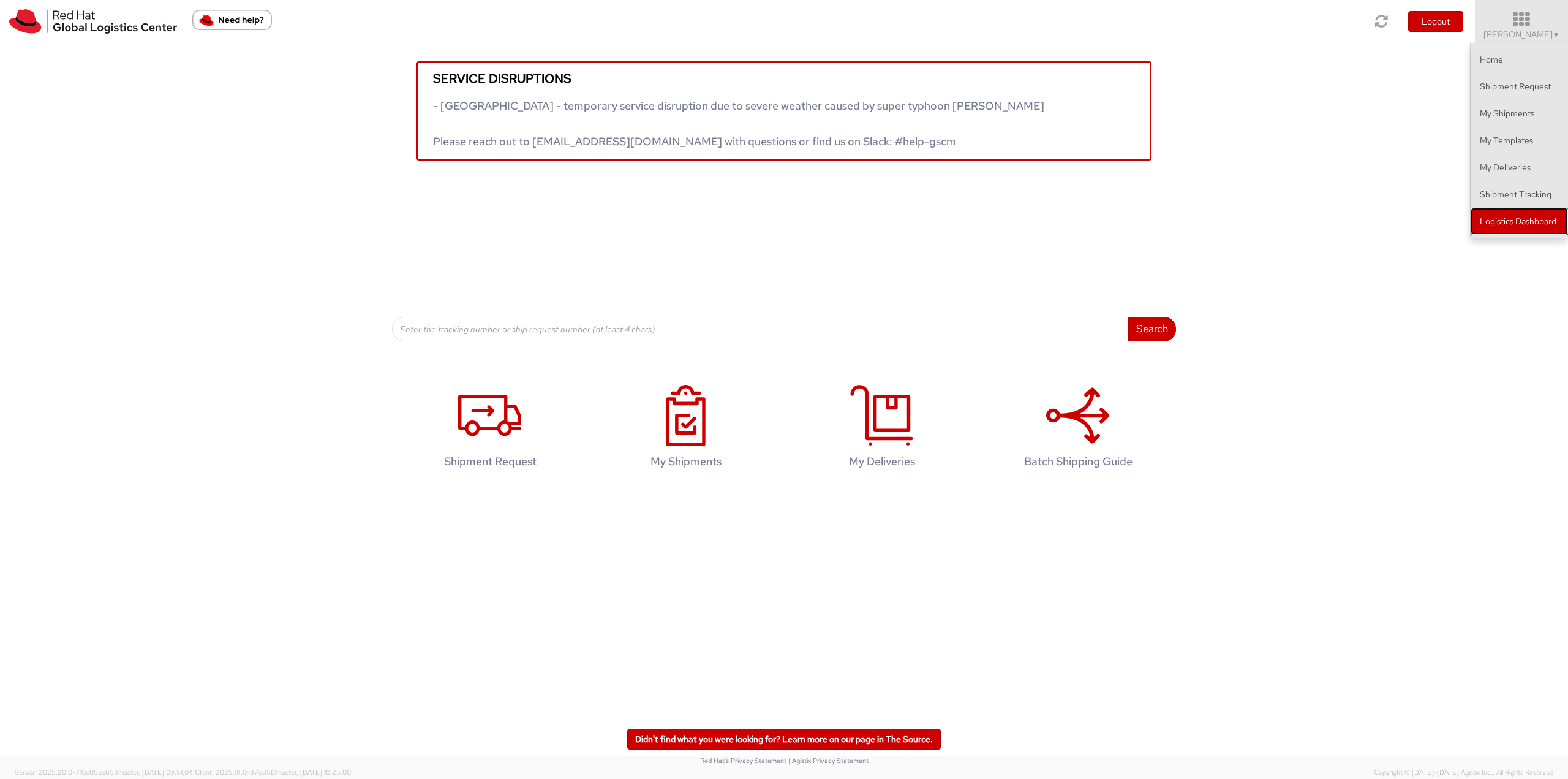
click at [784, 224] on link "Logistics Dashboard" at bounding box center [1519, 221] width 98 height 27
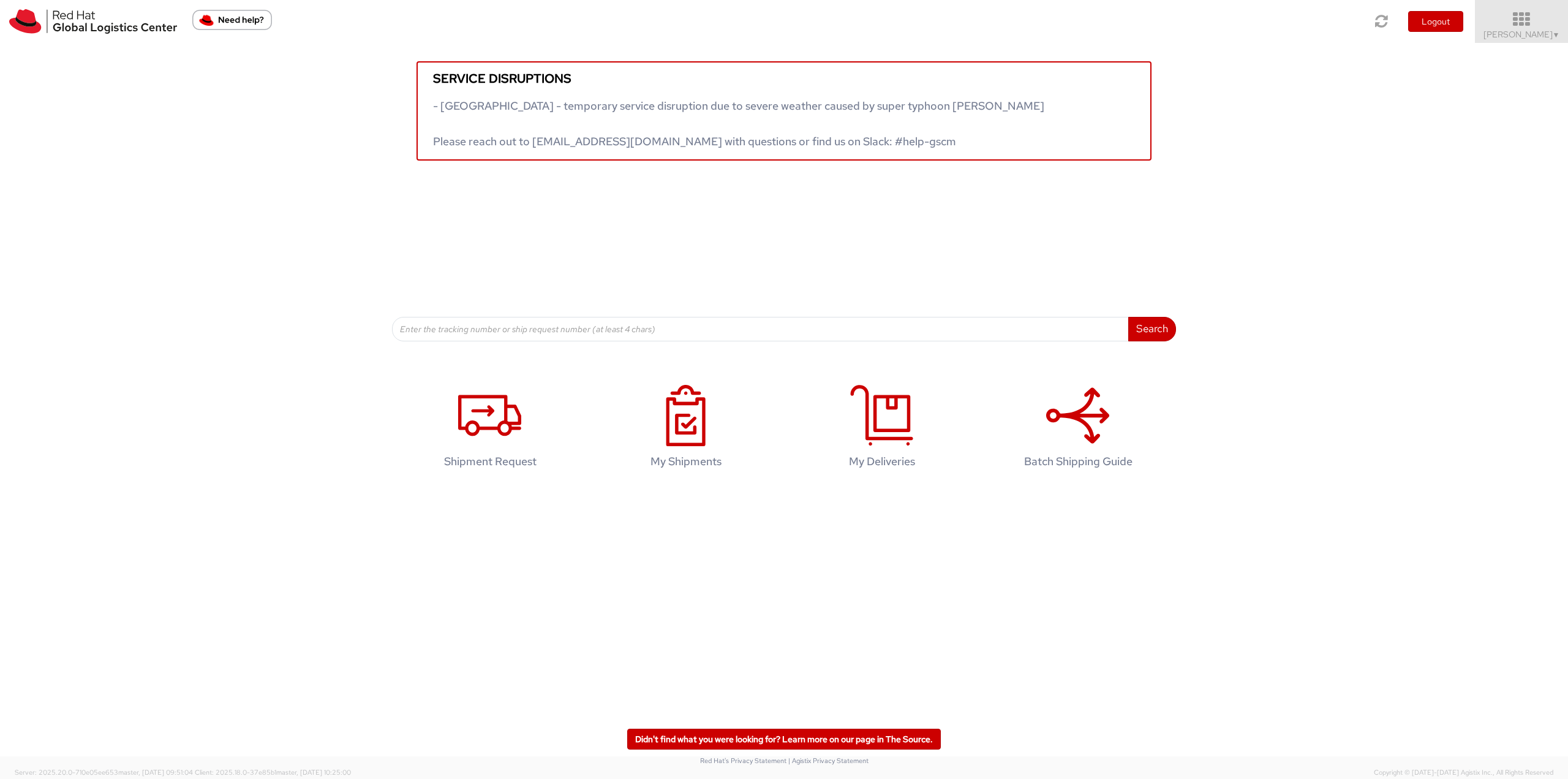
click at [784, 25] on icon at bounding box center [1522, 20] width 107 height 17
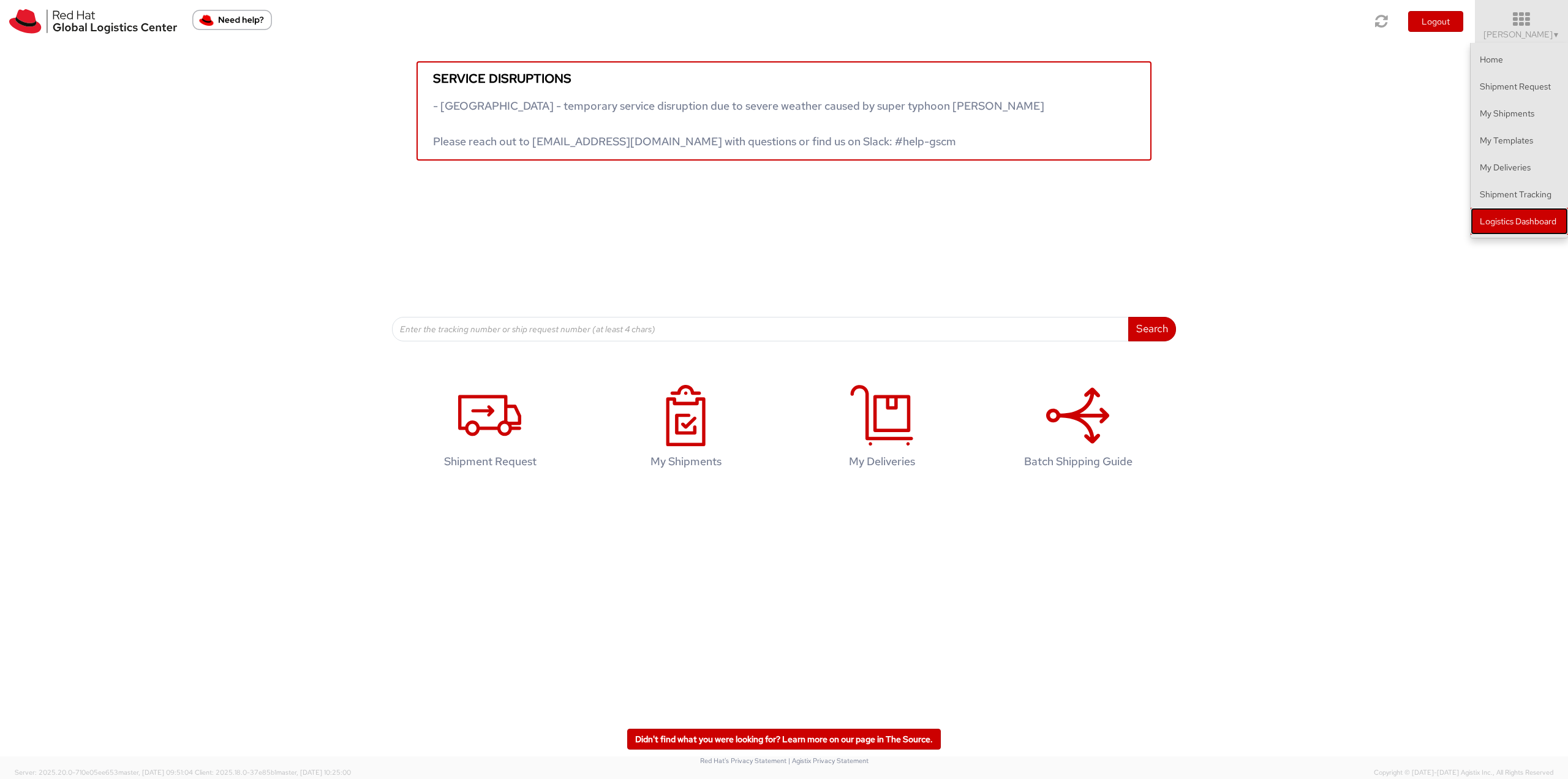
click at [784, 219] on link "Logistics Dashboard" at bounding box center [1519, 221] width 98 height 27
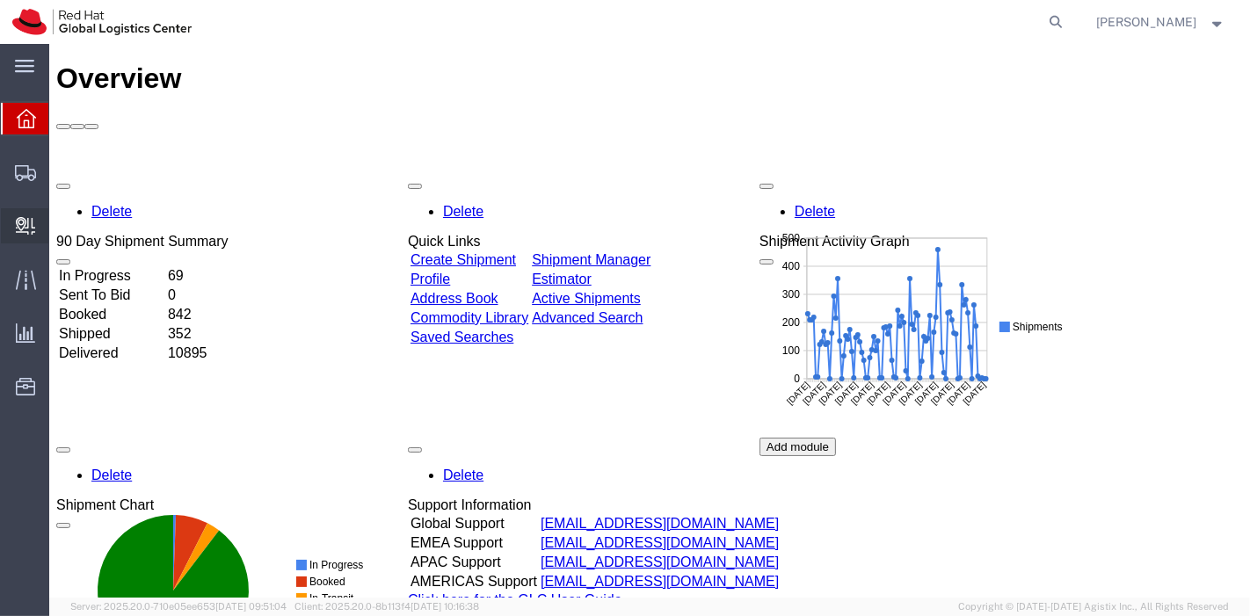
click at [0, 0] on span "Create Delivery" at bounding box center [0, 0] width 0 height 0
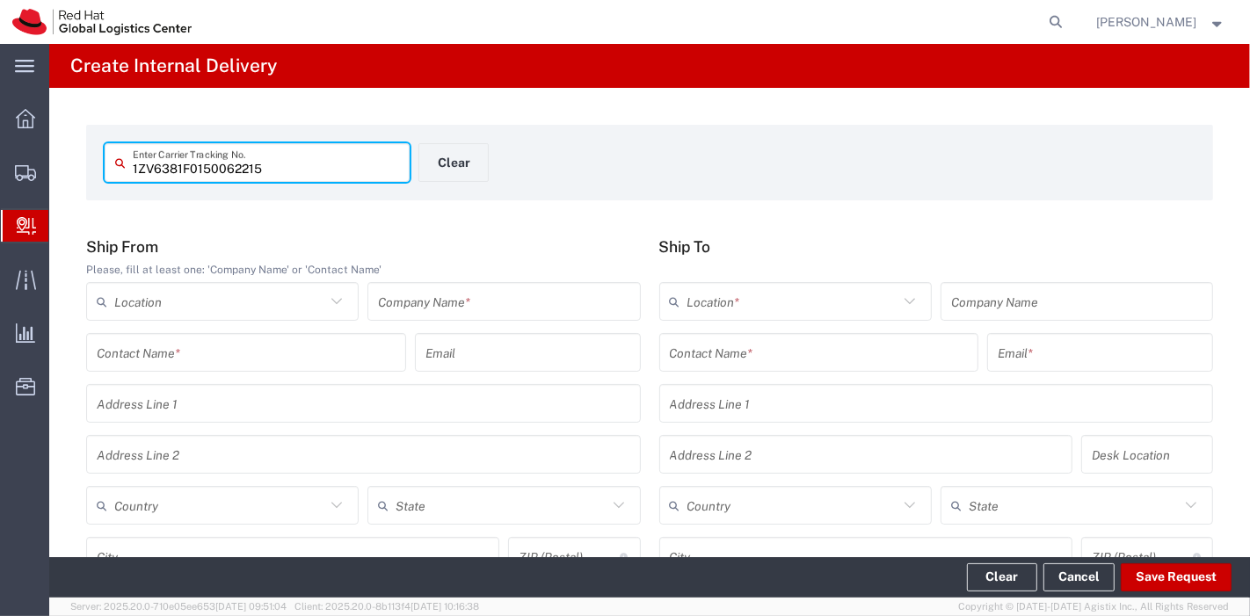
type input "1ZV6381F0150062215"
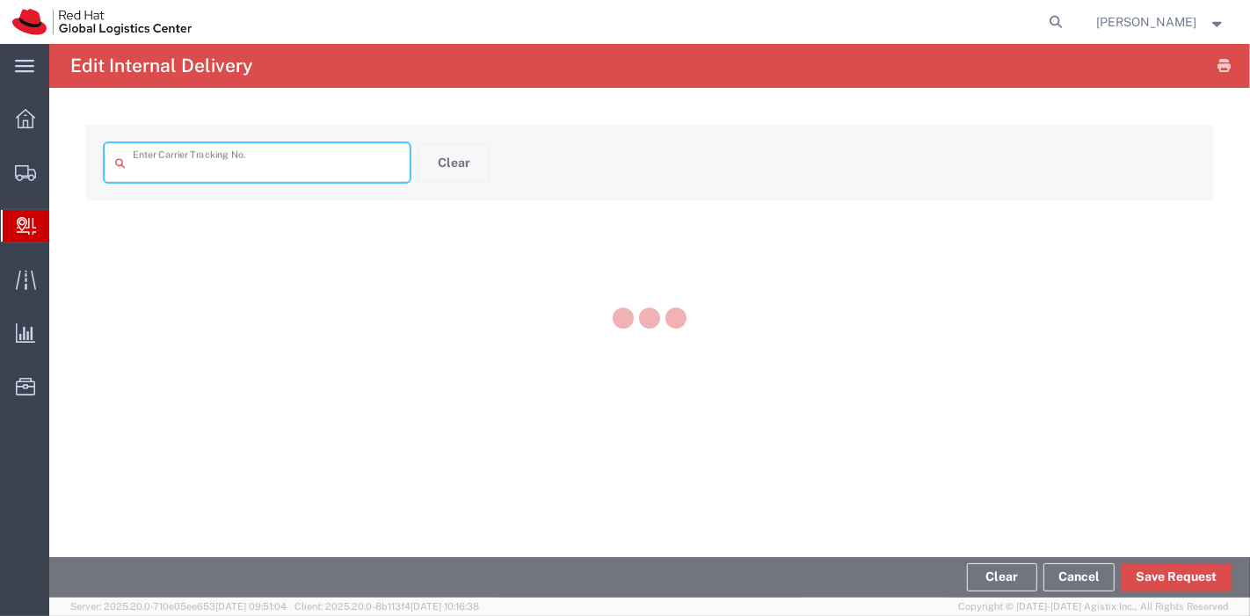
type input "1ZV6381F0150062215"
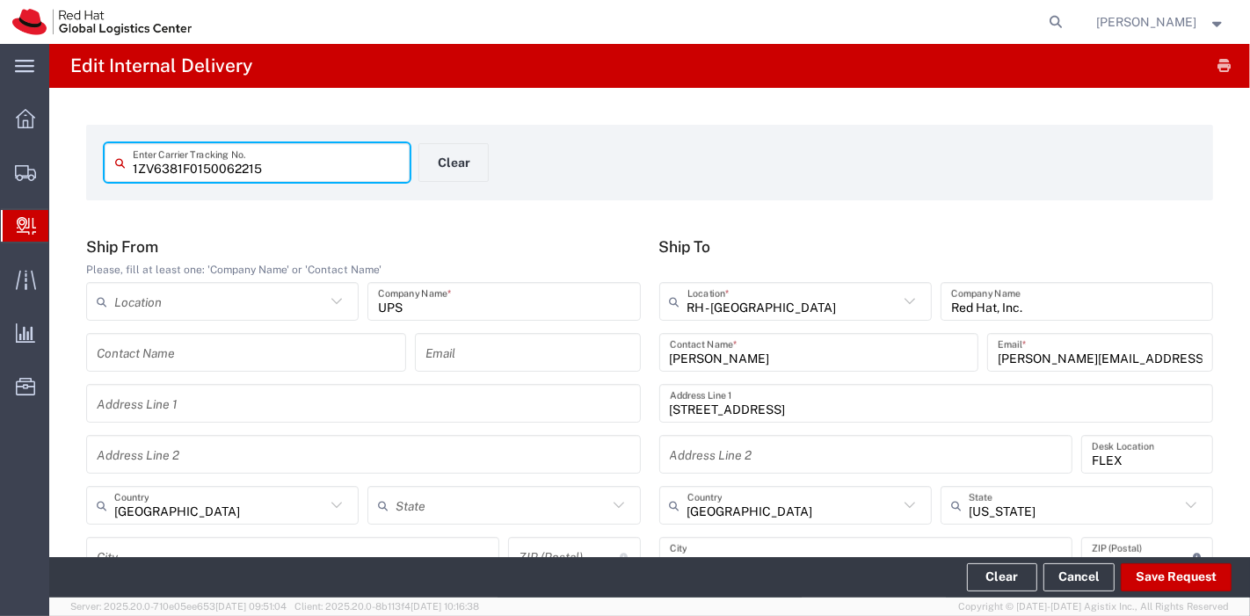
type input "Next Day Air Saver"
type input "Your Packaging"
type input "Next Day Air Saver"
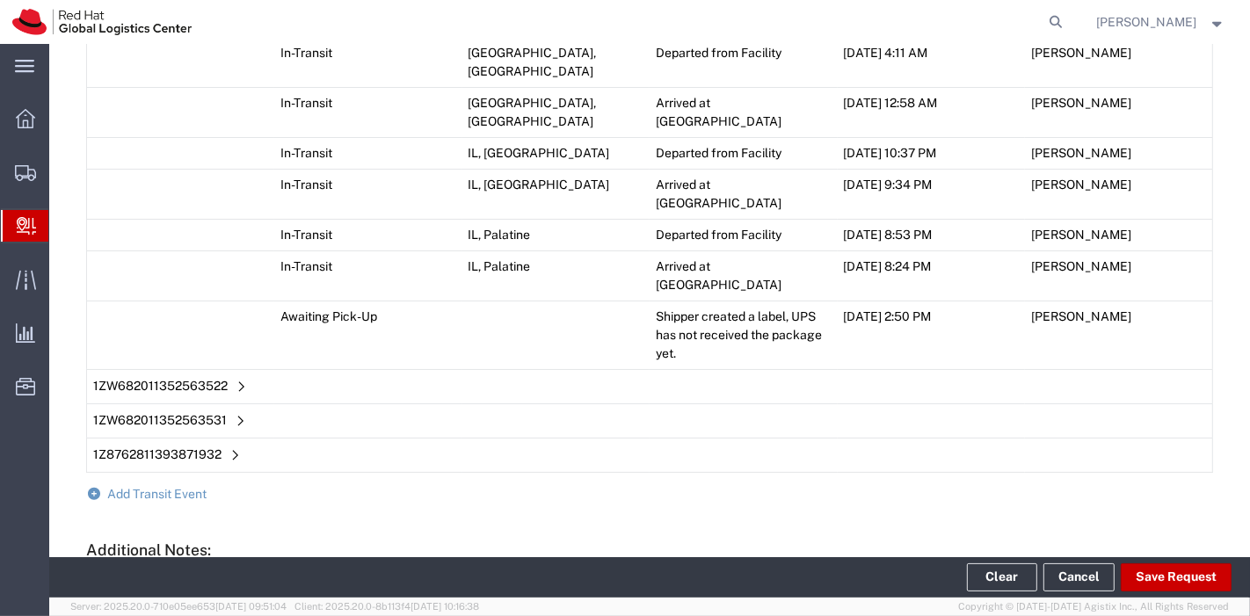
scroll to position [1530, 0]
click at [127, 486] on span "Add Transit Event" at bounding box center [157, 493] width 99 height 14
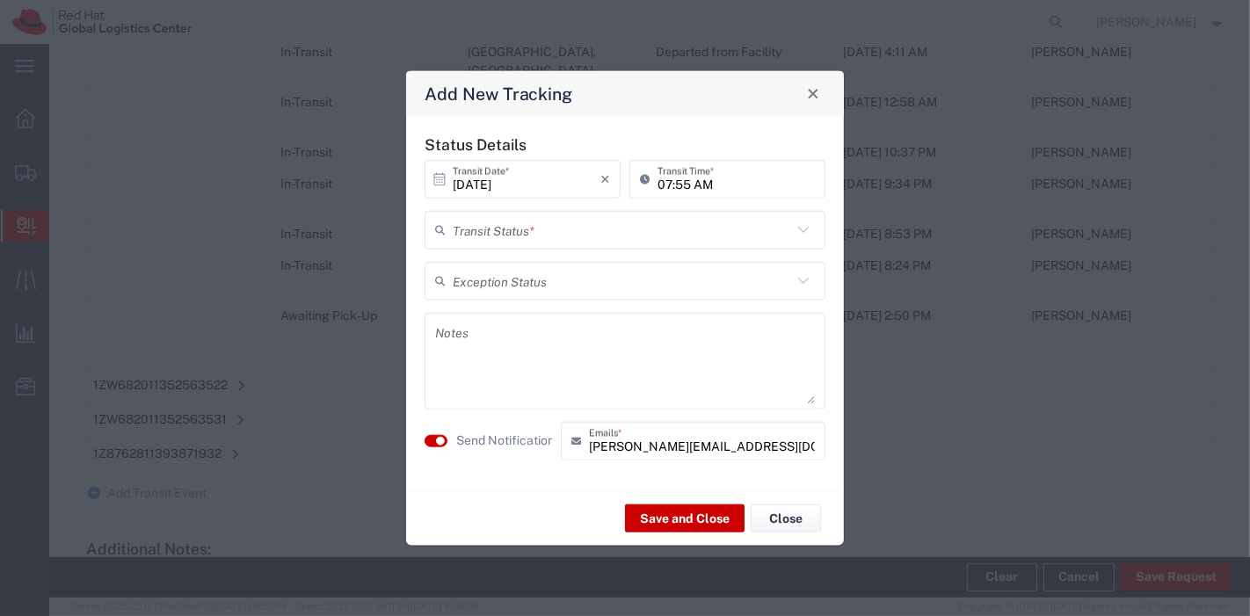
click at [514, 220] on input "text" at bounding box center [622, 230] width 339 height 31
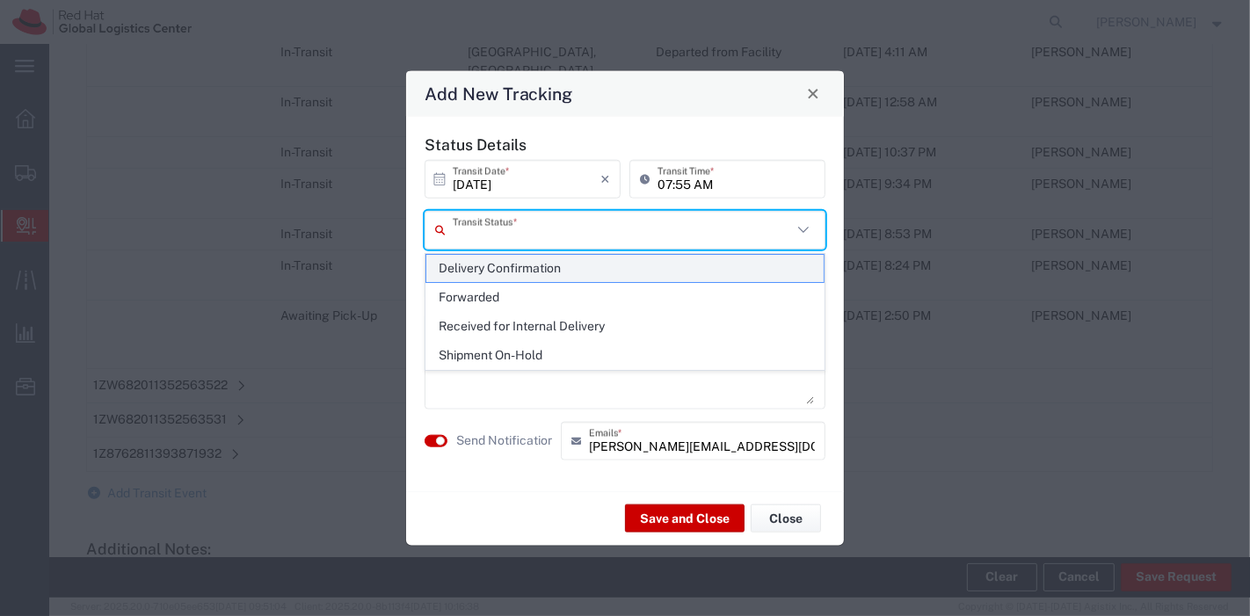
click at [507, 271] on span "Delivery Confirmation" at bounding box center [625, 268] width 398 height 27
type input "Delivery Confirmation"
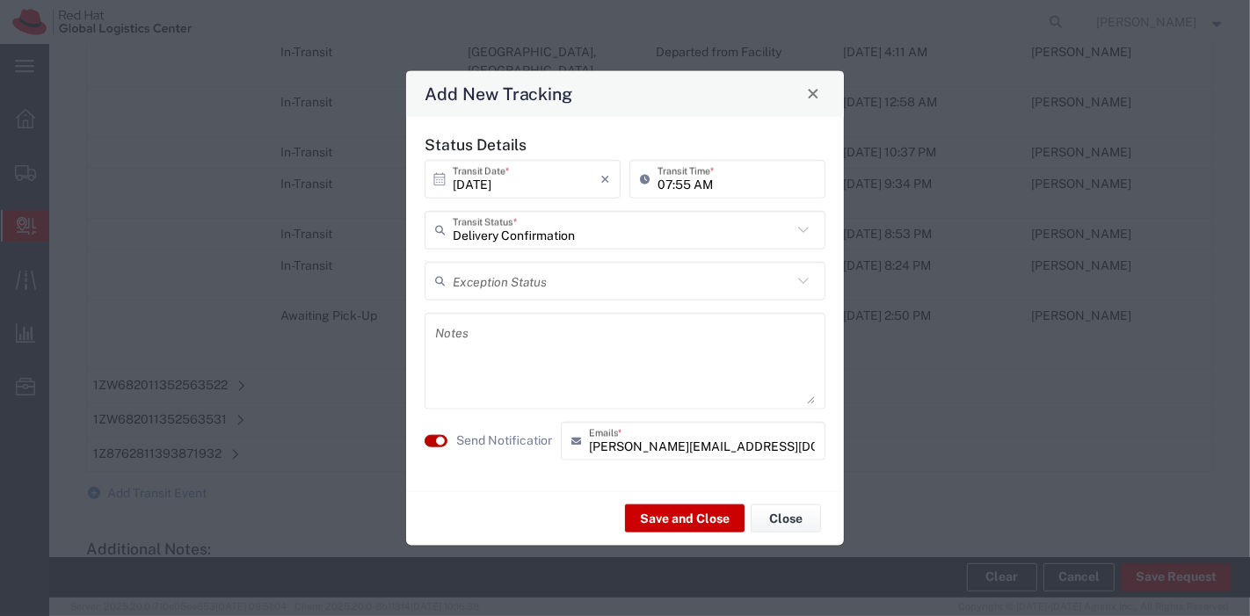
click at [443, 442] on small "button" at bounding box center [440, 440] width 9 height 9
click at [666, 516] on button "Save and Close" at bounding box center [685, 519] width 120 height 28
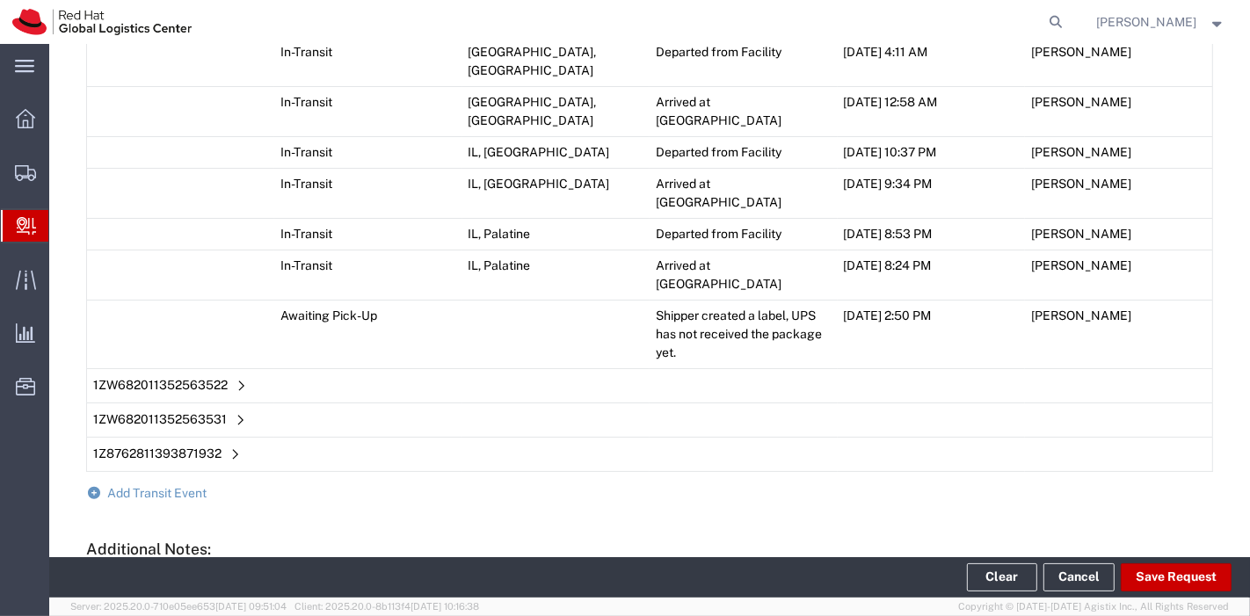
scroll to position [1562, 0]
click at [1004, 566] on button "Clear" at bounding box center [1002, 578] width 70 height 28
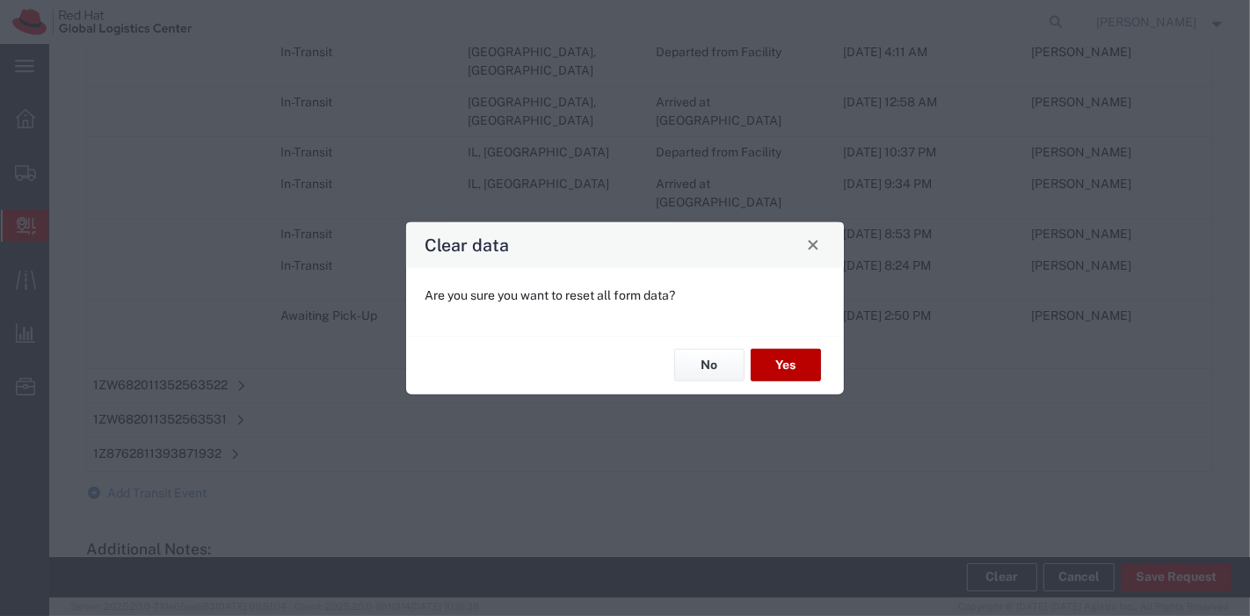
click at [795, 368] on button "Yes" at bounding box center [786, 365] width 70 height 33
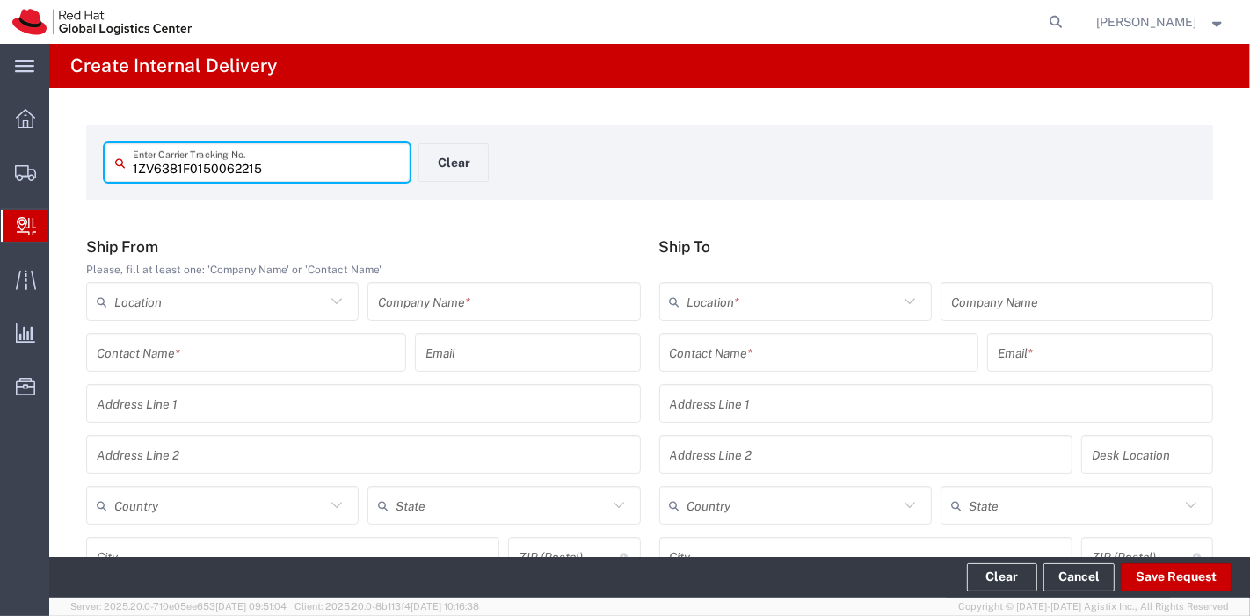
type input "1ZV6381F0150062215"
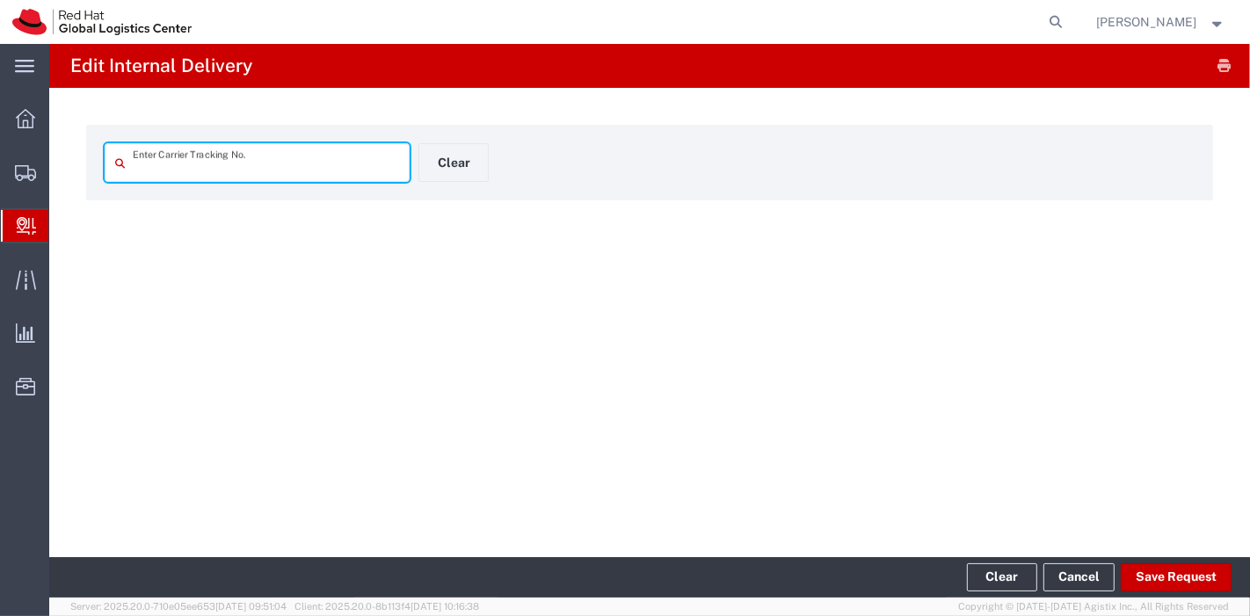
type input "1ZV6381F0150062215"
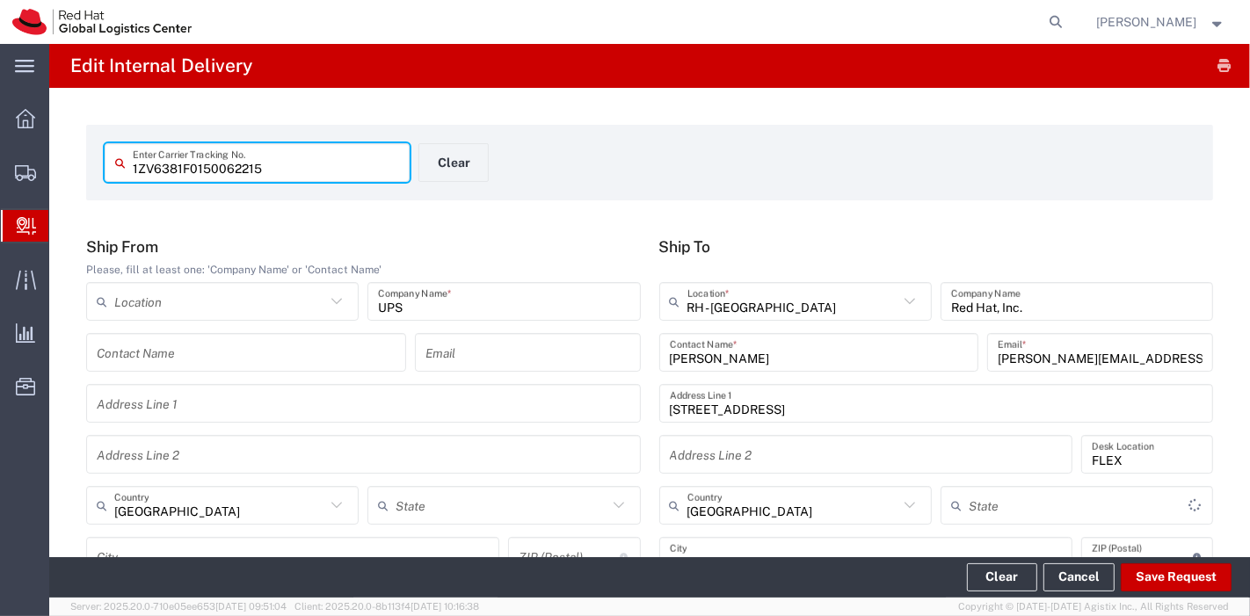
type input "North Carolina"
type input "Next Day Air Saver"
type input "Your Packaging"
type input "Next Day Air Saver"
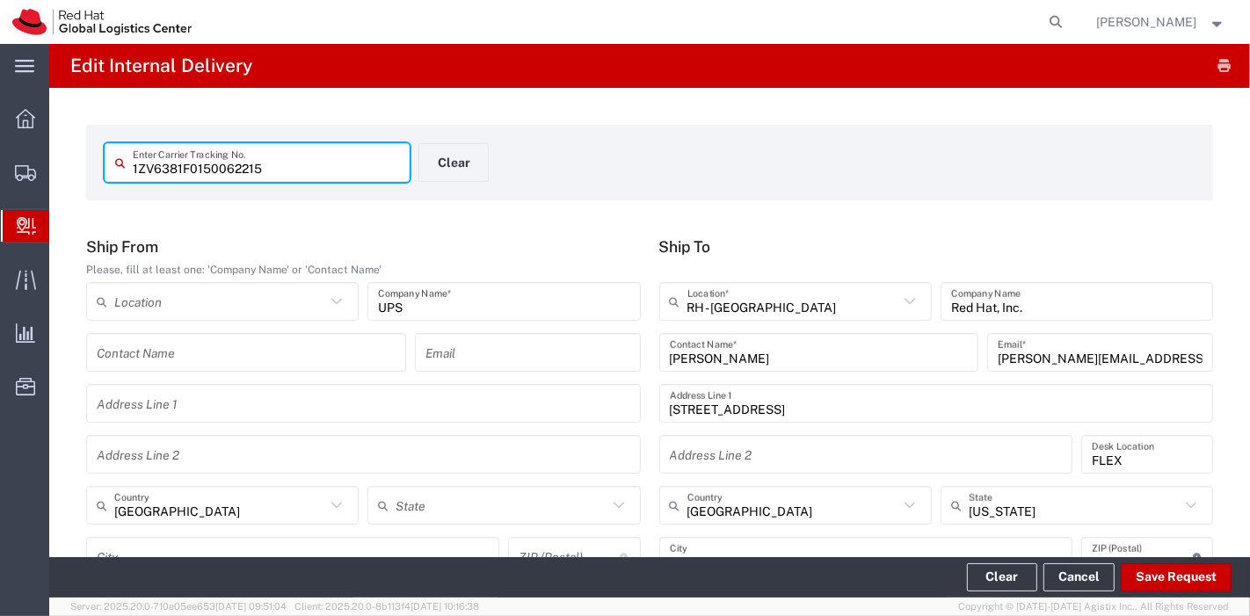
type input "Next Day Air Saver"
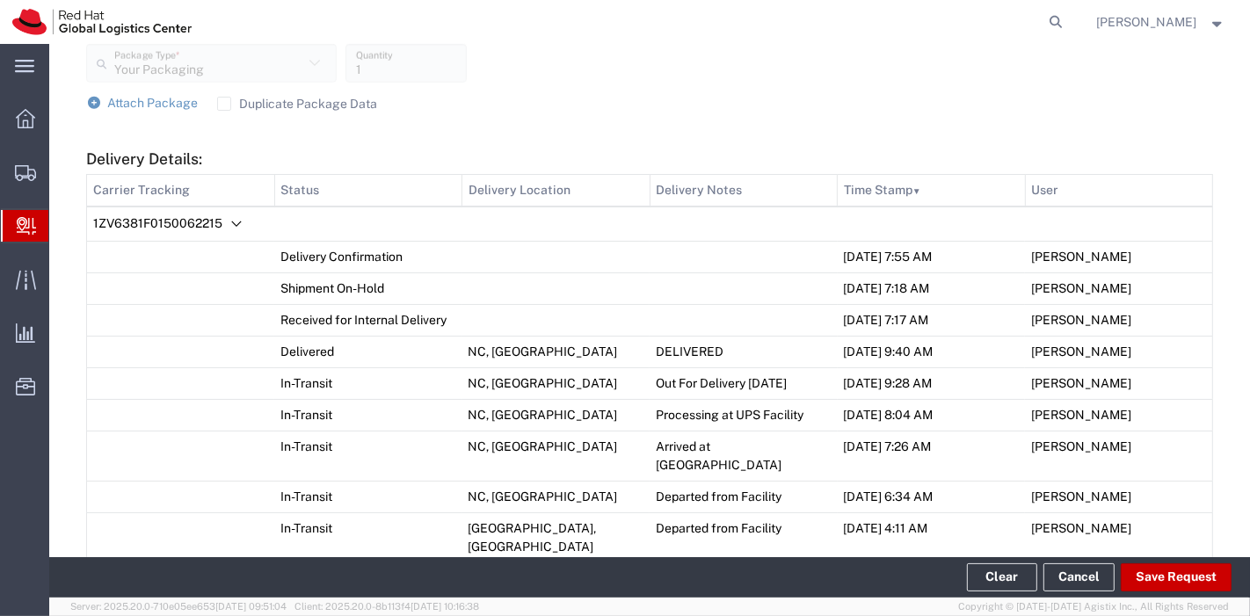
scroll to position [1091, 0]
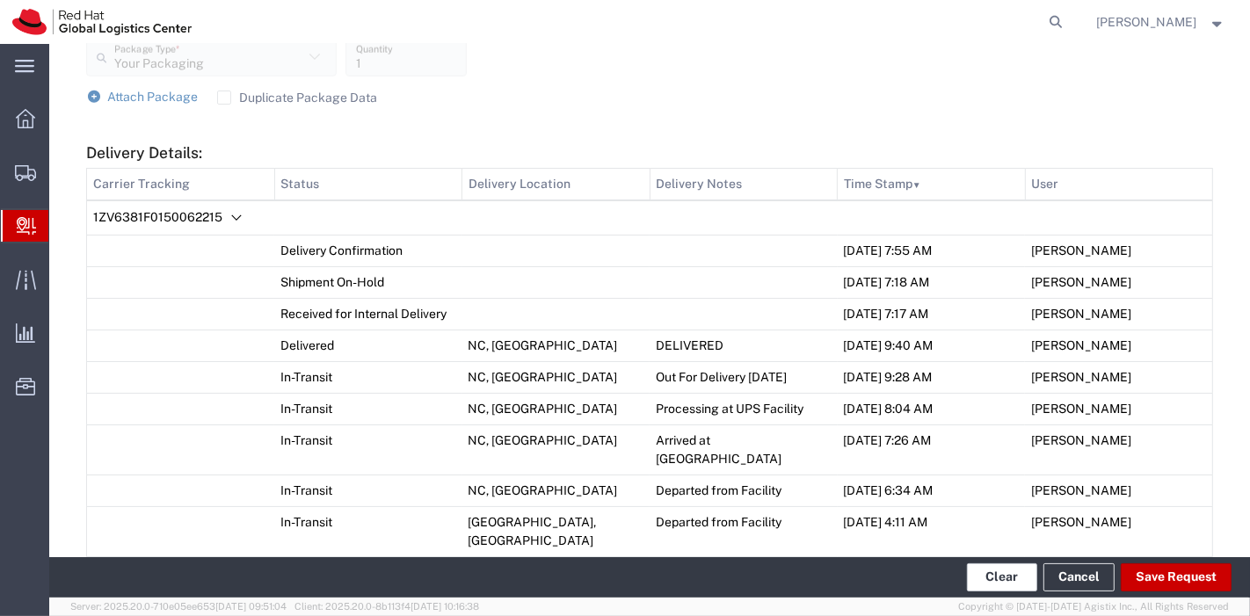
click at [981, 570] on button "Clear" at bounding box center [1002, 578] width 70 height 28
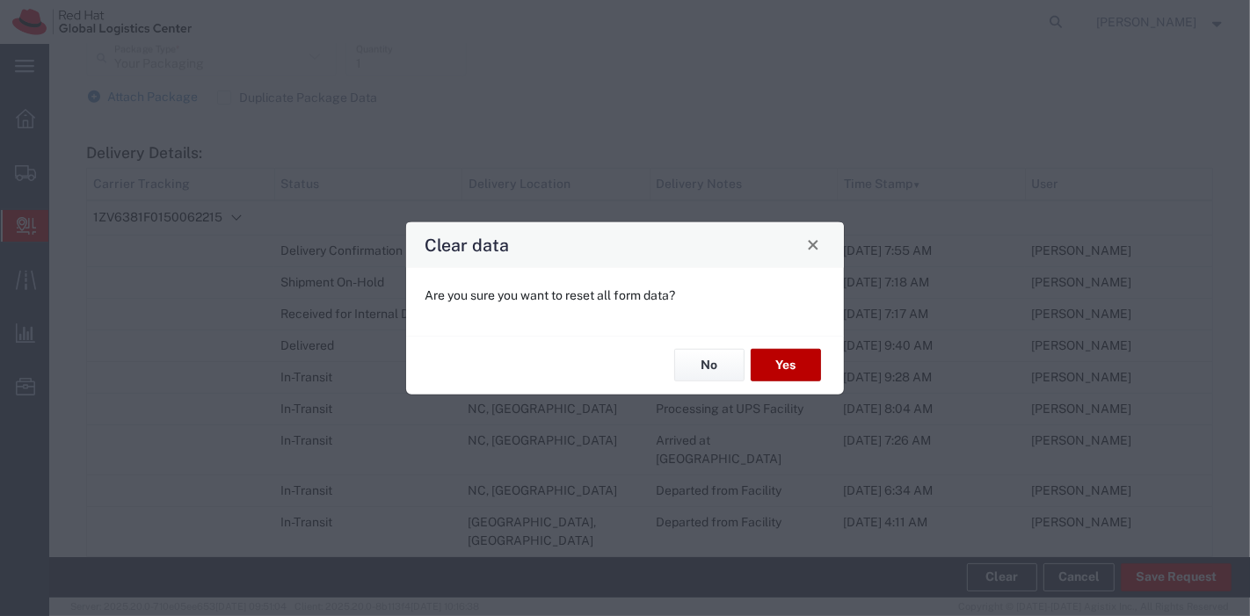
click at [813, 378] on button "Yes" at bounding box center [786, 365] width 70 height 33
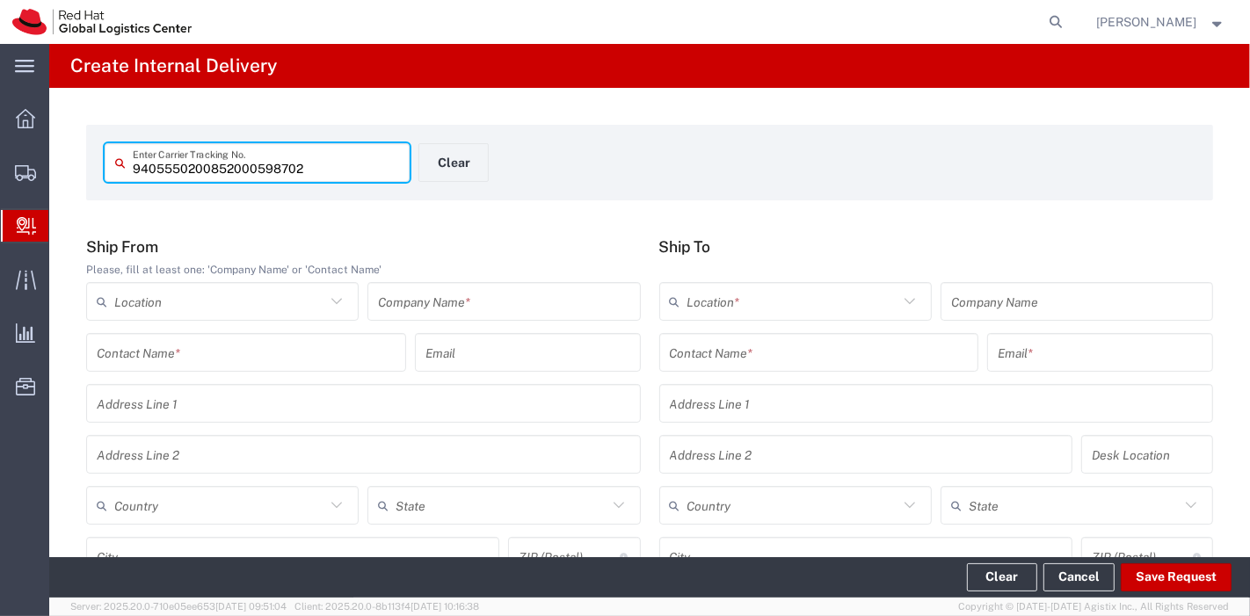
type input "9405550200852000598702"
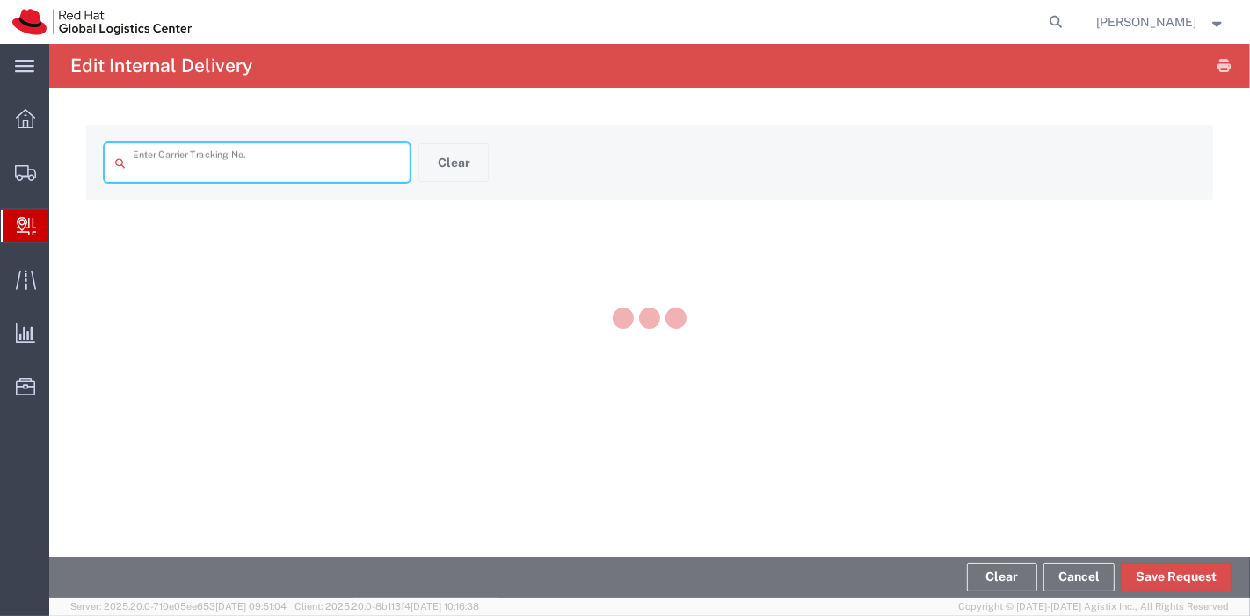
type input "9405550200852000598702"
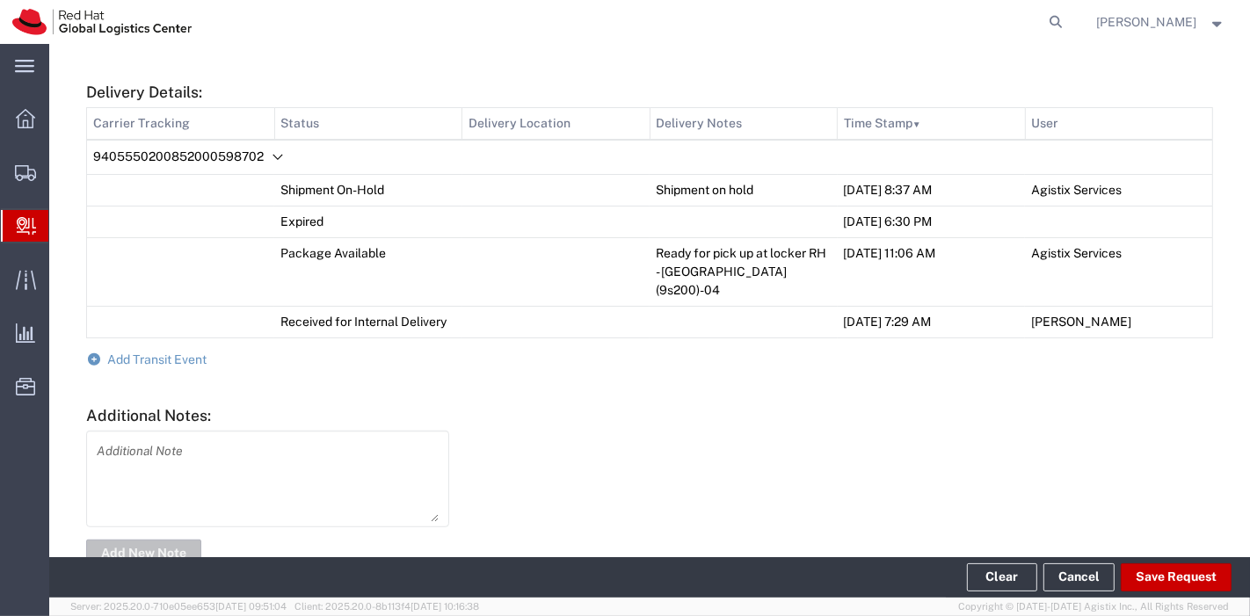
scroll to position [812, 0]
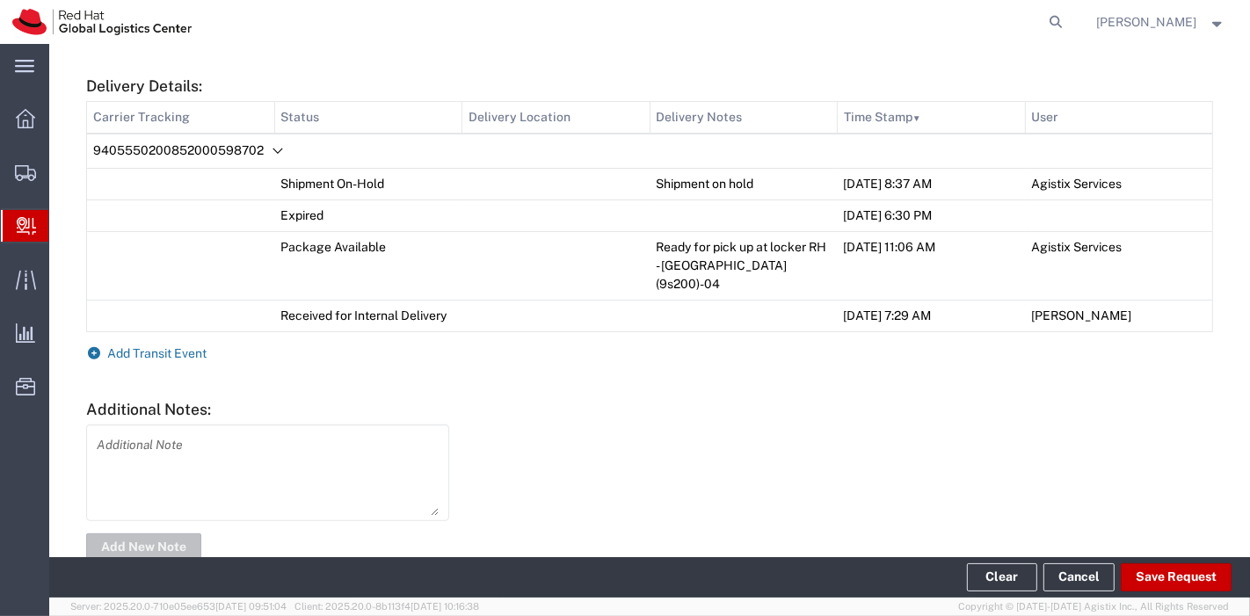
click at [178, 346] on span "Add Transit Event" at bounding box center [157, 353] width 99 height 14
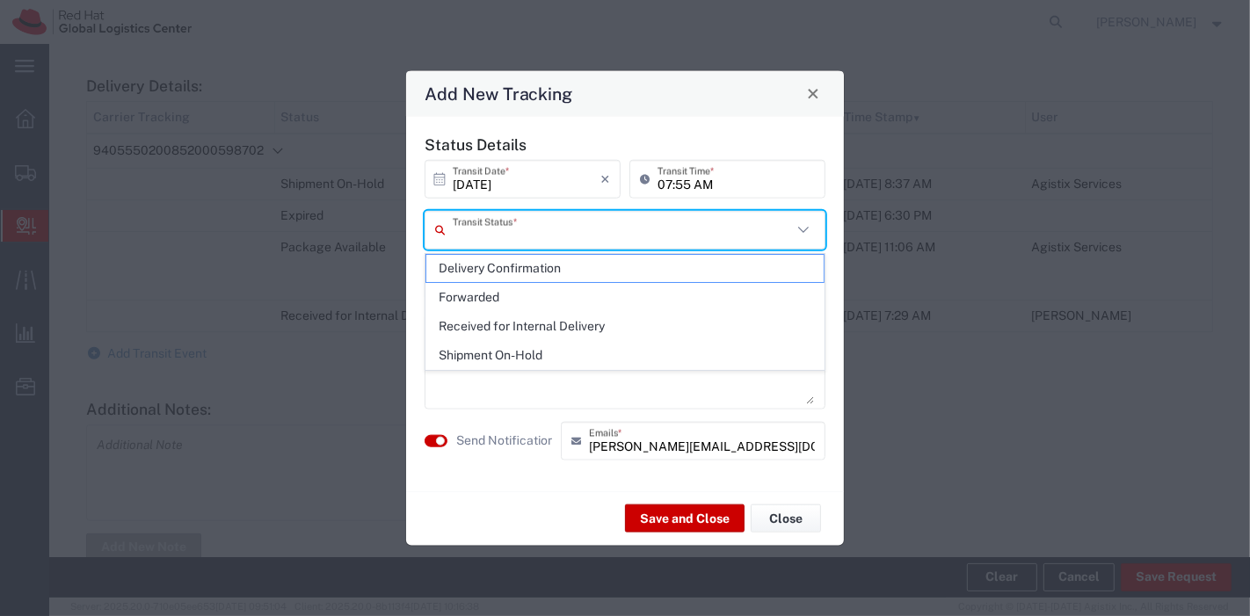
click at [520, 221] on input "text" at bounding box center [622, 230] width 339 height 31
click at [509, 270] on span "Delivery Confirmation" at bounding box center [625, 268] width 398 height 27
type input "Delivery Confirmation"
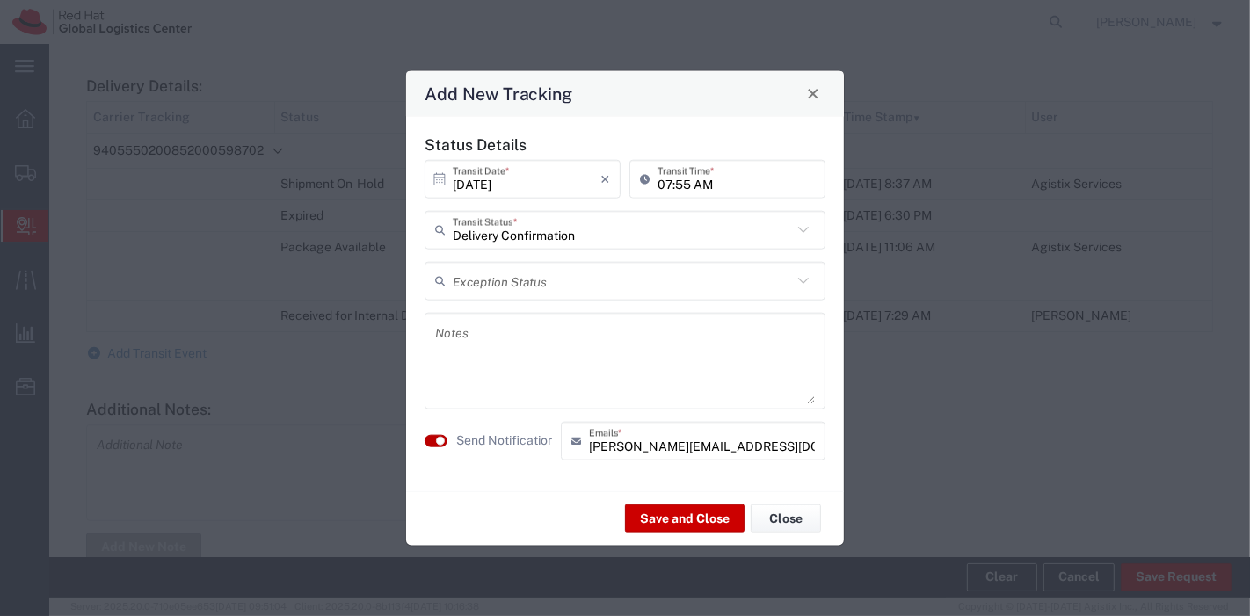
click at [441, 439] on small "button" at bounding box center [440, 440] width 9 height 9
click at [657, 508] on button "Save and Close" at bounding box center [685, 519] width 120 height 28
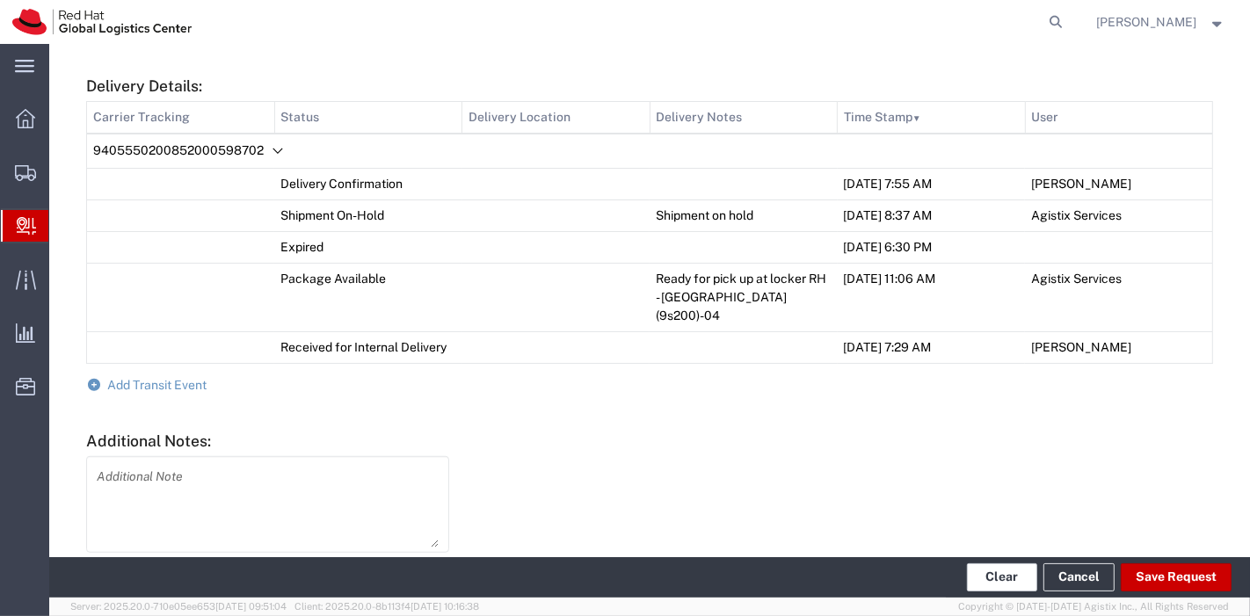
click at [1014, 586] on button "Clear" at bounding box center [1002, 578] width 70 height 28
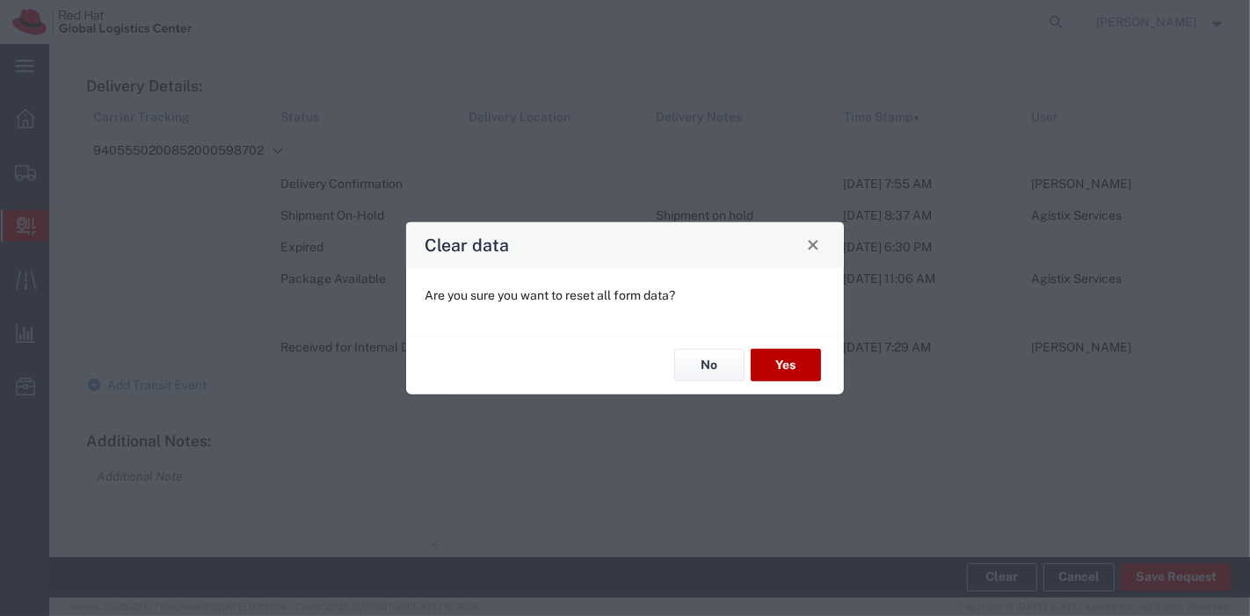
click at [786, 368] on button "Yes" at bounding box center [786, 365] width 70 height 33
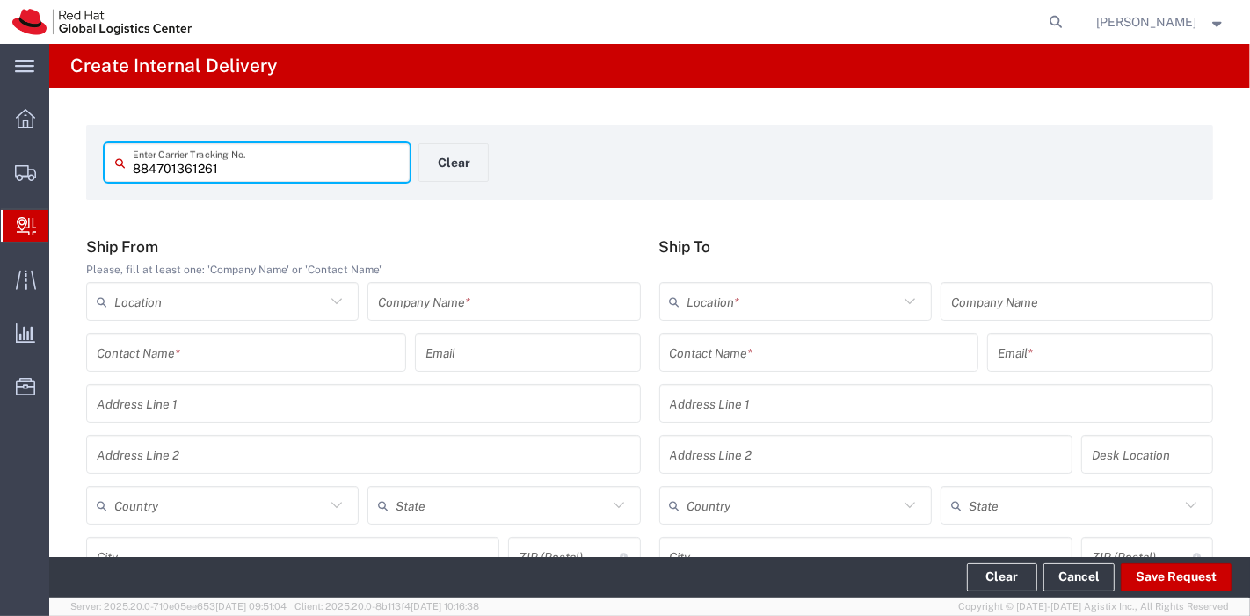
type input "884701361261"
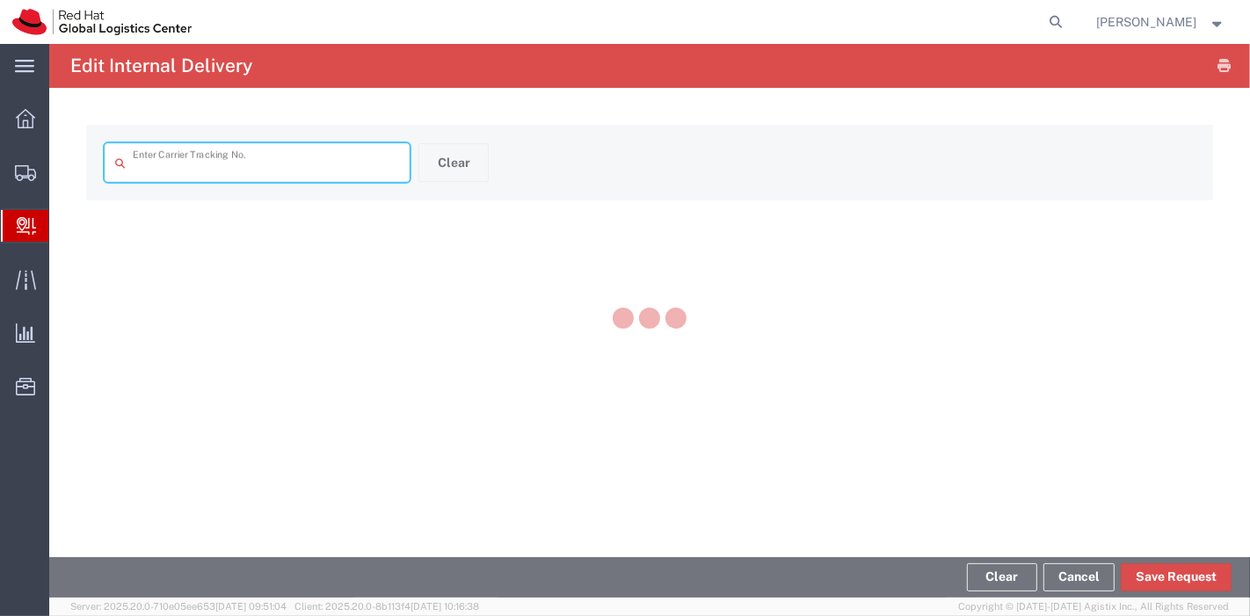
type input "884701361261"
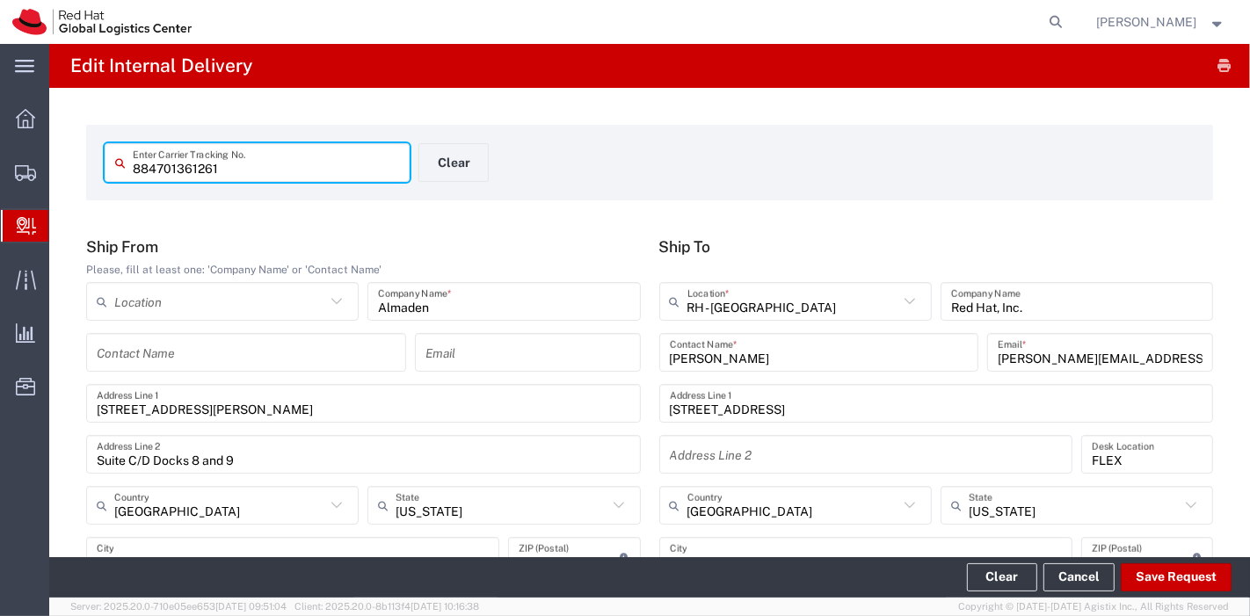
type input "Your Packaging"
type input "Ground"
type input "Your Packaging"
type input "Ground"
type input "Your Packaging"
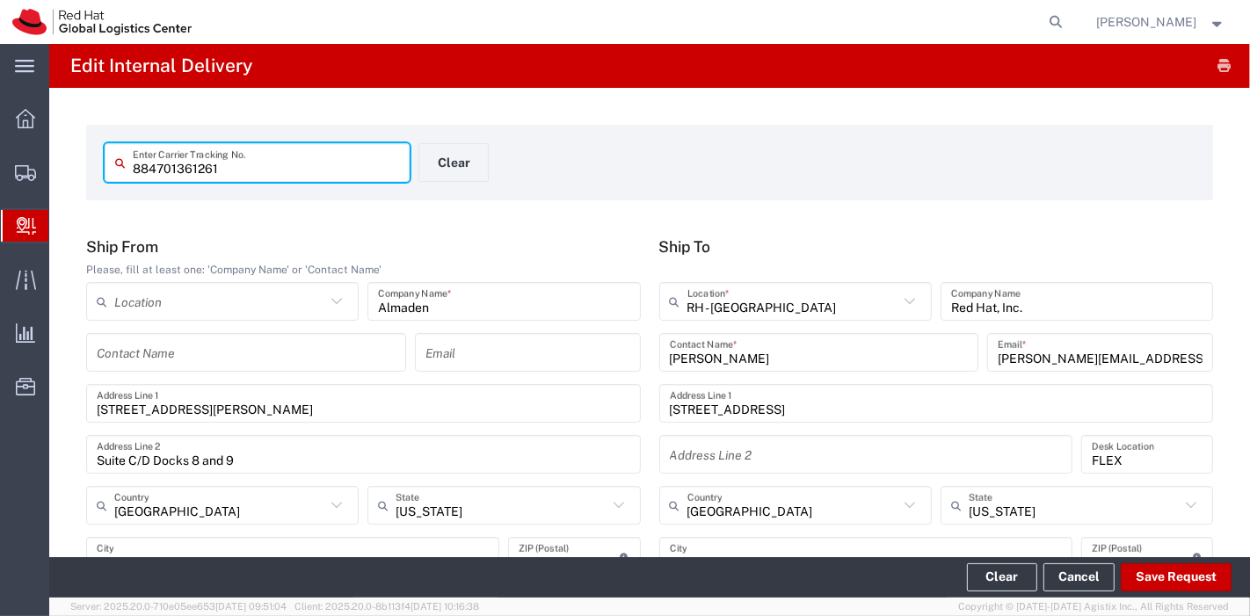
type input "2Day"
type input "Your Packaging"
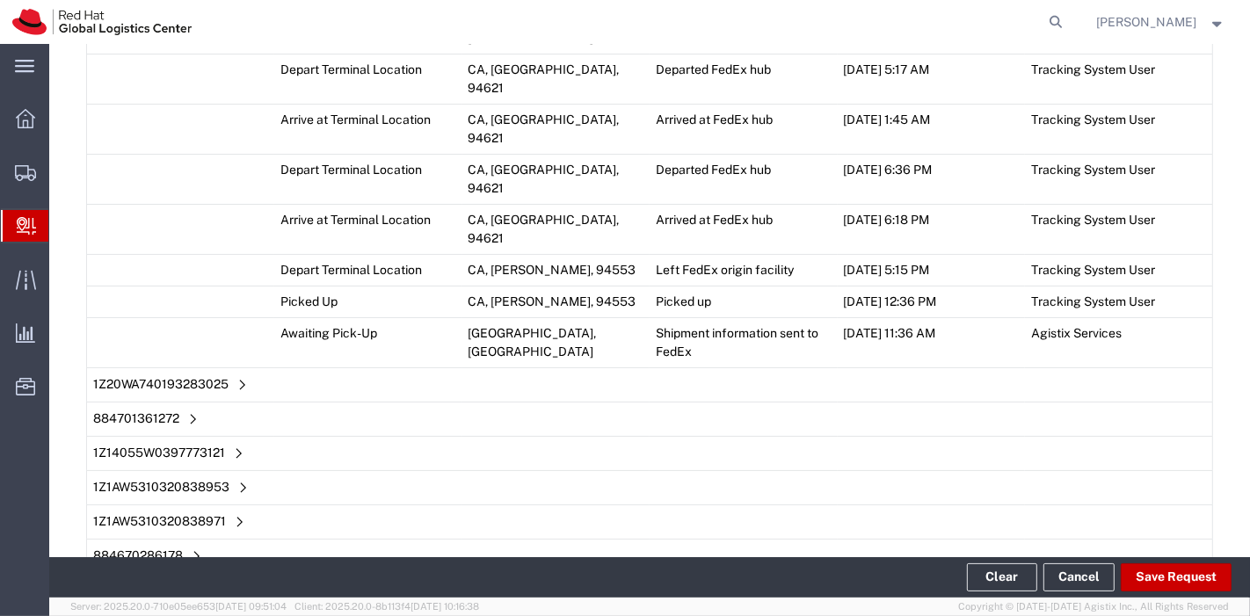
scroll to position [2026, 0]
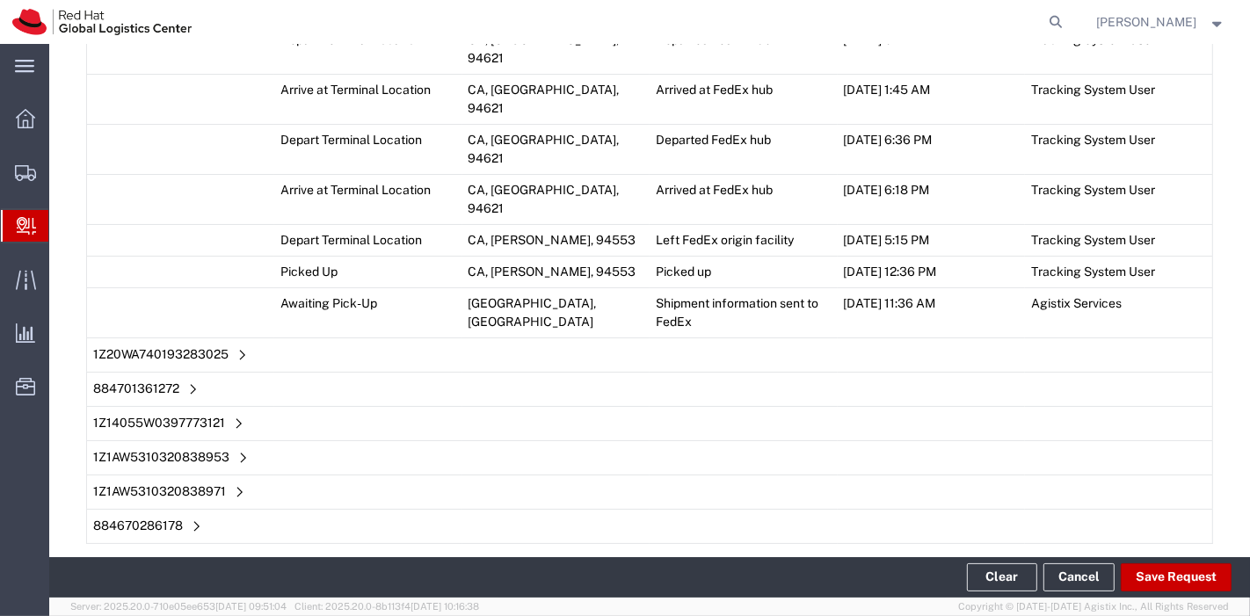
click at [178, 558] on span "Add Transit Event" at bounding box center [157, 565] width 99 height 14
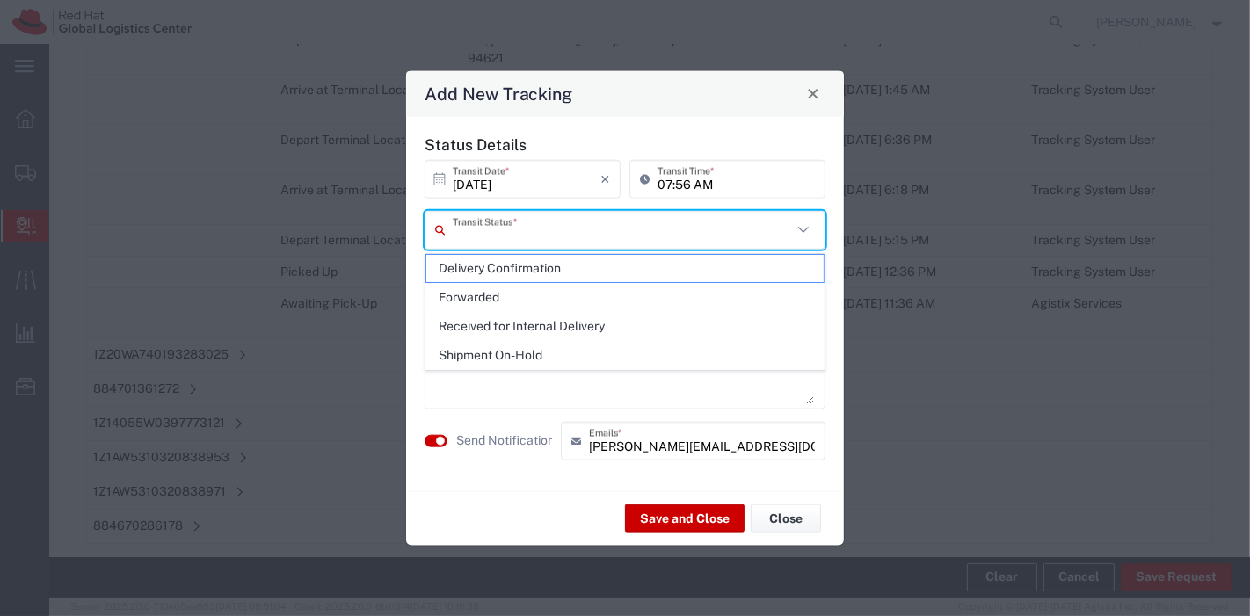
click at [592, 231] on input "text" at bounding box center [622, 230] width 339 height 31
click at [572, 266] on span "Delivery Confirmation" at bounding box center [625, 268] width 398 height 27
type input "Delivery Confirmation"
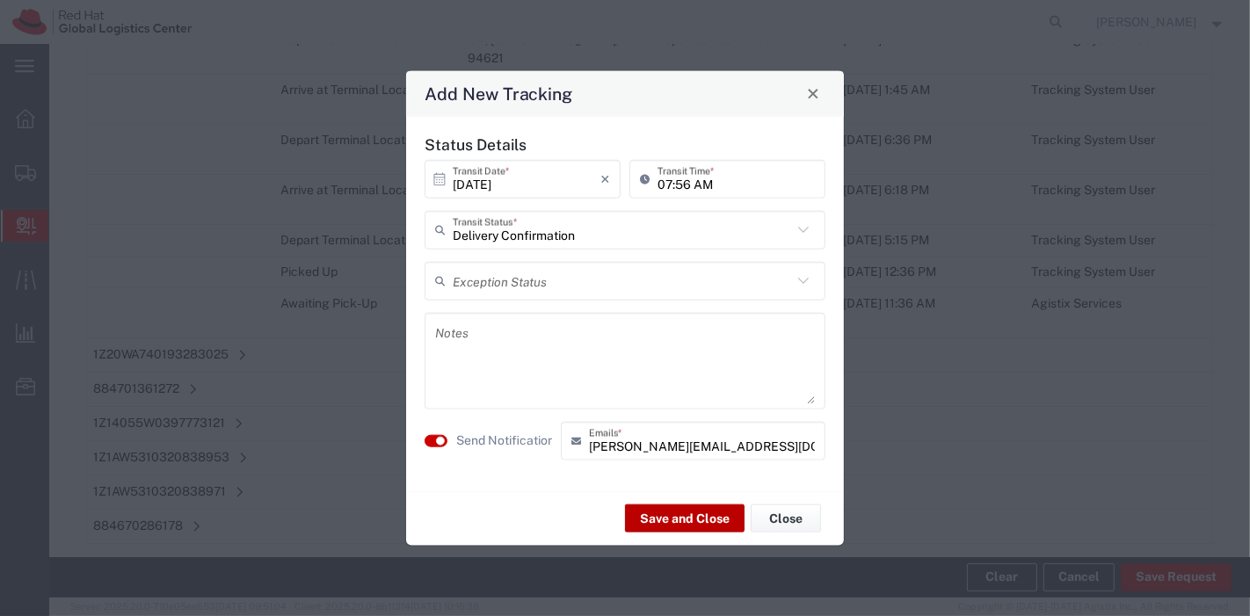
click at [683, 510] on button "Save and Close" at bounding box center [685, 519] width 120 height 28
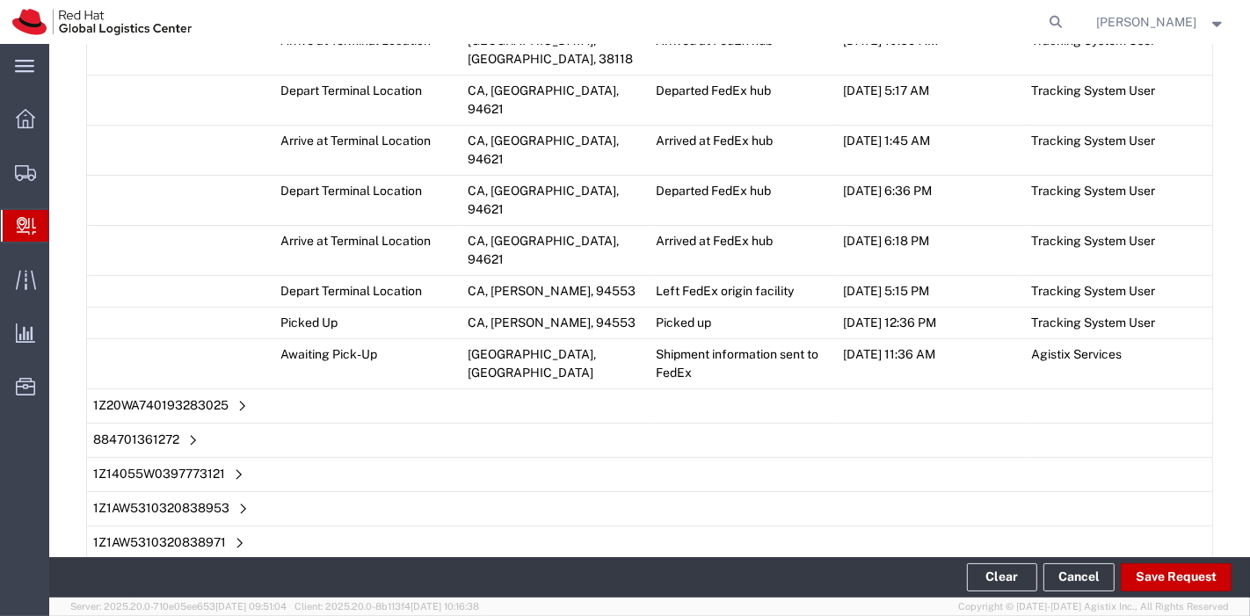
scroll to position [2085, 0]
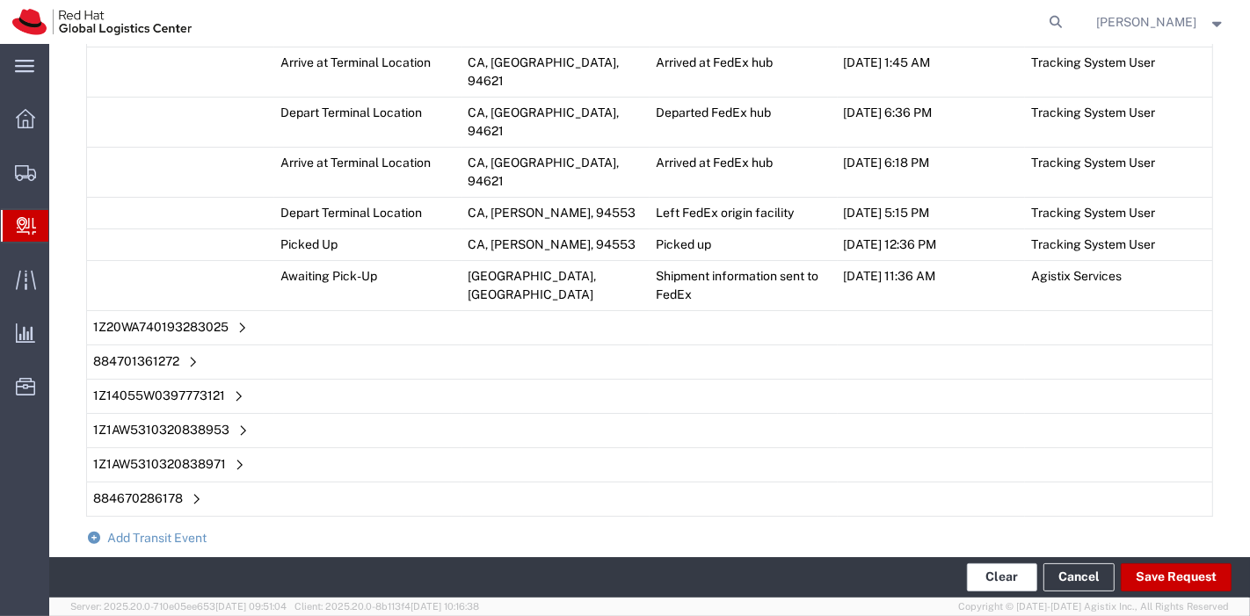
click at [980, 574] on button "Clear" at bounding box center [1002, 578] width 70 height 28
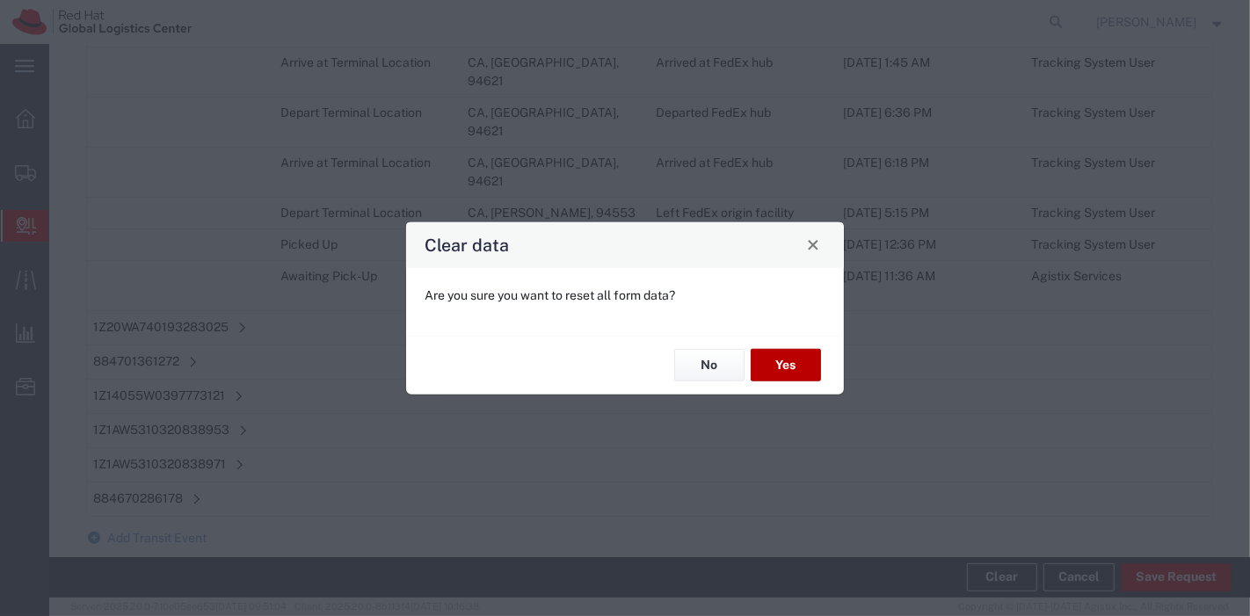
click at [812, 365] on button "Yes" at bounding box center [786, 365] width 70 height 33
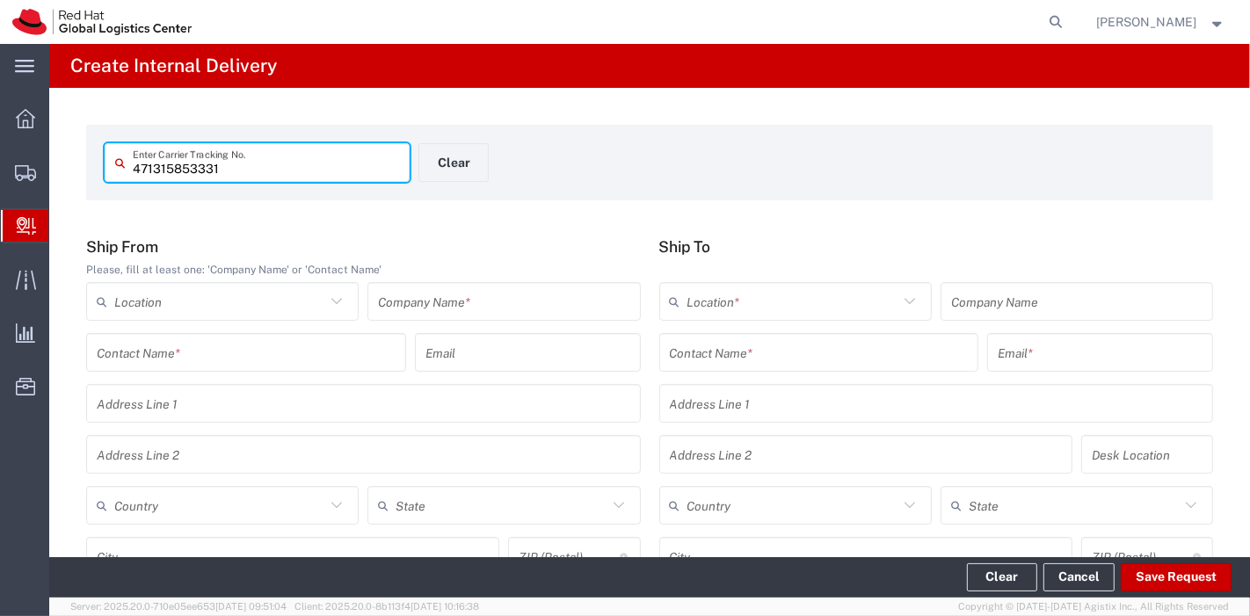
type input "471315853331"
click at [572, 305] on input "text" at bounding box center [503, 302] width 251 height 31
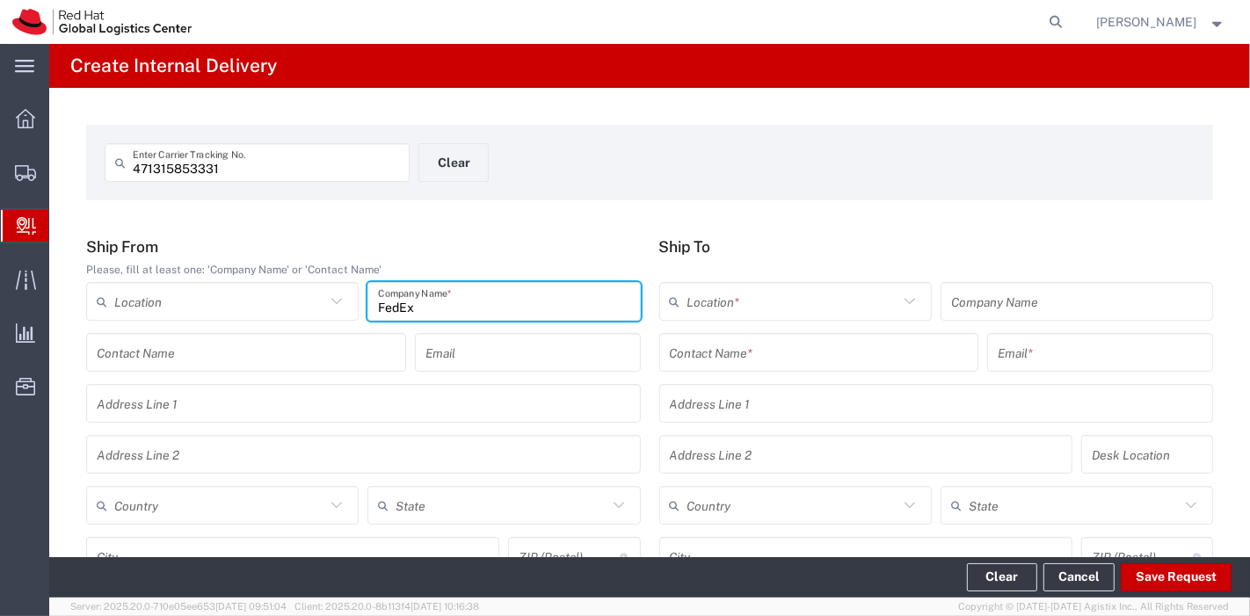
type input "FedEx"
click at [189, 516] on input "text" at bounding box center [219, 506] width 211 height 31
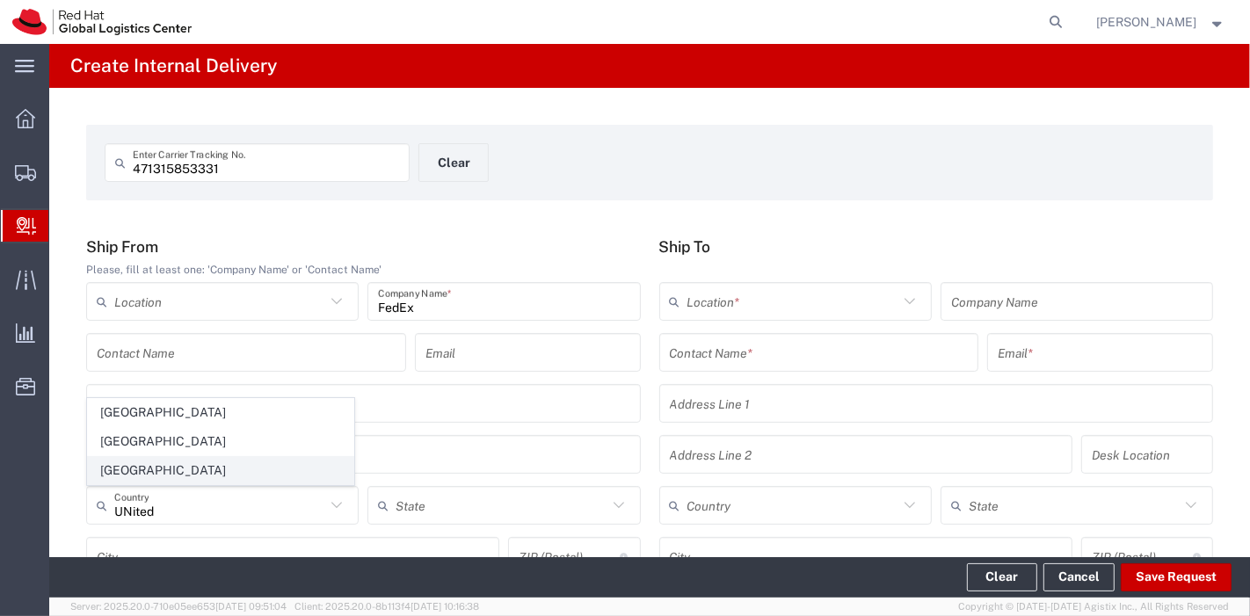
click at [128, 481] on span "[GEOGRAPHIC_DATA]" at bounding box center [221, 470] width 266 height 27
type input "[GEOGRAPHIC_DATA]"
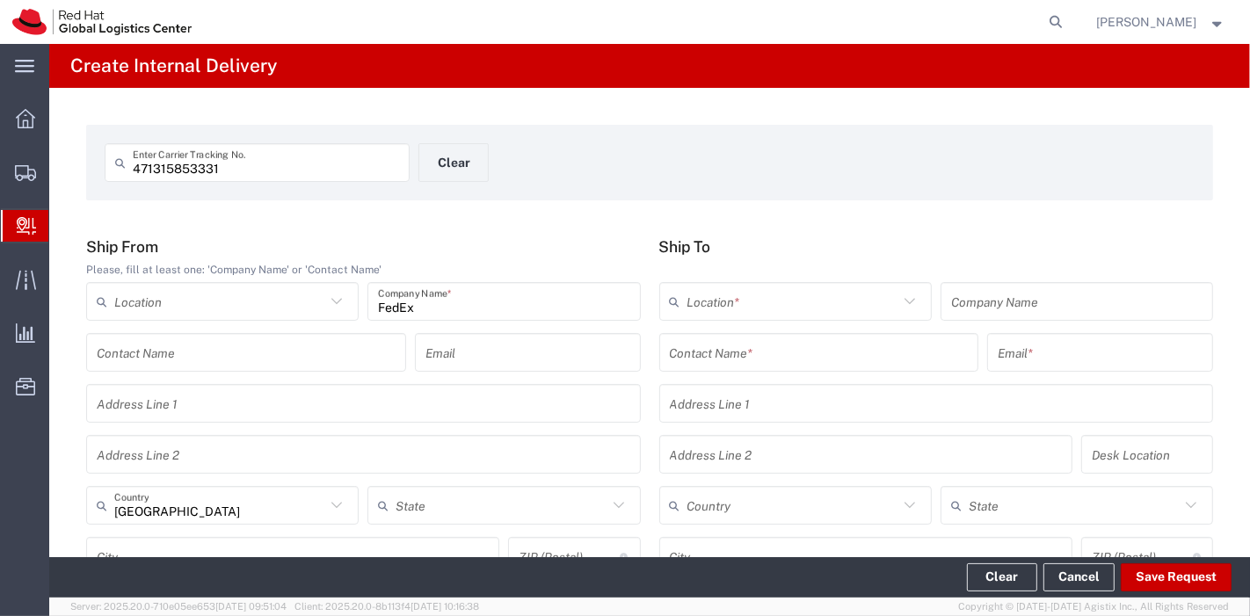
click at [723, 350] on input "text" at bounding box center [819, 353] width 299 height 31
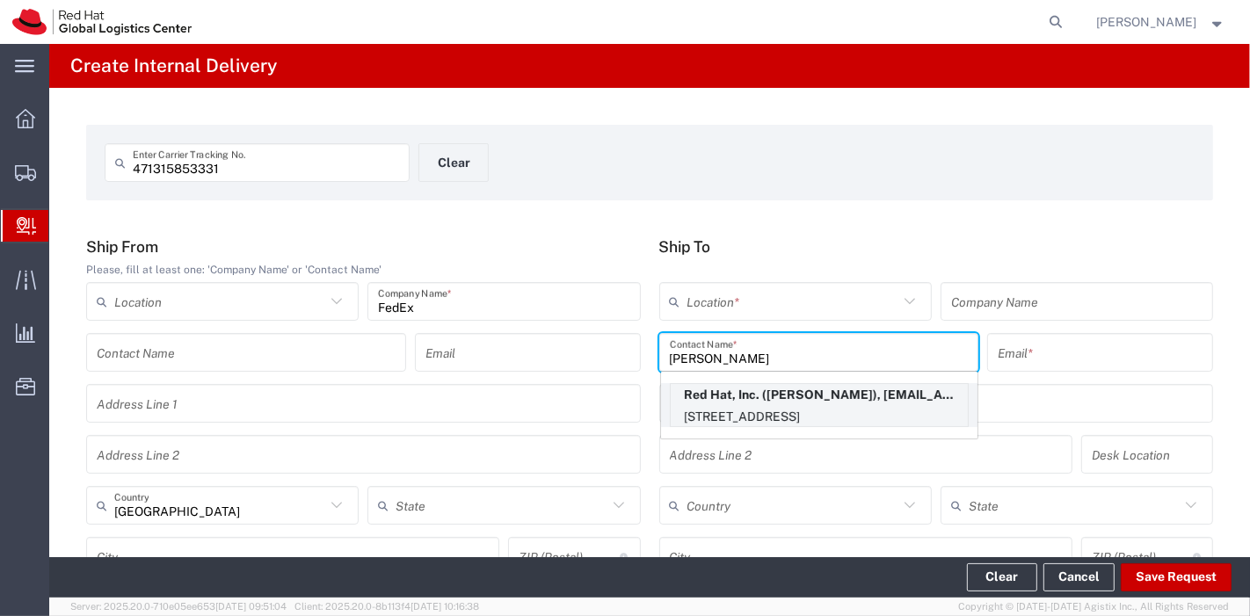
type input "Albert Mir"
click at [734, 398] on p "Red Hat, Inc. (Albert Mirich), amirich@redhat.com" at bounding box center [819, 395] width 297 height 22
type input "RH - [GEOGRAPHIC_DATA]"
type input "Red Hat, Inc."
type input "Albert Mirich"
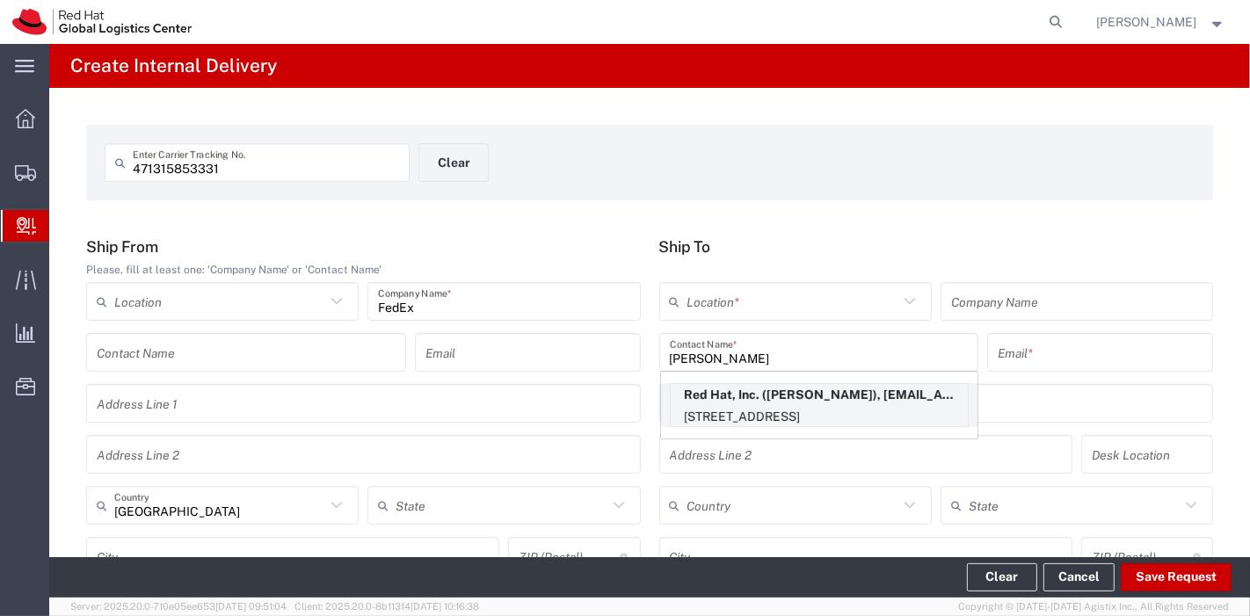
type input "amirich@redhat.com"
type input "[STREET_ADDRESS]"
type input "FLEX"
type input "[GEOGRAPHIC_DATA]"
type input "RALEIGH"
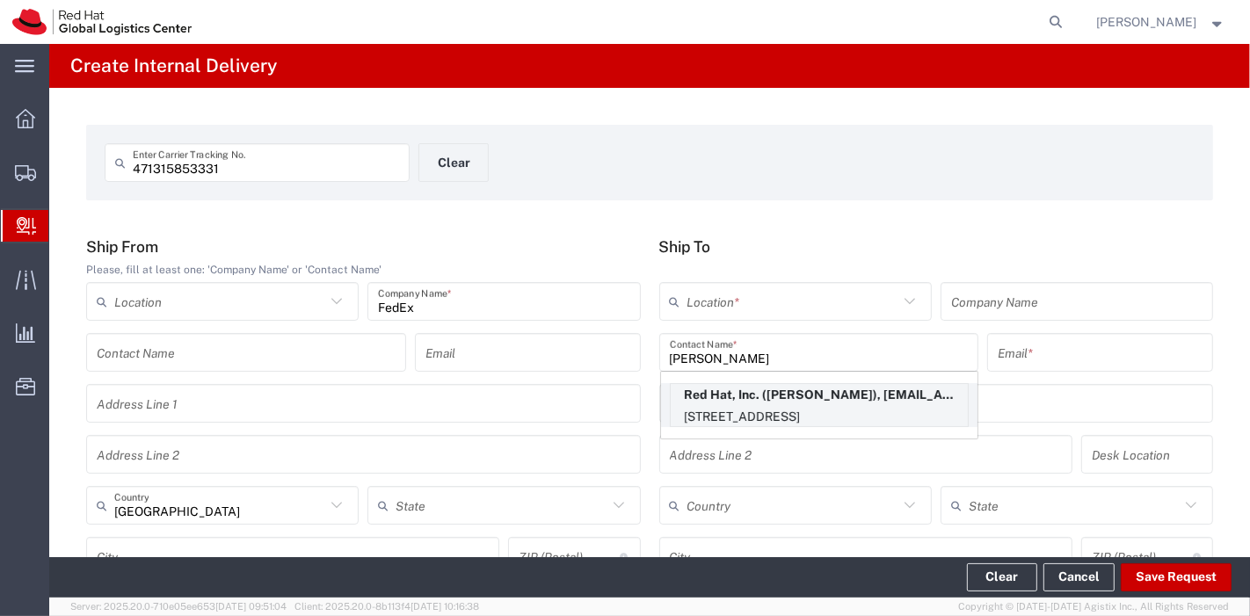
type input "27601"
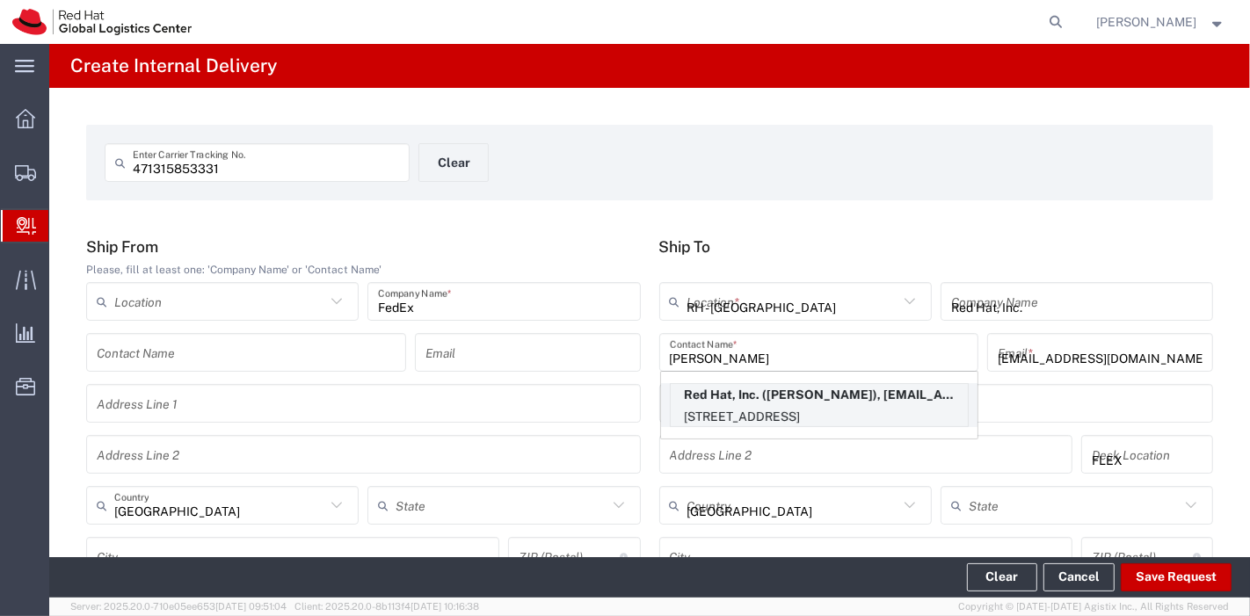
type input "[US_STATE]"
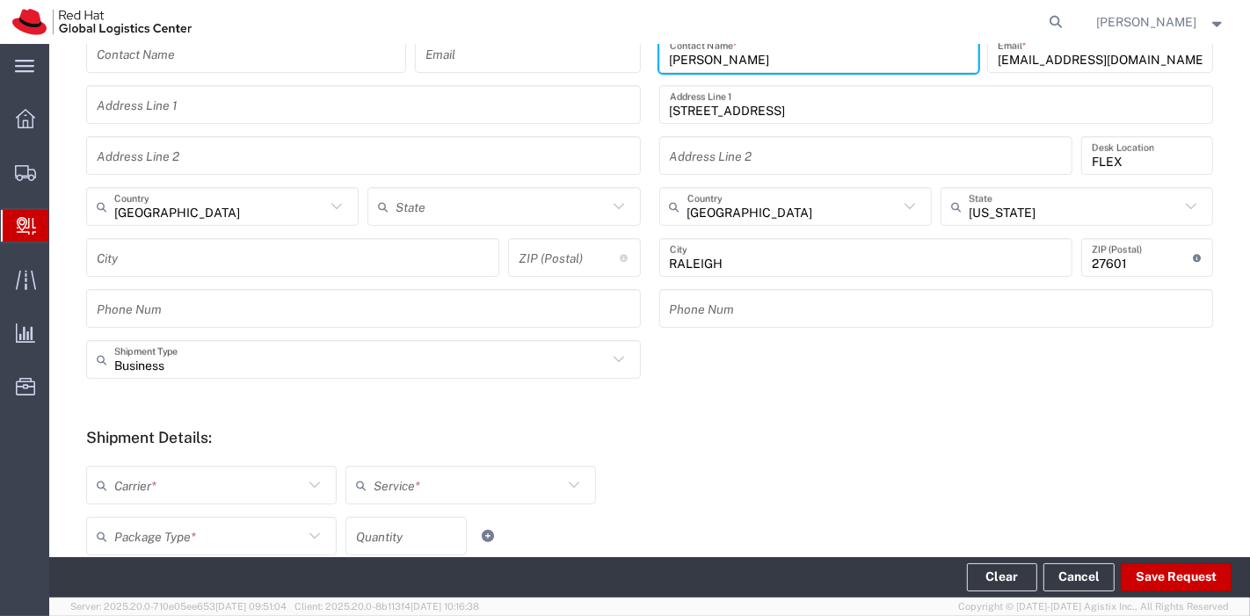
scroll to position [638, 0]
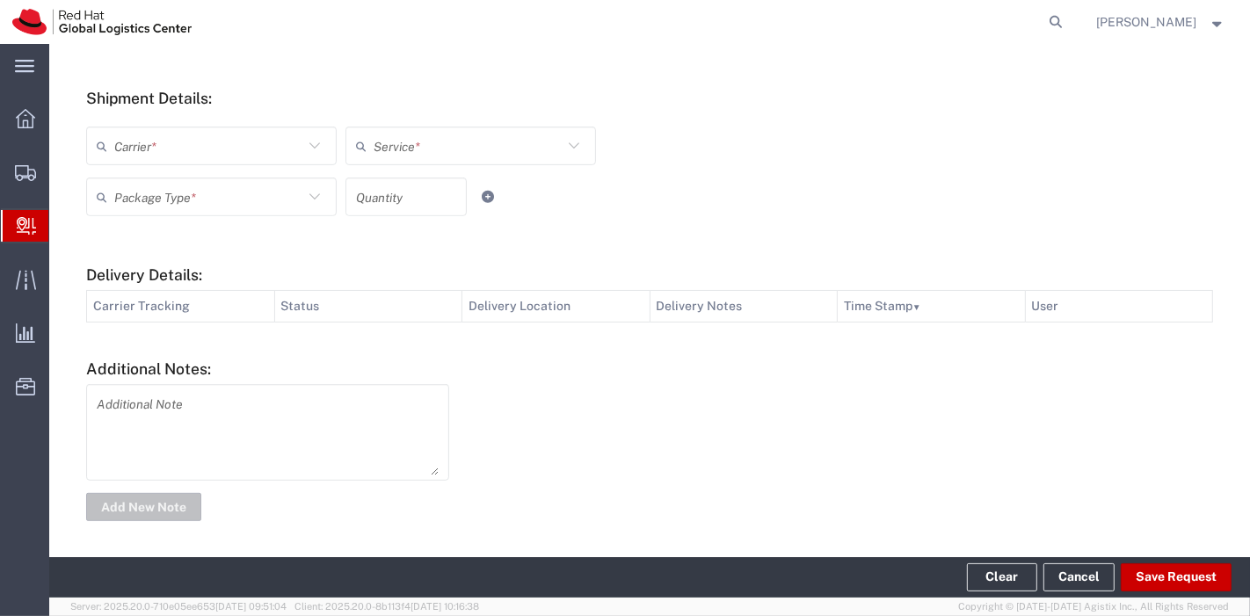
click at [303, 149] on icon at bounding box center [314, 146] width 23 height 23
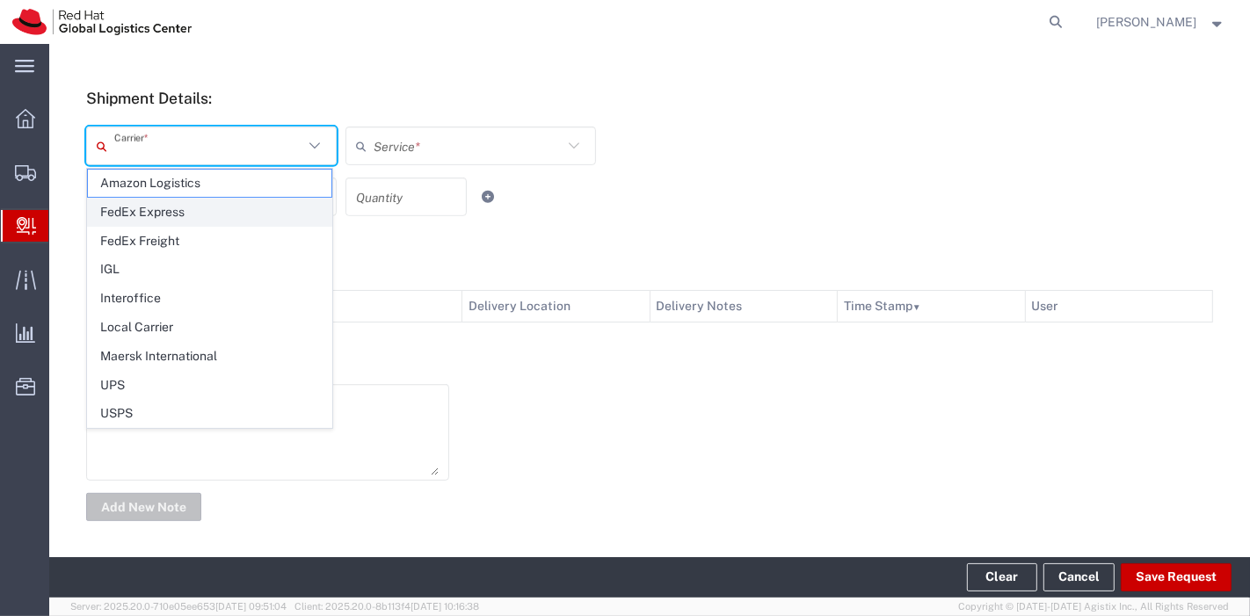
click at [134, 215] on span "FedEx Express" at bounding box center [210, 212] width 244 height 27
type input "FedEx Express"
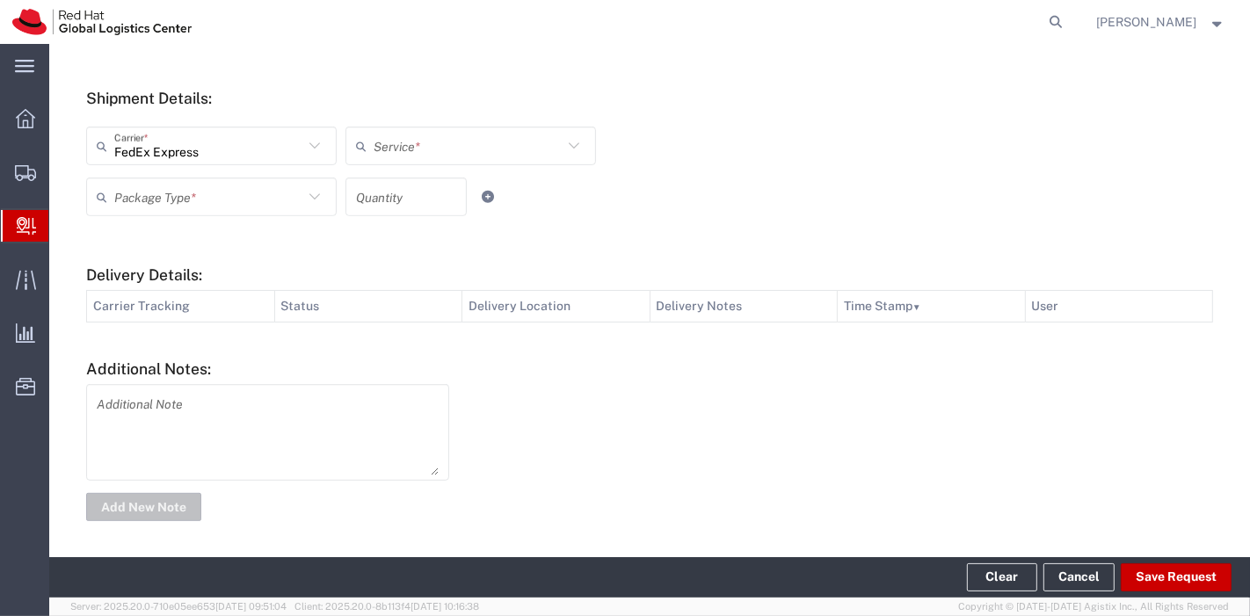
click at [508, 150] on input "text" at bounding box center [468, 146] width 189 height 31
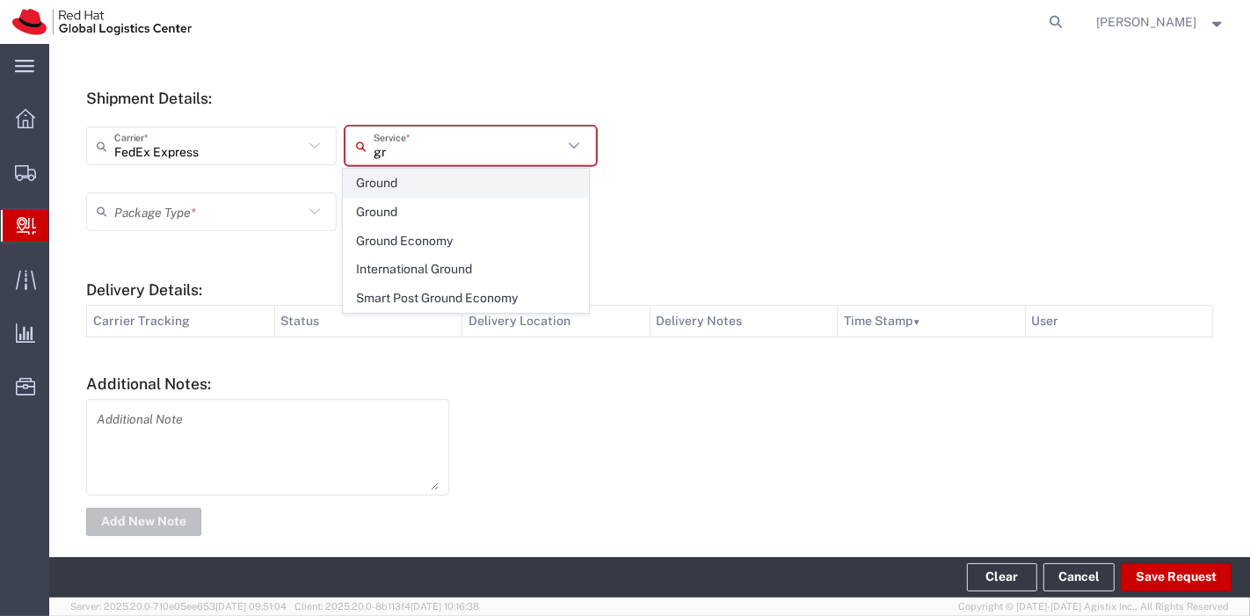
click at [394, 177] on span "Ground" at bounding box center [466, 183] width 244 height 27
type input "Ground"
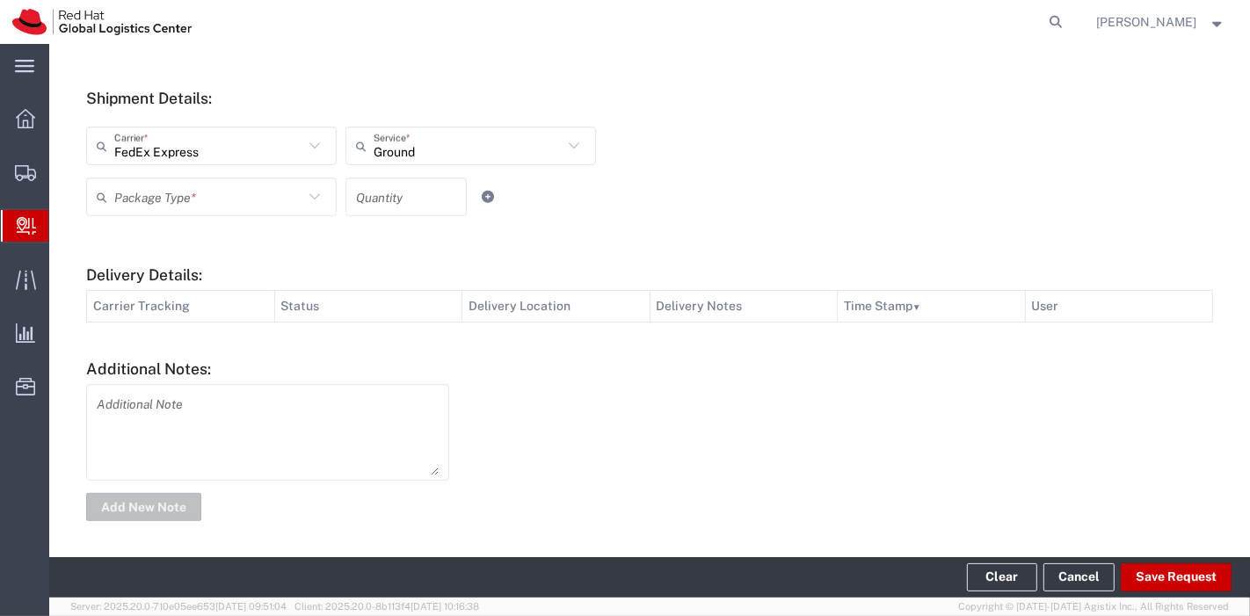
click at [313, 204] on icon at bounding box center [314, 197] width 23 height 23
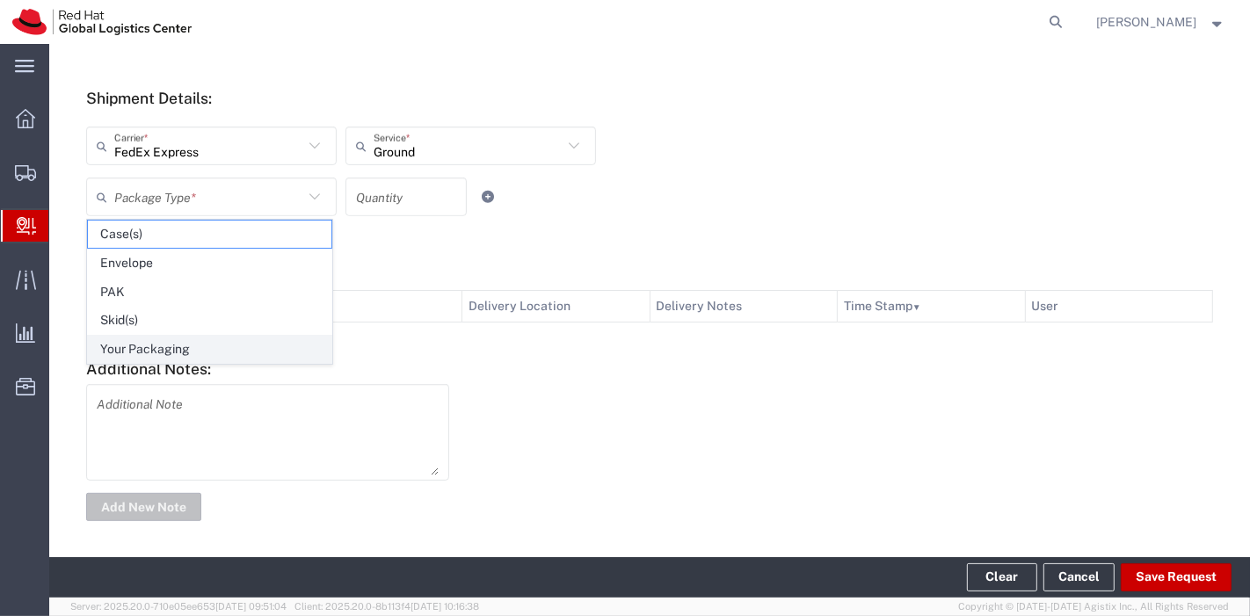
click at [144, 348] on span "Your Packaging" at bounding box center [210, 349] width 244 height 27
type input "Your Packaging"
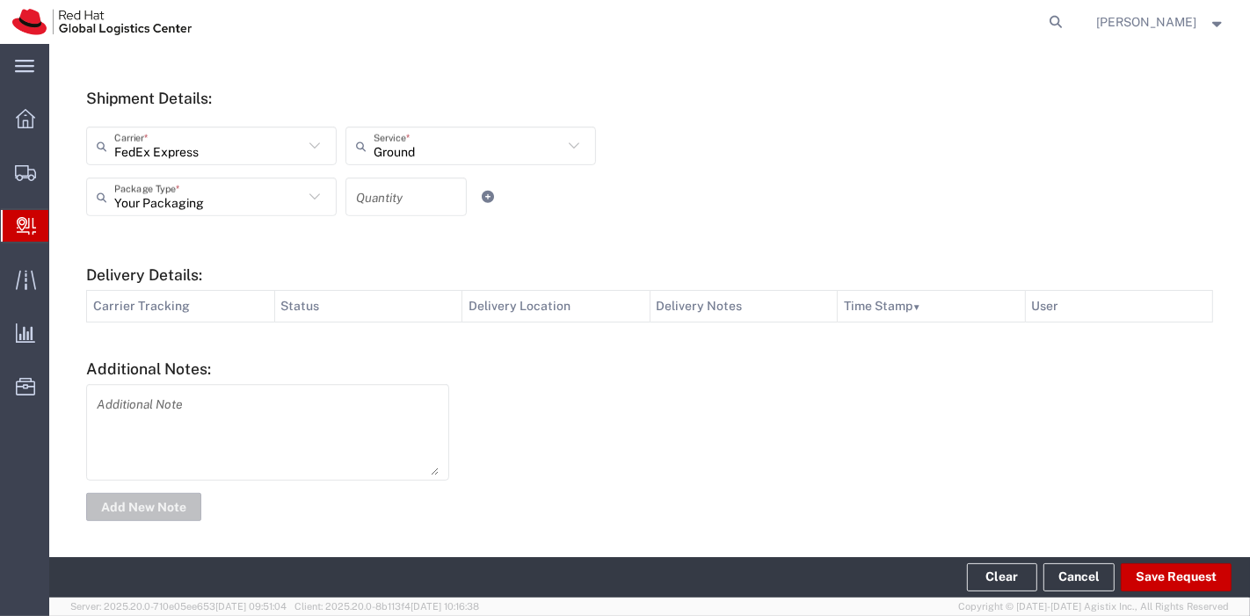
click at [364, 202] on input "number" at bounding box center [406, 197] width 100 height 31
type input "1"
click at [1164, 581] on button "Save Request" at bounding box center [1176, 578] width 111 height 28
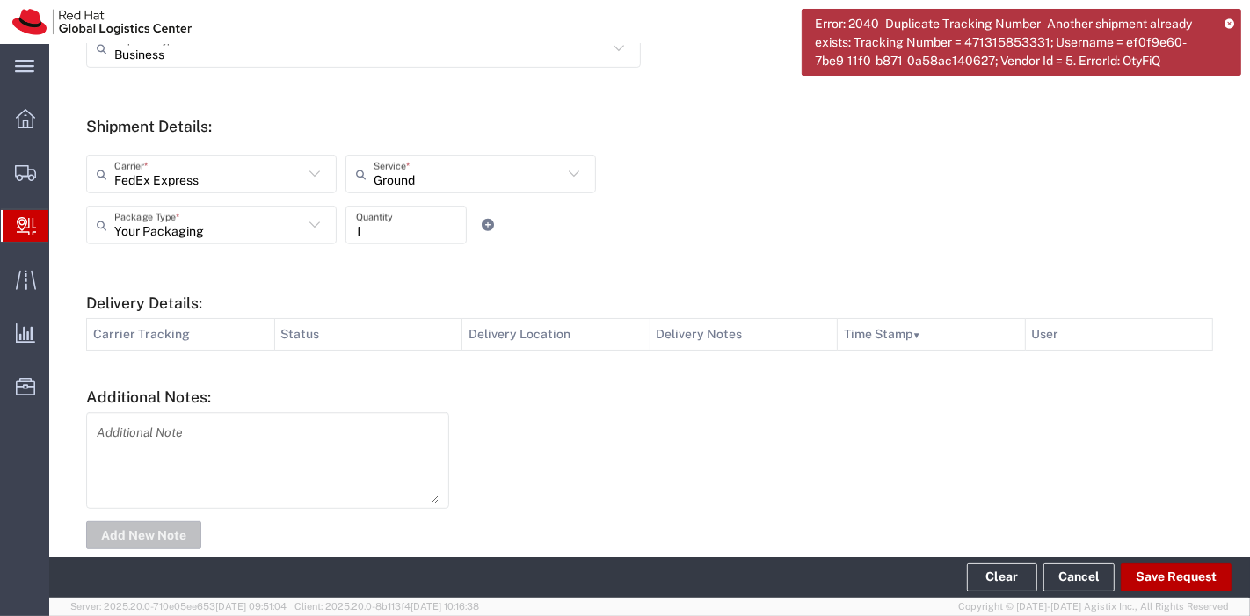
scroll to position [0, 0]
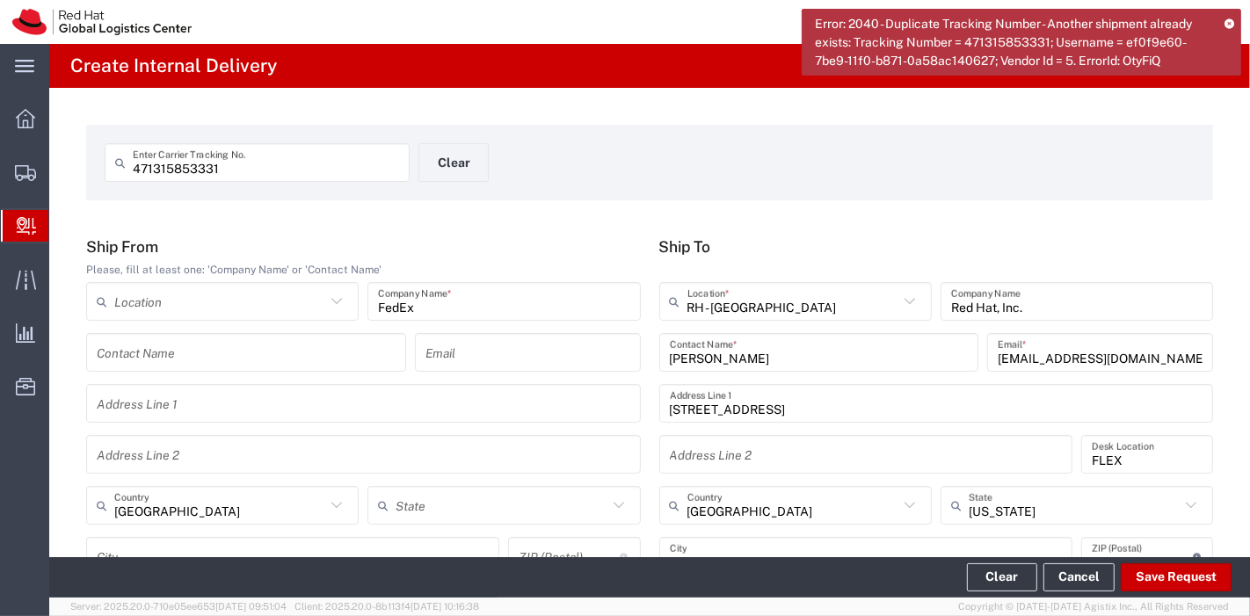
click at [136, 164] on input "471315853331" at bounding box center [266, 163] width 266 height 31
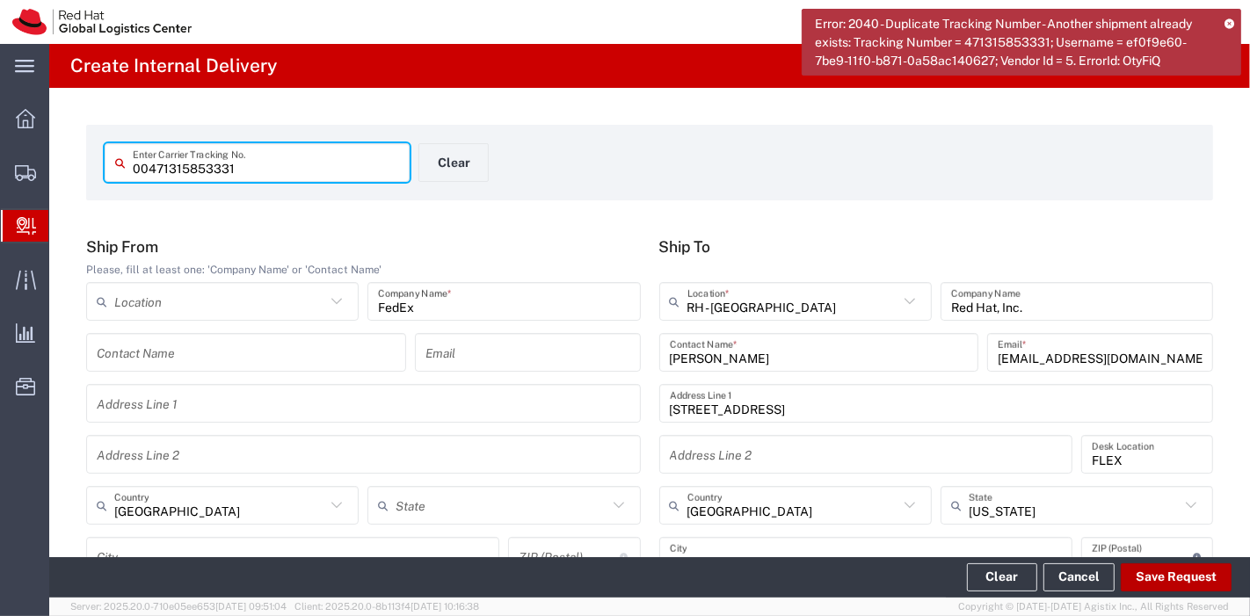
type input "00471315853331"
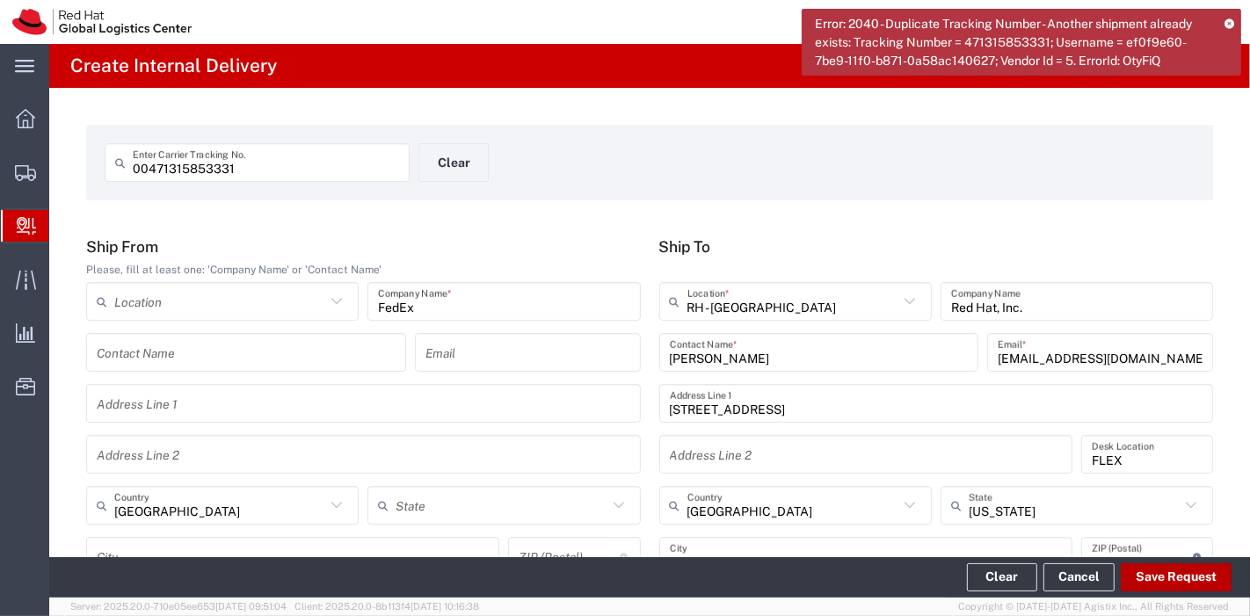
click at [1164, 585] on button "Save Request" at bounding box center [1176, 578] width 111 height 28
type input "[GEOGRAPHIC_DATA]"
type input "[US_STATE]"
type input "FORT MILL"
type input "29707"
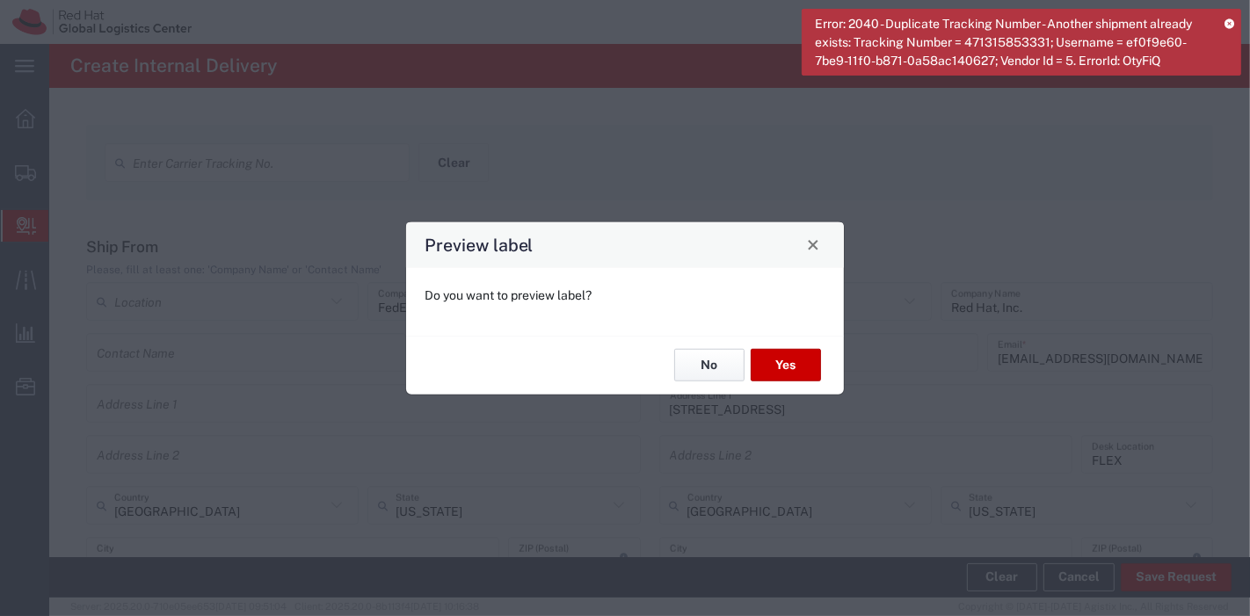
click at [702, 357] on button "No" at bounding box center [709, 365] width 70 height 33
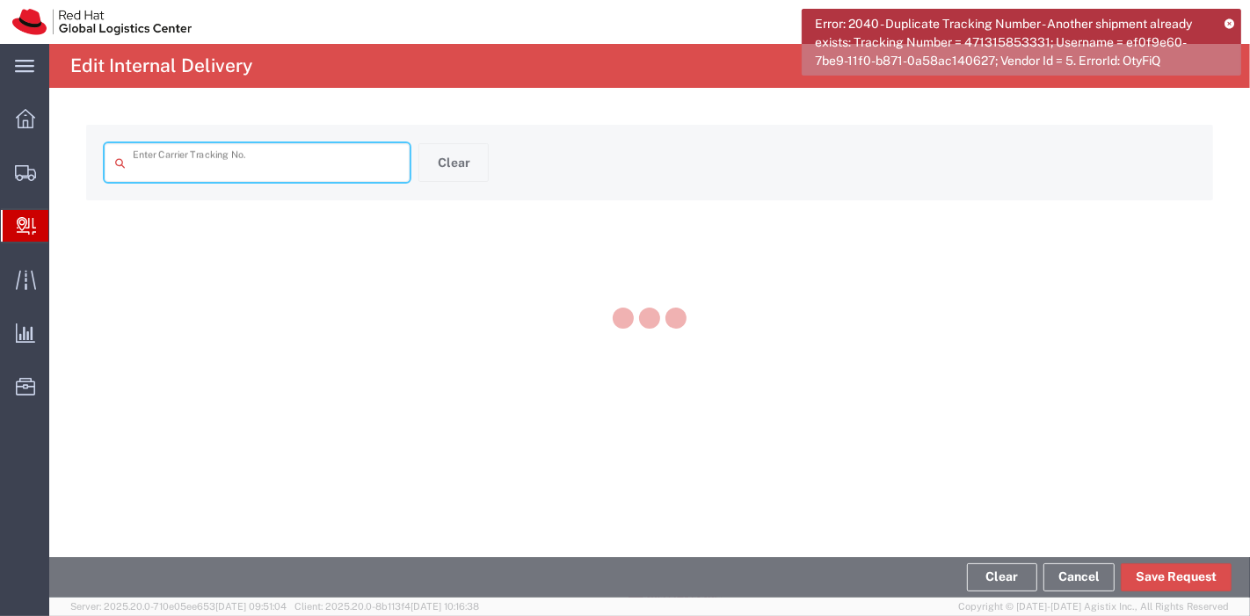
type input "00471315853331"
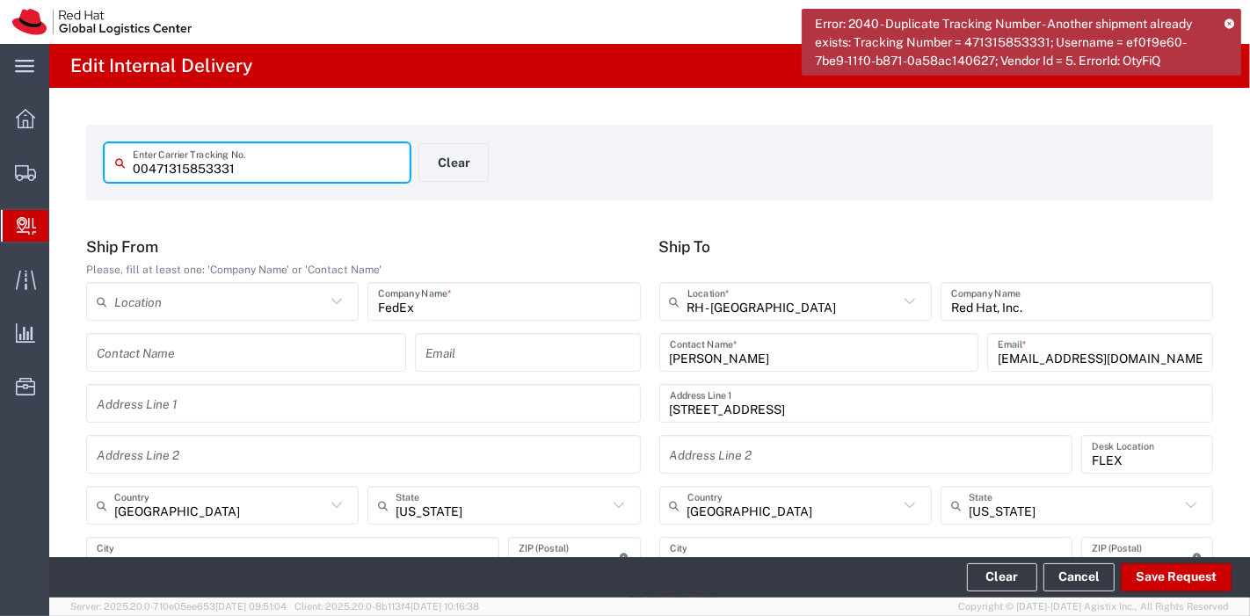
click at [1228, 24] on icon at bounding box center [1230, 23] width 10 height 10
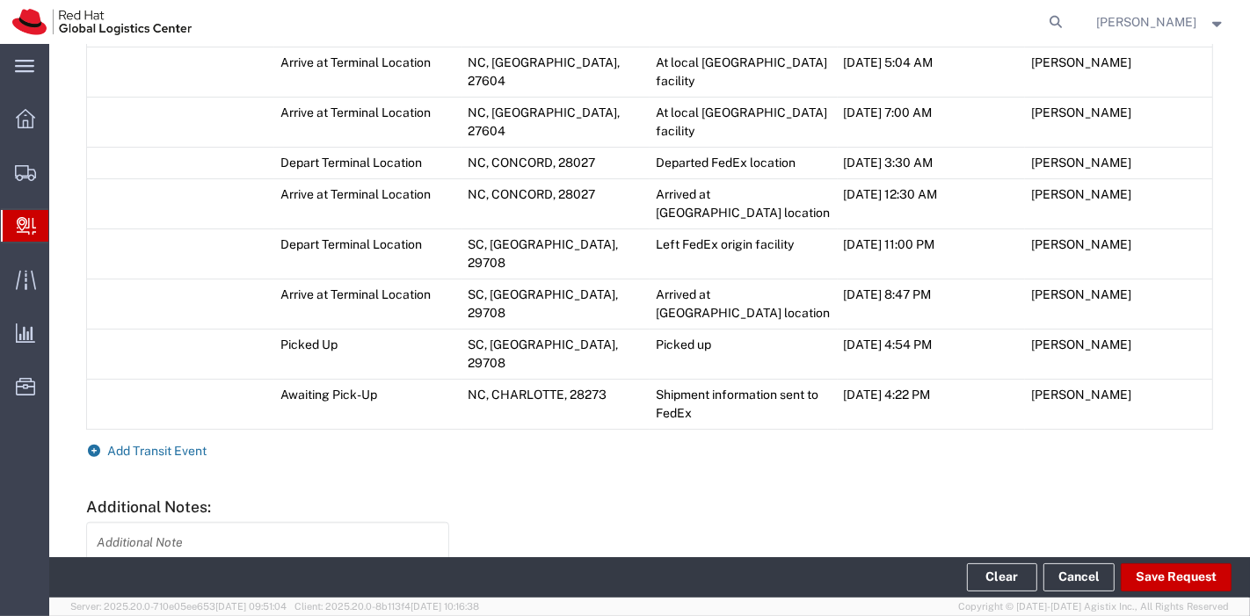
scroll to position [1049, 0]
click at [134, 442] on span "Add Transit Event" at bounding box center [157, 449] width 99 height 14
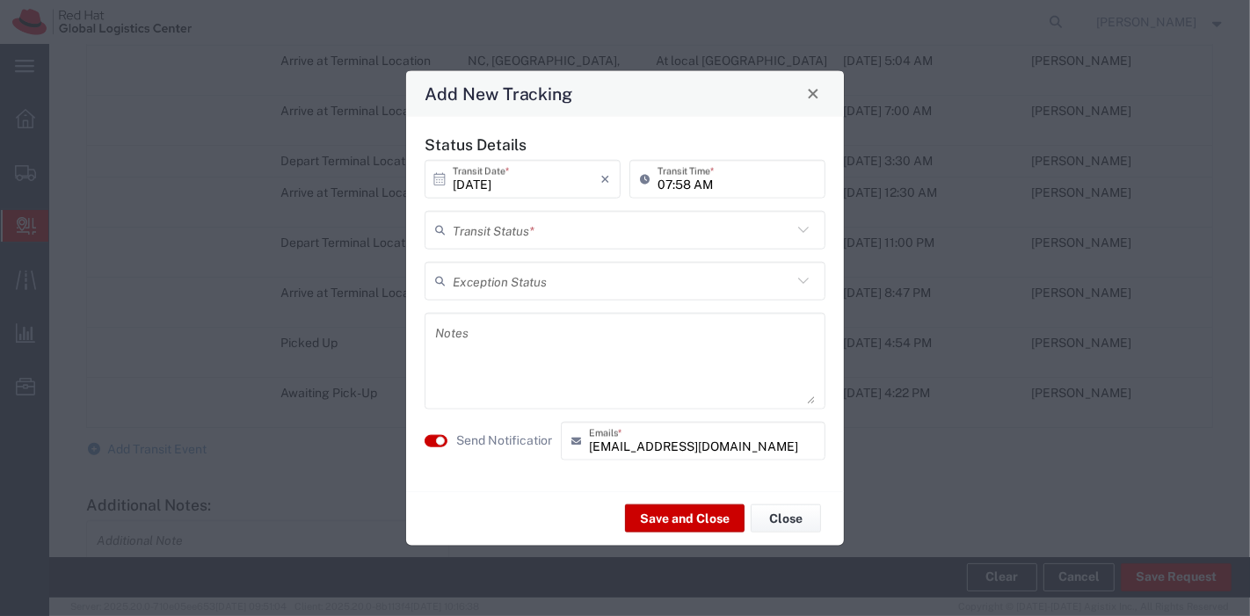
click at [484, 227] on input "text" at bounding box center [622, 230] width 339 height 31
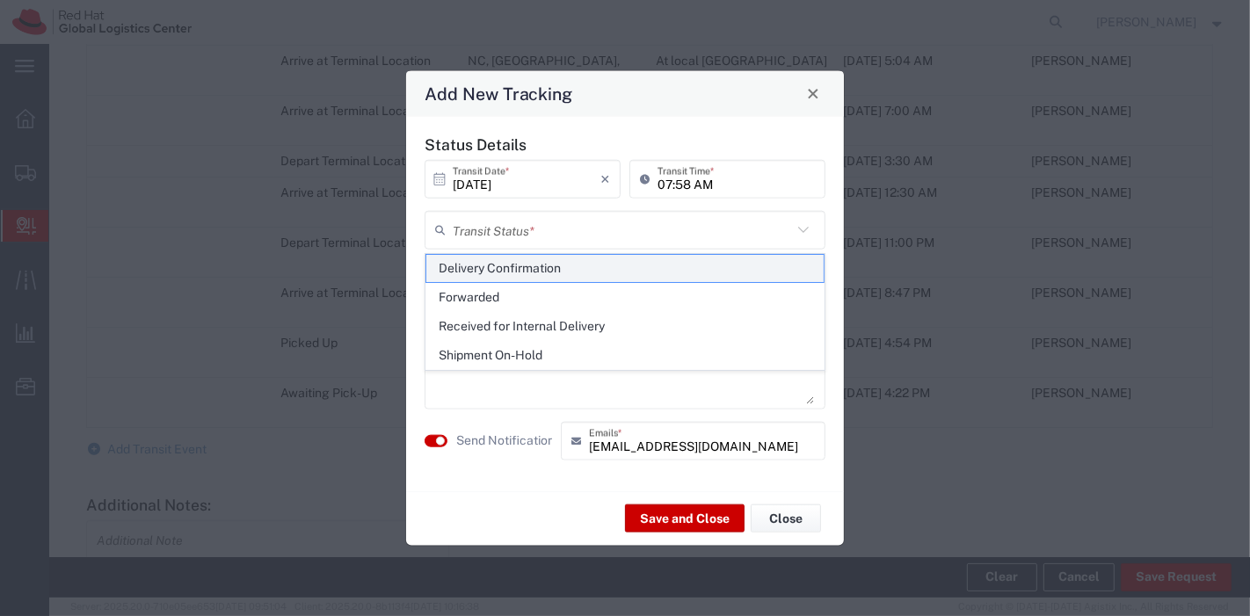
click at [514, 273] on span "Delivery Confirmation" at bounding box center [625, 268] width 398 height 27
type input "Delivery Confirmation"
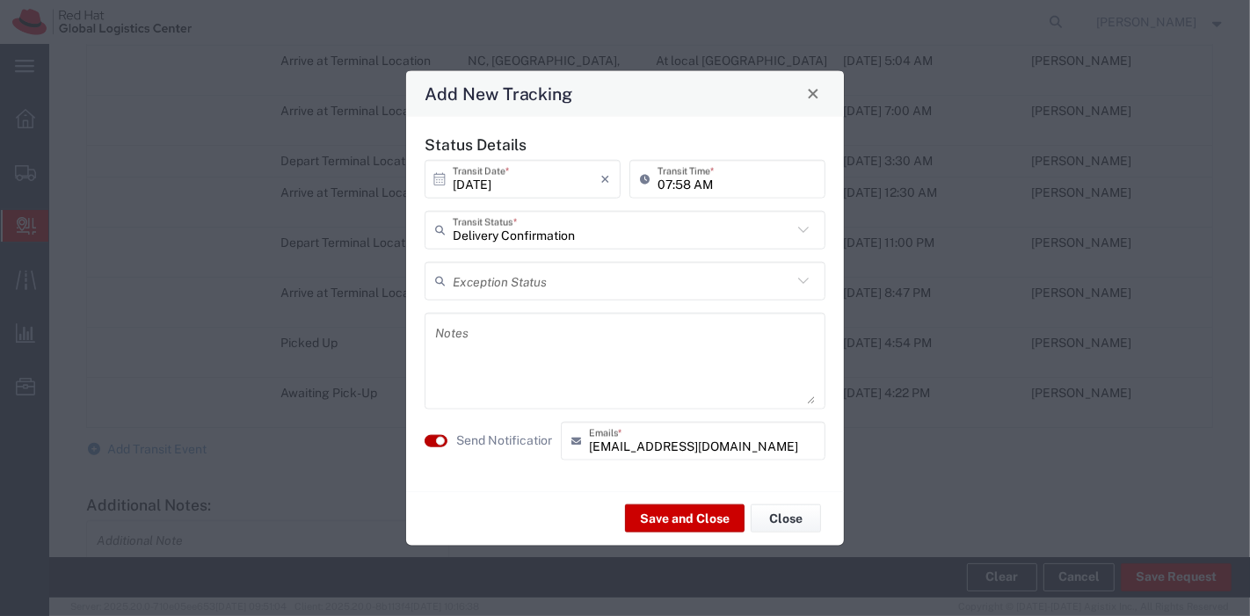
click at [436, 441] on small "button" at bounding box center [440, 440] width 9 height 9
click at [655, 512] on button "Save and Close" at bounding box center [685, 519] width 120 height 28
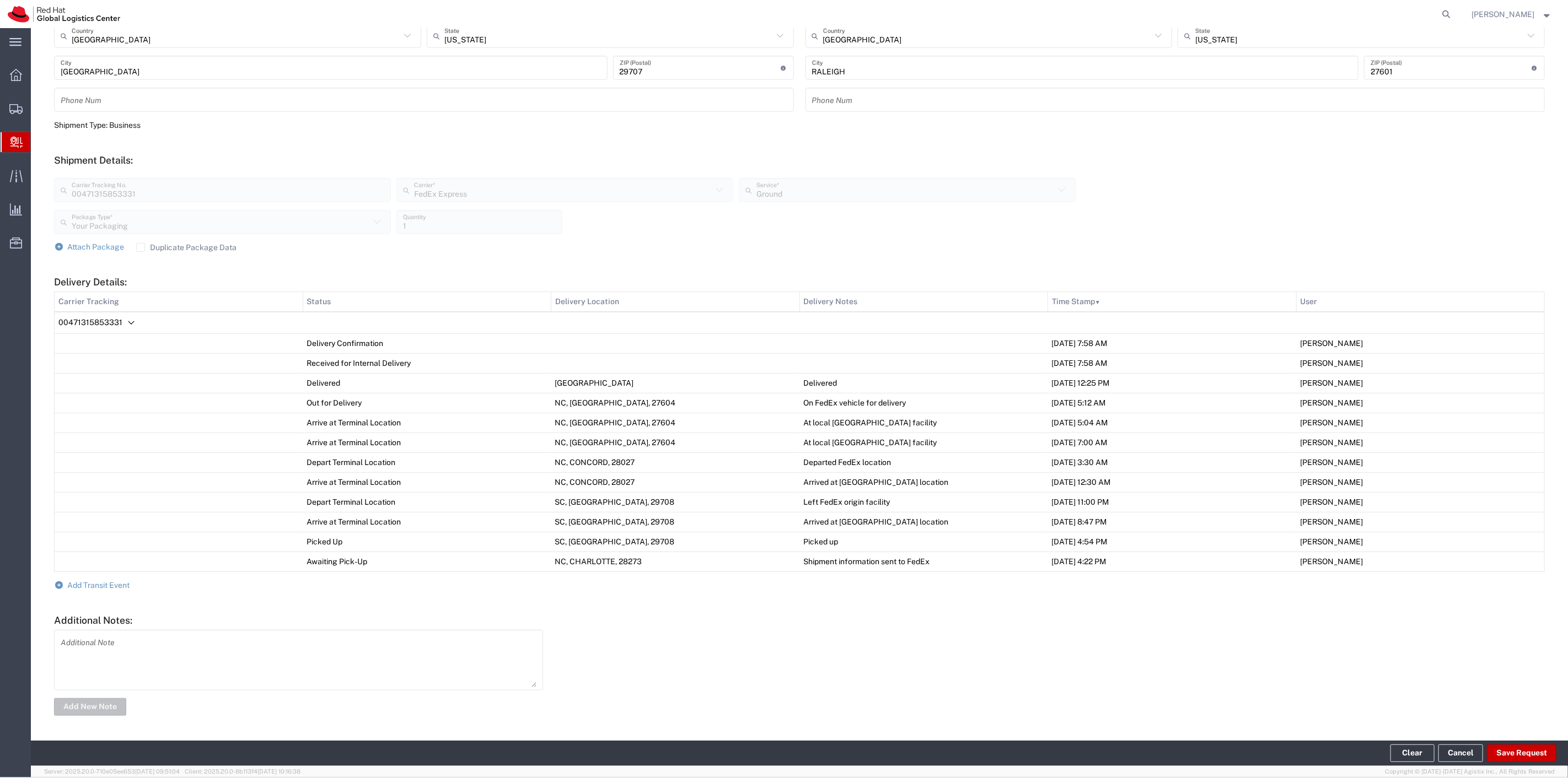
scroll to position [281, 0]
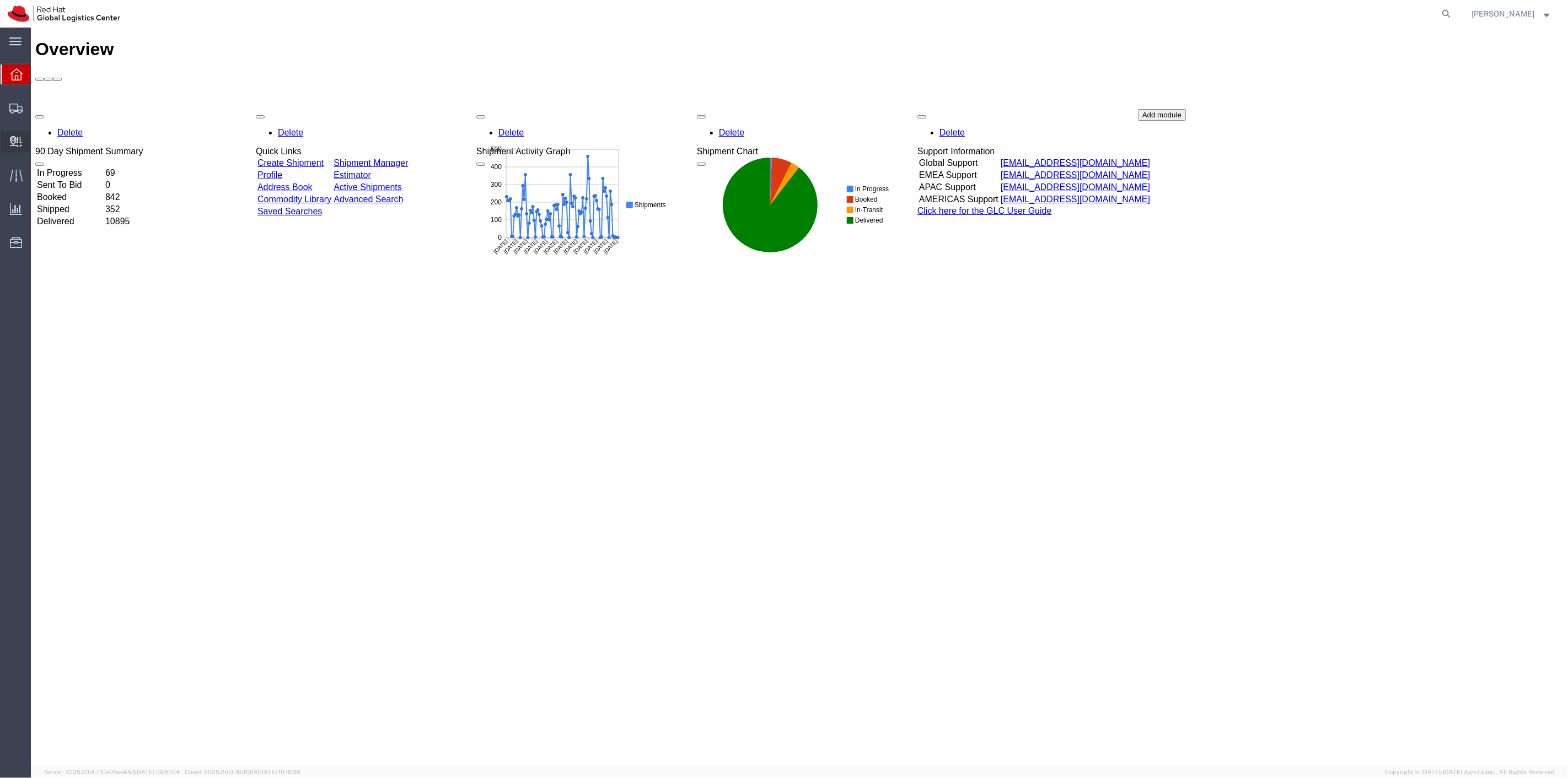
click at [0, 0] on span "Create Delivery" at bounding box center [0, 0] width 0 height 0
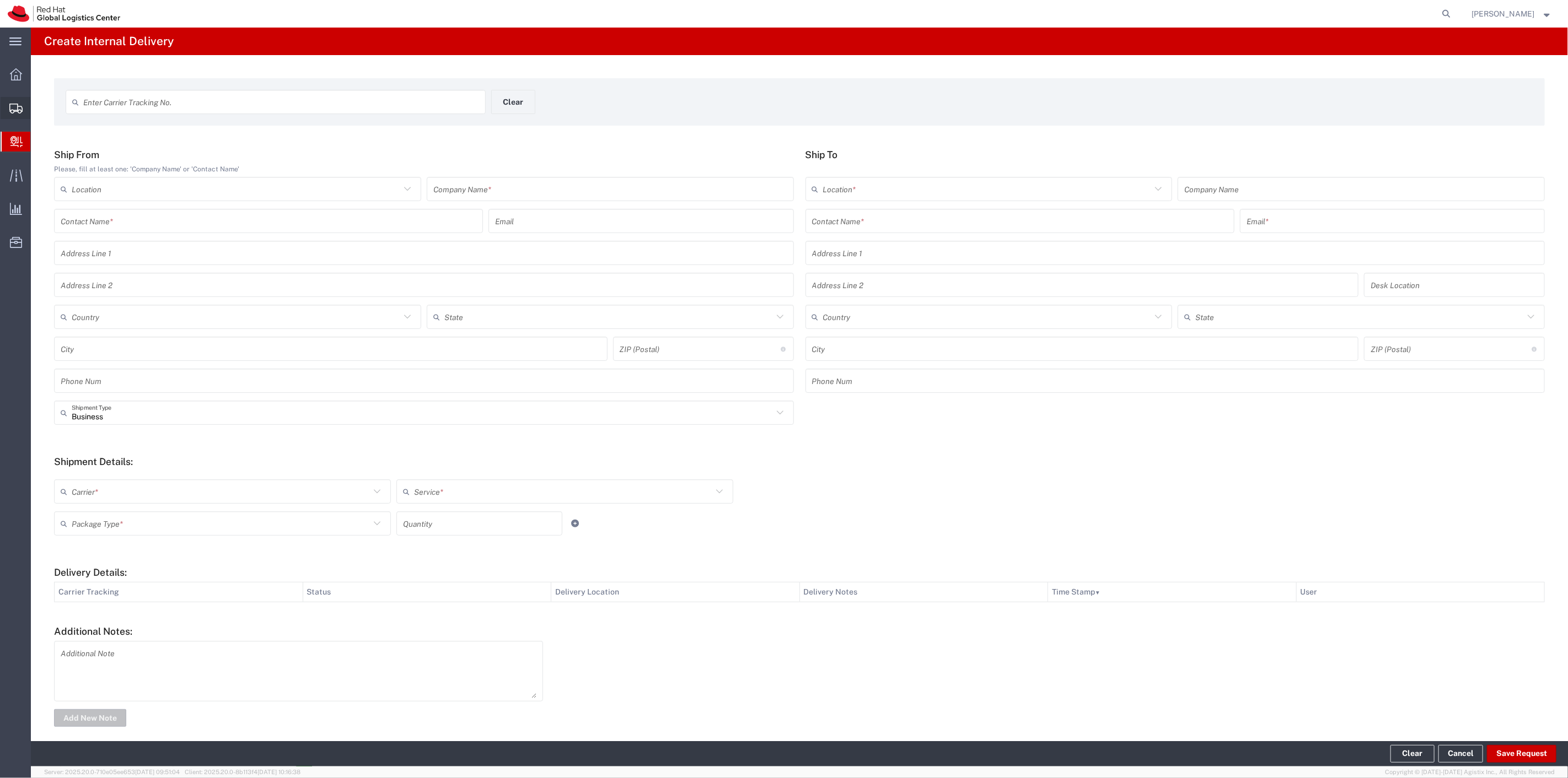
click at [0, 0] on span "Shipment Manager" at bounding box center [0, 0] width 0 height 0
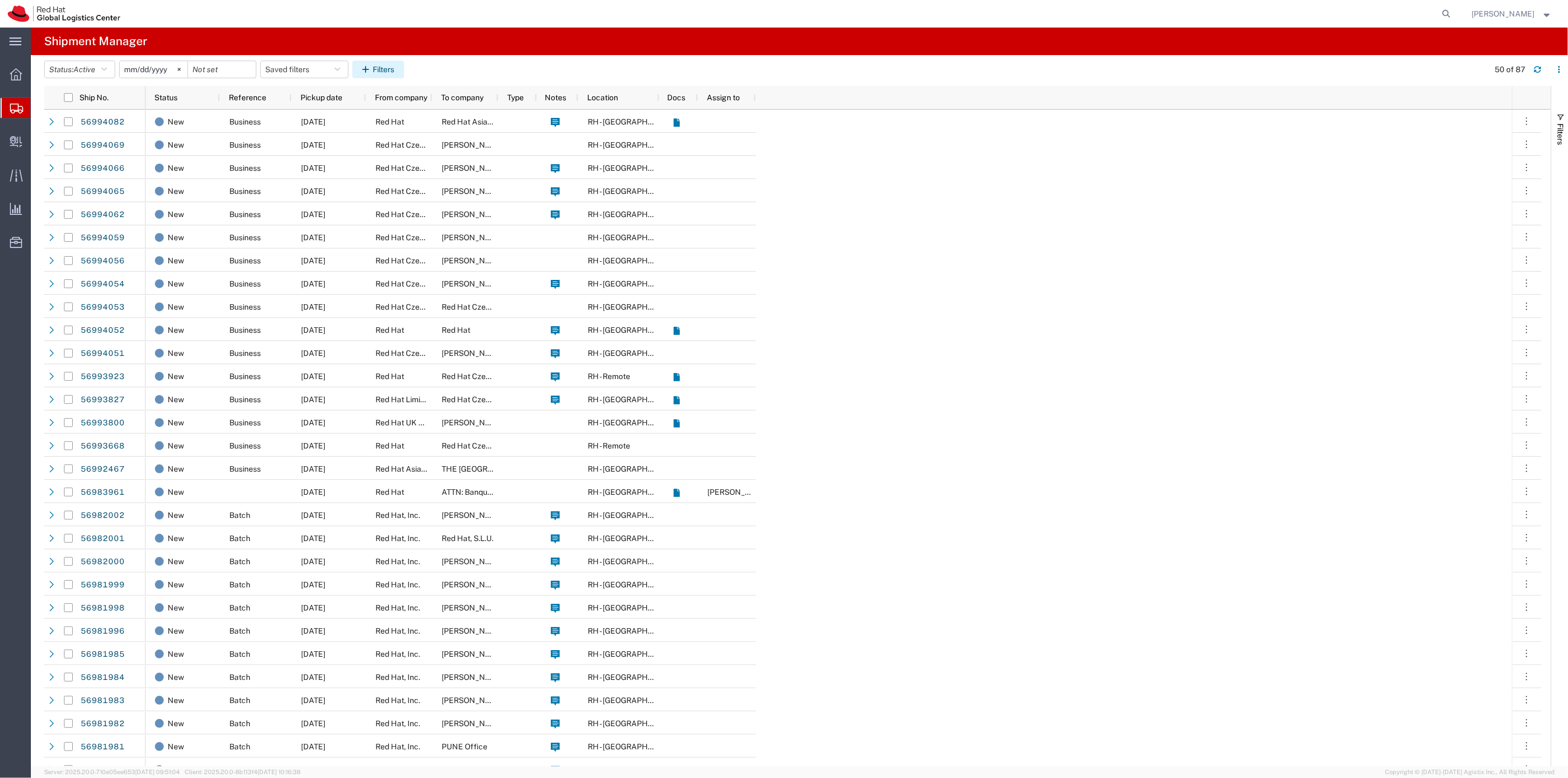
click at [383, 64] on button "Filters" at bounding box center [378, 70] width 52 height 18
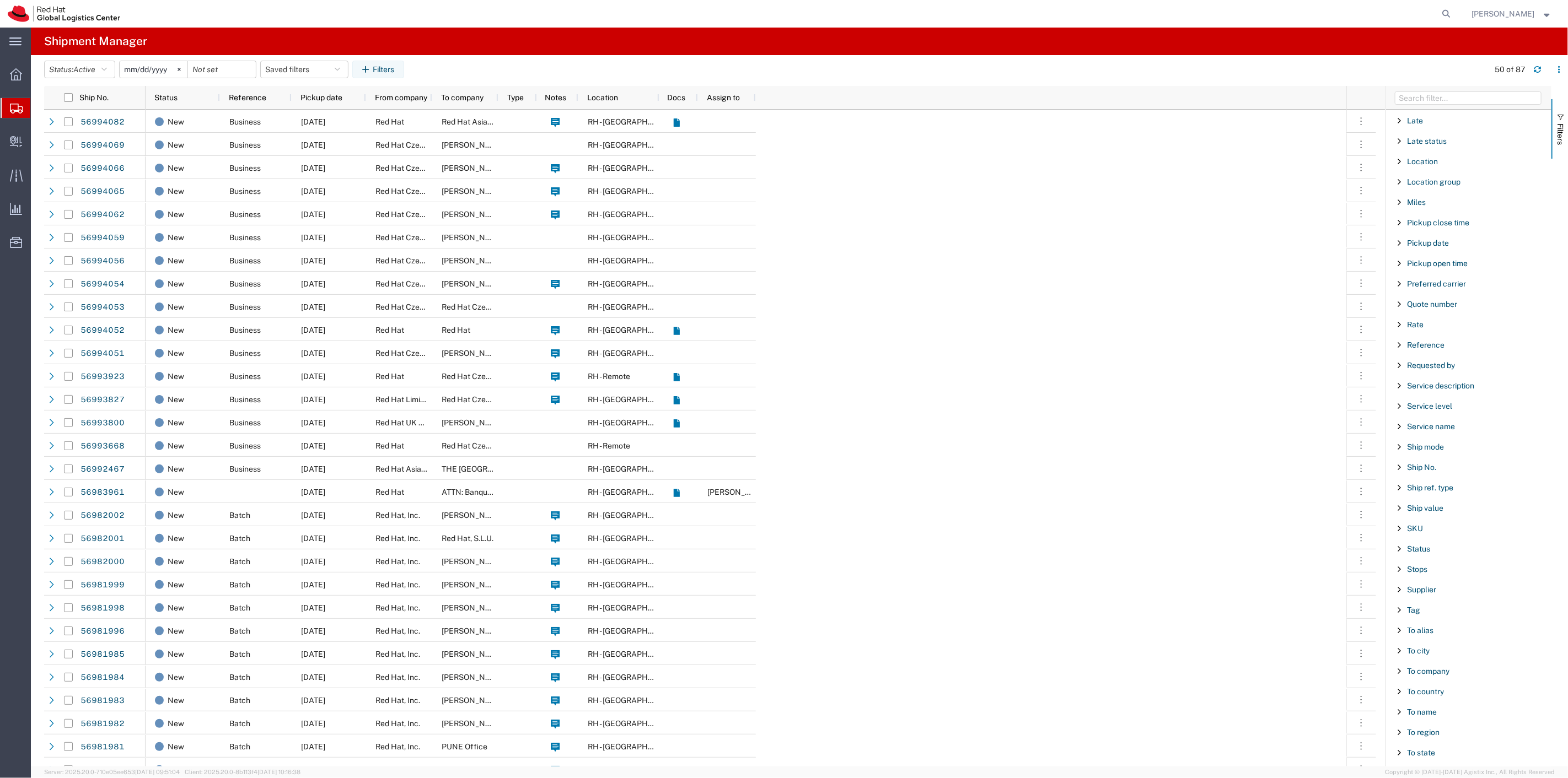
scroll to position [570, 0]
click at [1394, 367] on span "Filter List 66 Filters" at bounding box center [1399, 366] width 9 height 9
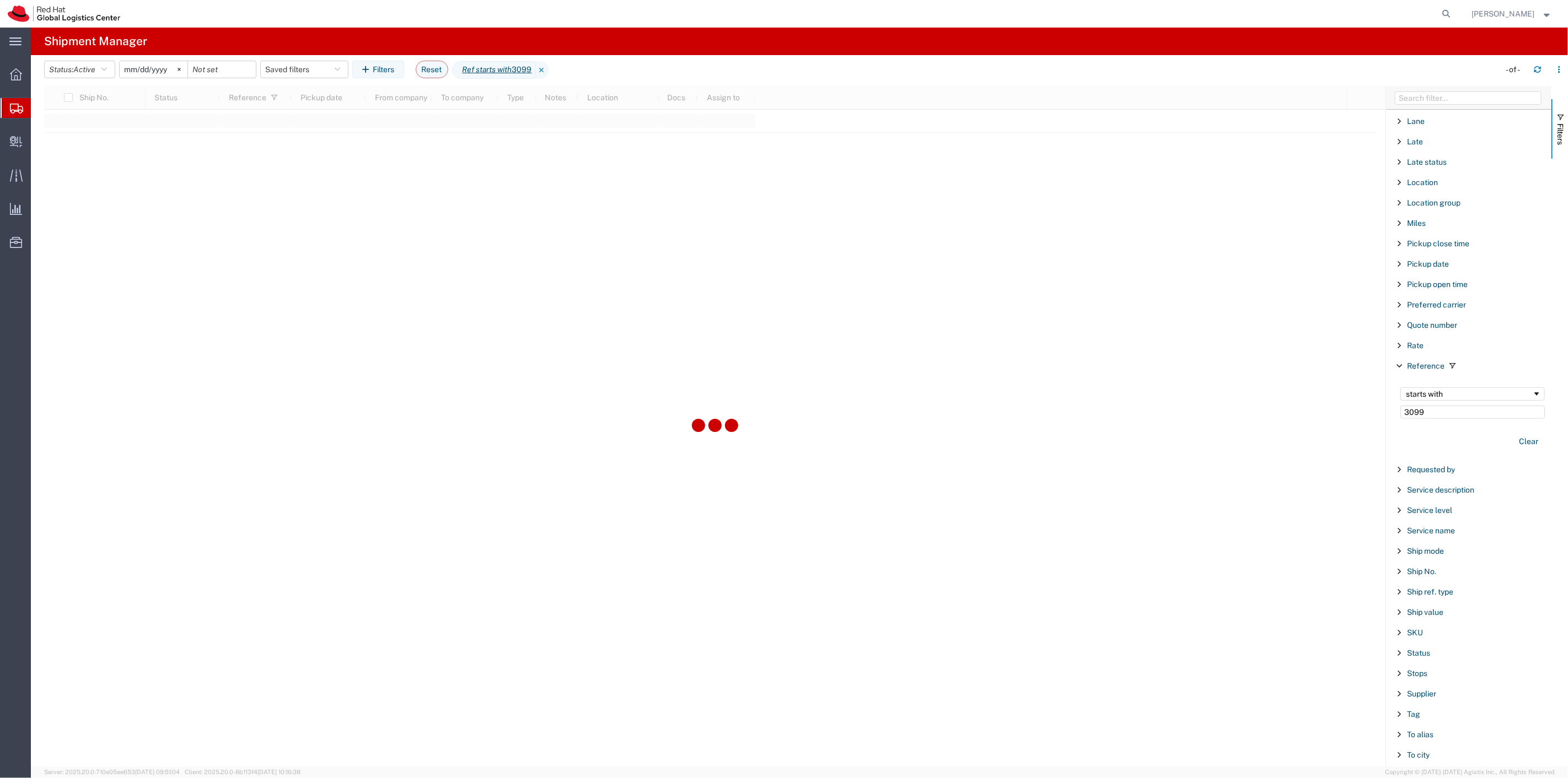
type input "3099"
click at [105, 72] on icon "button" at bounding box center [104, 70] width 6 height 8
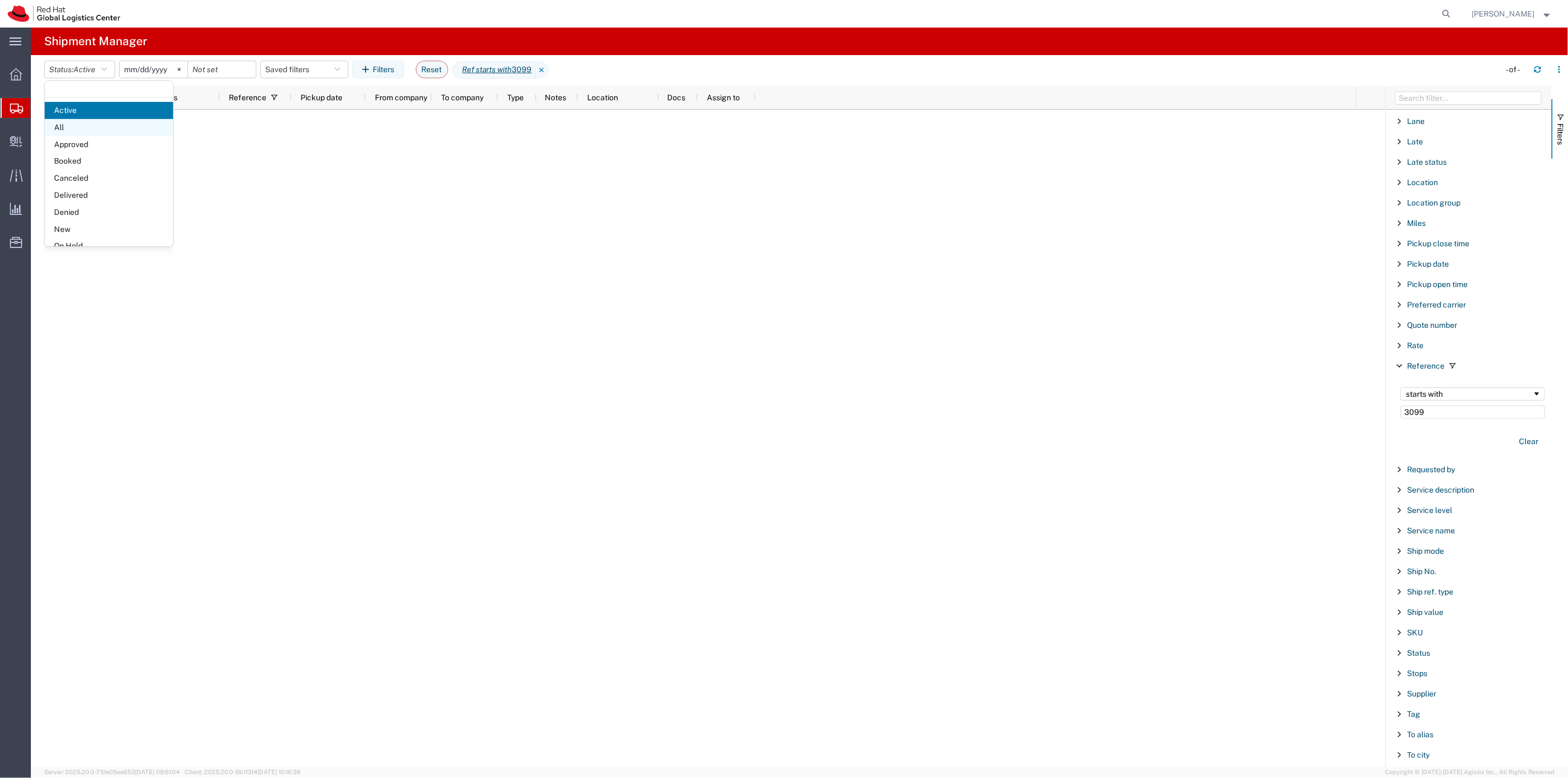
click at [90, 124] on span "All" at bounding box center [108, 127] width 129 height 17
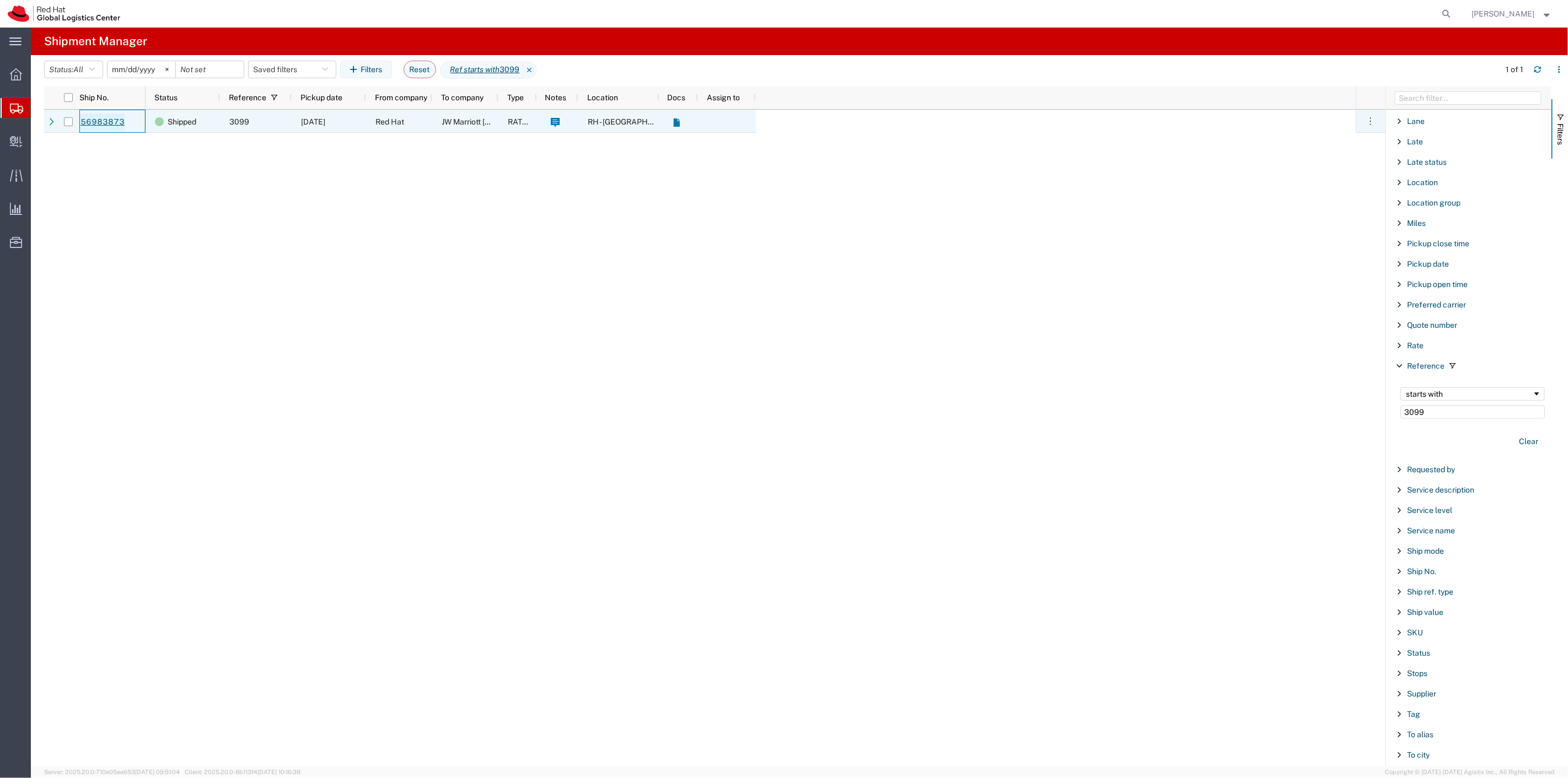
click at [108, 119] on link "56983873" at bounding box center [102, 122] width 45 height 18
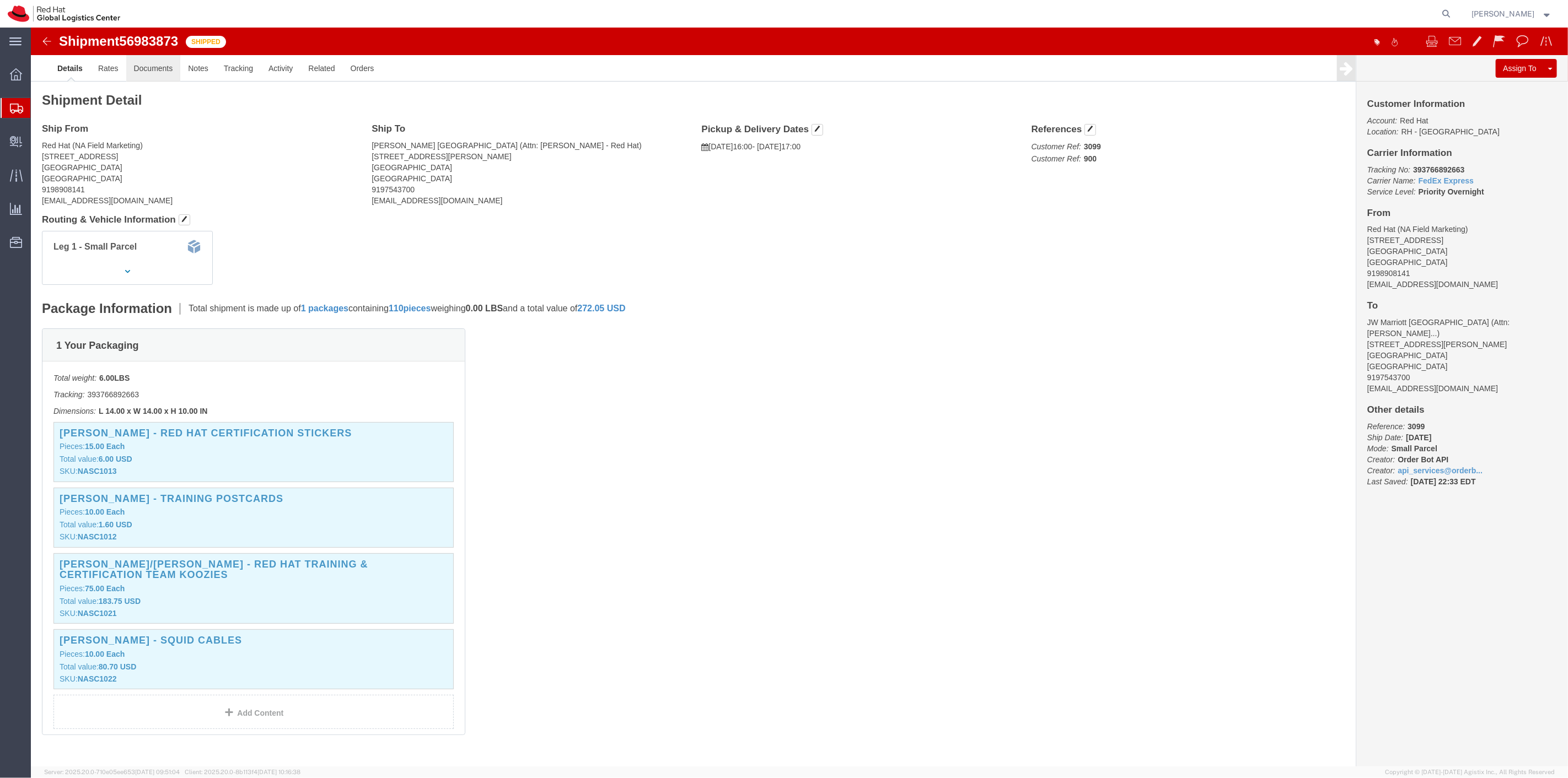
click link "Documents"
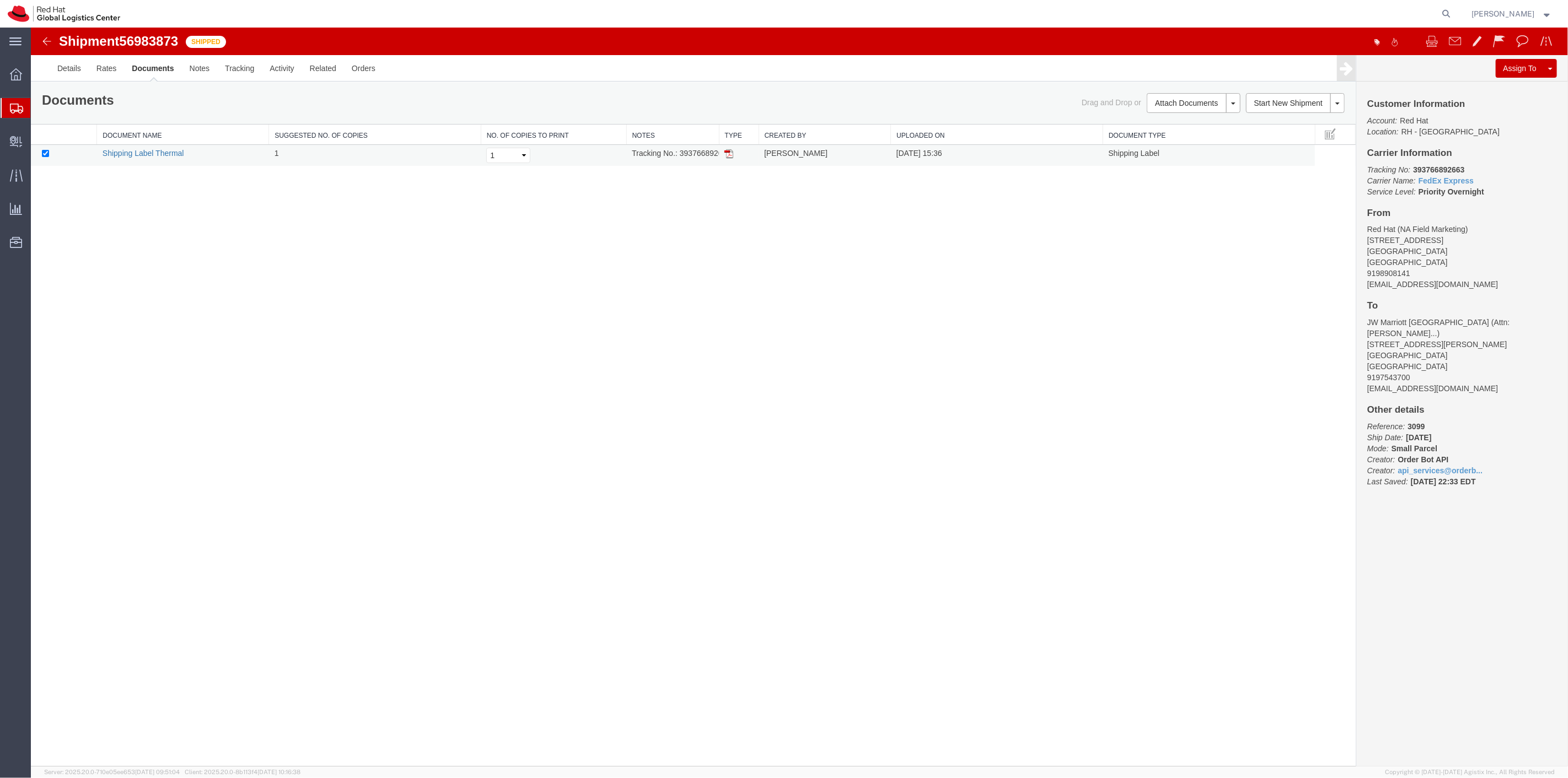
click at [135, 157] on link "Shipping Label Thermal" at bounding box center [143, 153] width 82 height 9
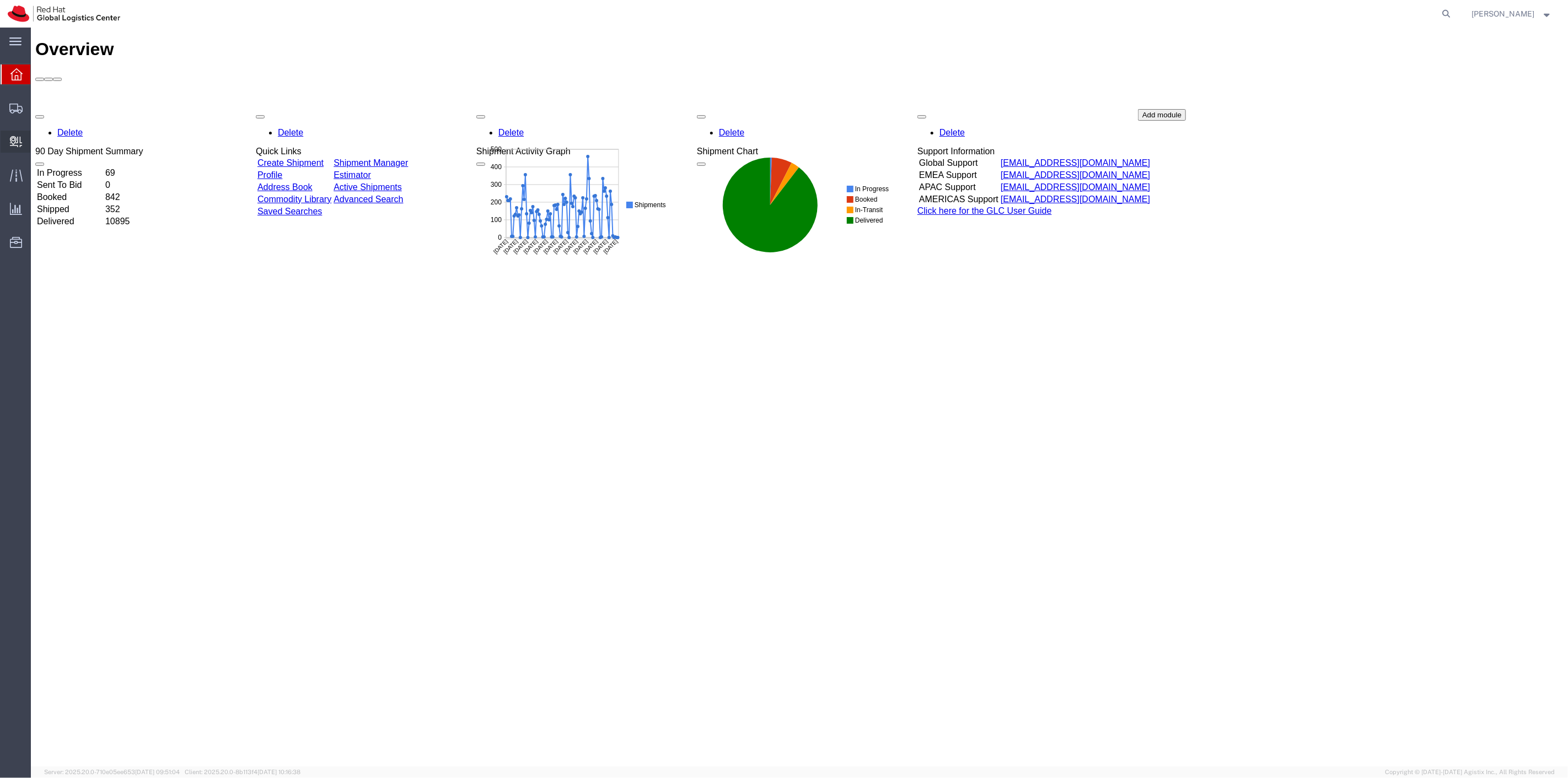
click at [0, 0] on span "Create Delivery" at bounding box center [0, 0] width 0 height 0
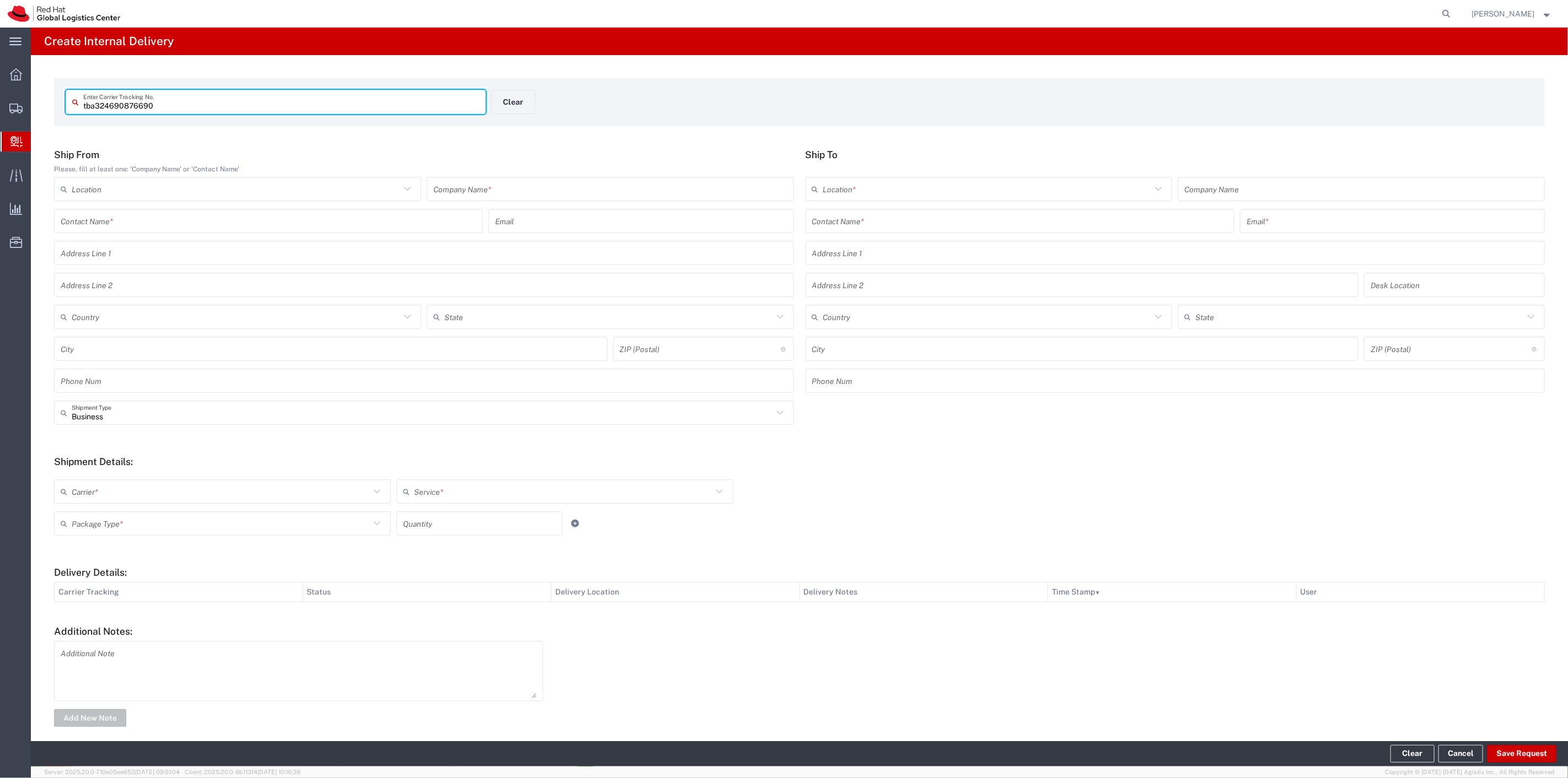
type input "tba324690876690"
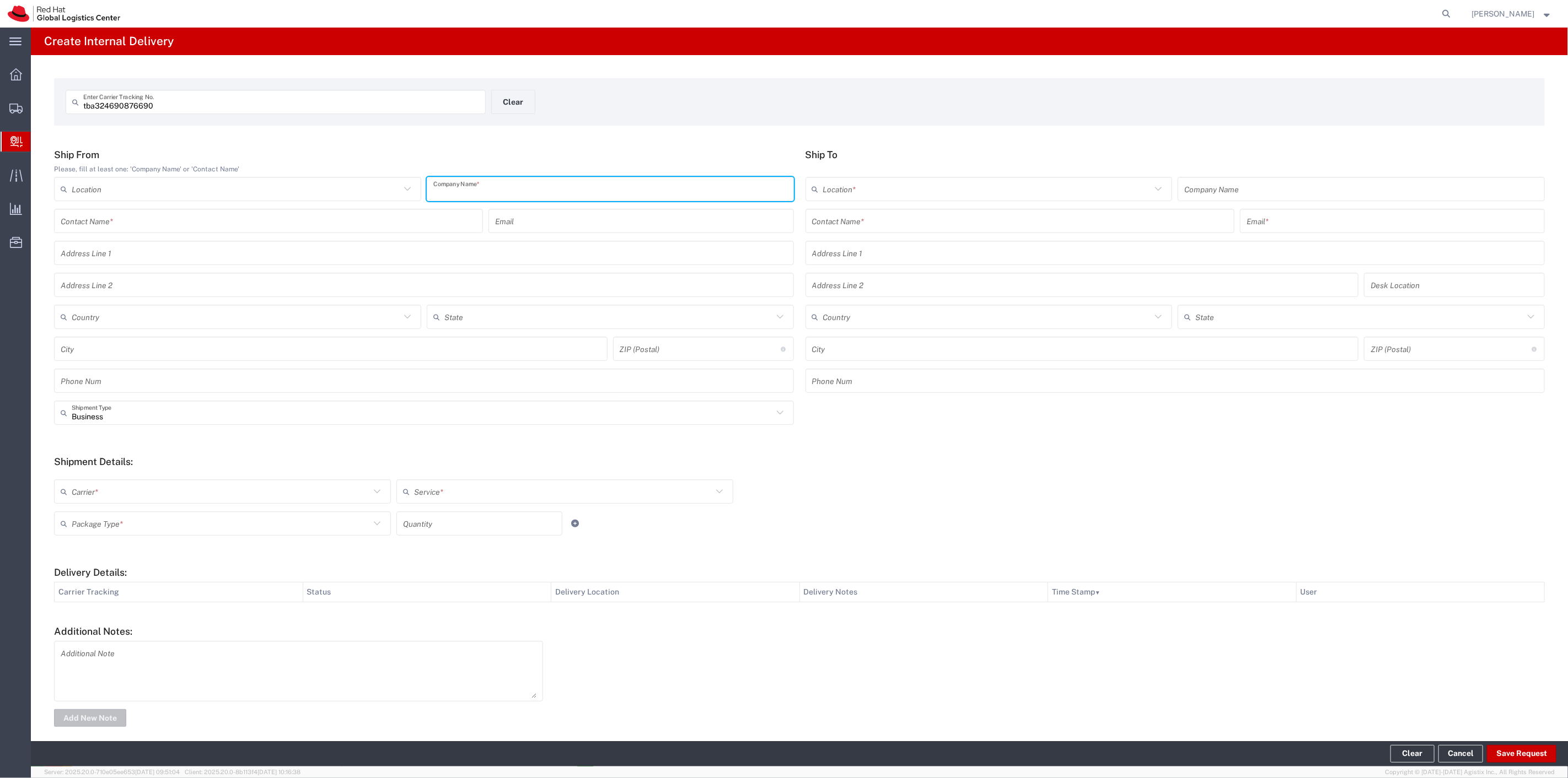
click at [530, 192] on input "text" at bounding box center [610, 189] width 354 height 19
type input "Amazon"
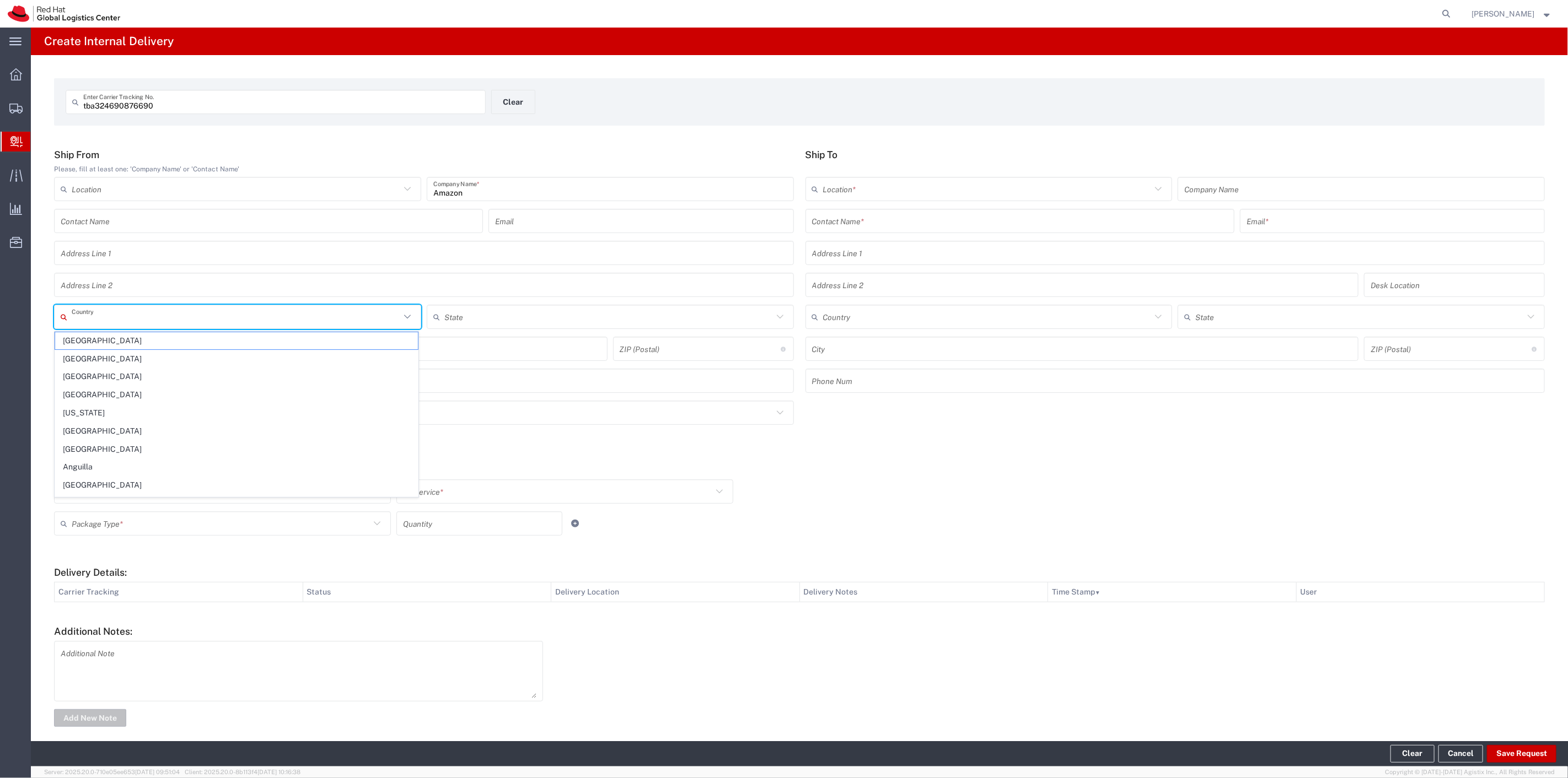
click at [121, 317] on input "text" at bounding box center [236, 317] width 329 height 19
click at [101, 336] on span "[GEOGRAPHIC_DATA]" at bounding box center [236, 340] width 363 height 17
type input "[GEOGRAPHIC_DATA]"
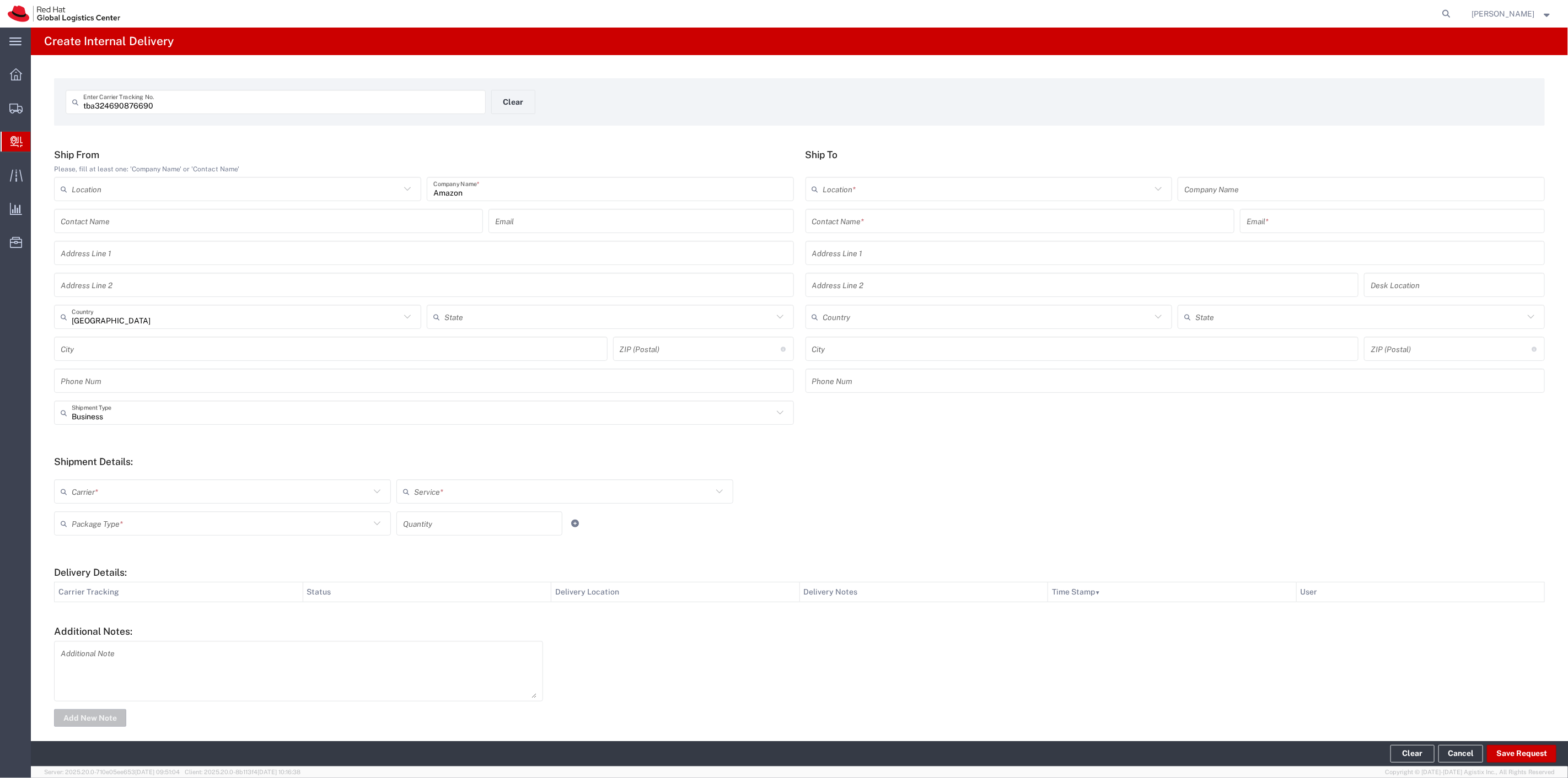
click at [914, 187] on input "text" at bounding box center [987, 189] width 329 height 19
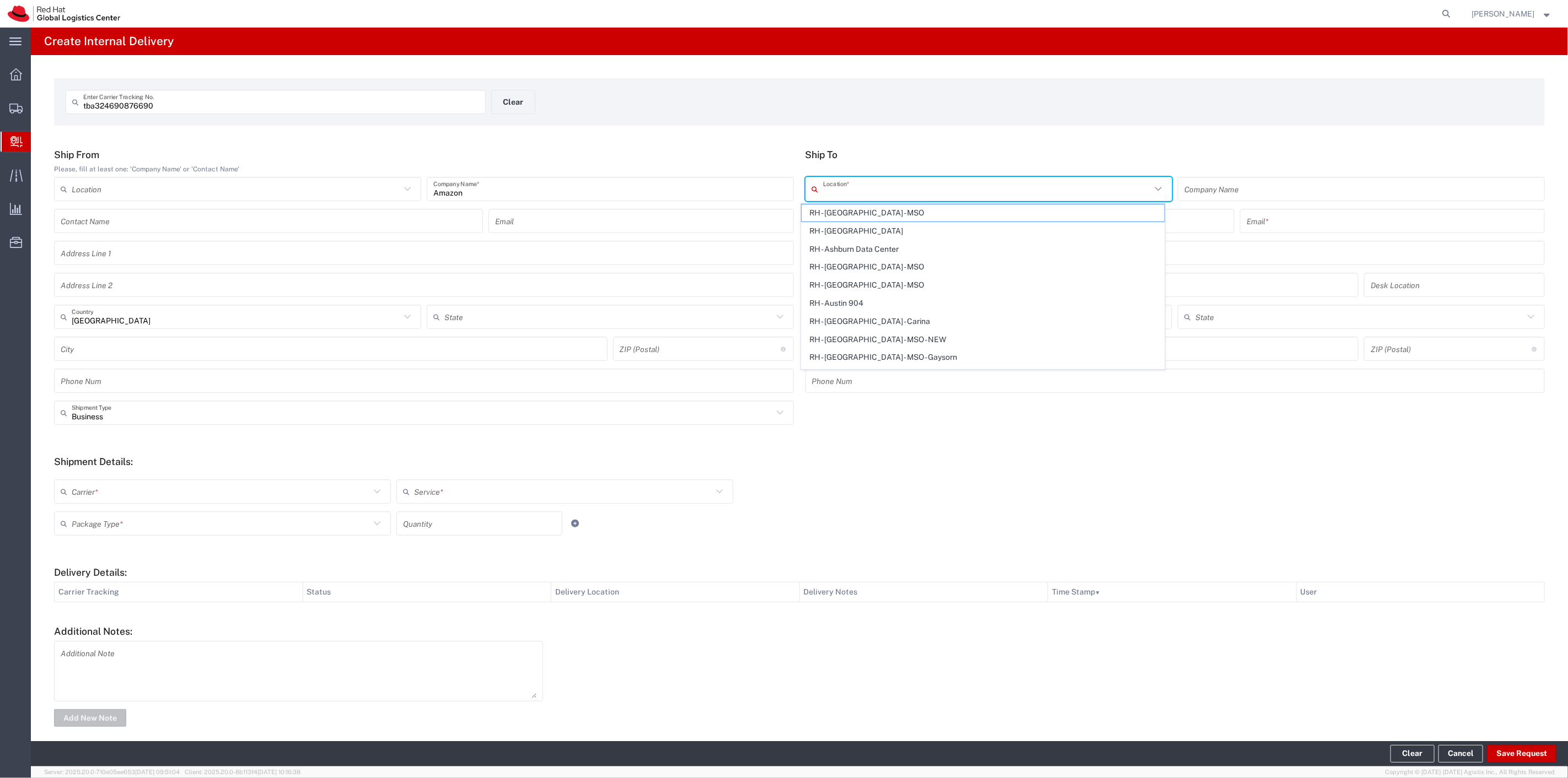
click at [939, 453] on form "Ship From Please, fill at least one: 'Company Name' or 'Contact Name' Location …" at bounding box center [799, 439] width 1490 height 581
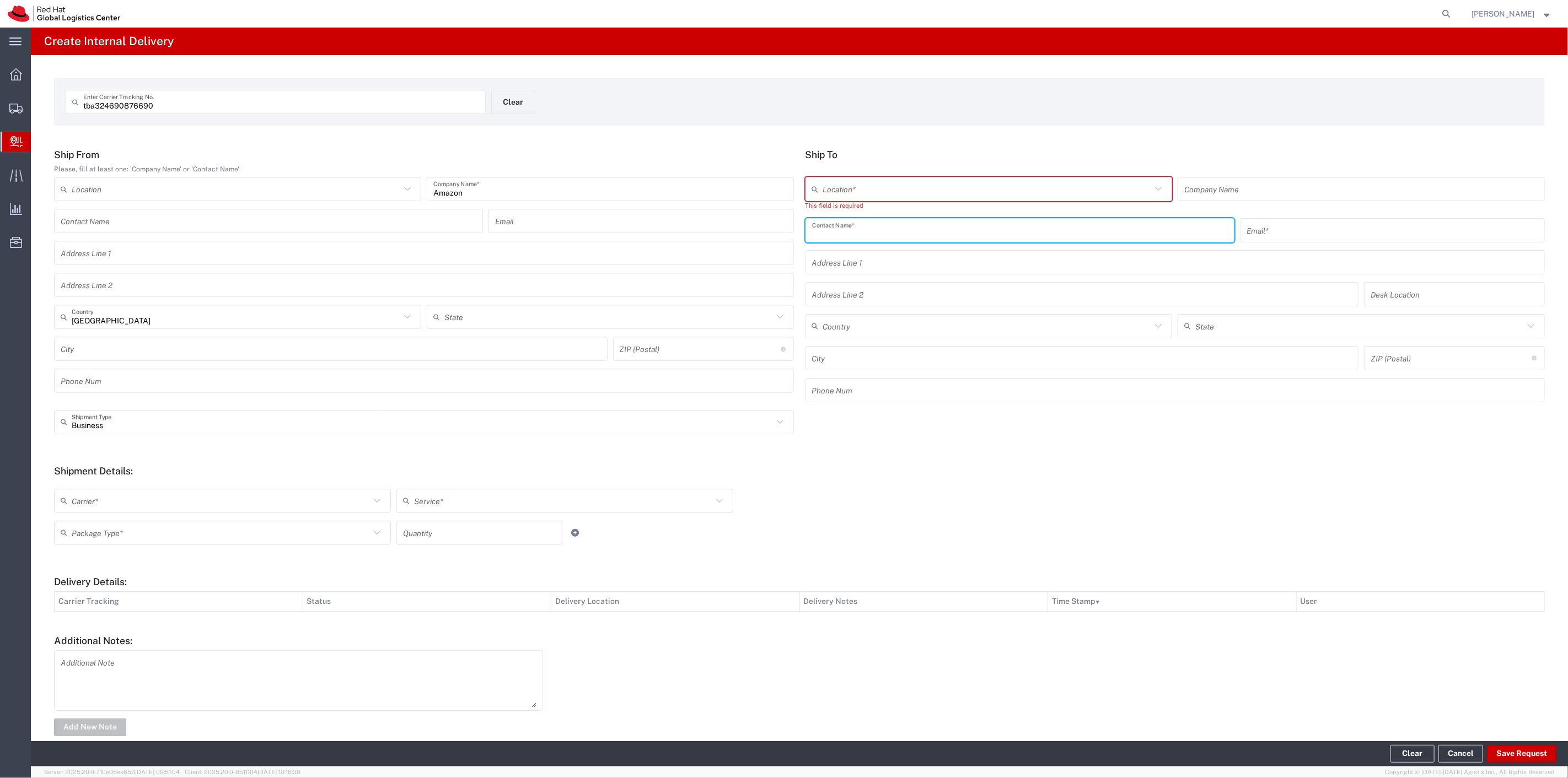
click at [858, 234] on input "text" at bounding box center [1019, 230] width 416 height 19
type input "orieji"
click at [906, 265] on p "[STREET_ADDRESS]" at bounding box center [1019, 271] width 414 height 14
type input "RH - [GEOGRAPHIC_DATA]"
type input "Red Hat, Inc."
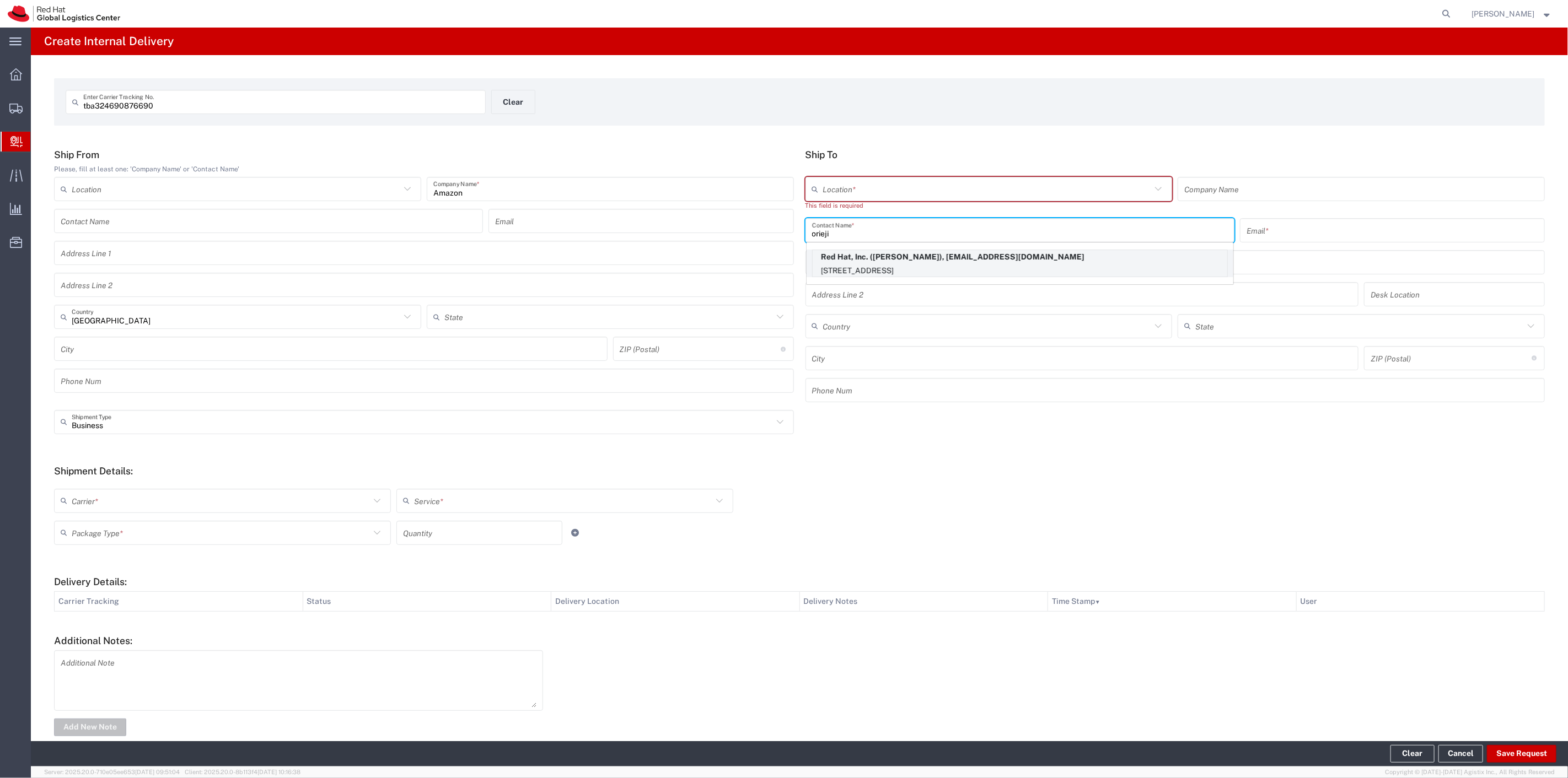
type input "[PERSON_NAME]"
type input "[EMAIL_ADDRESS][DOMAIN_NAME]"
type input "[STREET_ADDRESS]"
type input "FLEX"
type input "[GEOGRAPHIC_DATA]"
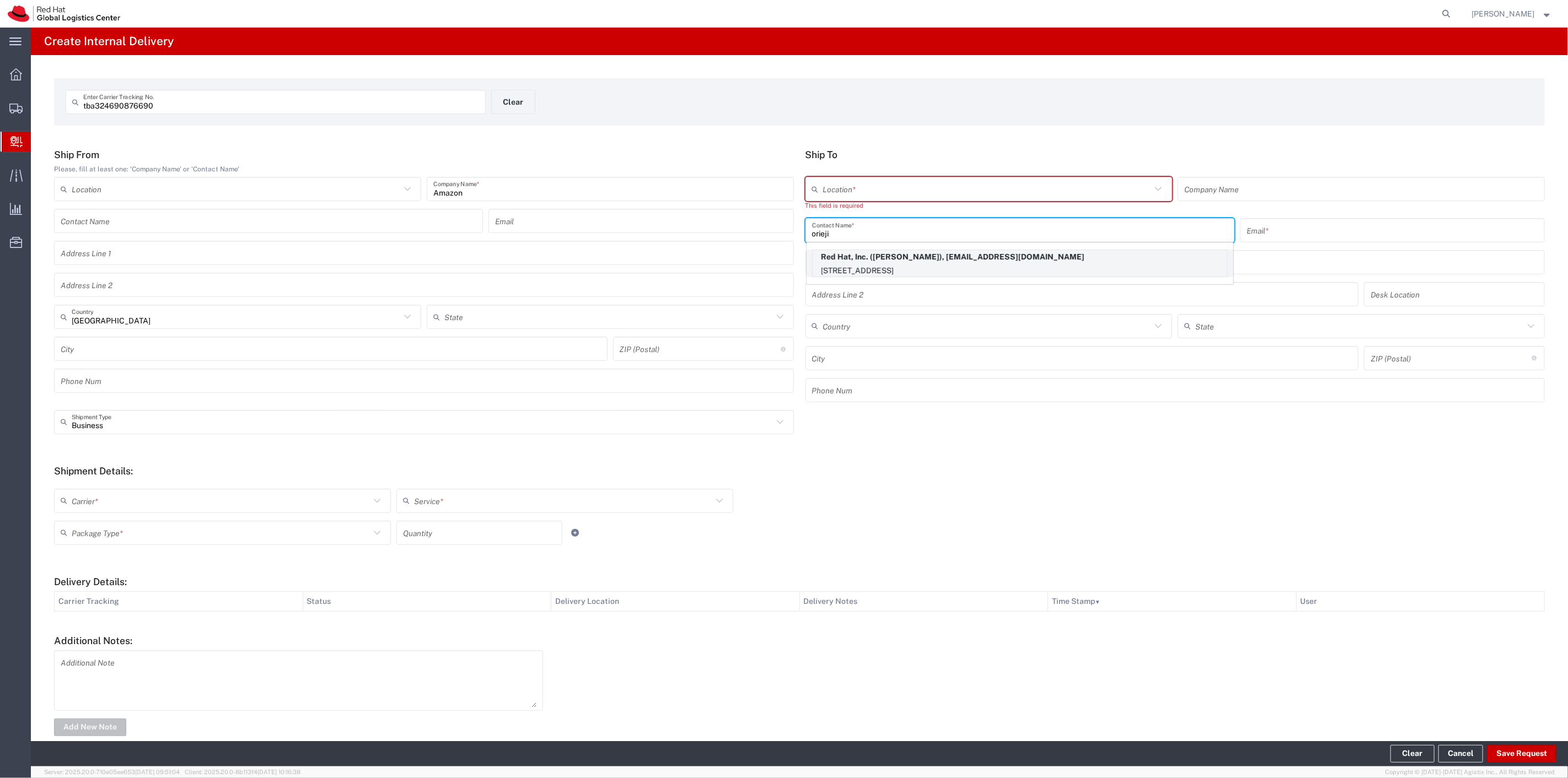
type input "RALEIGH"
type input "27601"
type input "[US_STATE]"
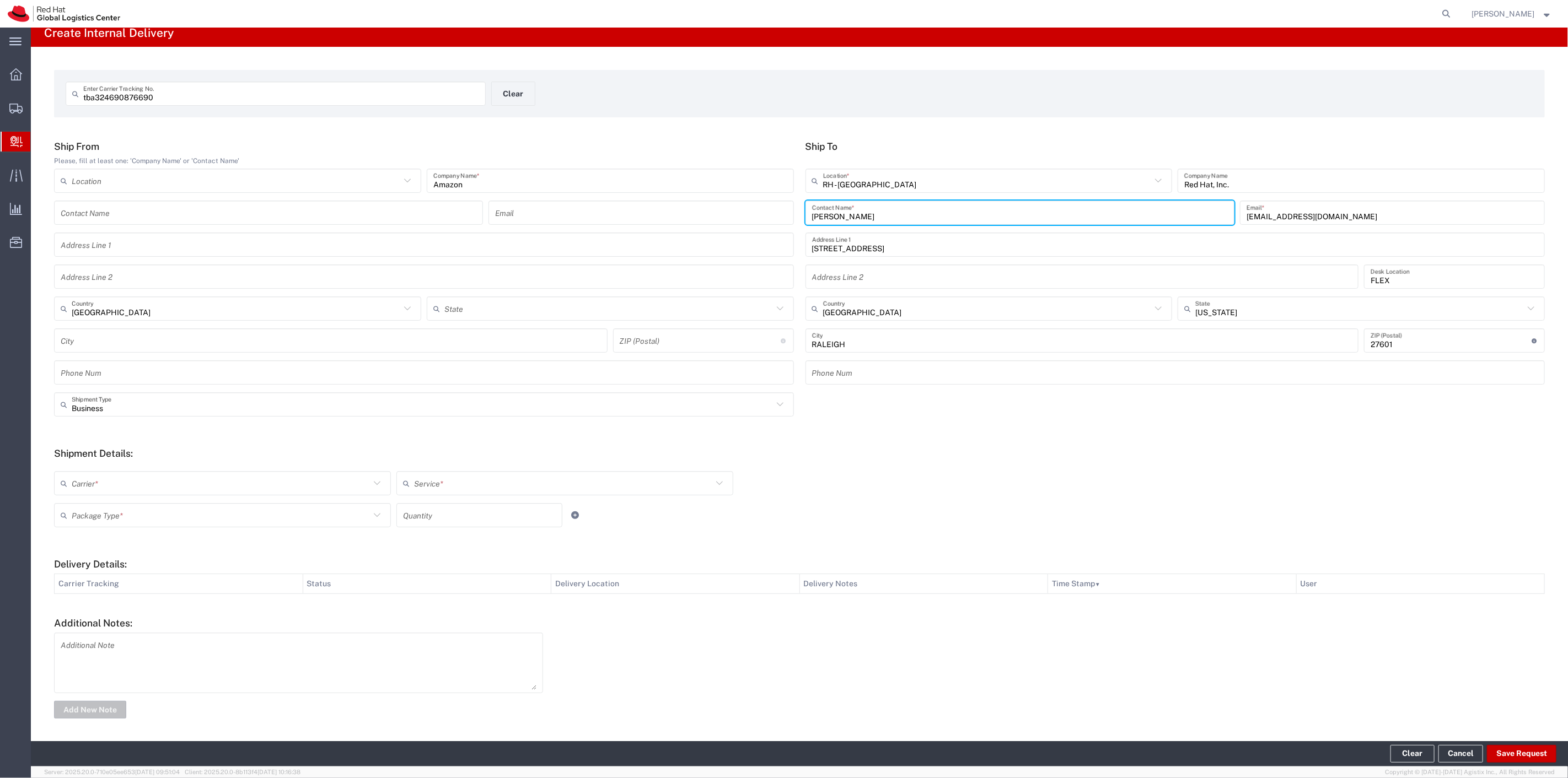
scroll to position [11, 0]
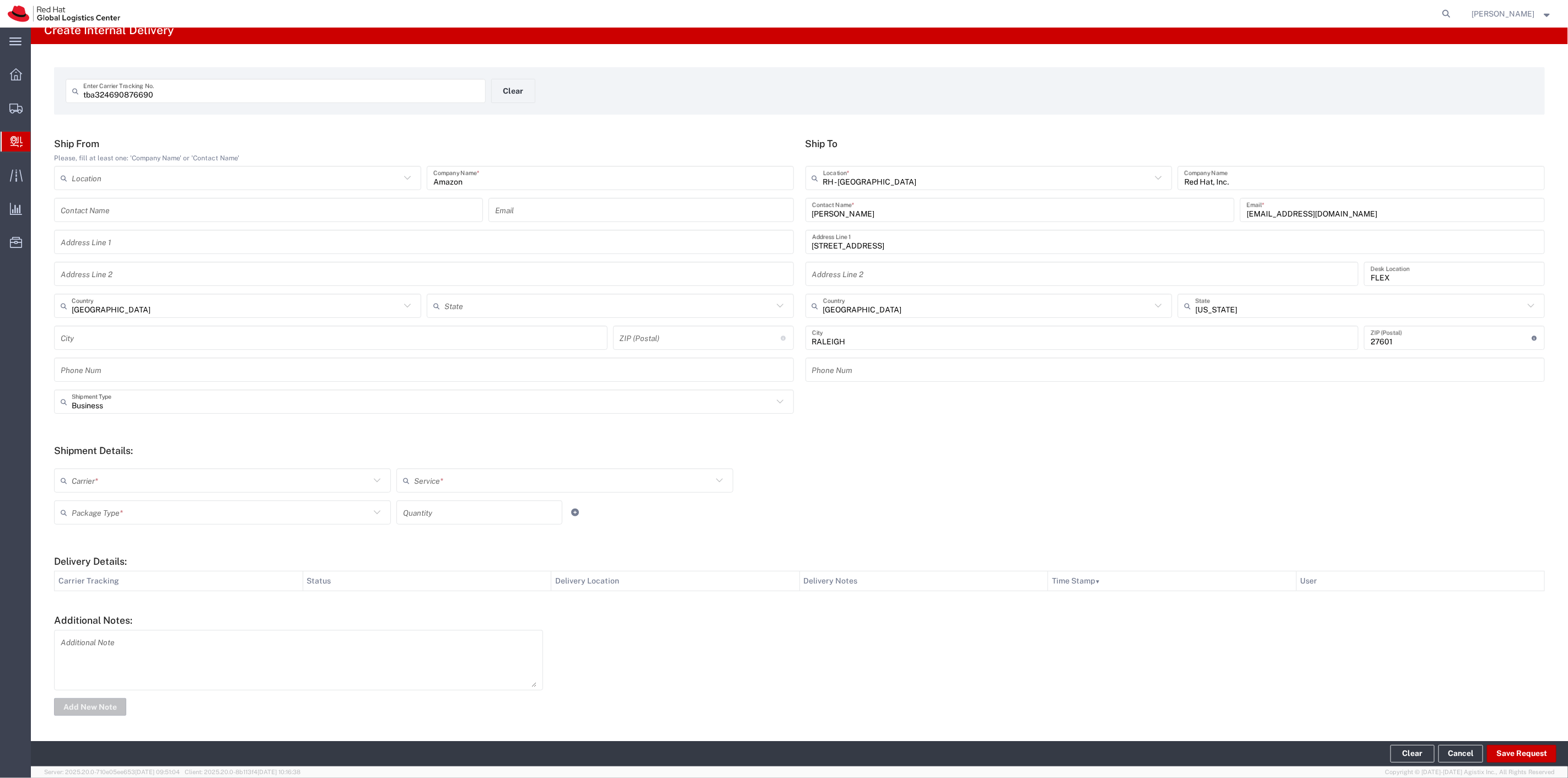
click at [374, 478] on icon at bounding box center [377, 480] width 7 height 4
click at [144, 508] on span "Amazon Logistics" at bounding box center [221, 504] width 332 height 17
type input "Amazon Logistics"
click at [451, 481] on input "text" at bounding box center [563, 481] width 298 height 19
click at [442, 519] on span "Amazon Logistics TBA" at bounding box center [561, 522] width 332 height 17
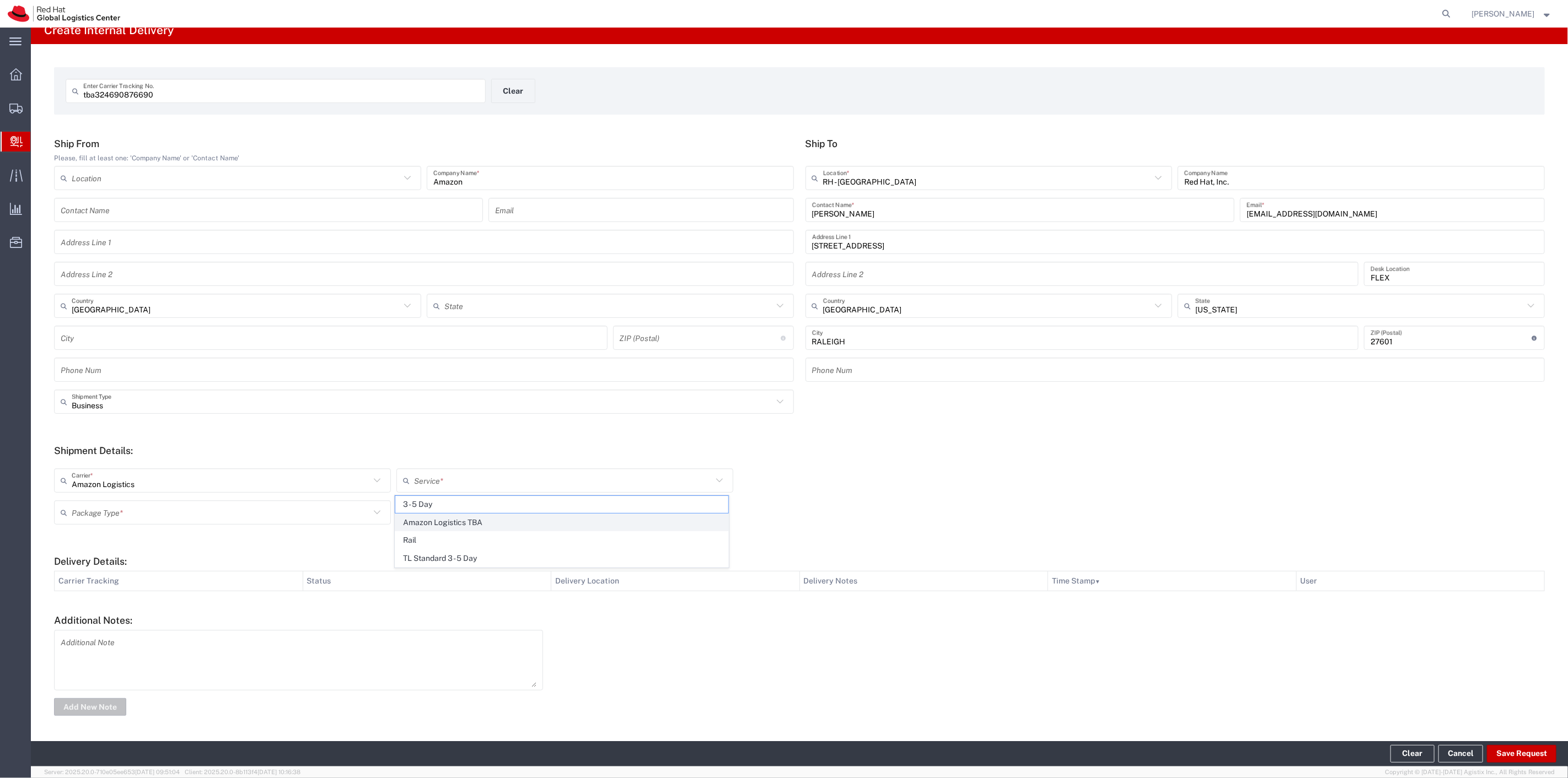
type input "Amazon Logistics TBA"
click at [272, 512] on input "text" at bounding box center [221, 513] width 298 height 19
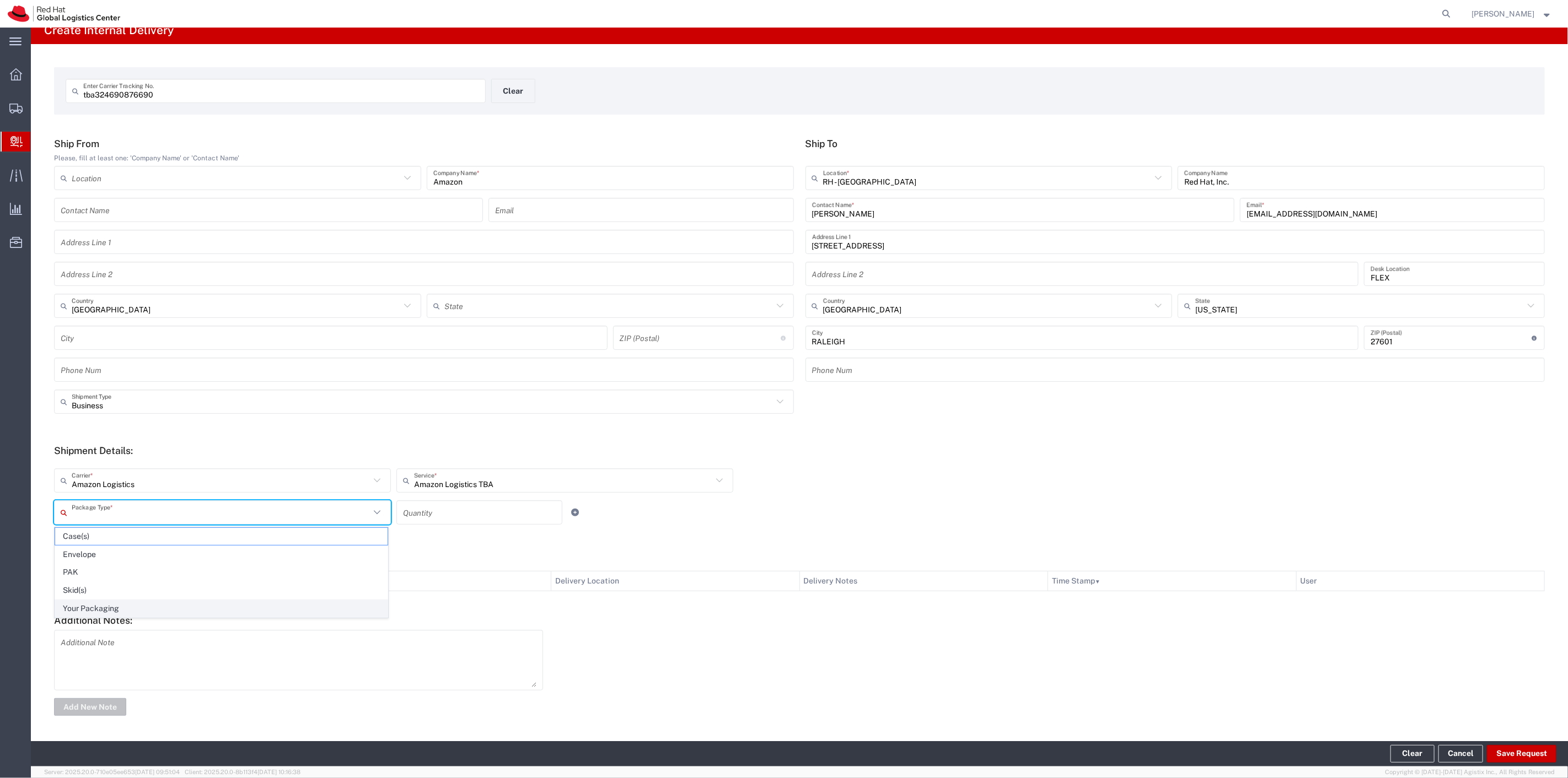
click at [132, 605] on span "Your Packaging" at bounding box center [221, 608] width 332 height 17
type input "Your Packaging"
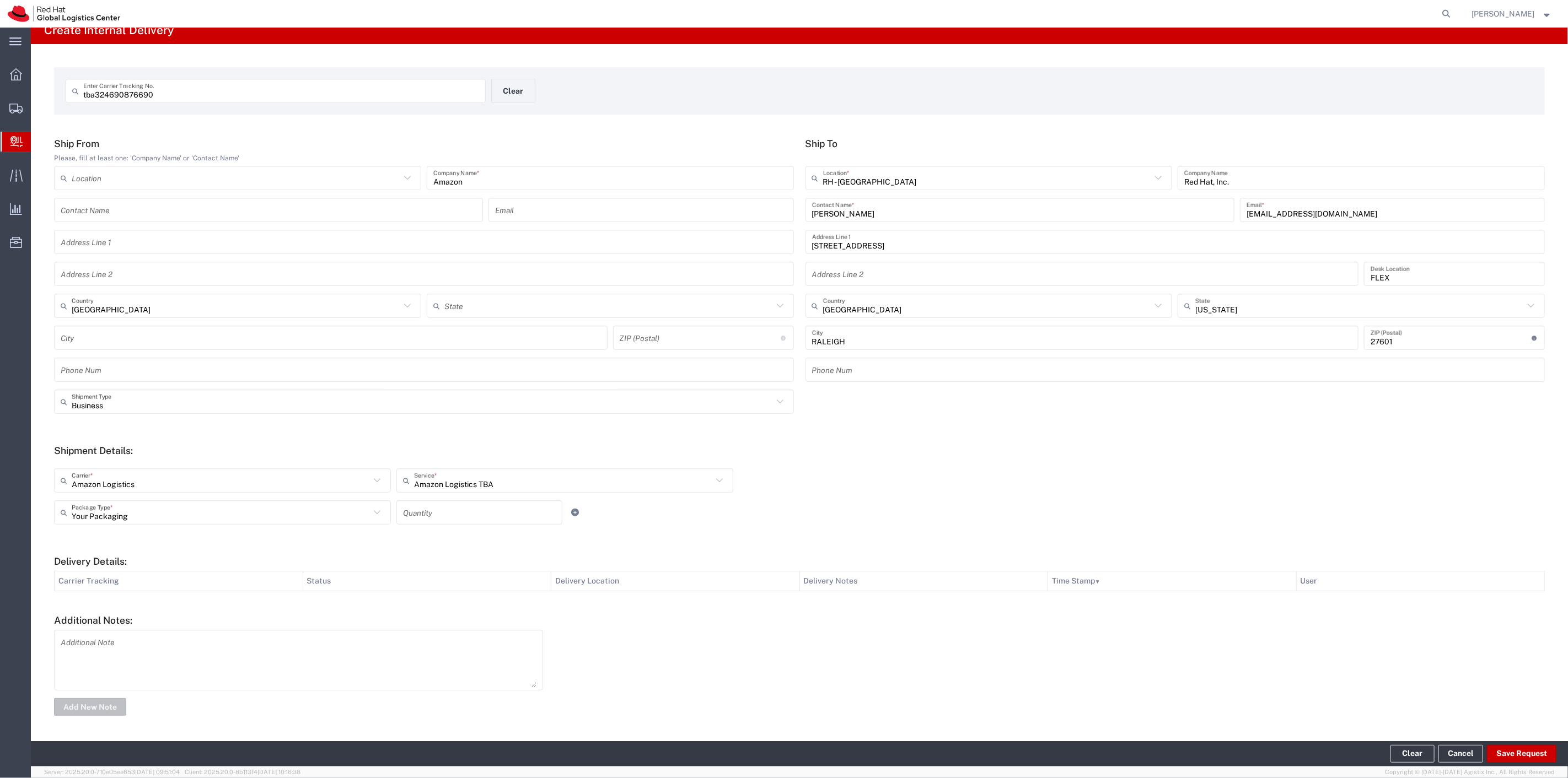
click at [413, 511] on input "number" at bounding box center [480, 513] width 153 height 19
type input "1"
click at [616, 527] on div "Your Packaging Package Type * Case(s) Envelope PAK Skid(s) Your Packaging 1 Qua…" at bounding box center [565, 516] width 1027 height 32
click at [1522, 748] on button "Save Request" at bounding box center [1521, 754] width 70 height 18
type input "[GEOGRAPHIC_DATA]"
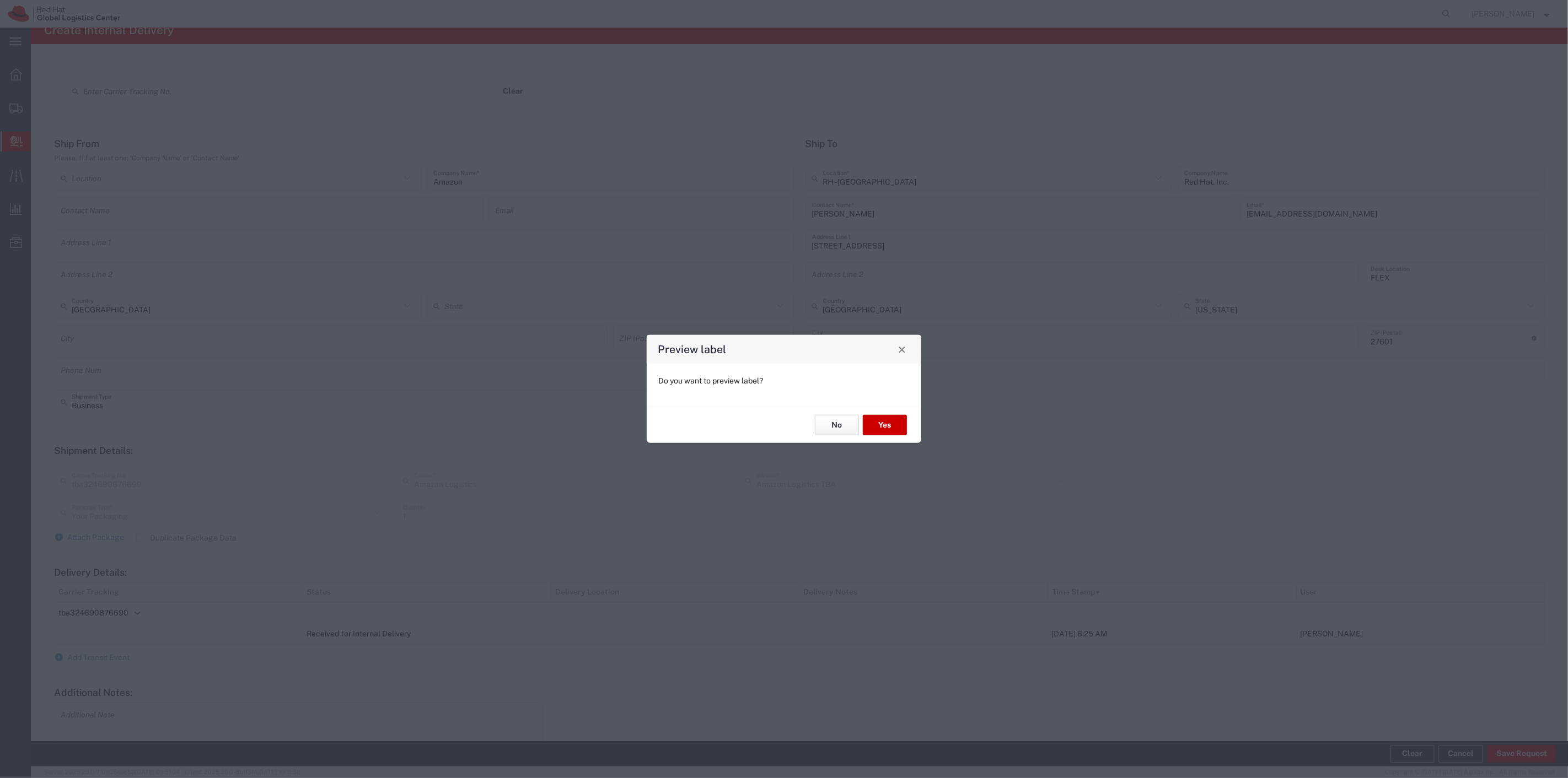
click at [841, 431] on button "No" at bounding box center [837, 425] width 44 height 21
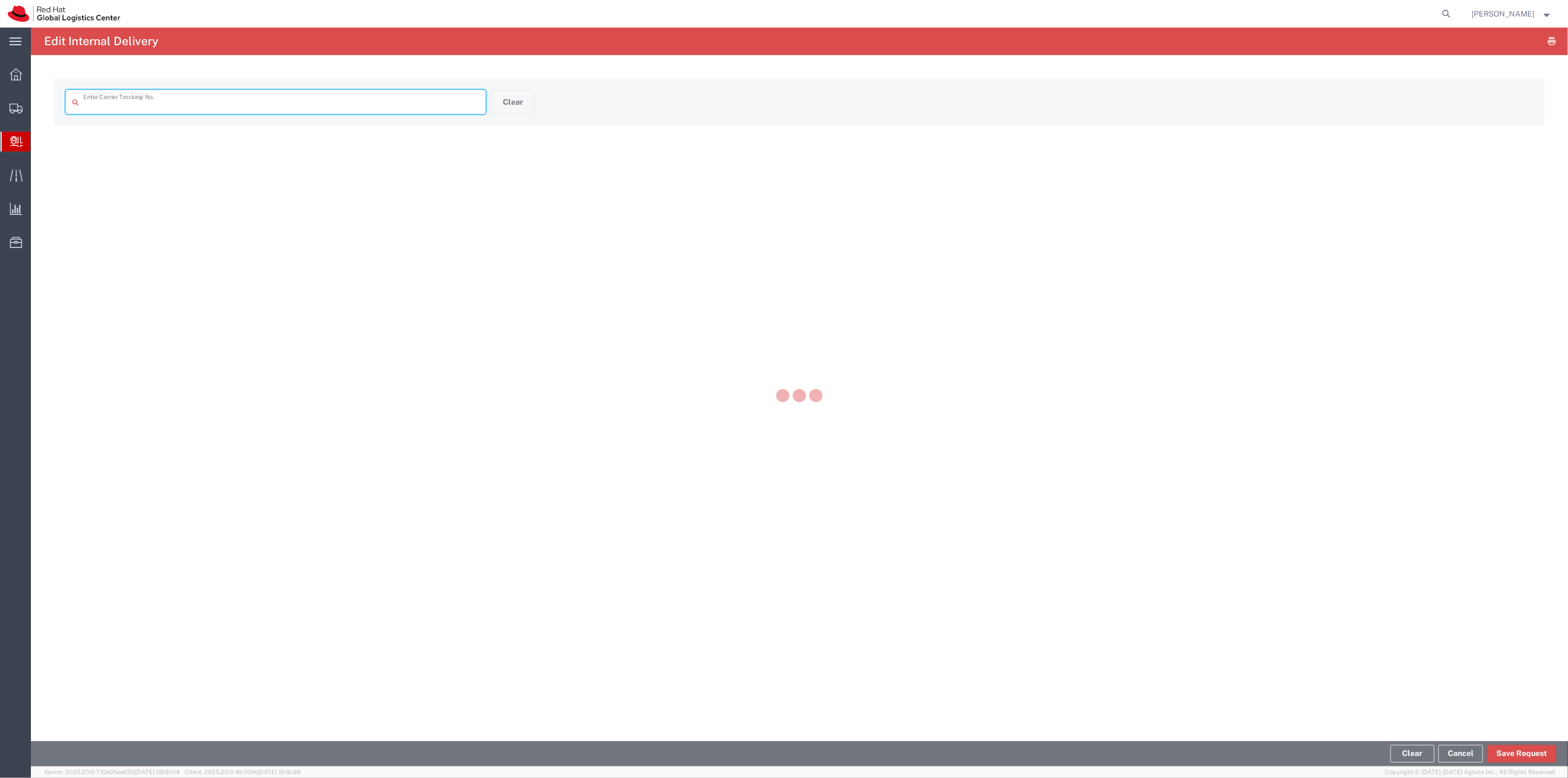
type input "tba324690876690"
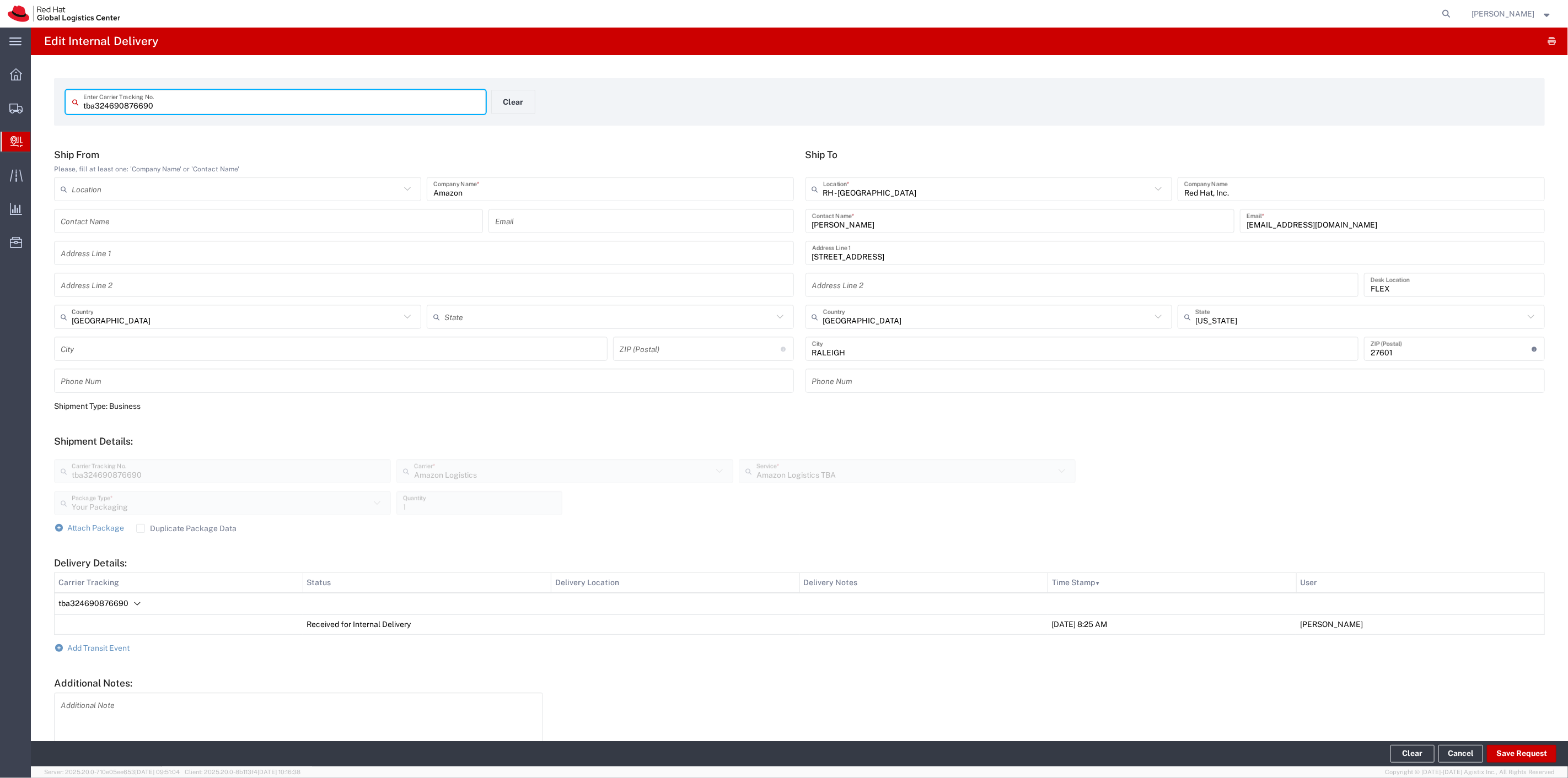
click at [138, 529] on label "Duplicate Package Data" at bounding box center [186, 528] width 101 height 9
click at [140, 528] on input "Duplicate Package Data" at bounding box center [140, 528] width 0 height 0
click at [95, 529] on span "Attach Package" at bounding box center [96, 528] width 57 height 9
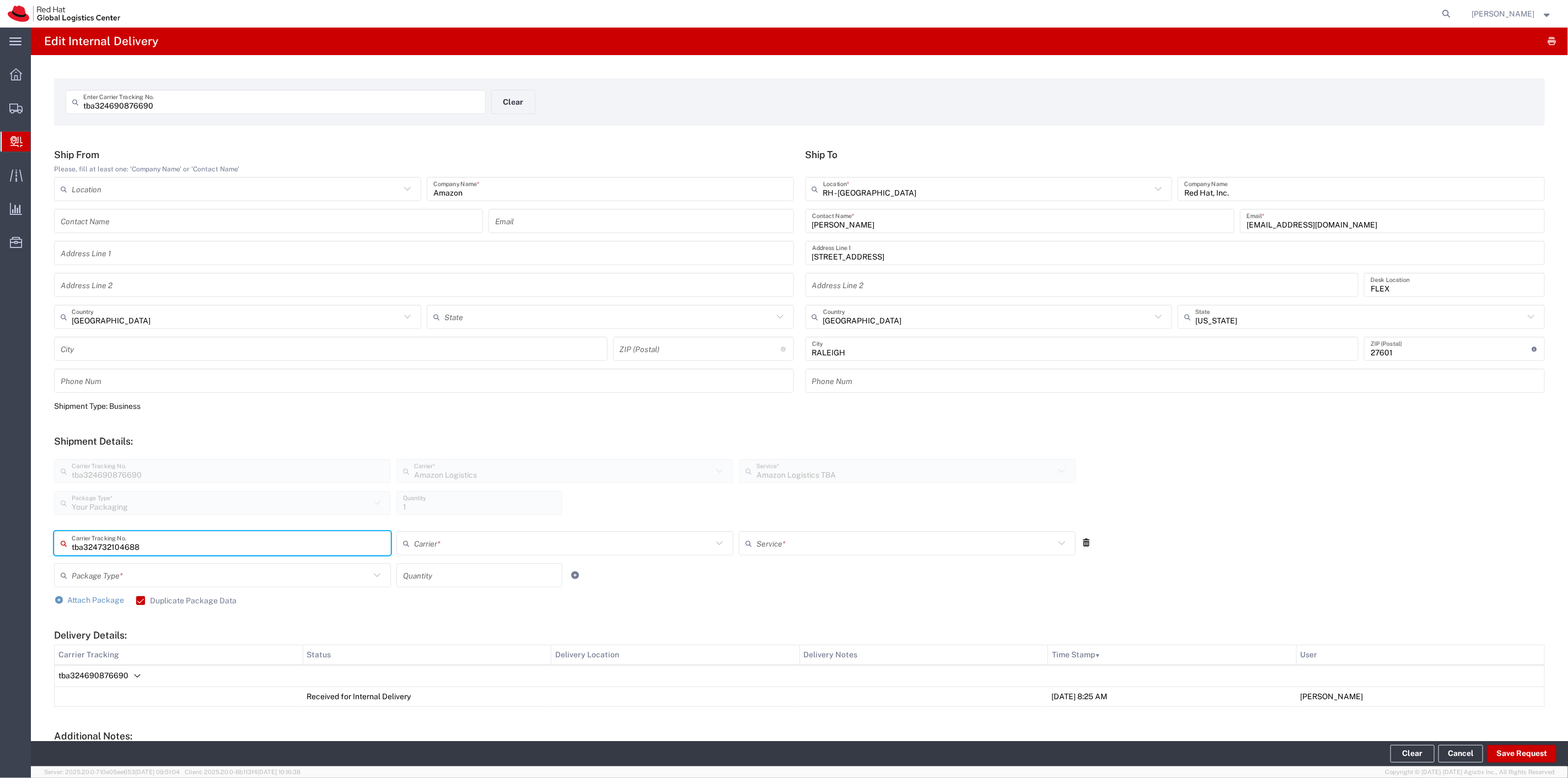
type input "tba324732104688"
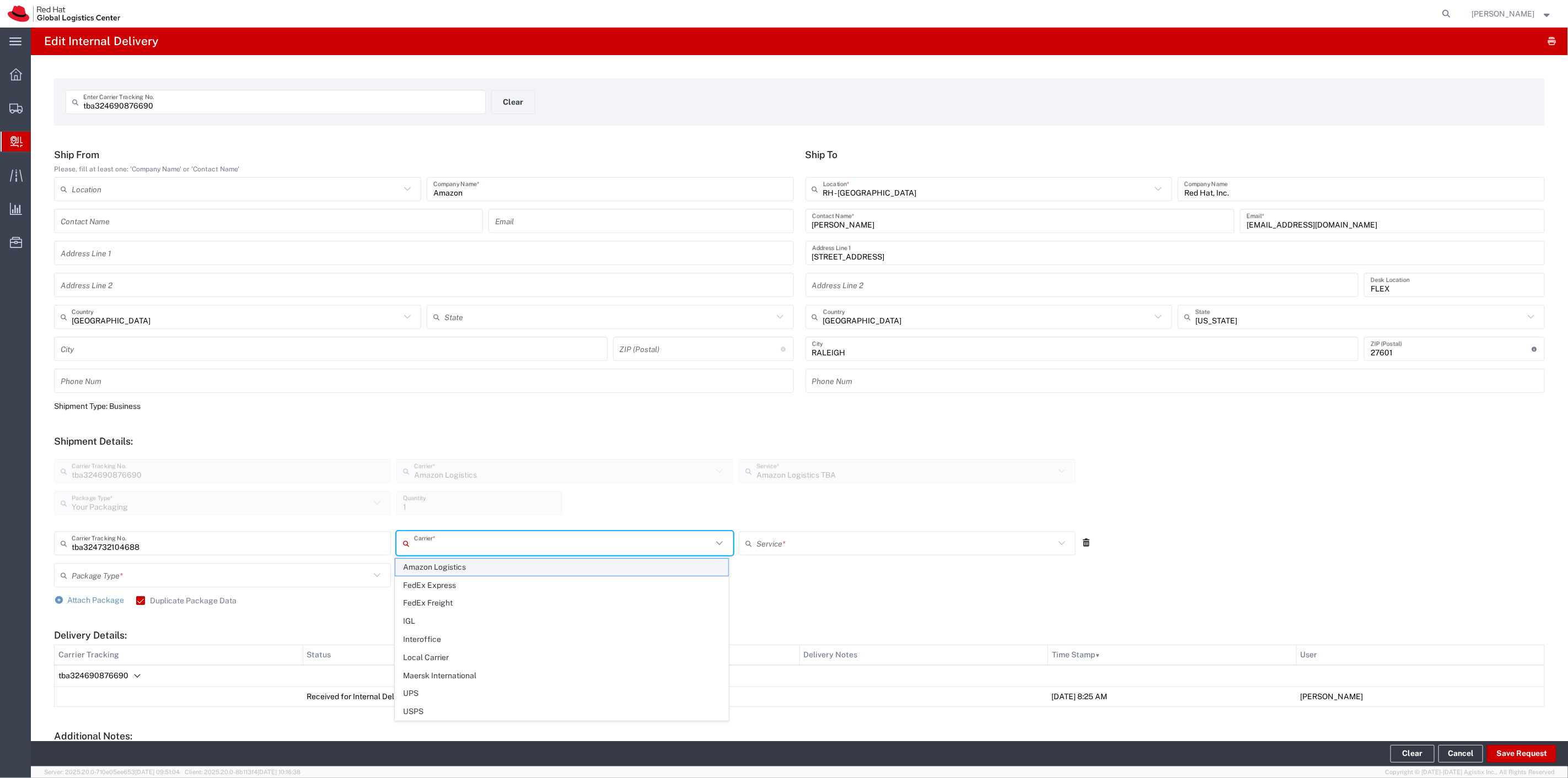
click at [466, 561] on span "Amazon Logistics" at bounding box center [561, 567] width 332 height 17
type input "Amazon Logistics"
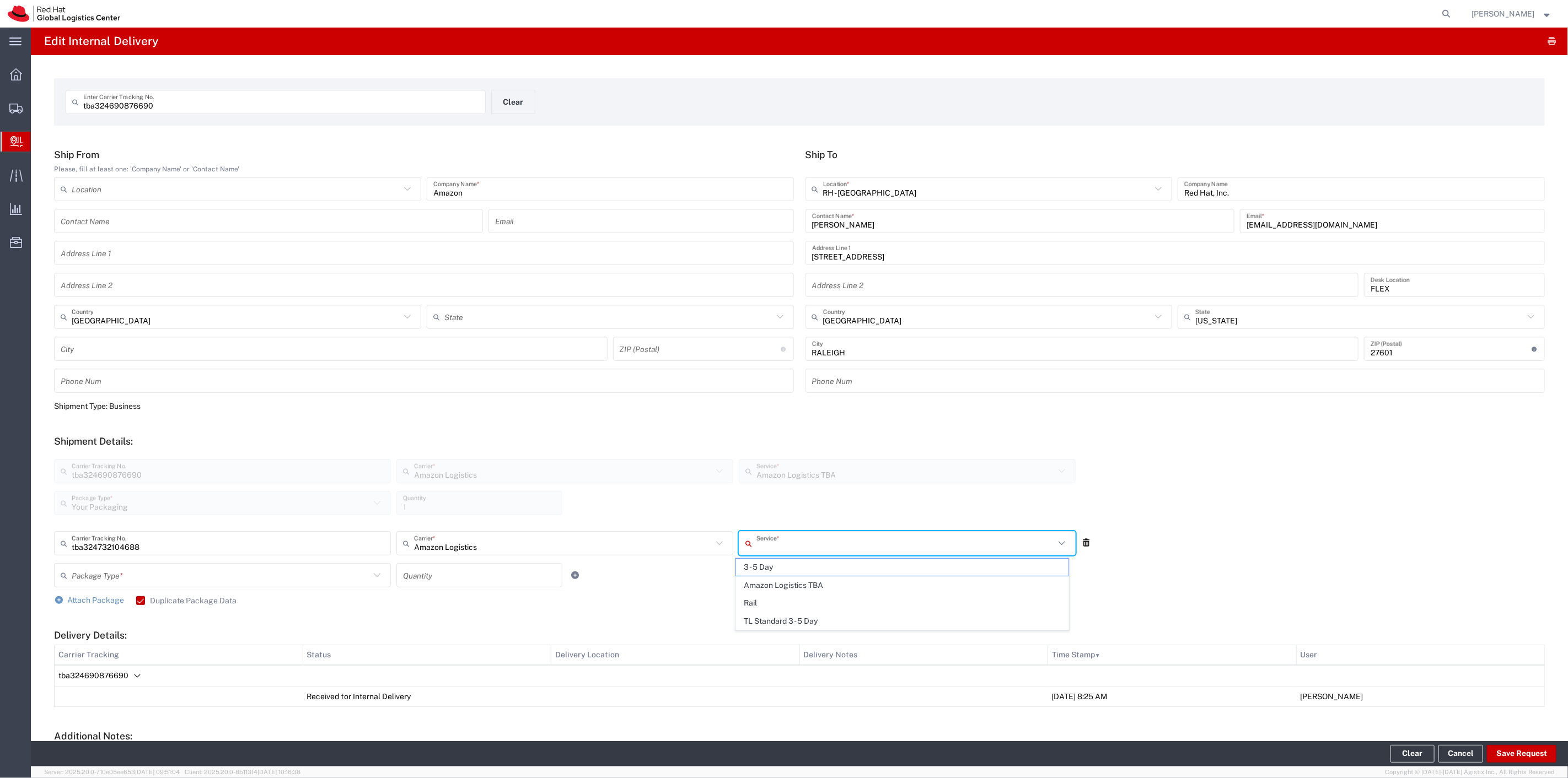
click at [791, 543] on input "text" at bounding box center [905, 544] width 298 height 19
click at [779, 587] on span "Amazon Logistics TBA" at bounding box center [902, 586] width 332 height 17
type input "Amazon Logistics TBA"
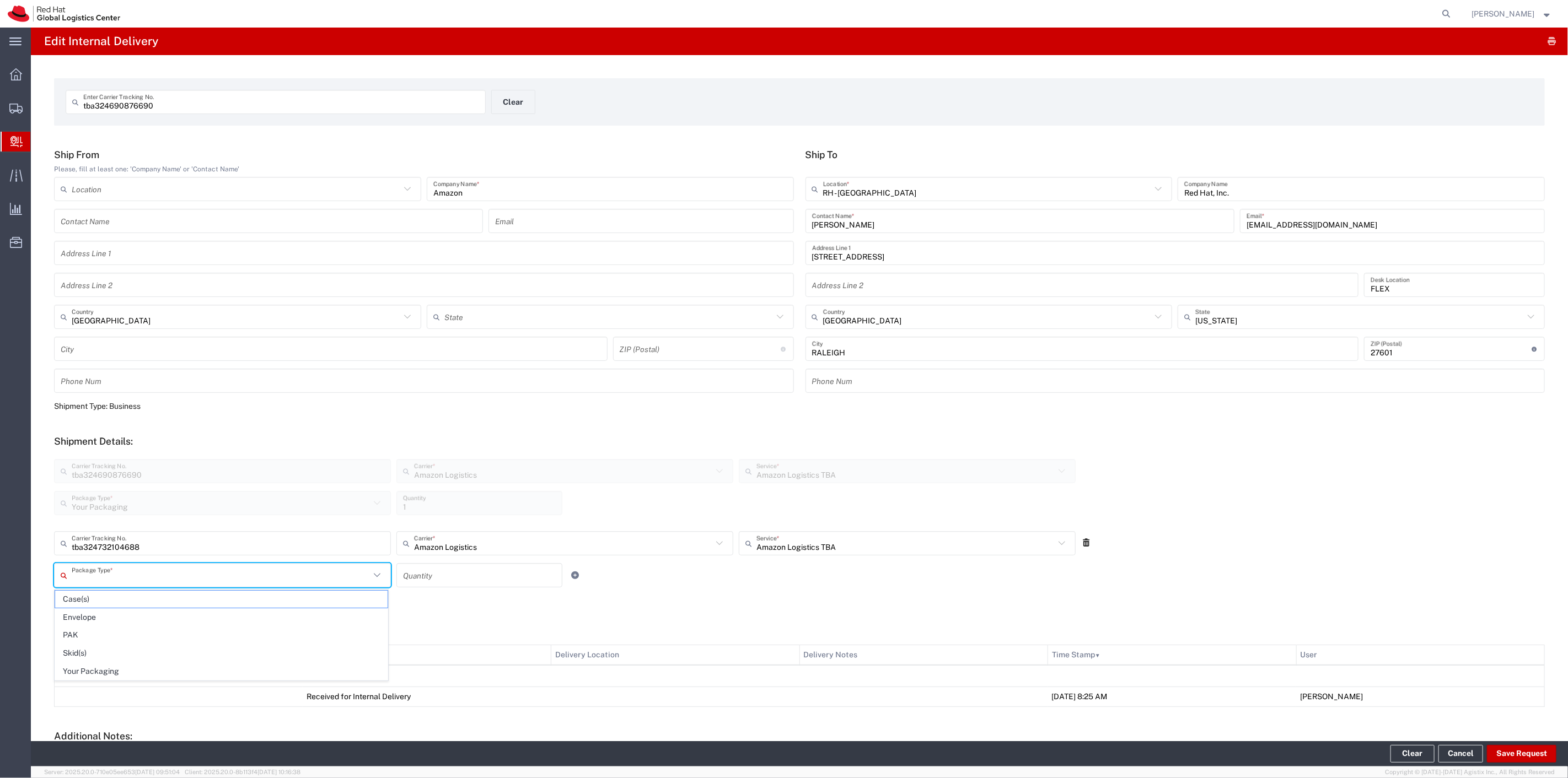
click at [162, 569] on input "text" at bounding box center [221, 576] width 298 height 19
click at [111, 671] on span "Your Packaging" at bounding box center [221, 671] width 332 height 17
type input "Your Packaging"
click at [427, 569] on input "number" at bounding box center [480, 576] width 153 height 19
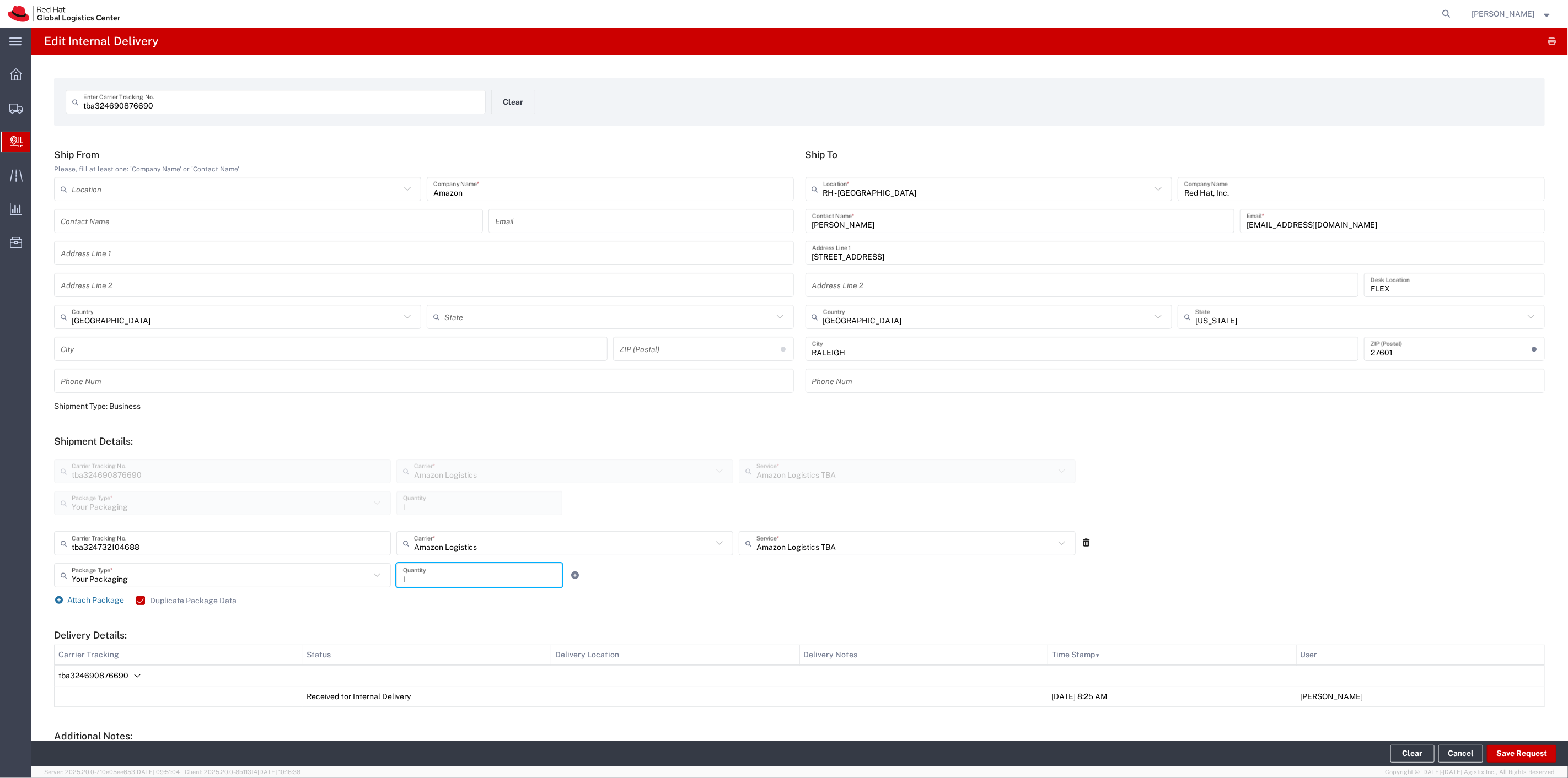
type input "1"
click at [96, 597] on span "Attach Package" at bounding box center [96, 600] width 57 height 9
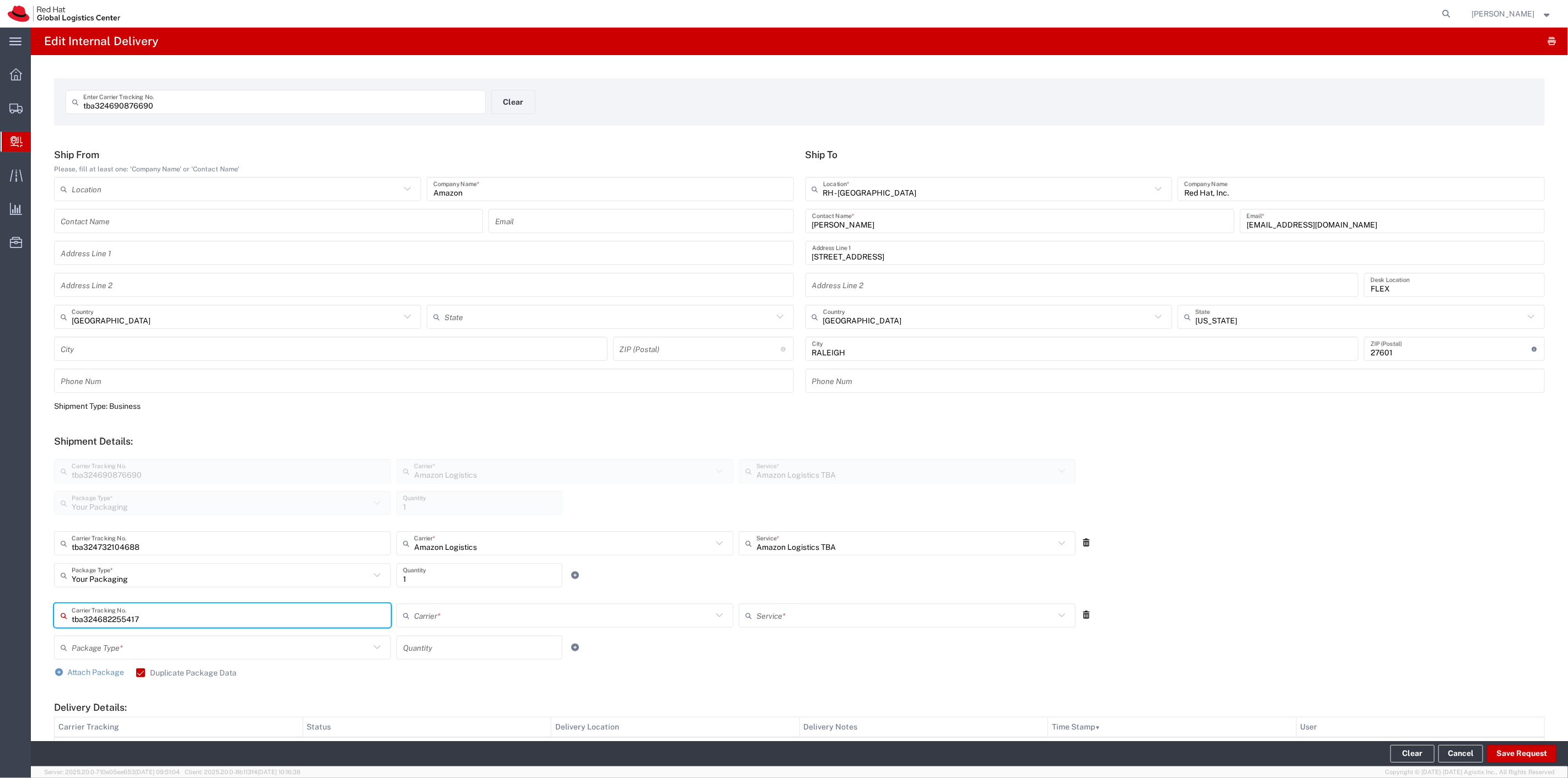
type input "tba324682255417"
click at [511, 616] on input "text" at bounding box center [563, 616] width 298 height 19
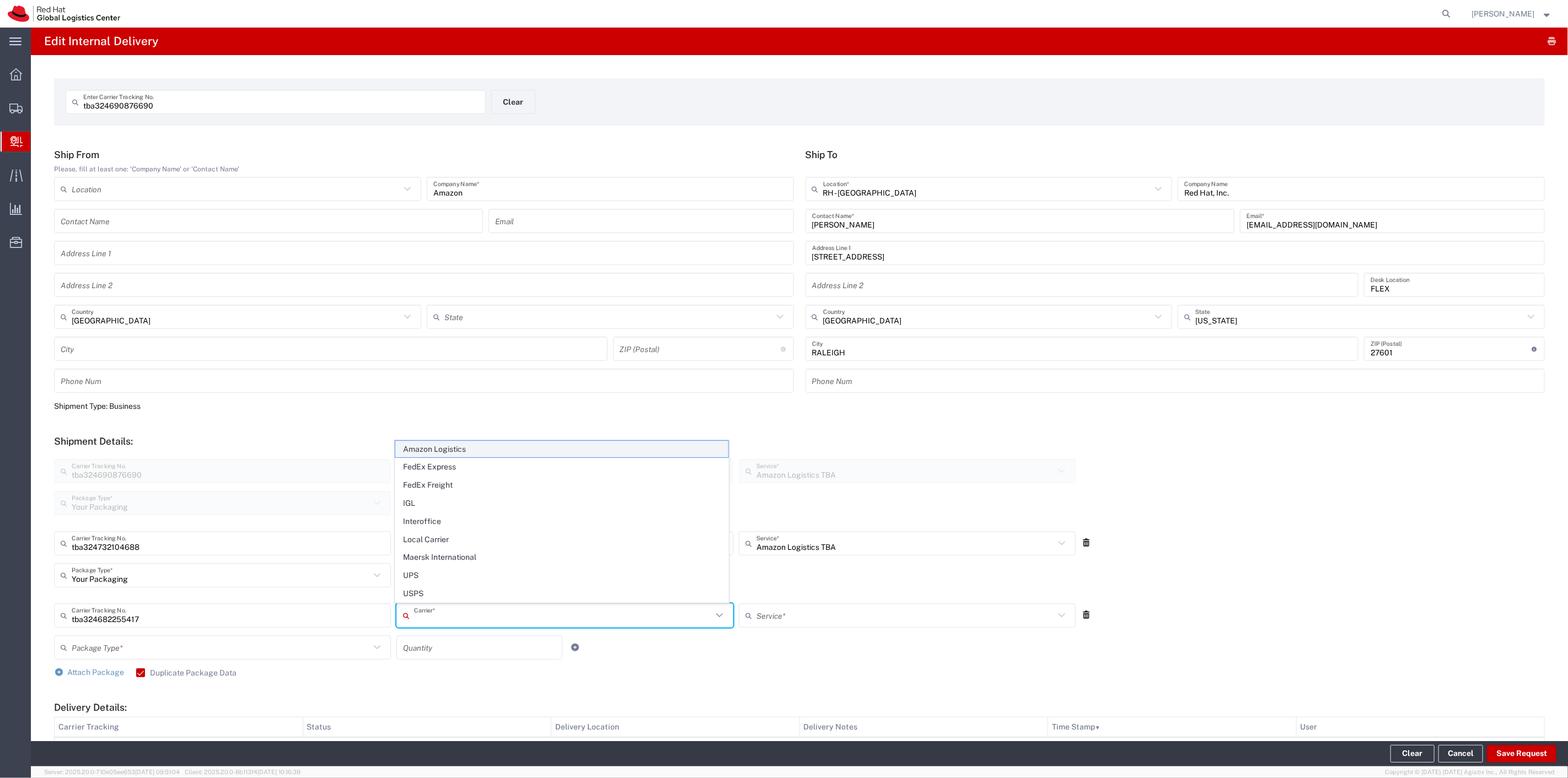
click at [429, 442] on span "Amazon Logistics" at bounding box center [561, 449] width 332 height 17
type input "Amazon Logistics"
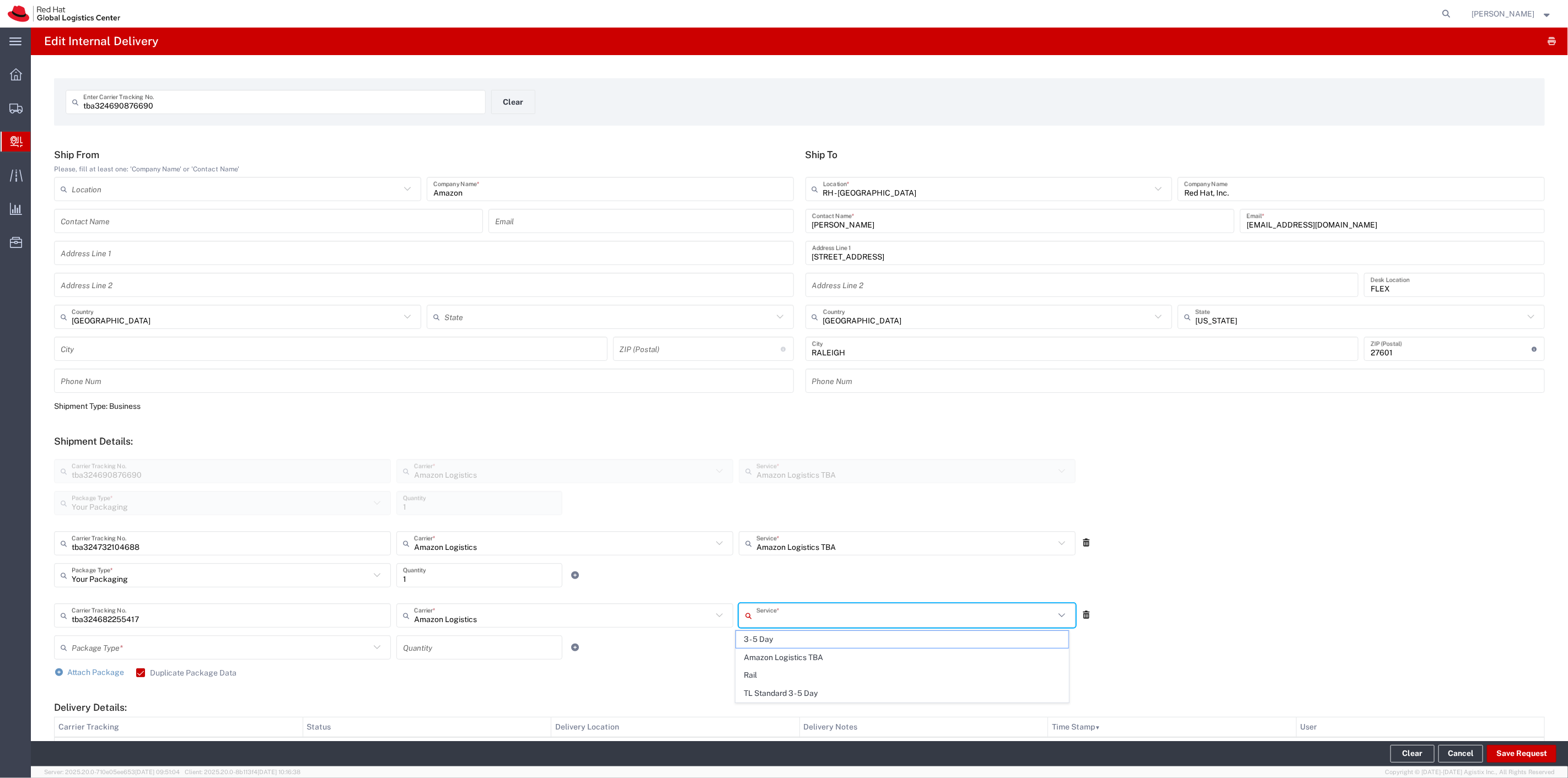
click at [802, 624] on input "text" at bounding box center [905, 616] width 298 height 19
click at [801, 659] on span "Amazon Logistics TBA" at bounding box center [902, 658] width 332 height 17
type input "Amazon Logistics TBA"
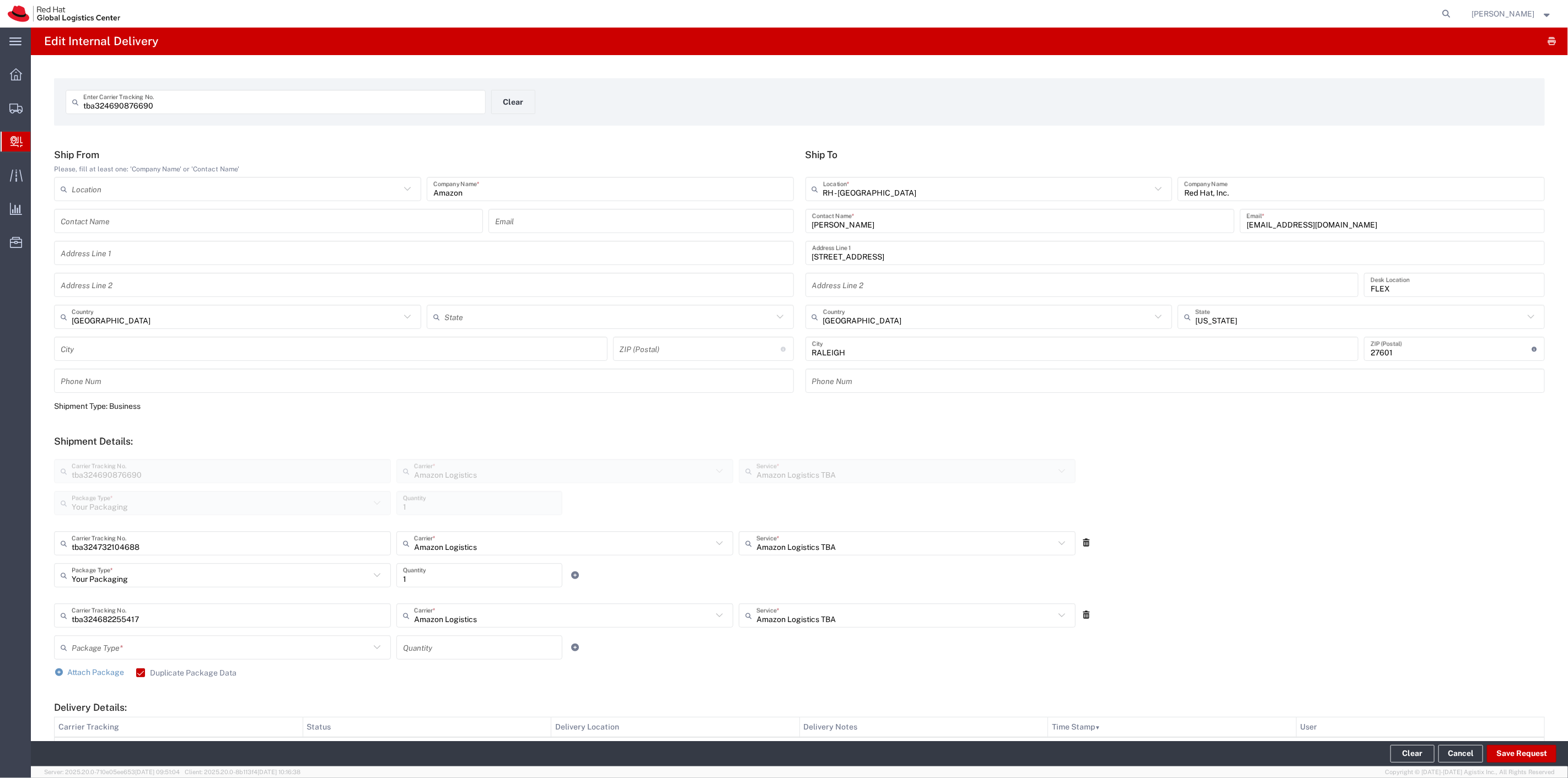
click at [172, 654] on input "text" at bounding box center [221, 648] width 298 height 19
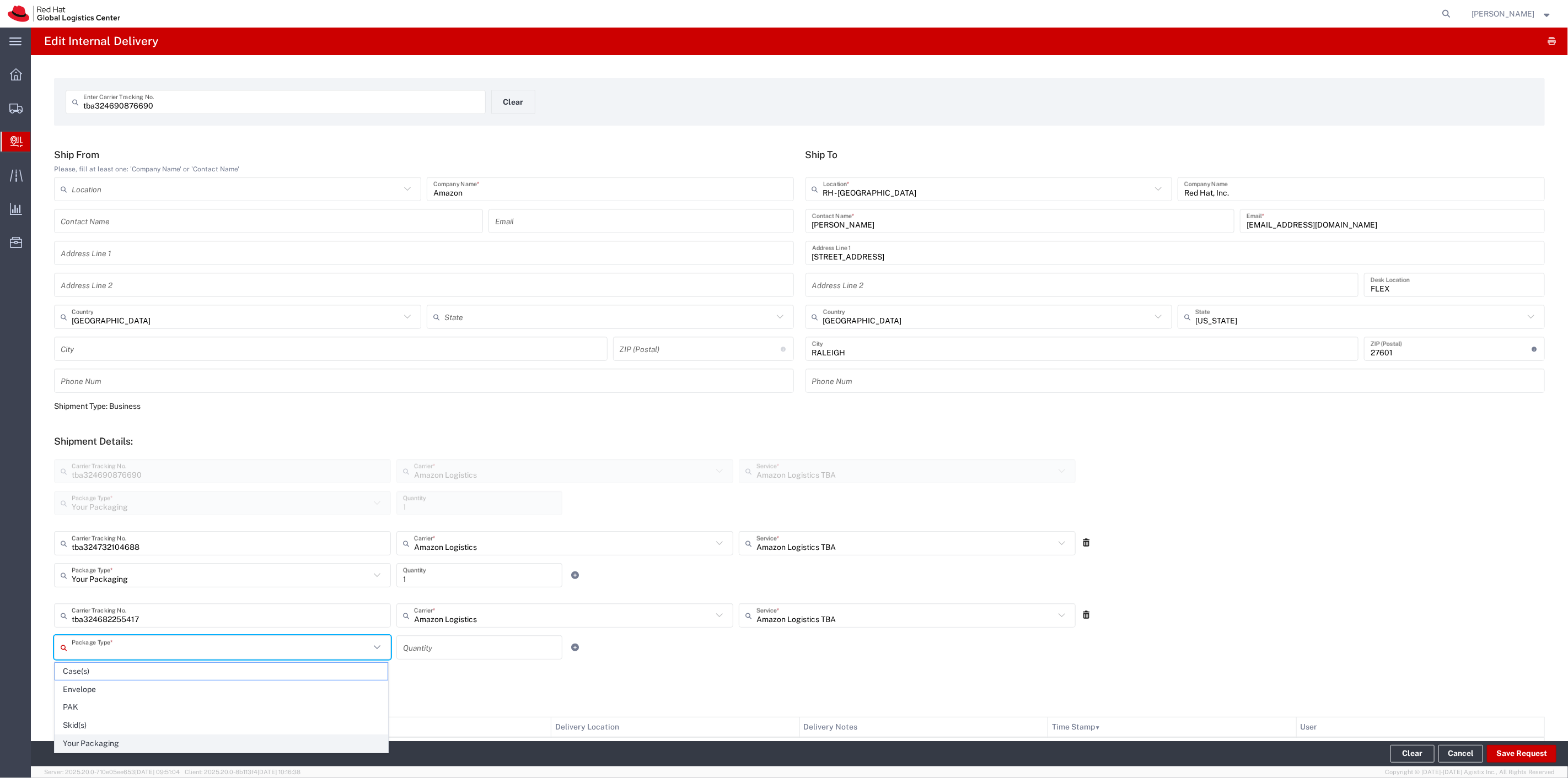
click at [123, 739] on span "Your Packaging" at bounding box center [221, 744] width 332 height 17
type input "Your Packaging"
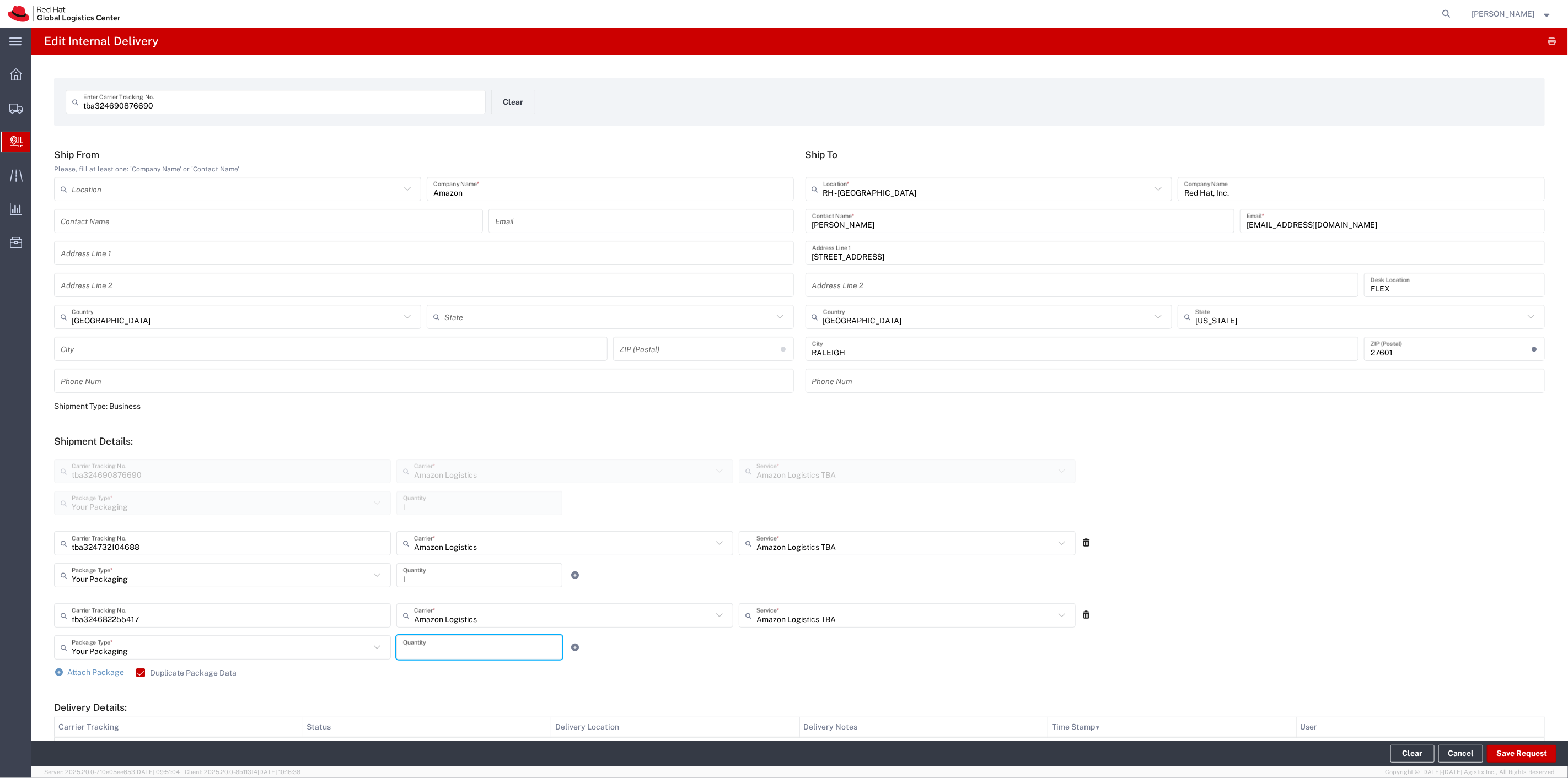
click at [438, 655] on input "number" at bounding box center [480, 648] width 153 height 19
type input "1"
click at [614, 677] on div "Attach Package Duplicate Package Data" at bounding box center [799, 673] width 1490 height 11
click at [1527, 754] on button "Save Request" at bounding box center [1521, 754] width 70 height 18
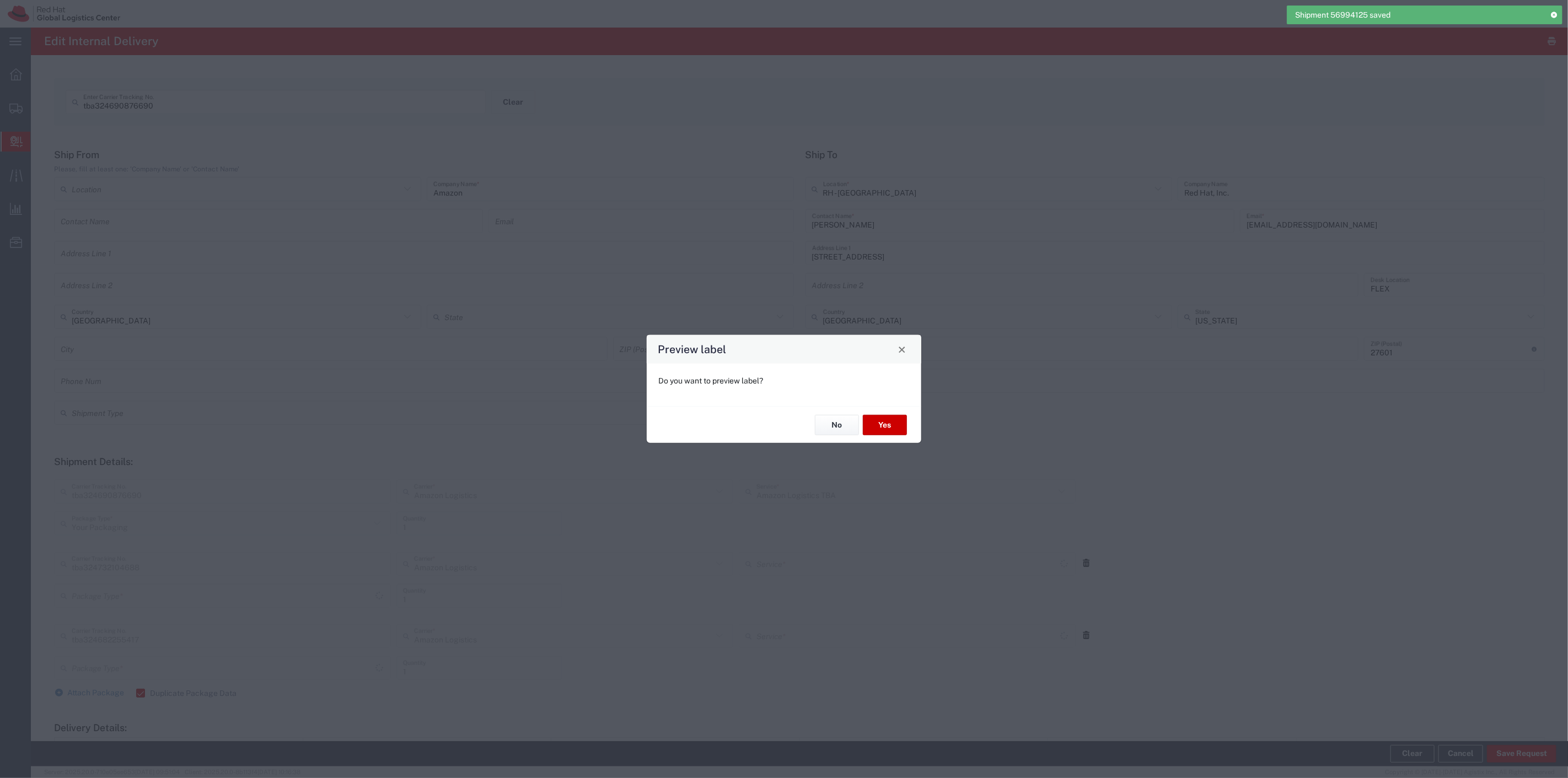
type input "Your Packaging"
type input "Amazon Logistics TBA"
type input "Your Packaging"
type input "Amazon Logistics TBA"
click at [902, 426] on button "Yes" at bounding box center [885, 425] width 44 height 21
